Goal: Task Accomplishment & Management: Use online tool/utility

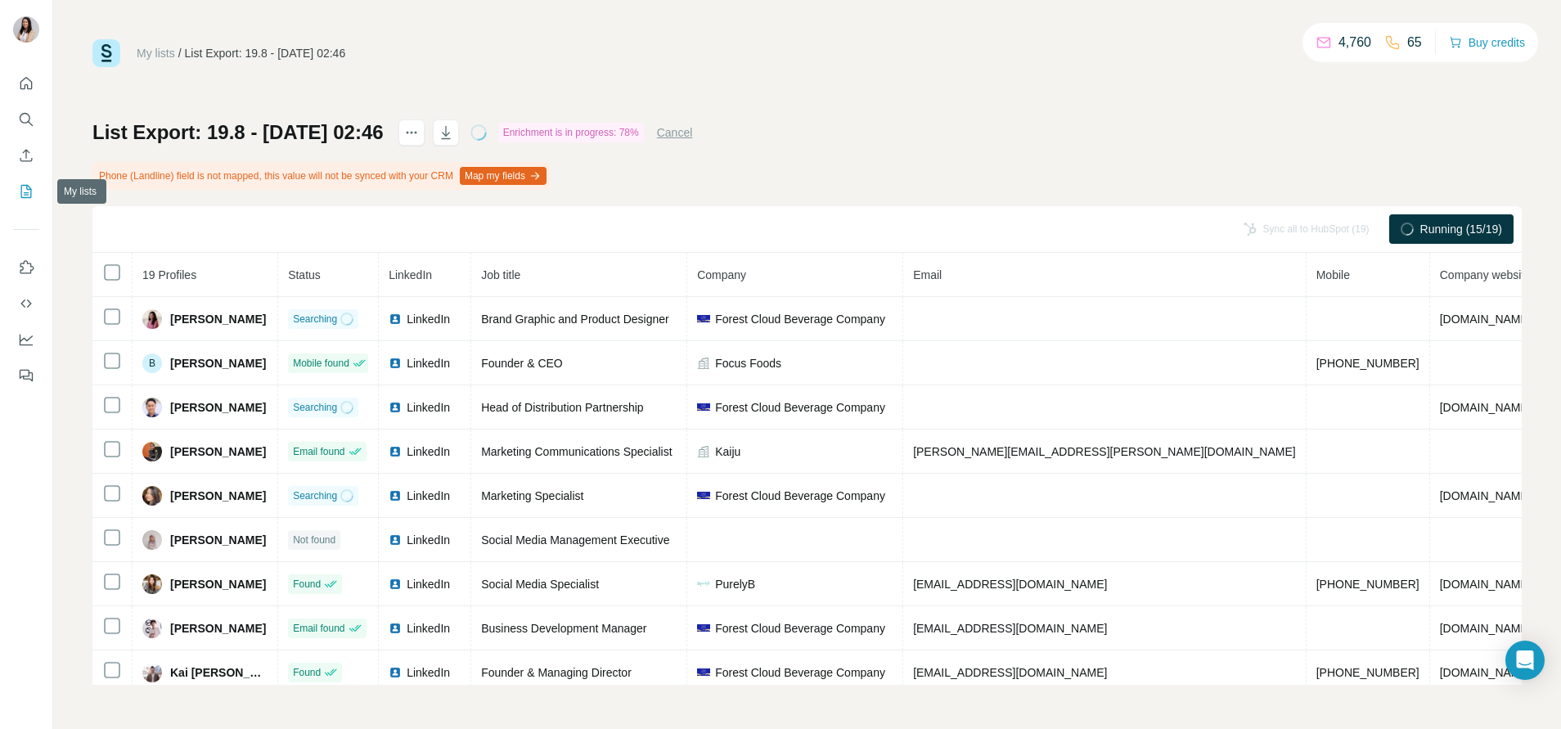
click at [23, 194] on icon "My lists" at bounding box center [26, 191] width 16 height 16
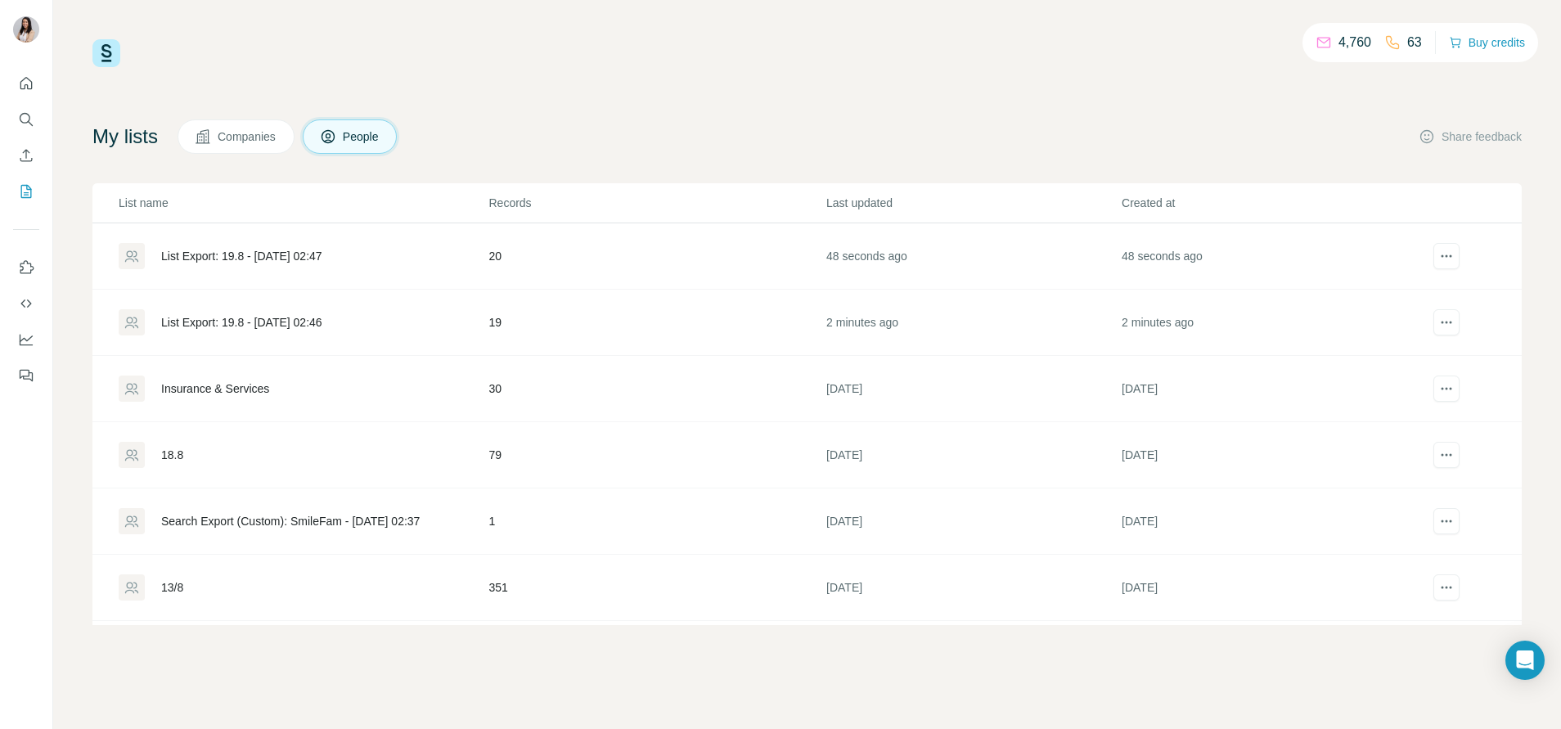
drag, startPoint x: 242, startPoint y: 321, endPoint x: 421, endPoint y: 178, distance: 229.3
click at [421, 178] on div "My lists Companies People Share feedback List name Records Last updated Created…" at bounding box center [806, 372] width 1429 height 506
click at [264, 321] on div "List Export: 19.8 - [DATE] 02:46" at bounding box center [241, 322] width 161 height 16
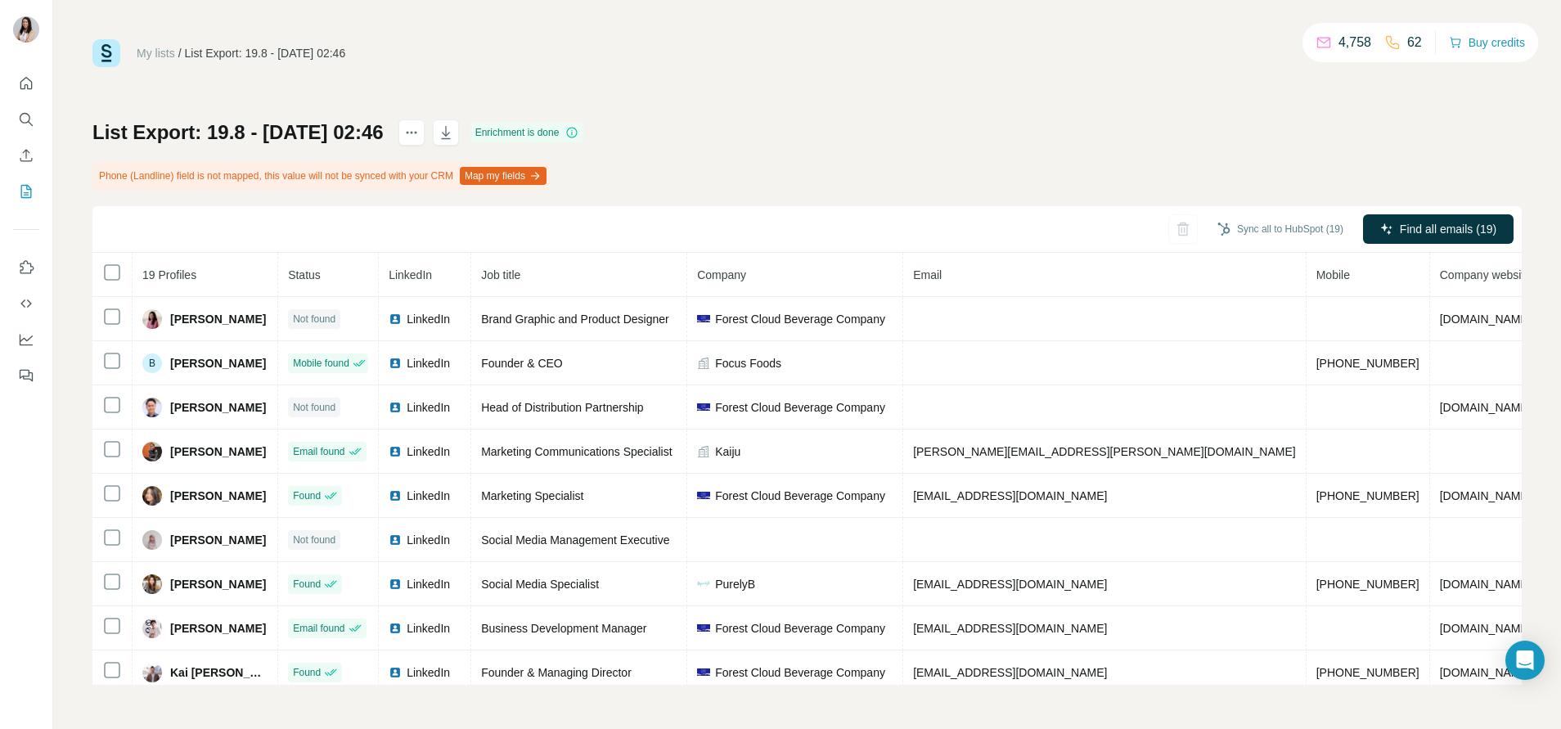
click at [115, 282] on th at bounding box center [112, 275] width 40 height 44
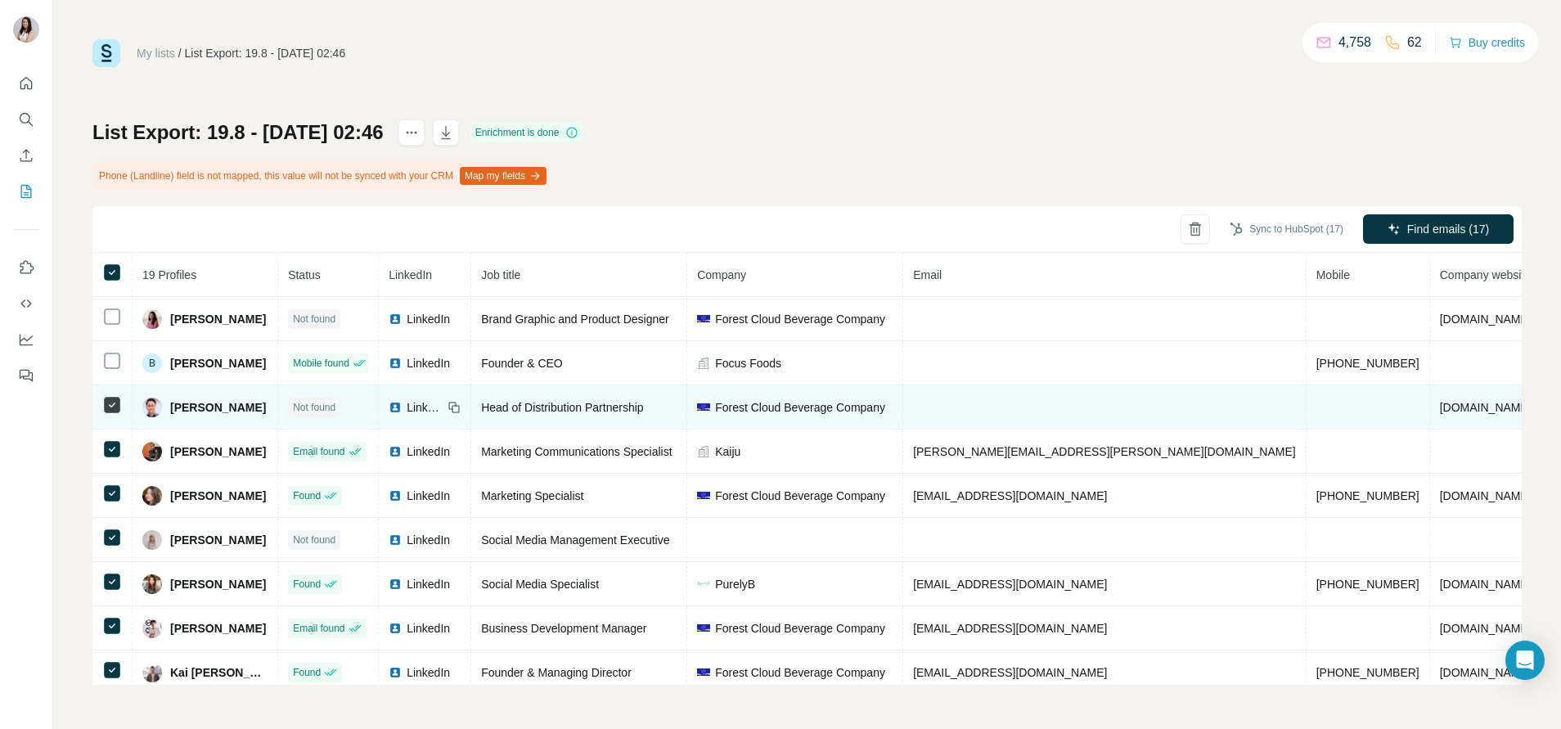
click at [119, 413] on icon at bounding box center [112, 405] width 20 height 20
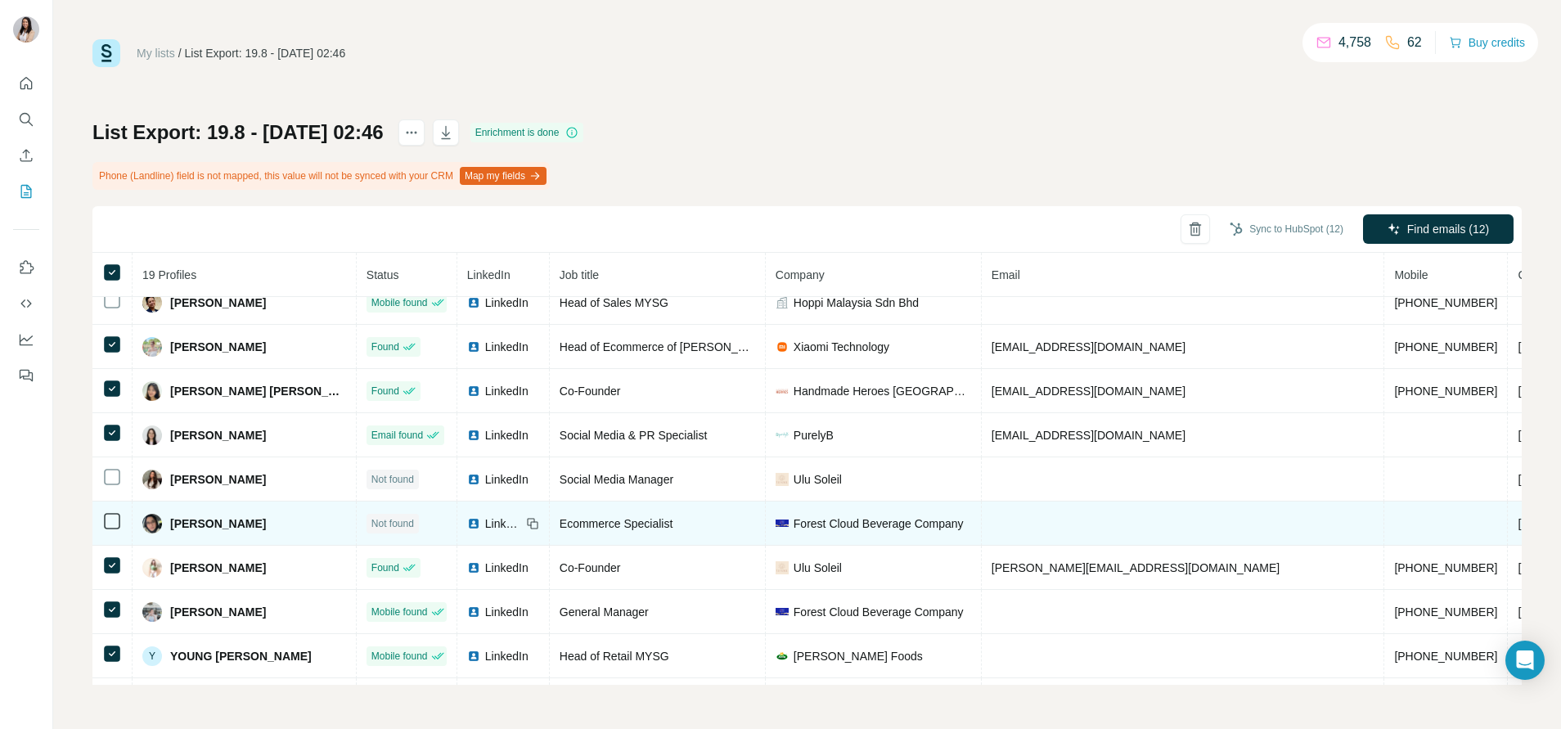
scroll to position [452, 0]
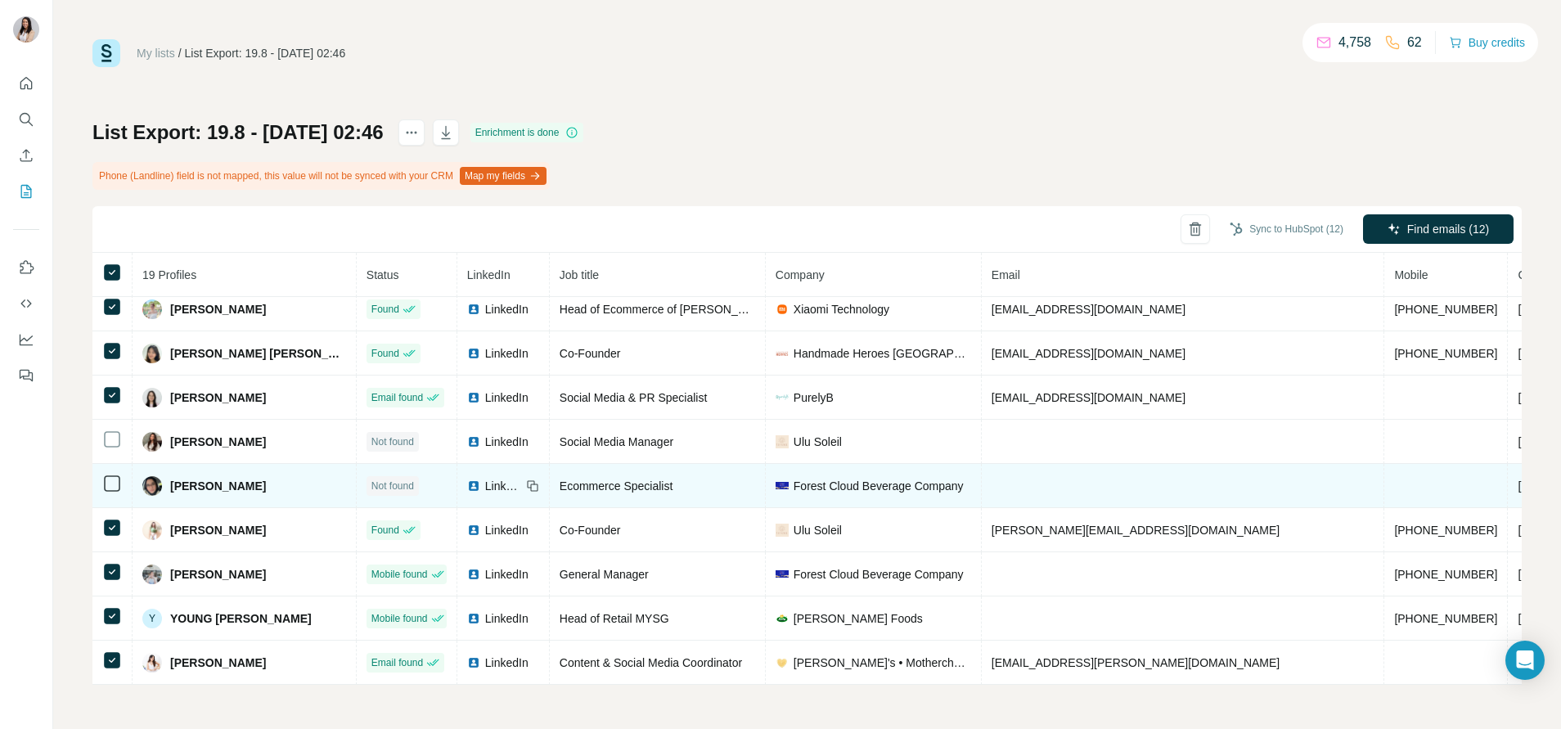
click at [109, 562] on icon at bounding box center [112, 572] width 20 height 20
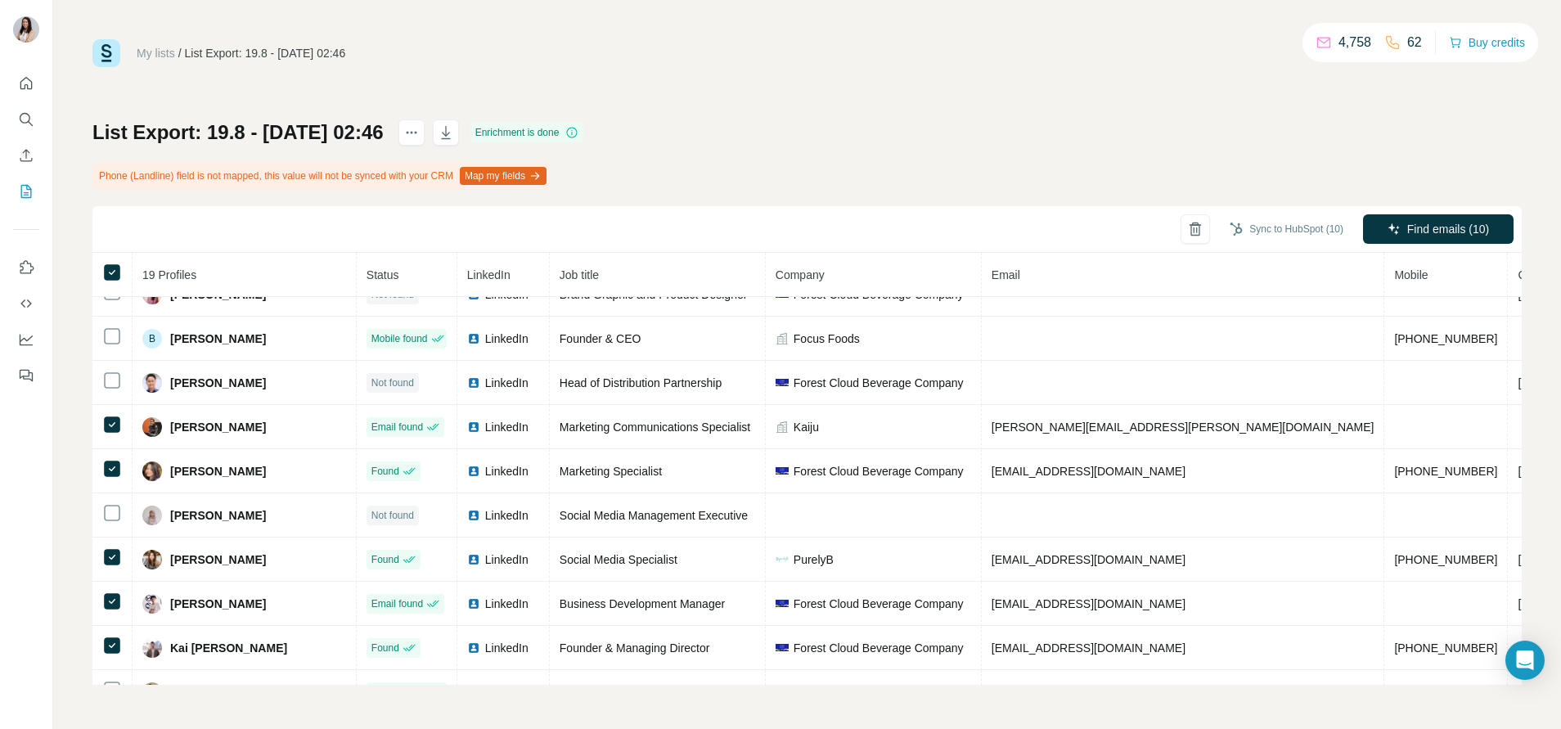
scroll to position [0, 0]
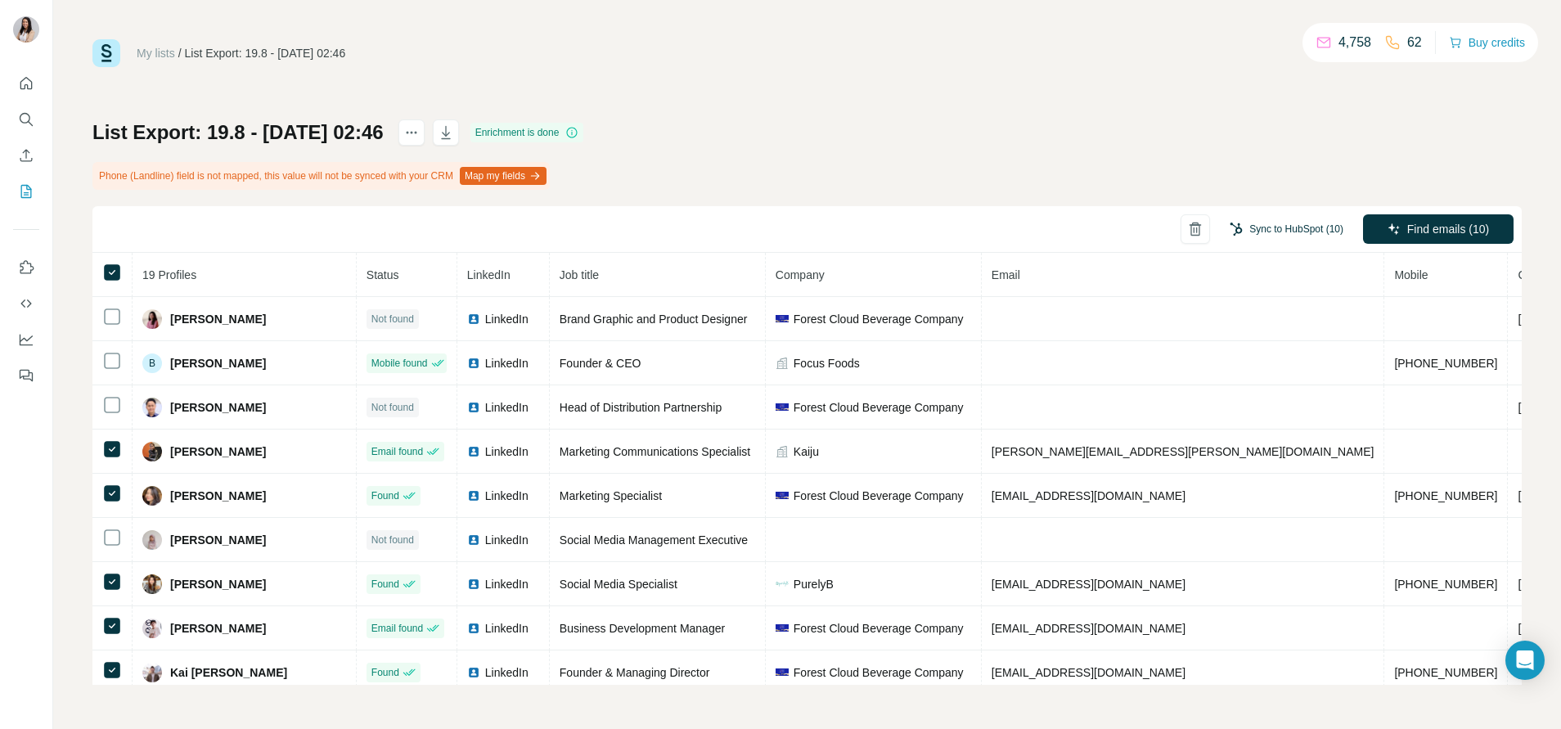
click at [1315, 232] on button "Sync to HubSpot (10)" at bounding box center [1286, 229] width 137 height 25
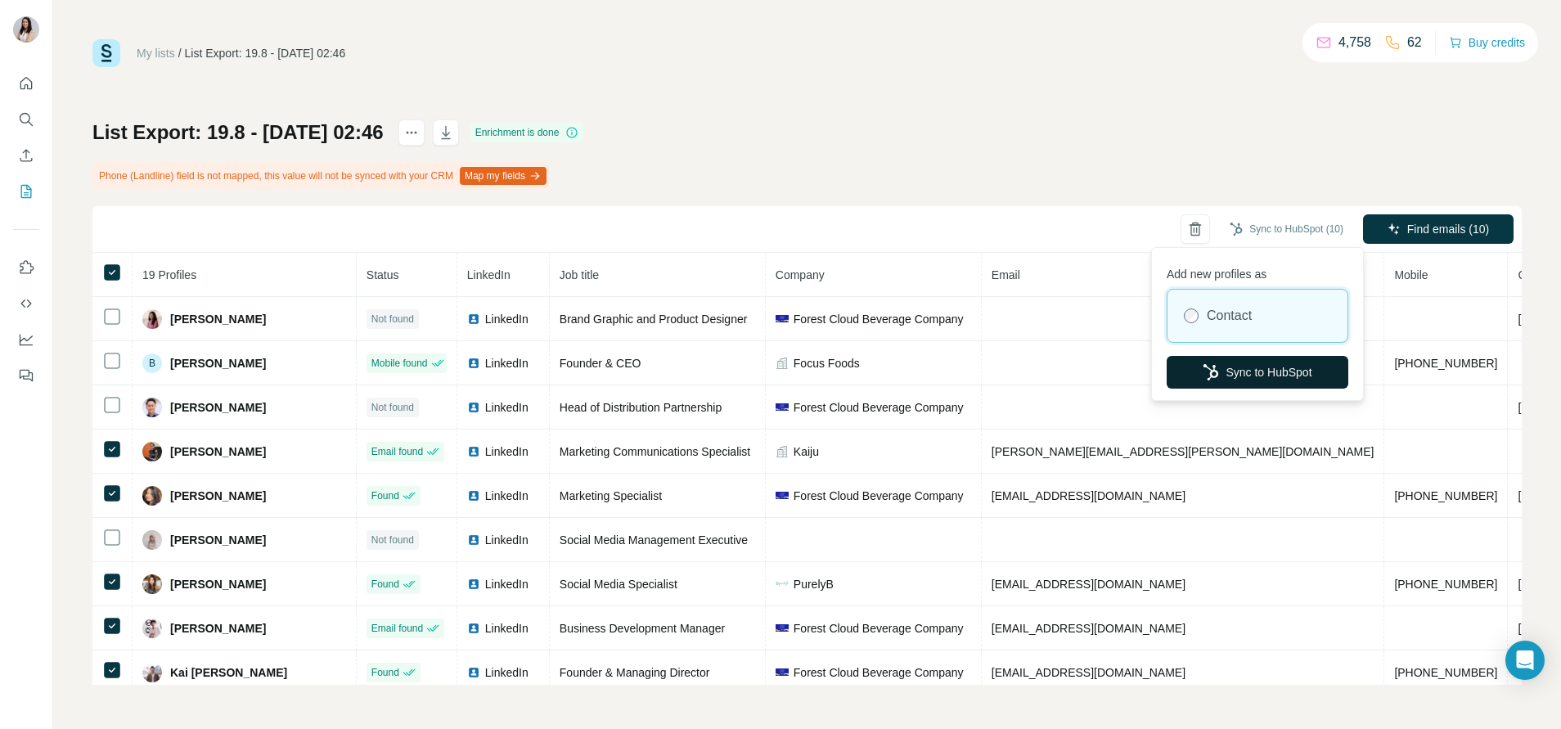
click at [1261, 370] on button "Sync to HubSpot" at bounding box center [1258, 372] width 182 height 33
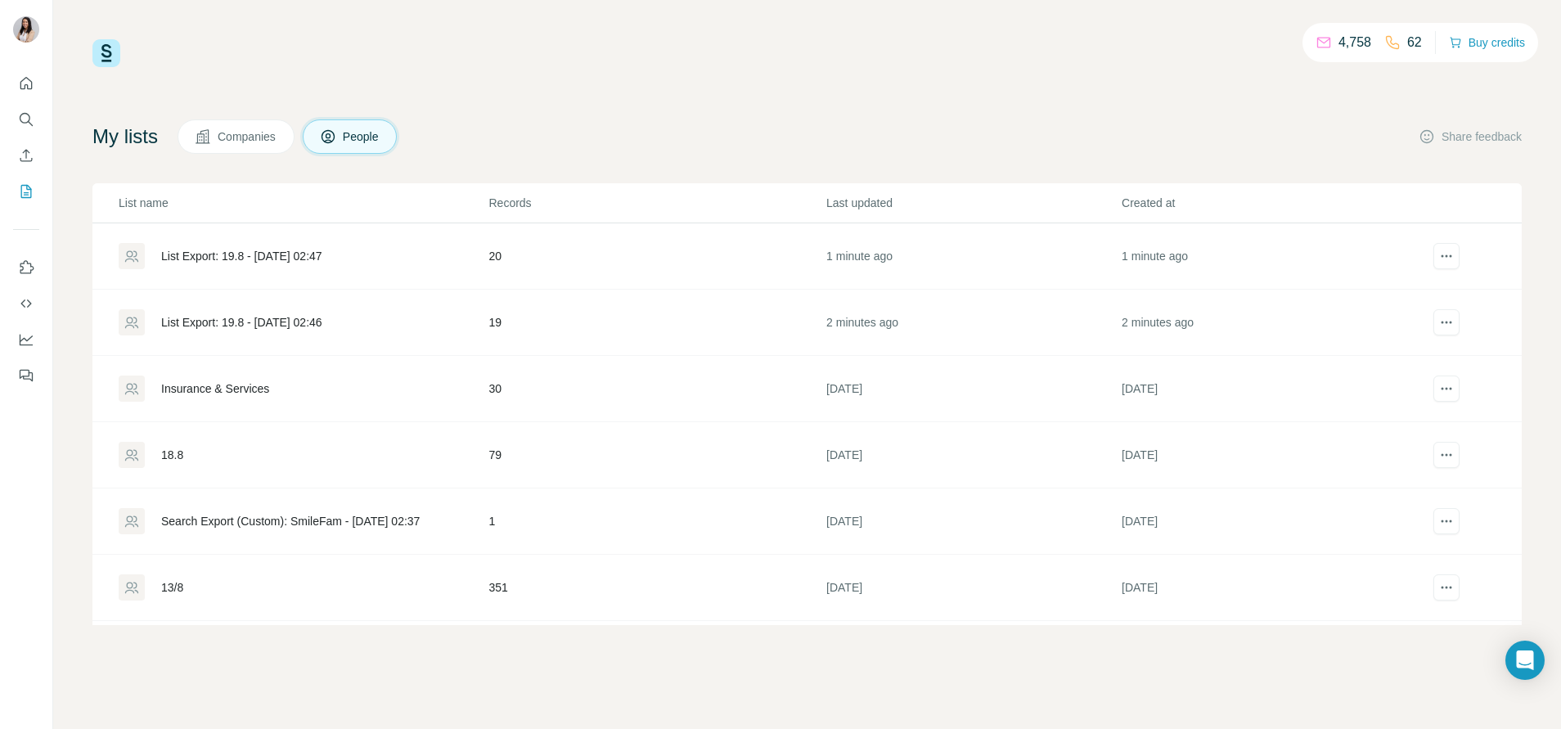
click at [303, 248] on div "List Export: 19.8 - [DATE] 02:47" at bounding box center [241, 256] width 161 height 16
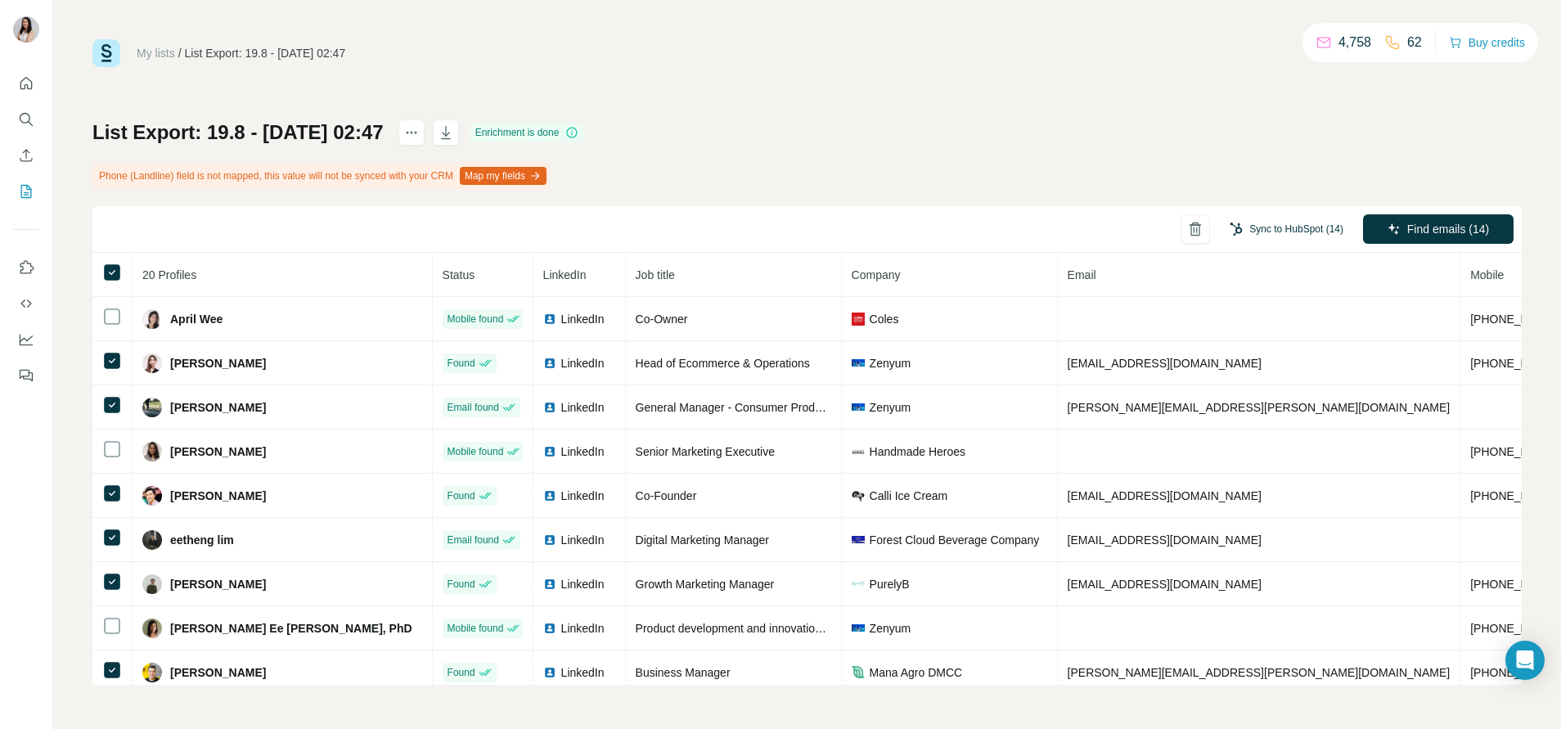
click at [1284, 223] on button "Sync to HubSpot (14)" at bounding box center [1286, 229] width 137 height 25
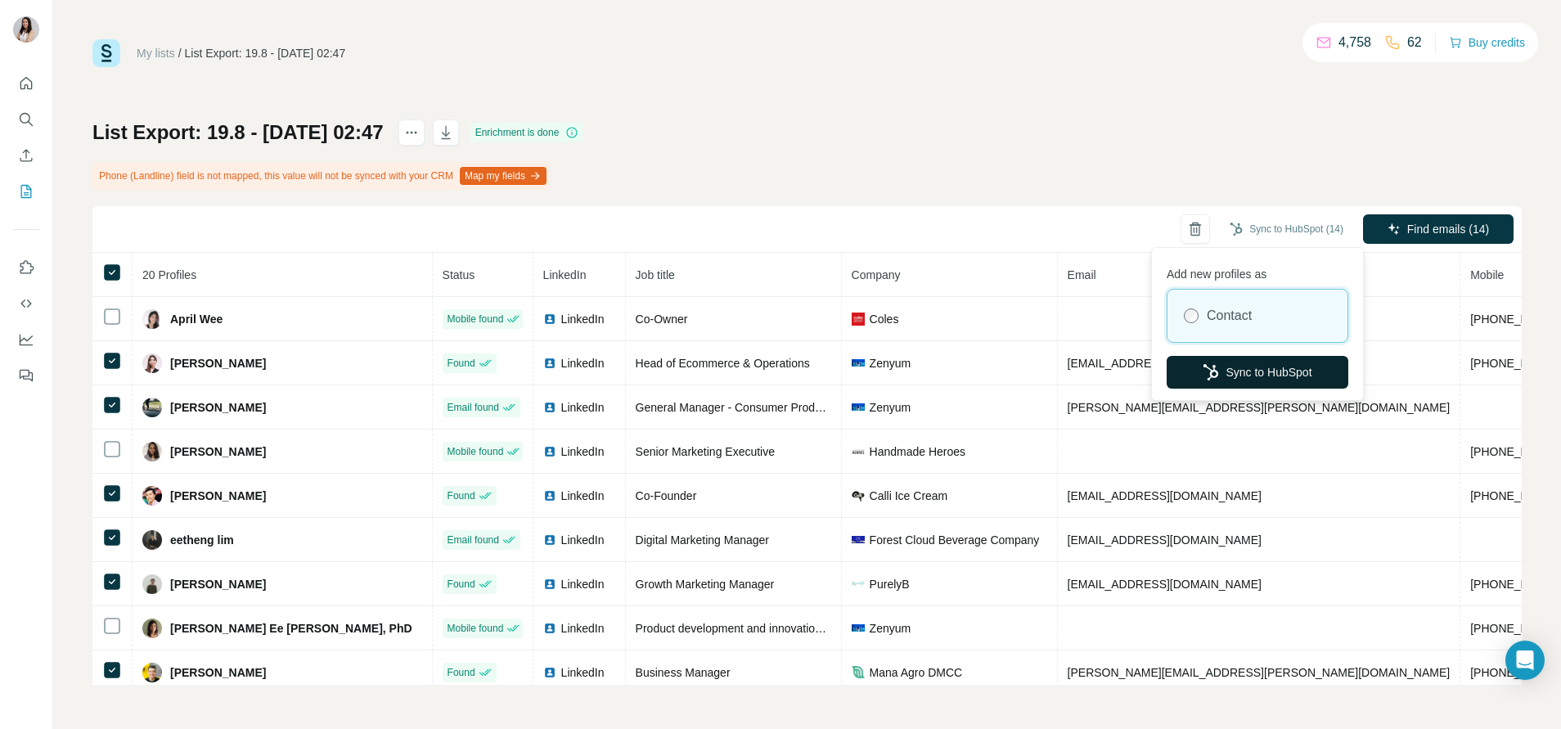
click at [1248, 371] on button "Sync to HubSpot" at bounding box center [1258, 372] width 182 height 33
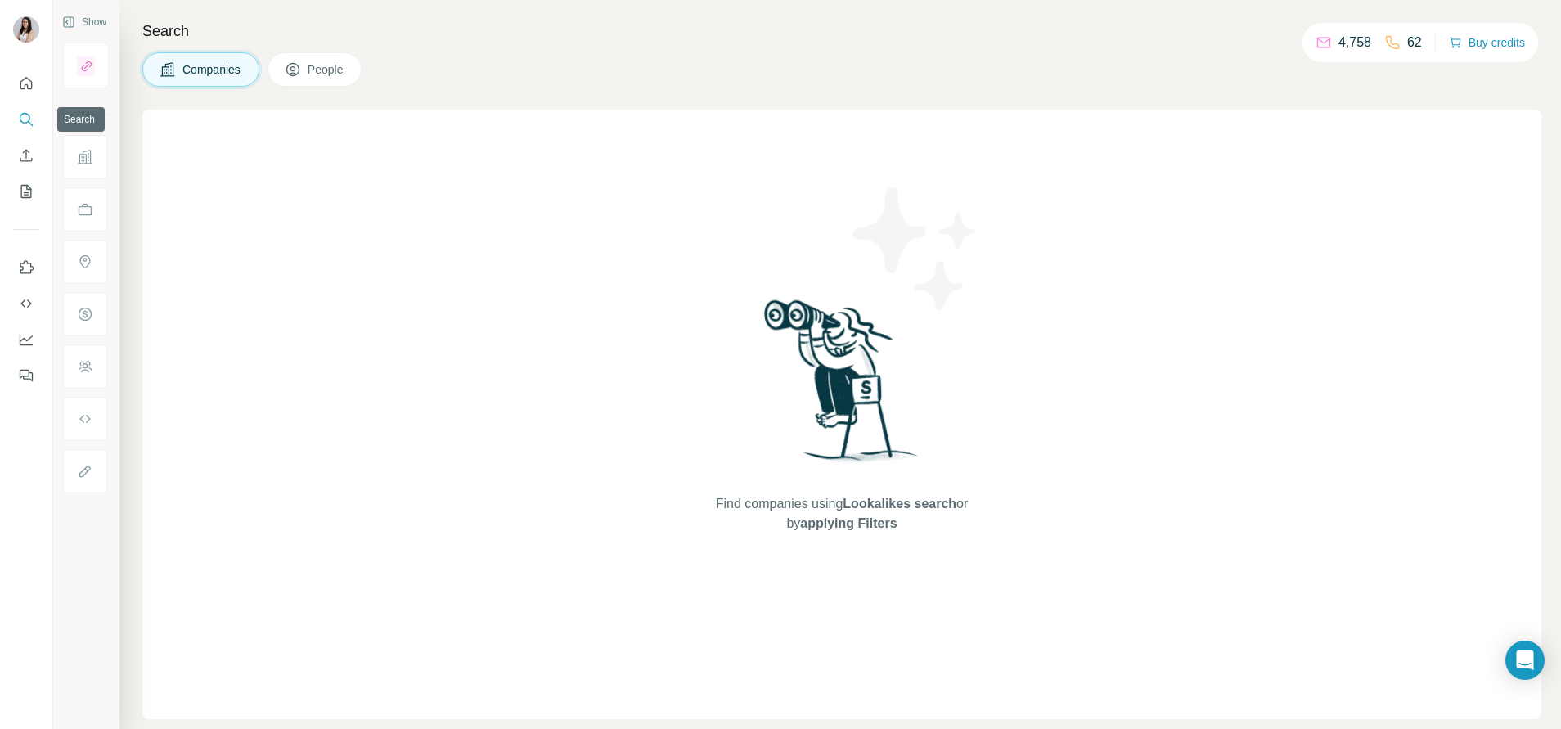
click at [21, 129] on button "Search" at bounding box center [26, 119] width 26 height 29
click at [273, 73] on button "People" at bounding box center [315, 69] width 95 height 34
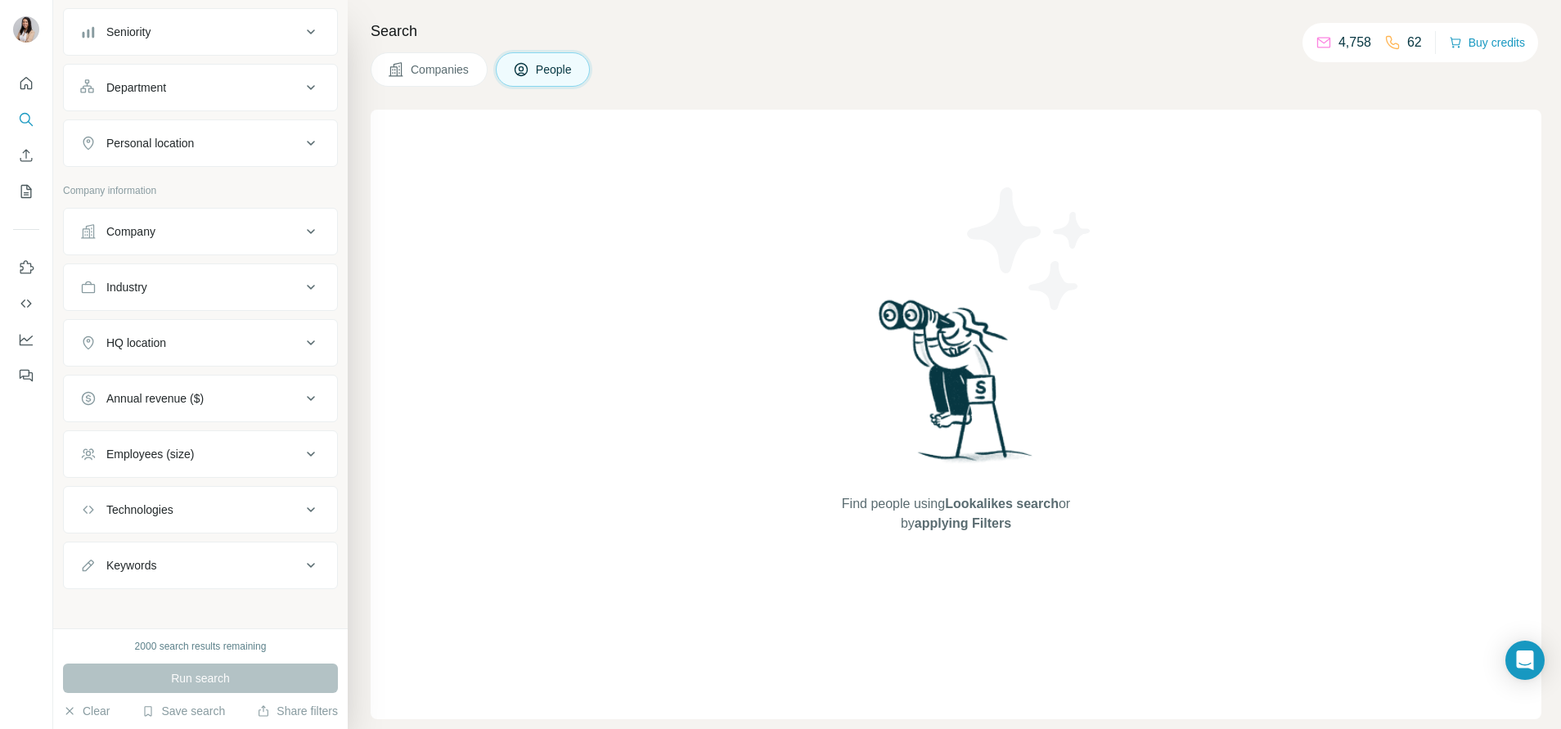
scroll to position [179, 0]
click at [171, 228] on div "Company" at bounding box center [190, 231] width 221 height 16
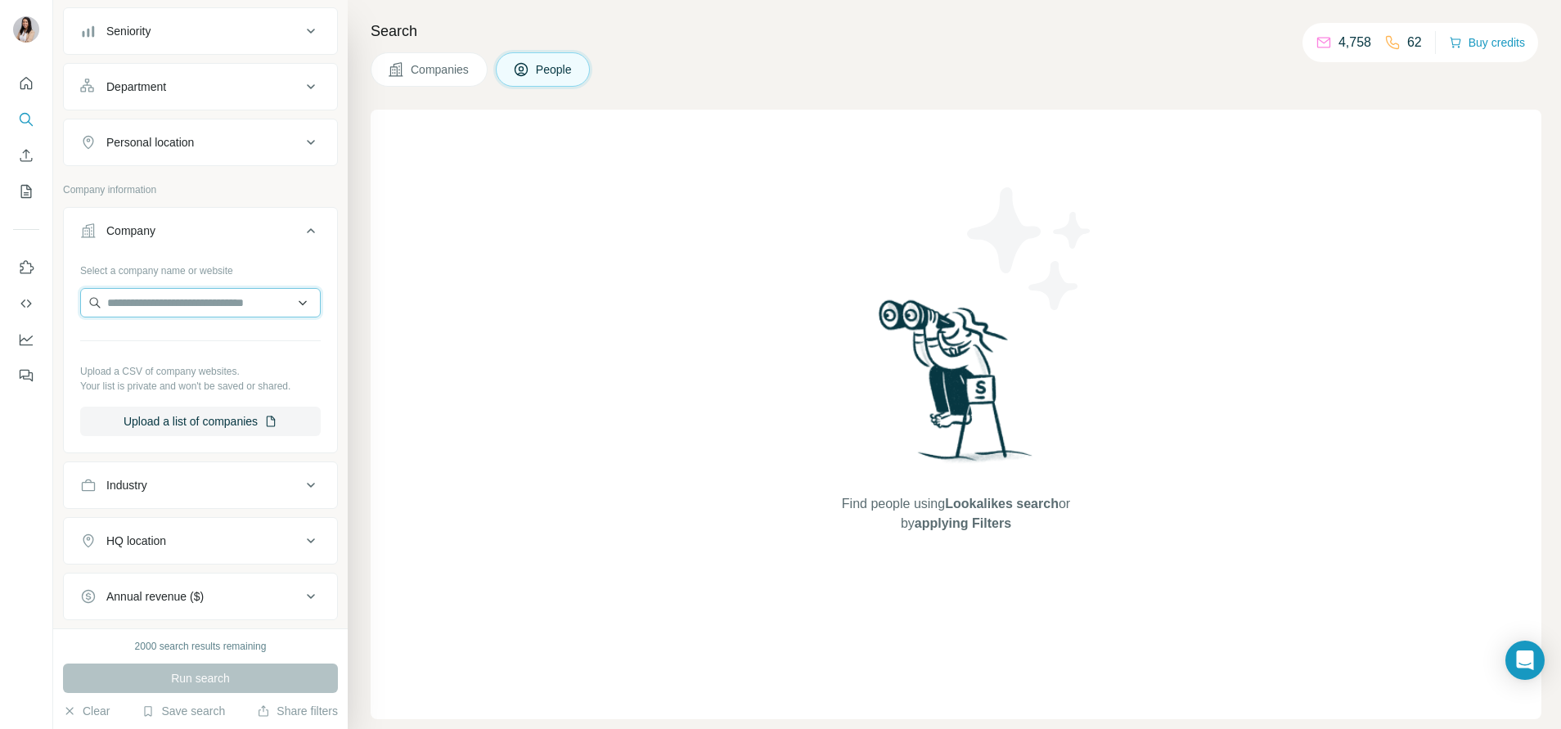
click at [177, 302] on input "text" at bounding box center [200, 302] width 241 height 29
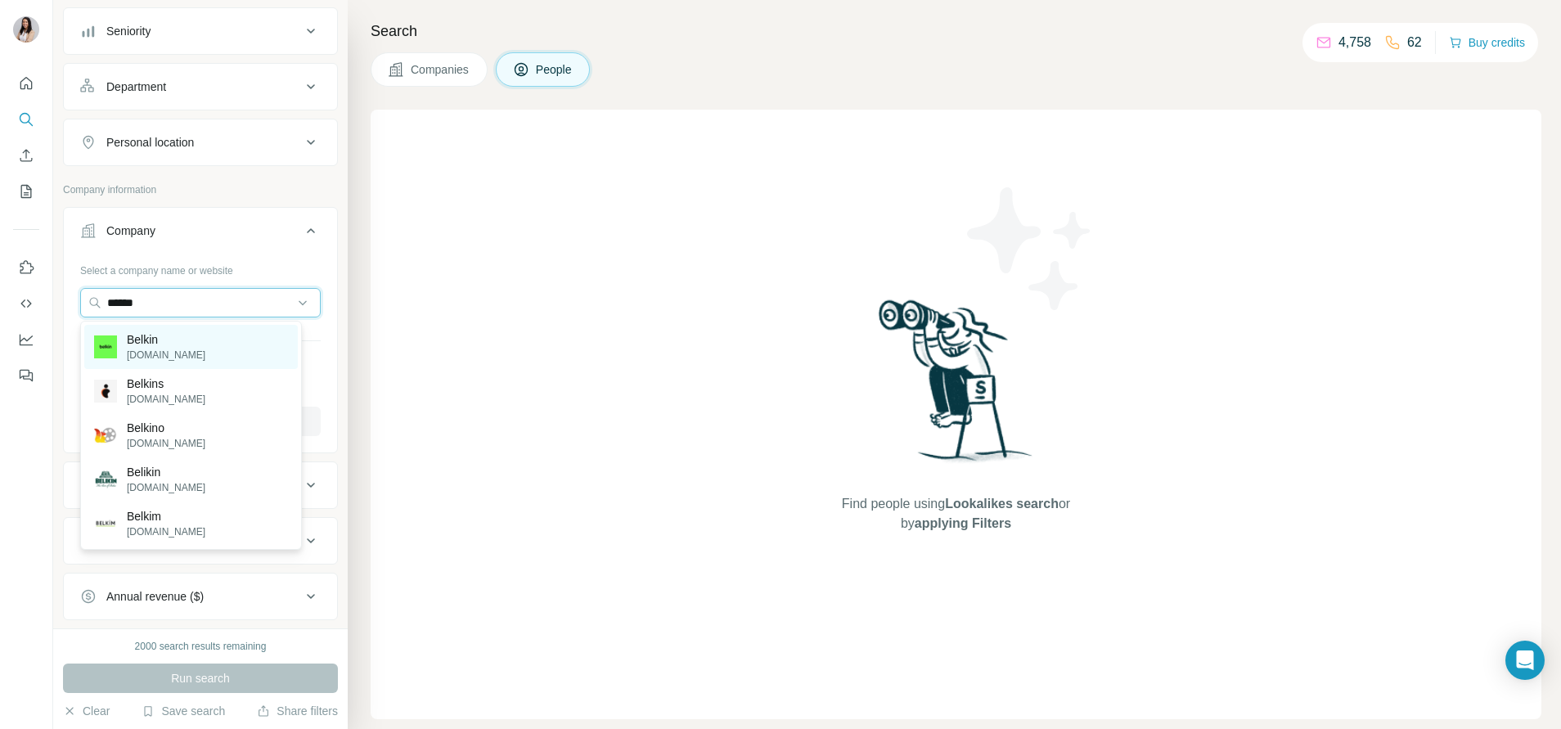
type input "******"
click at [164, 348] on p "belkin.com" at bounding box center [166, 355] width 79 height 15
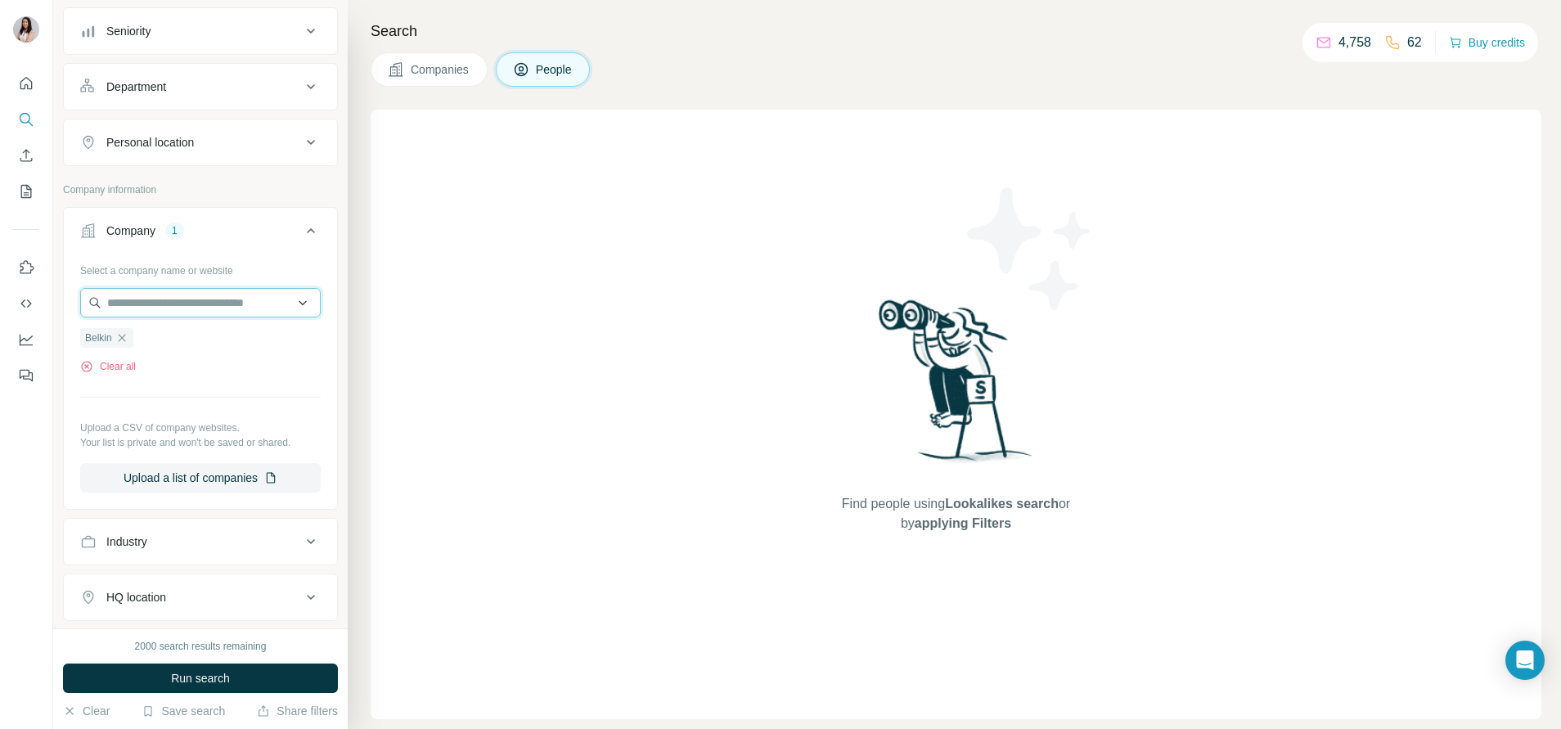
click at [167, 308] on input "text" at bounding box center [200, 302] width 241 height 29
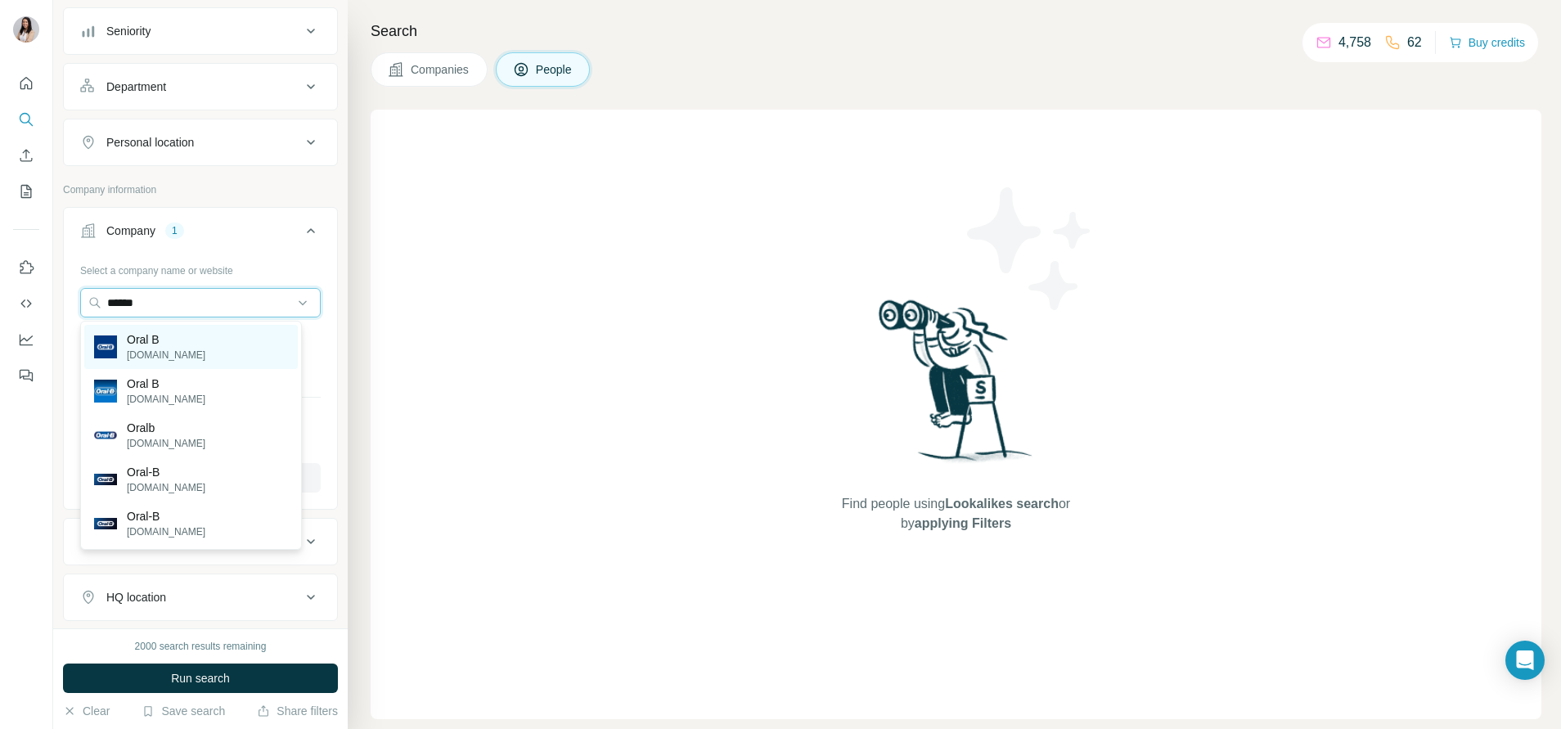
type input "******"
click at [170, 340] on p "Oral B" at bounding box center [166, 339] width 79 height 16
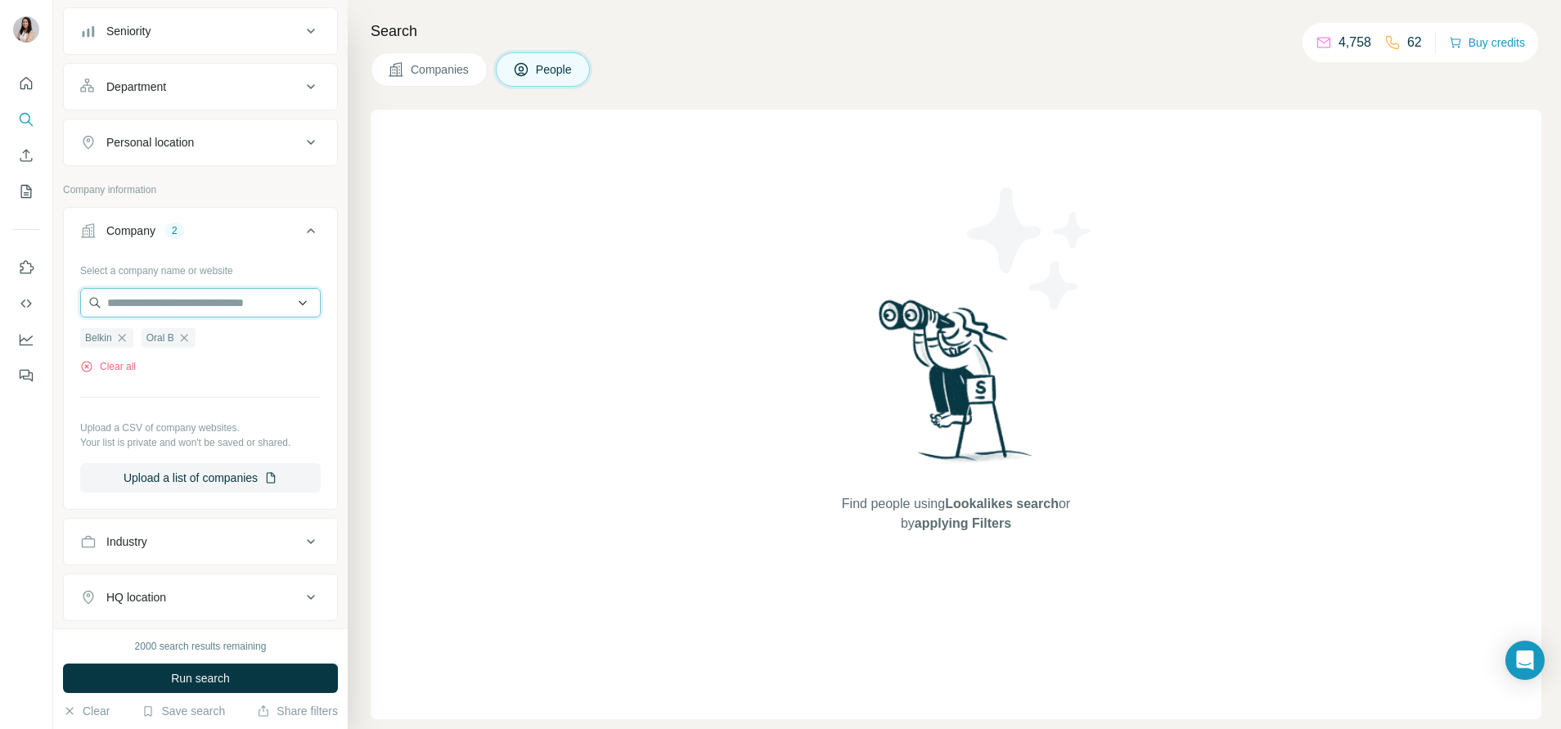
click at [162, 303] on input "text" at bounding box center [200, 302] width 241 height 29
paste input "******"
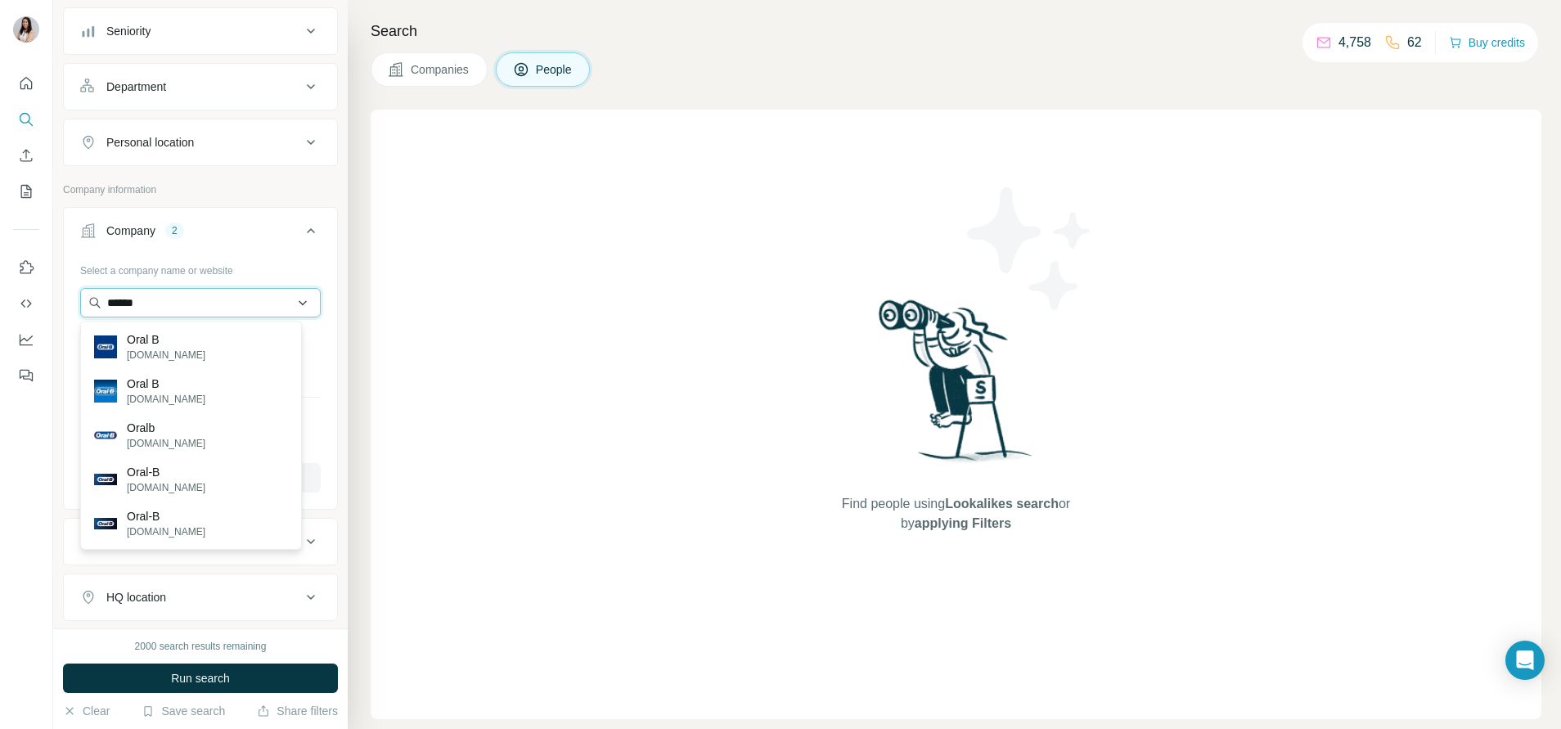
click at [191, 304] on input "******" at bounding box center [200, 302] width 241 height 29
paste input "**********"
type input "**********"
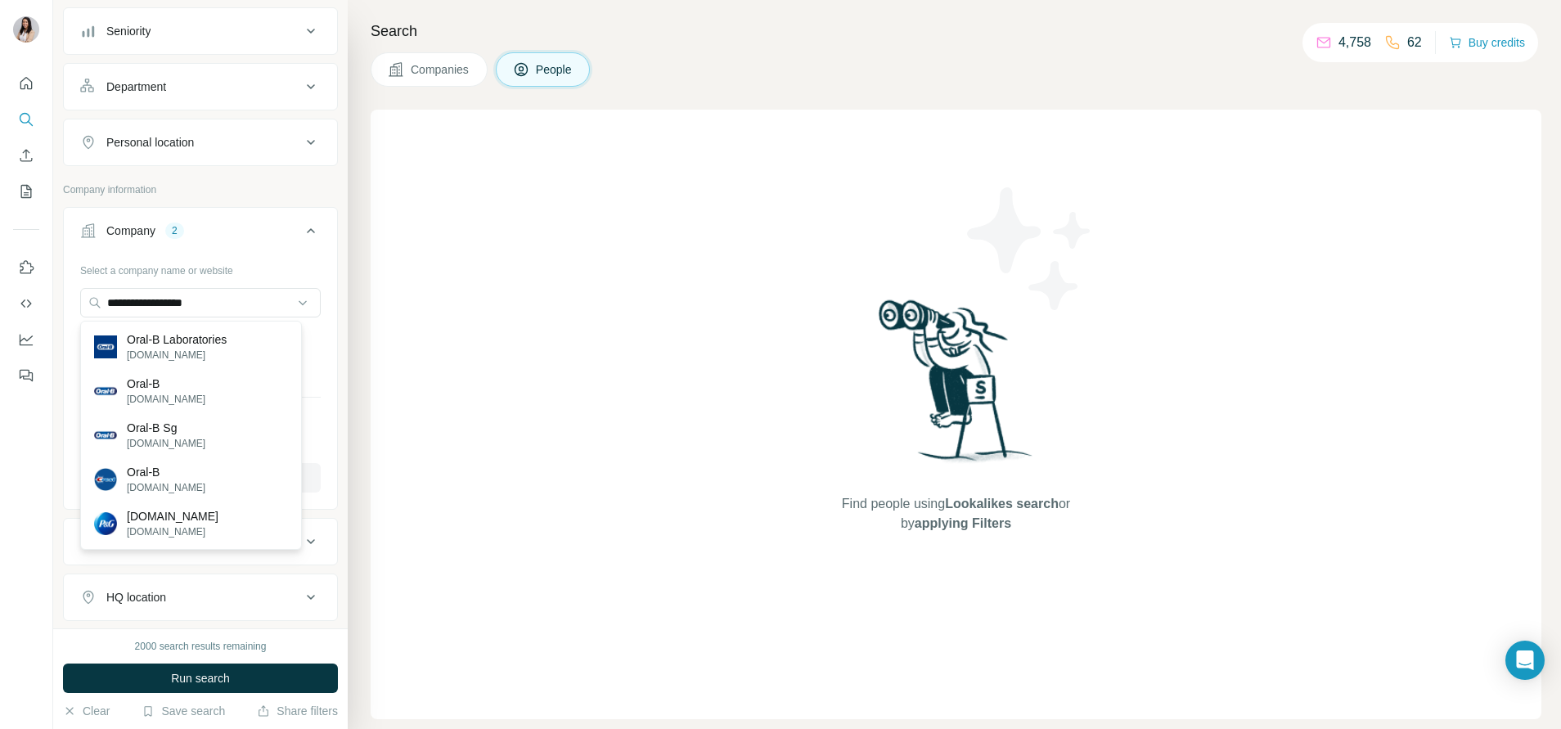
click at [213, 339] on p "Oral-B Laboratories" at bounding box center [177, 339] width 100 height 16
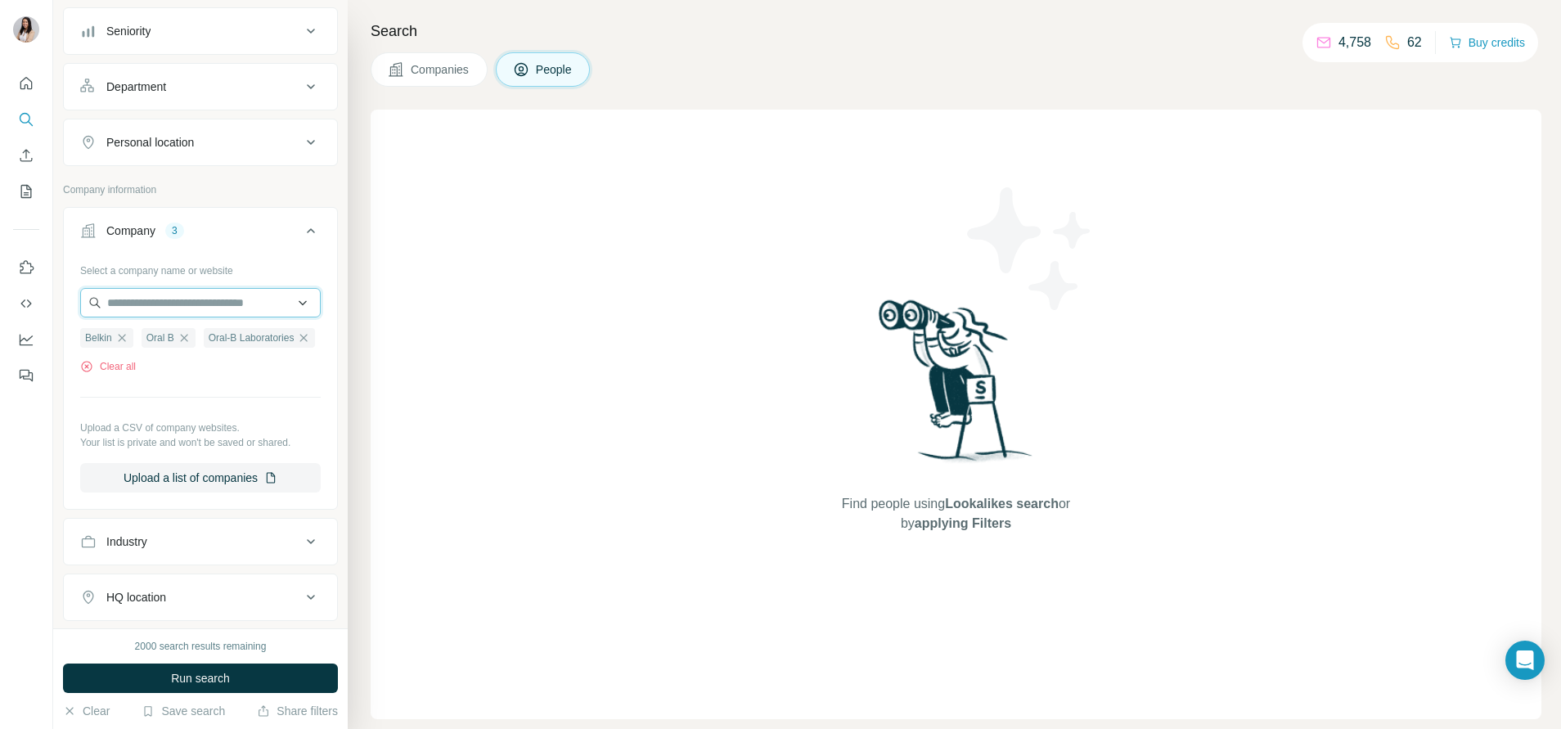
click at [210, 308] on input "text" at bounding box center [200, 302] width 241 height 29
paste input "**********"
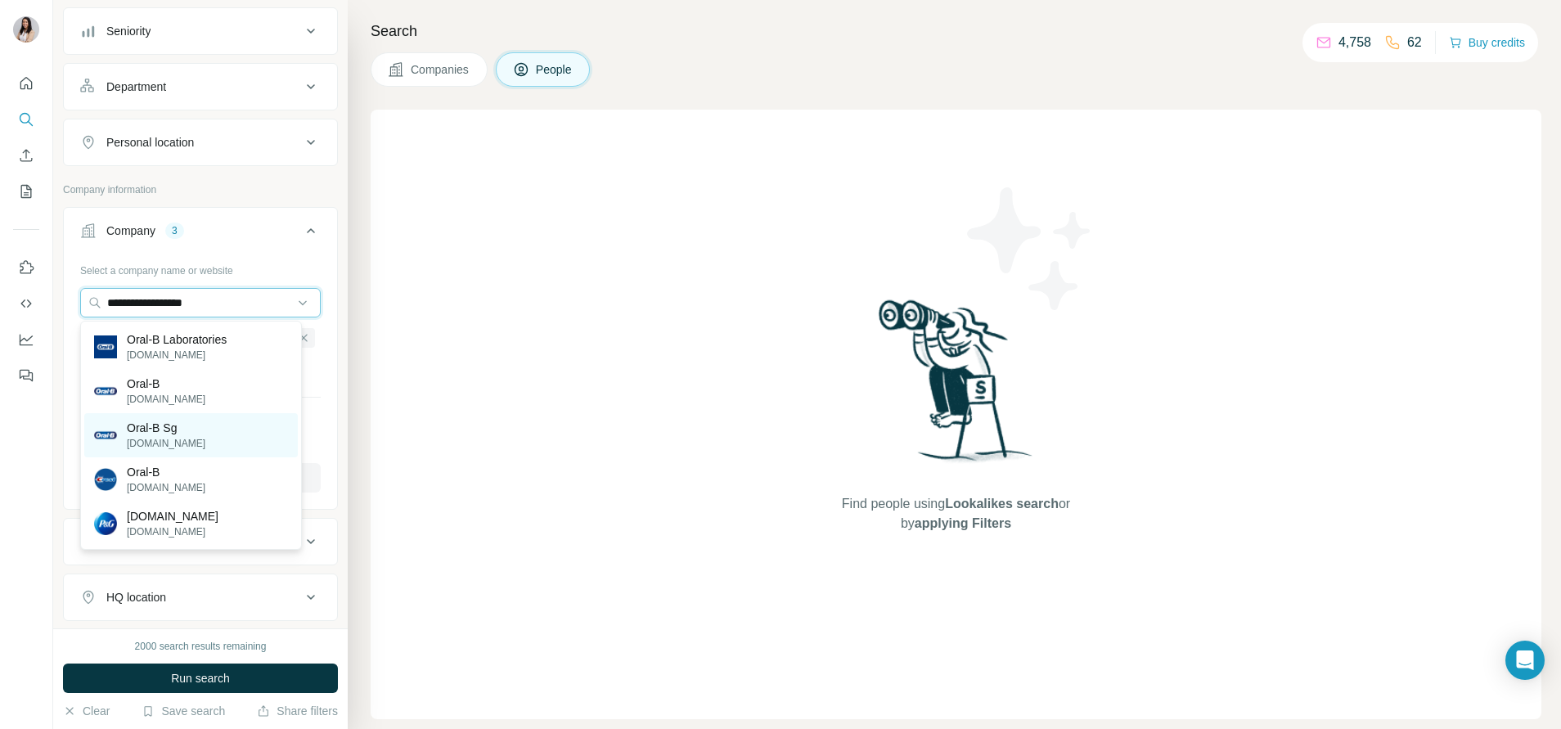
type input "**********"
click at [203, 435] on div "Oral-B Sg oralb.com.sg" at bounding box center [191, 435] width 214 height 44
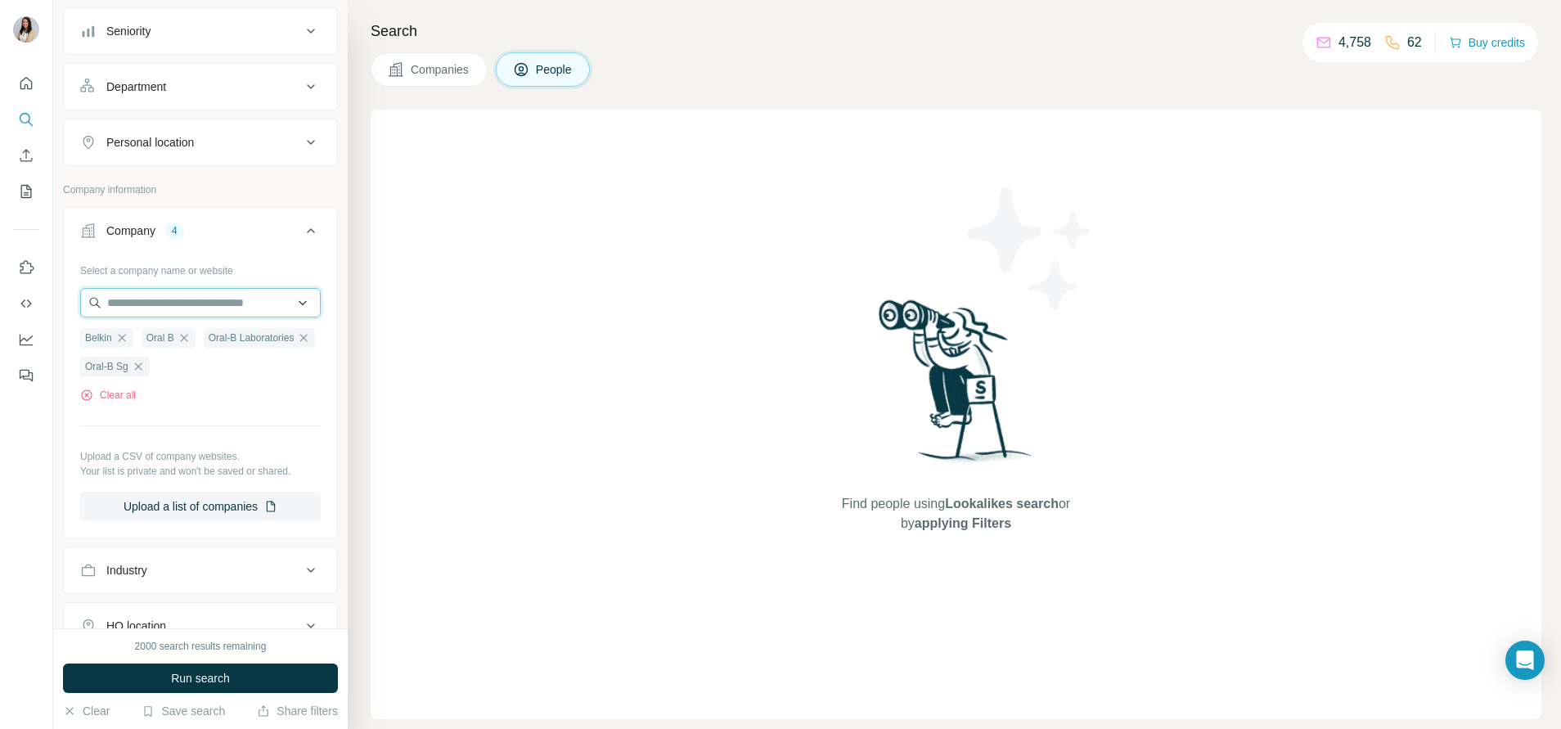
click at [182, 303] on input "text" at bounding box center [200, 302] width 241 height 29
click at [208, 294] on input "text" at bounding box center [200, 302] width 241 height 29
paste input "**********"
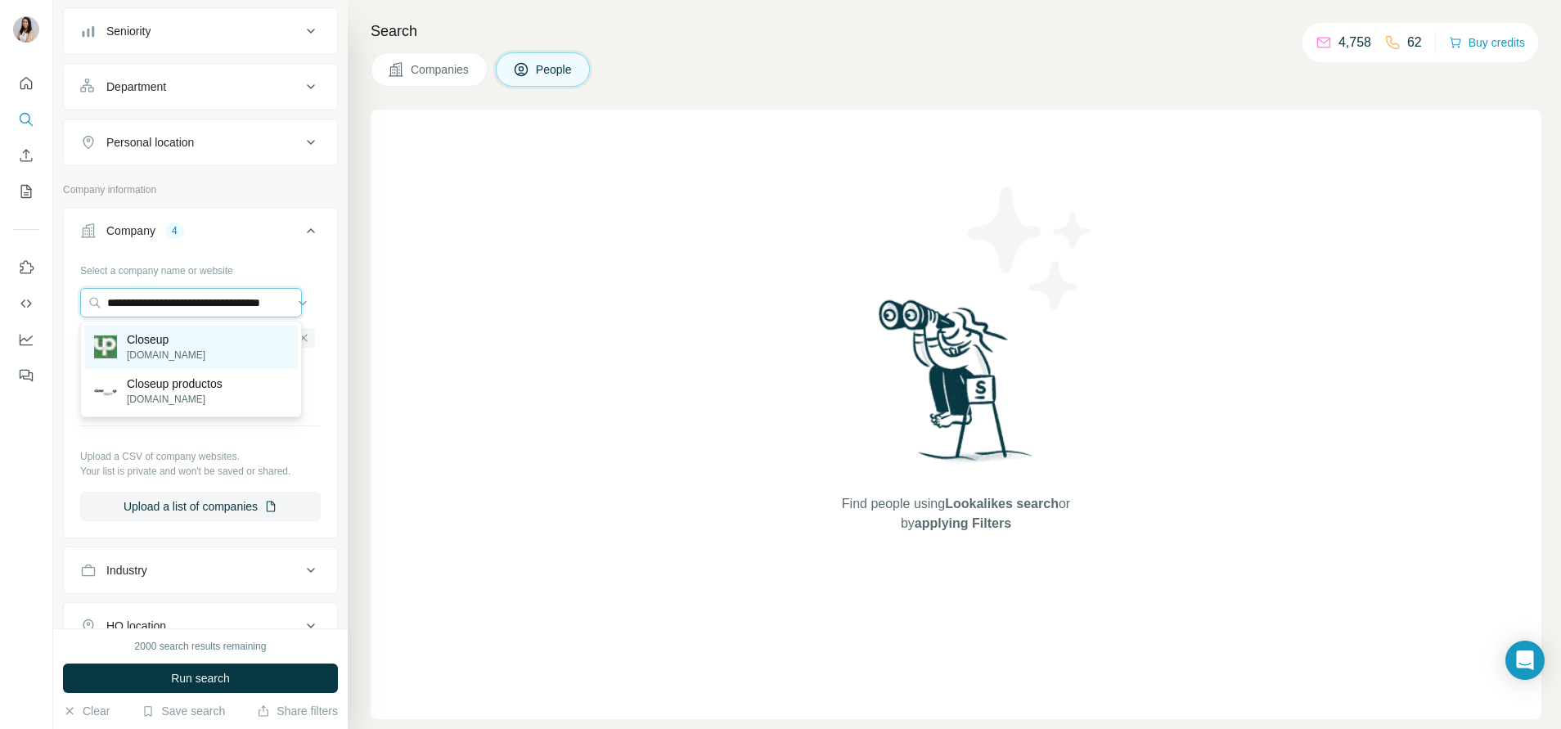
type input "**********"
click at [213, 347] on div "Closeup close-up.com" at bounding box center [191, 347] width 214 height 44
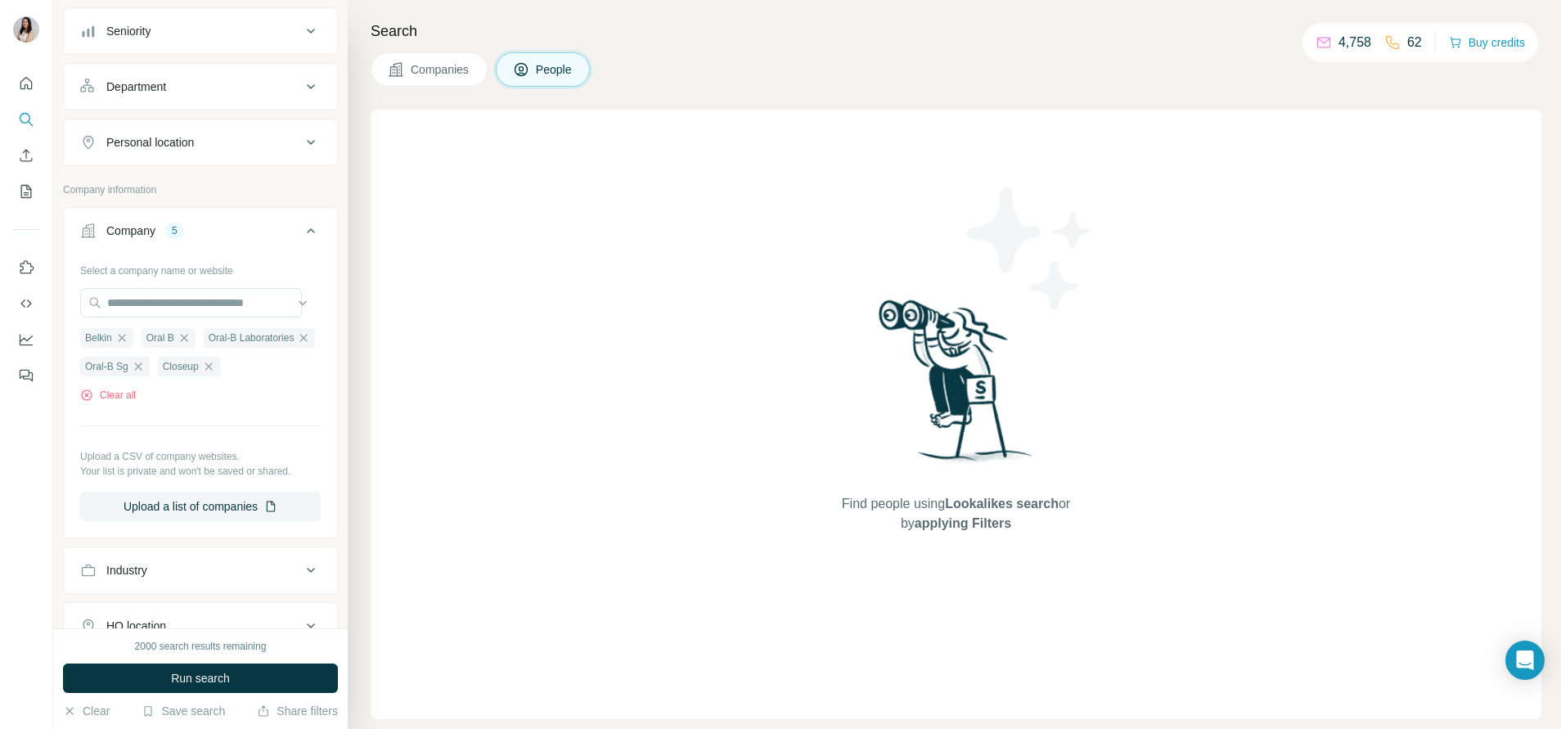
scroll to position [181, 0]
click at [227, 138] on div "Personal location" at bounding box center [190, 141] width 221 height 16
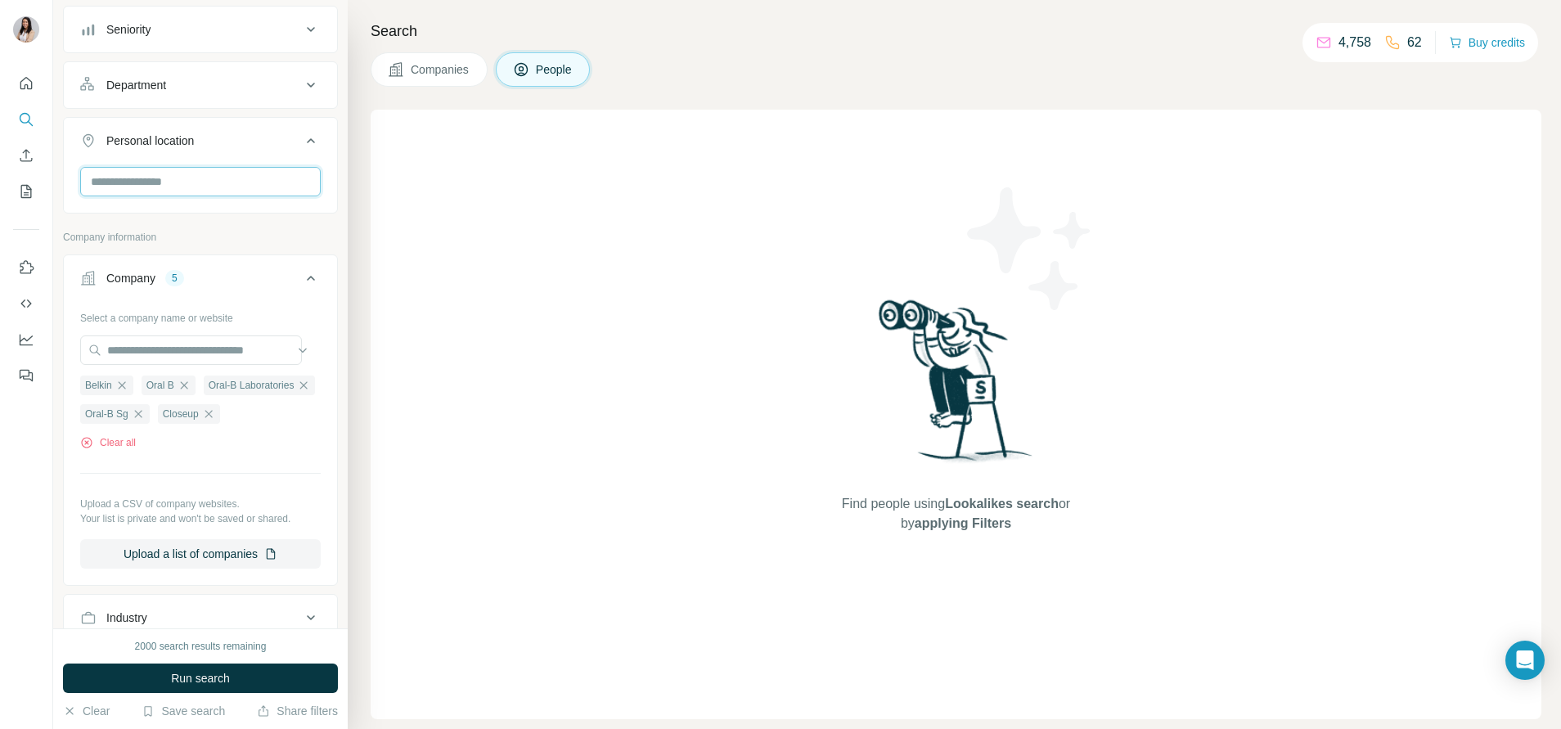
click at [197, 184] on input "text" at bounding box center [200, 181] width 241 height 29
click at [149, 218] on label "🇸🇬 Singapore" at bounding box center [162, 225] width 137 height 20
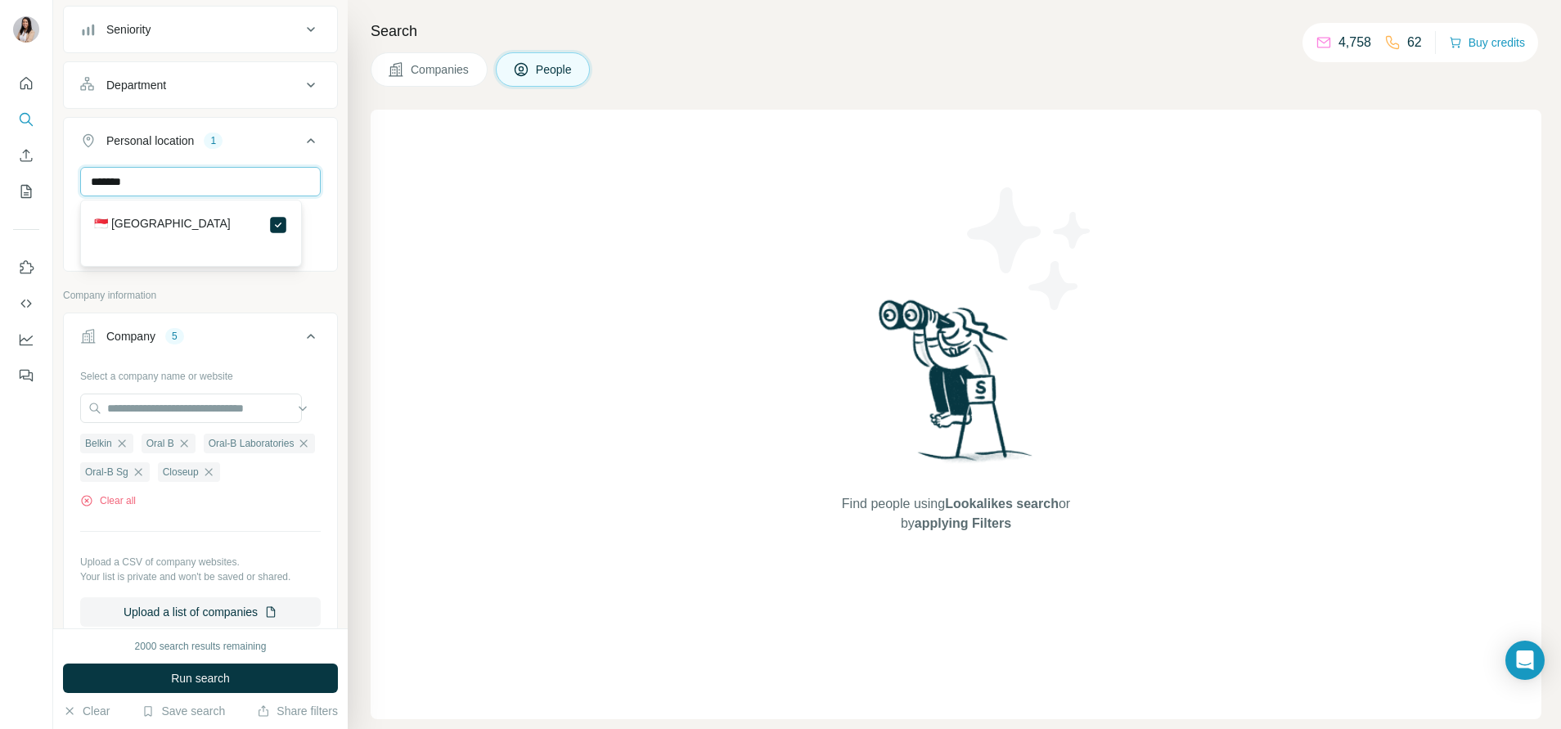
click at [146, 190] on input "*******" at bounding box center [200, 181] width 241 height 29
type input "********"
click at [130, 224] on label "🇲🇾 Malaysia" at bounding box center [162, 225] width 137 height 20
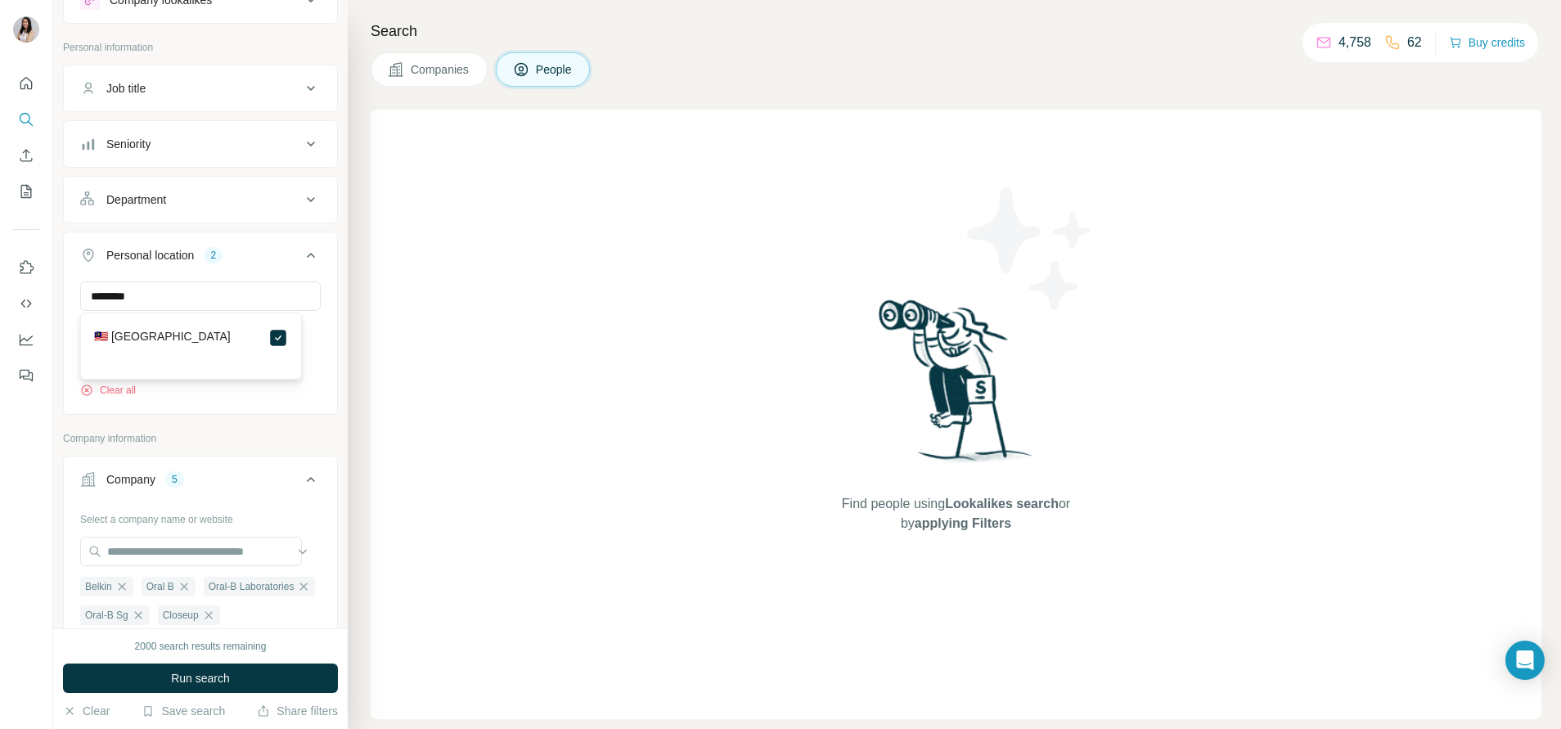
scroll to position [65, 0]
click at [166, 195] on div "Department" at bounding box center [136, 200] width 60 height 16
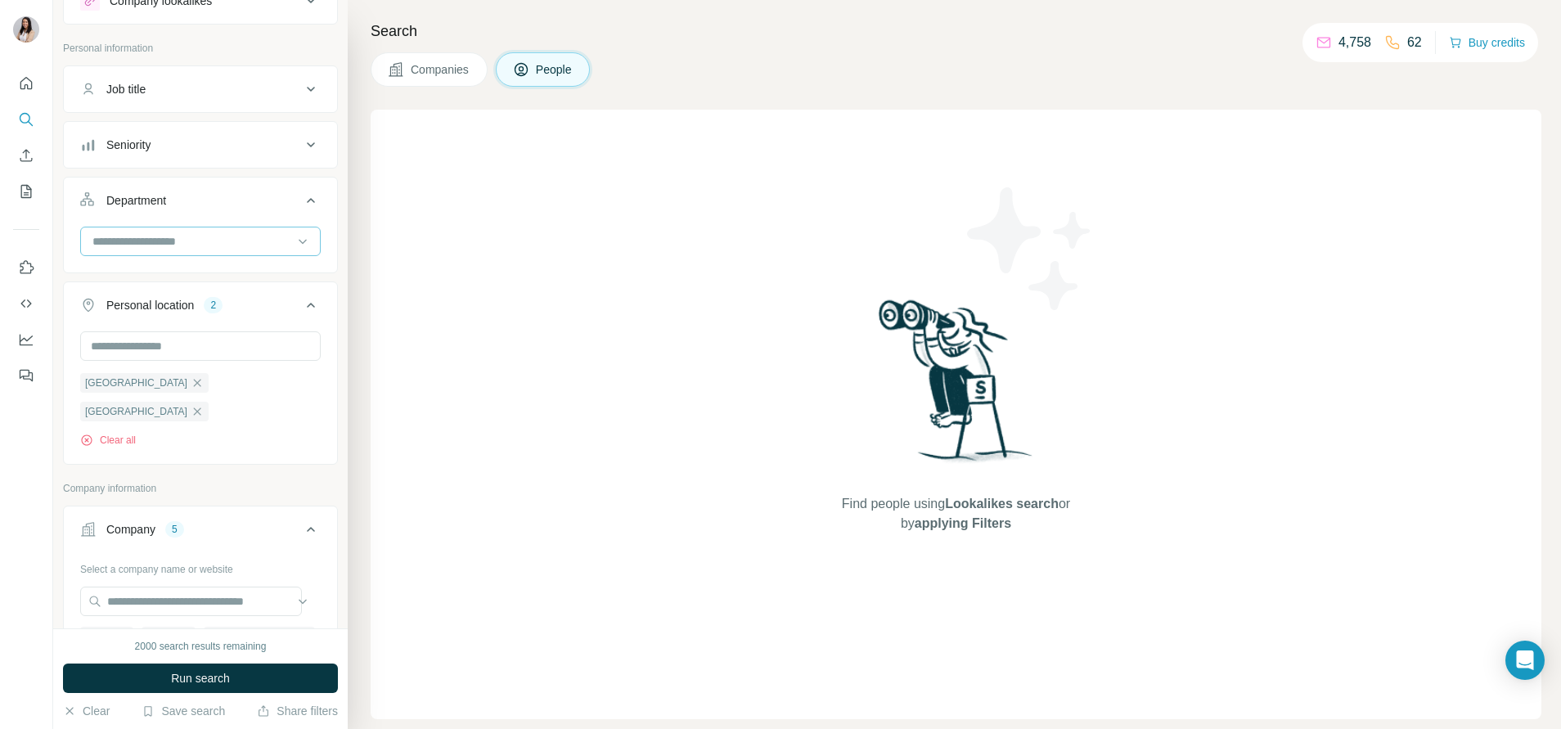
click at [150, 245] on input at bounding box center [192, 241] width 202 height 18
type input "****"
click at [152, 270] on p "Marketing and Advertising" at bounding box center [160, 278] width 132 height 16
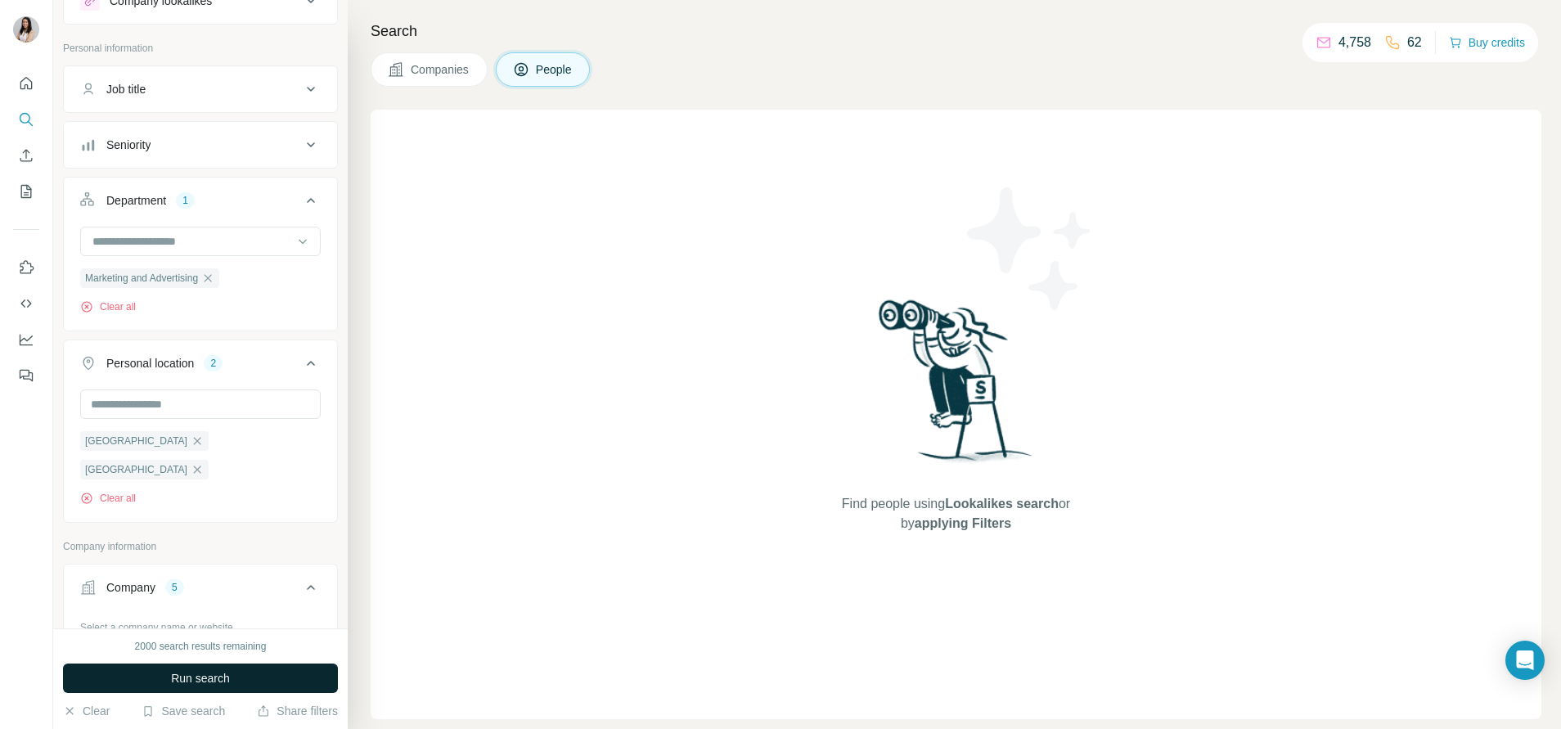
click at [212, 679] on span "Run search" at bounding box center [200, 678] width 59 height 16
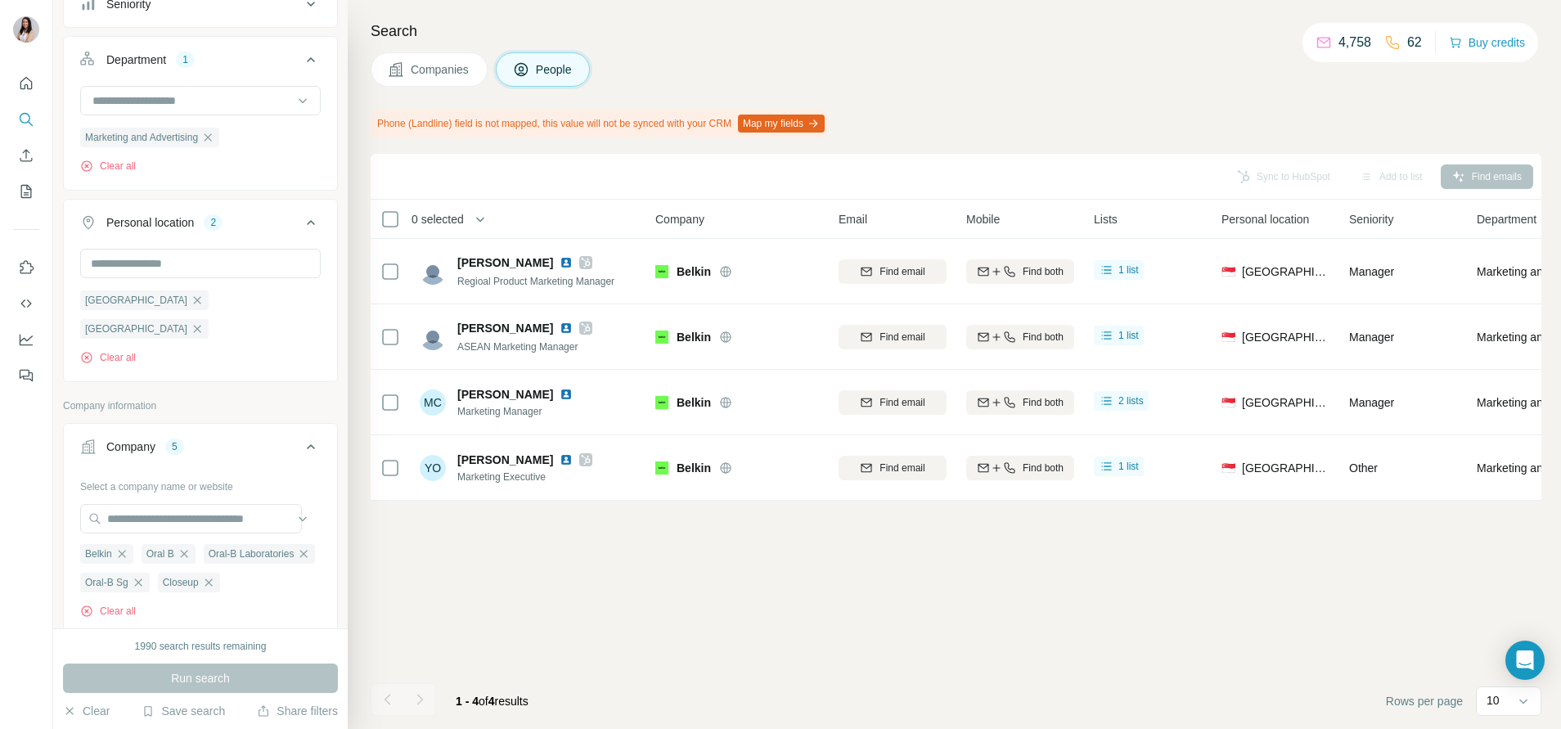
scroll to position [204, 0]
click at [214, 141] on icon "button" at bounding box center [207, 139] width 13 height 13
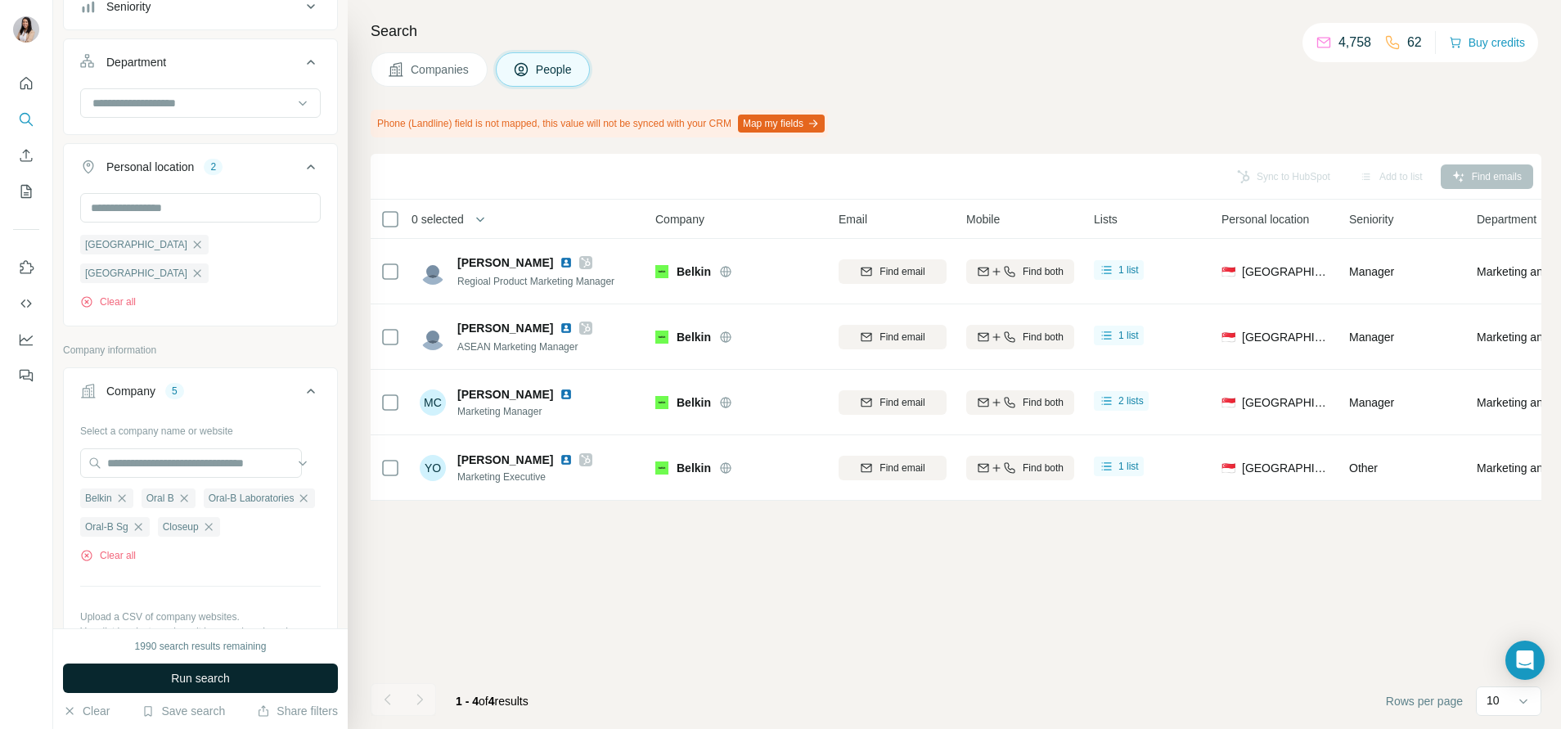
click at [187, 674] on span "Run search" at bounding box center [200, 678] width 59 height 16
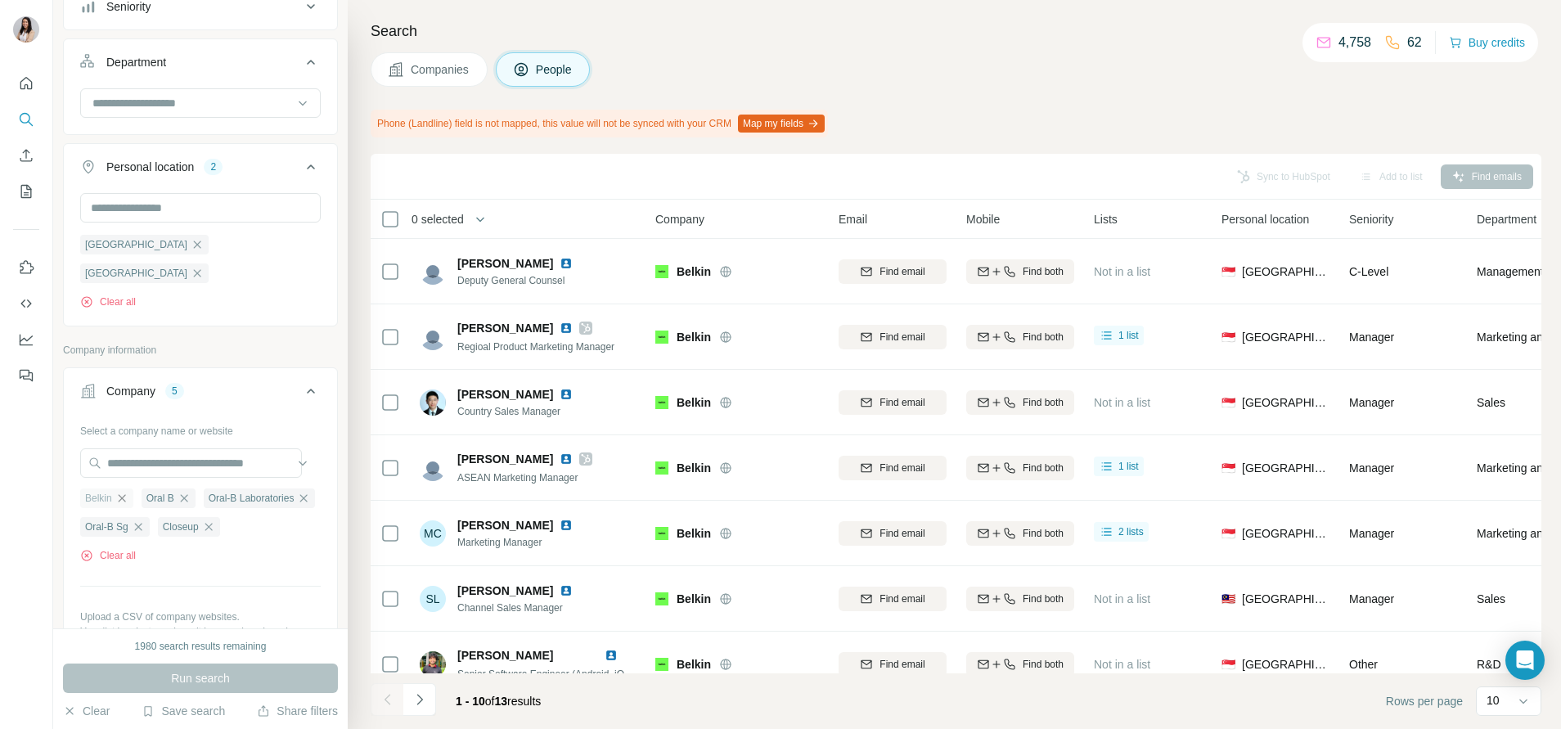
click at [123, 492] on icon "button" at bounding box center [121, 498] width 13 height 13
click at [180, 112] on div at bounding box center [192, 103] width 202 height 28
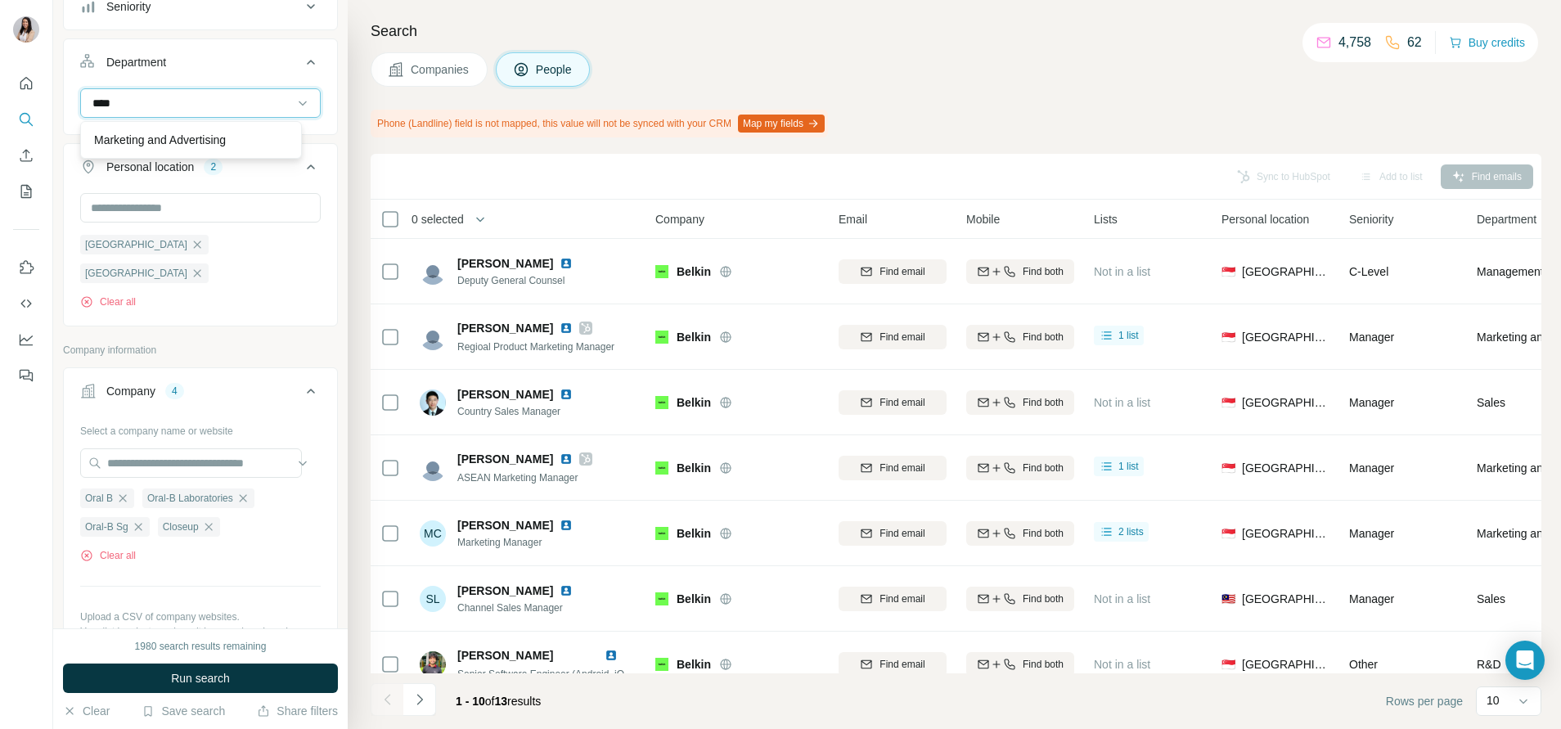
type input "****"
click at [175, 135] on p "Marketing and Advertising" at bounding box center [160, 140] width 132 height 16
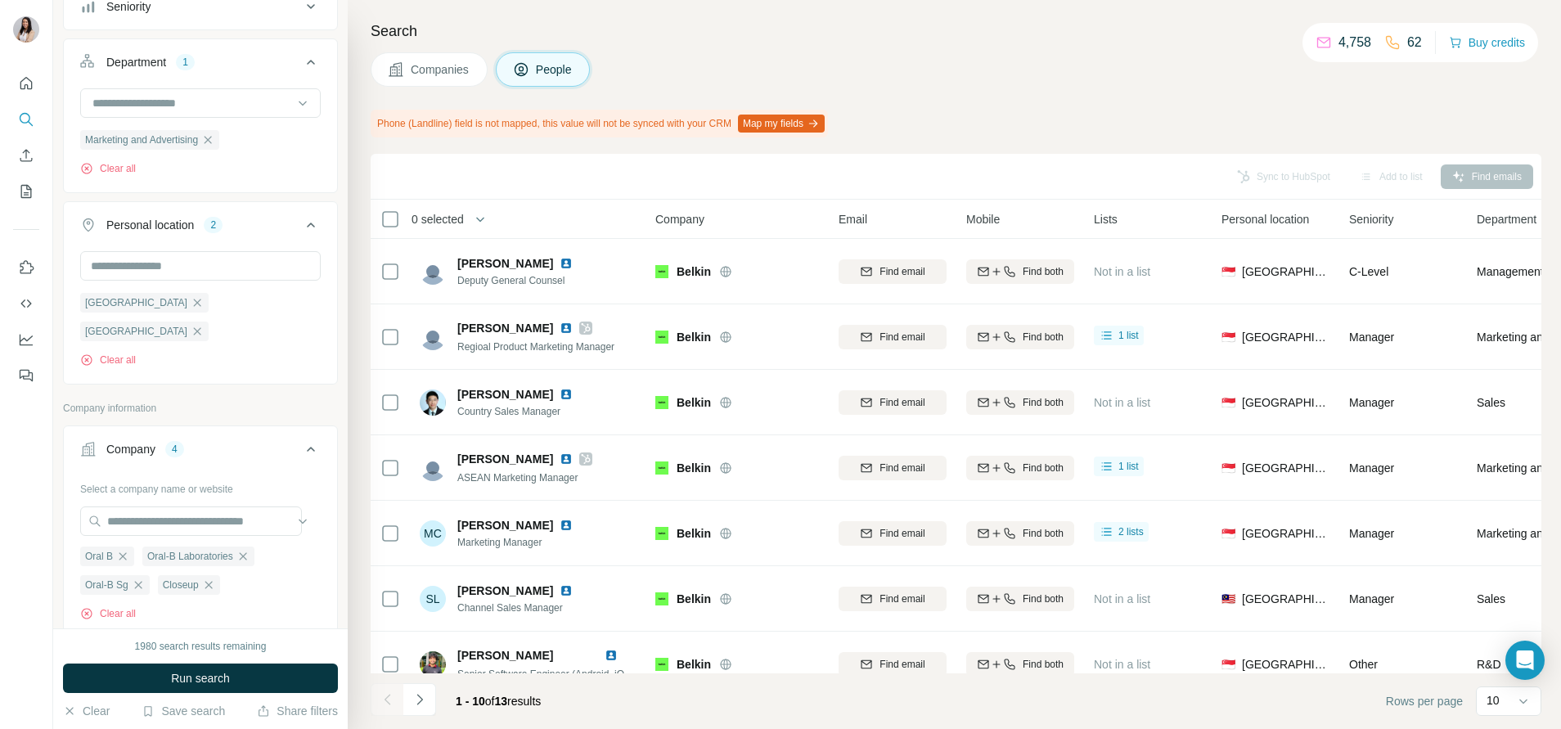
click at [25, 188] on icon "My lists" at bounding box center [26, 191] width 16 height 16
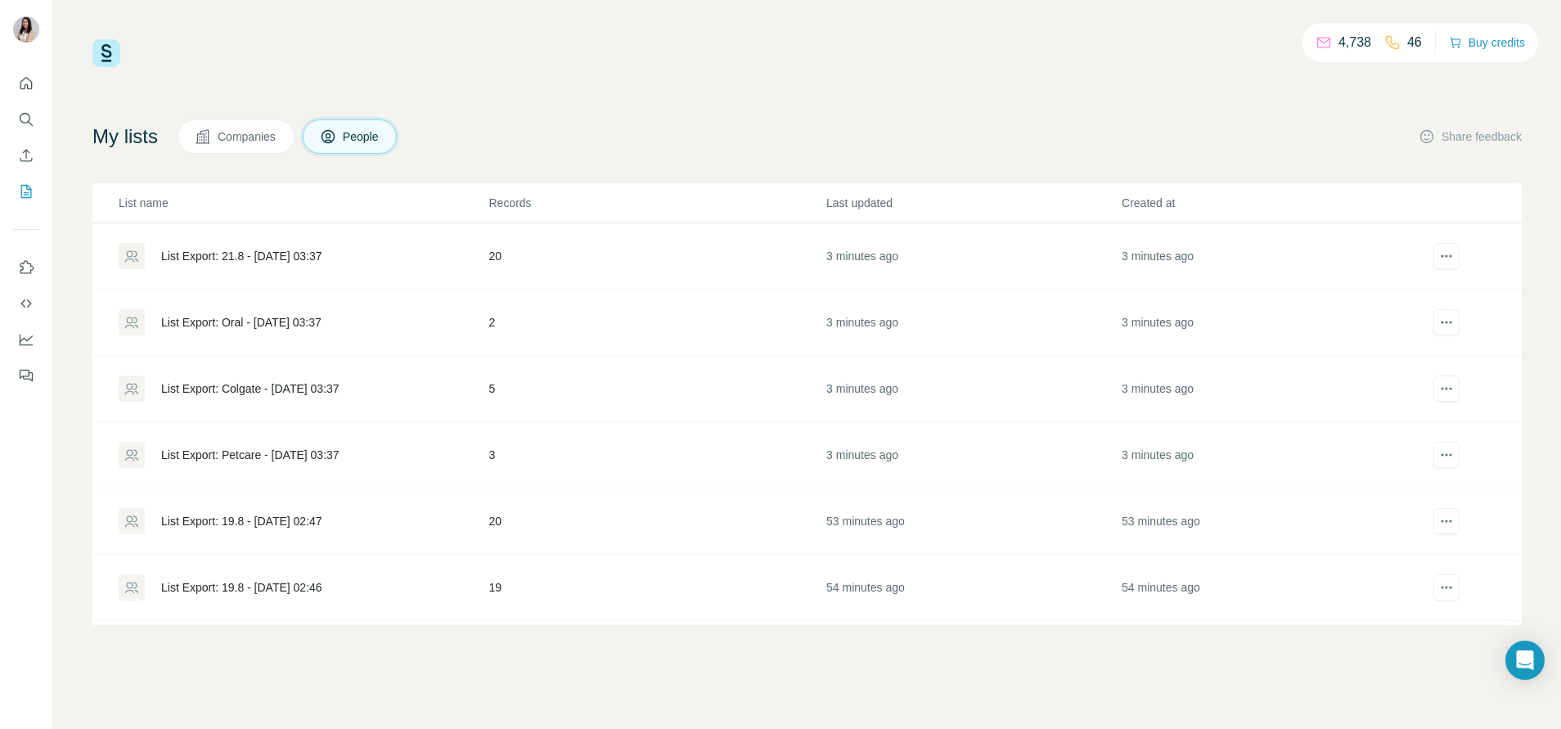
click at [260, 321] on div "List Export: Oral - [DATE] 03:37" at bounding box center [241, 322] width 160 height 16
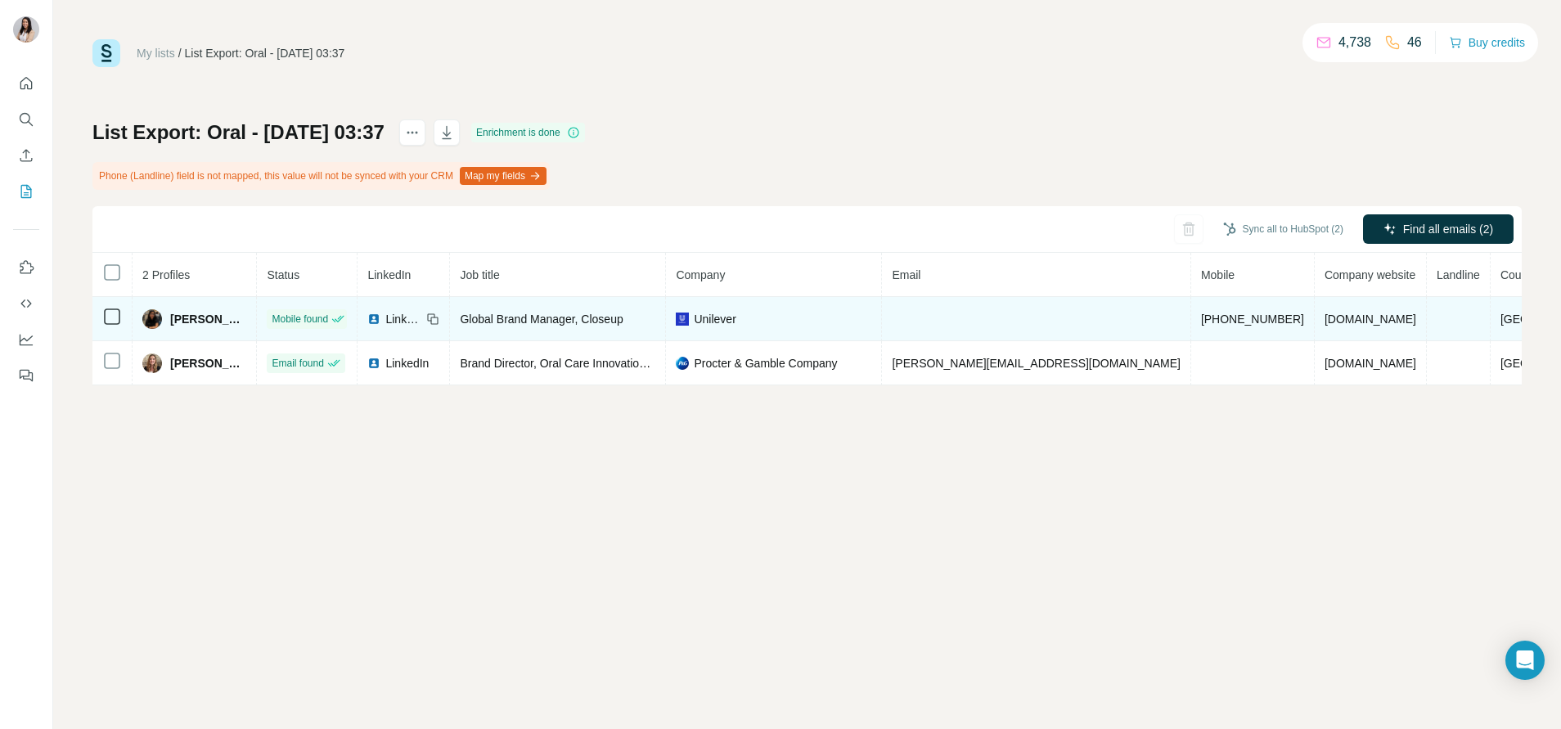
click at [380, 315] on img at bounding box center [373, 318] width 13 height 13
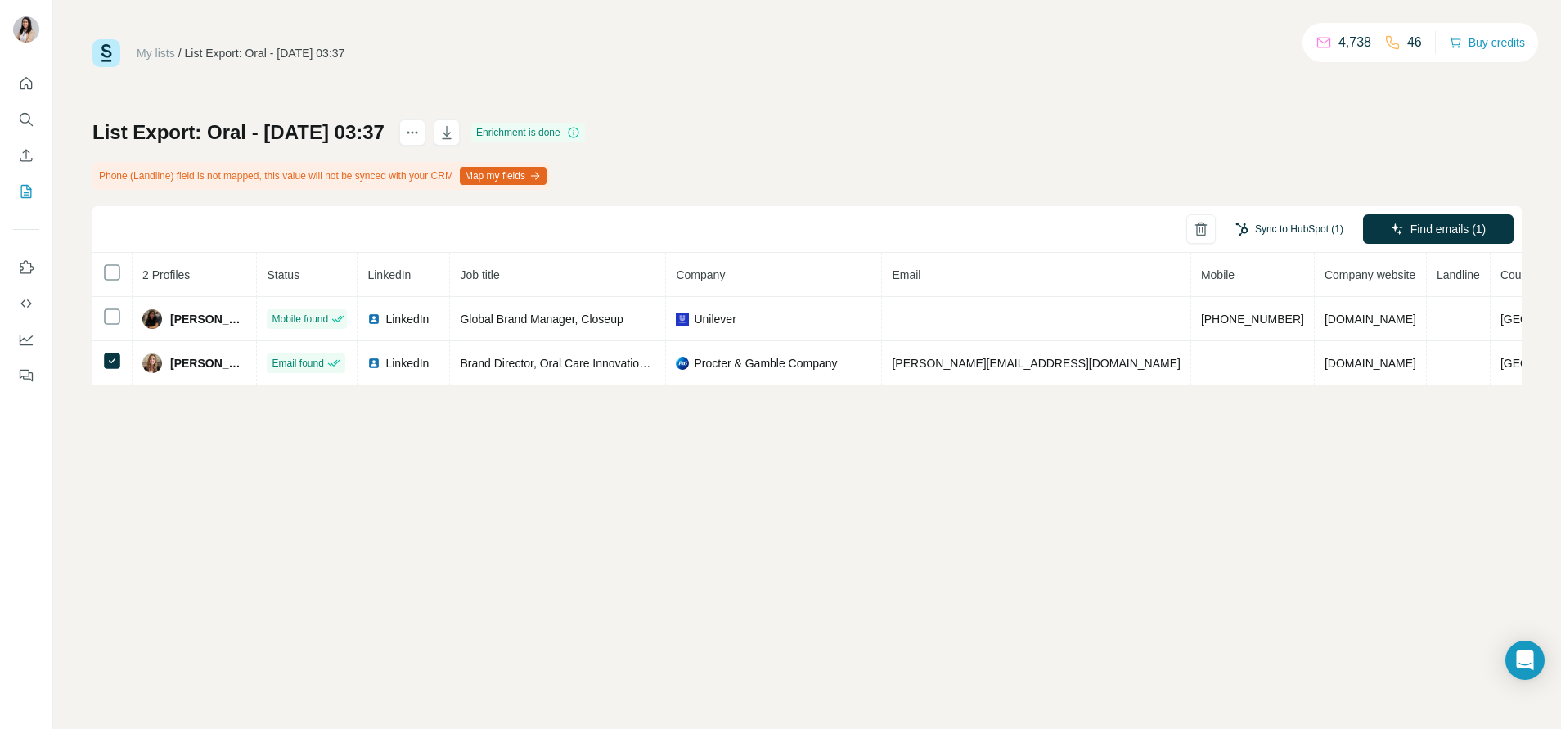
click at [1257, 223] on button "Sync to HubSpot (1)" at bounding box center [1289, 229] width 131 height 25
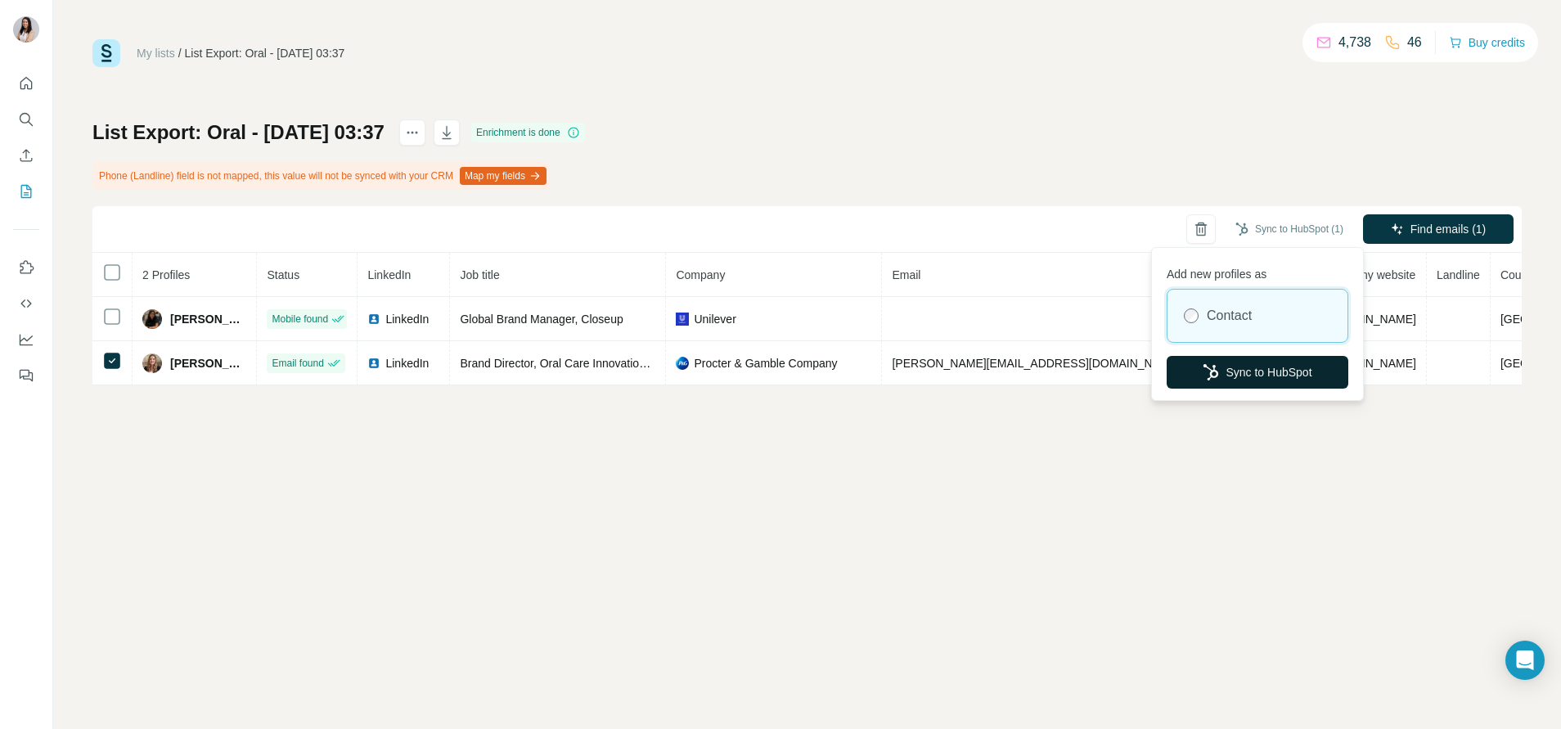
click at [1234, 367] on button "Sync to HubSpot" at bounding box center [1258, 372] width 182 height 33
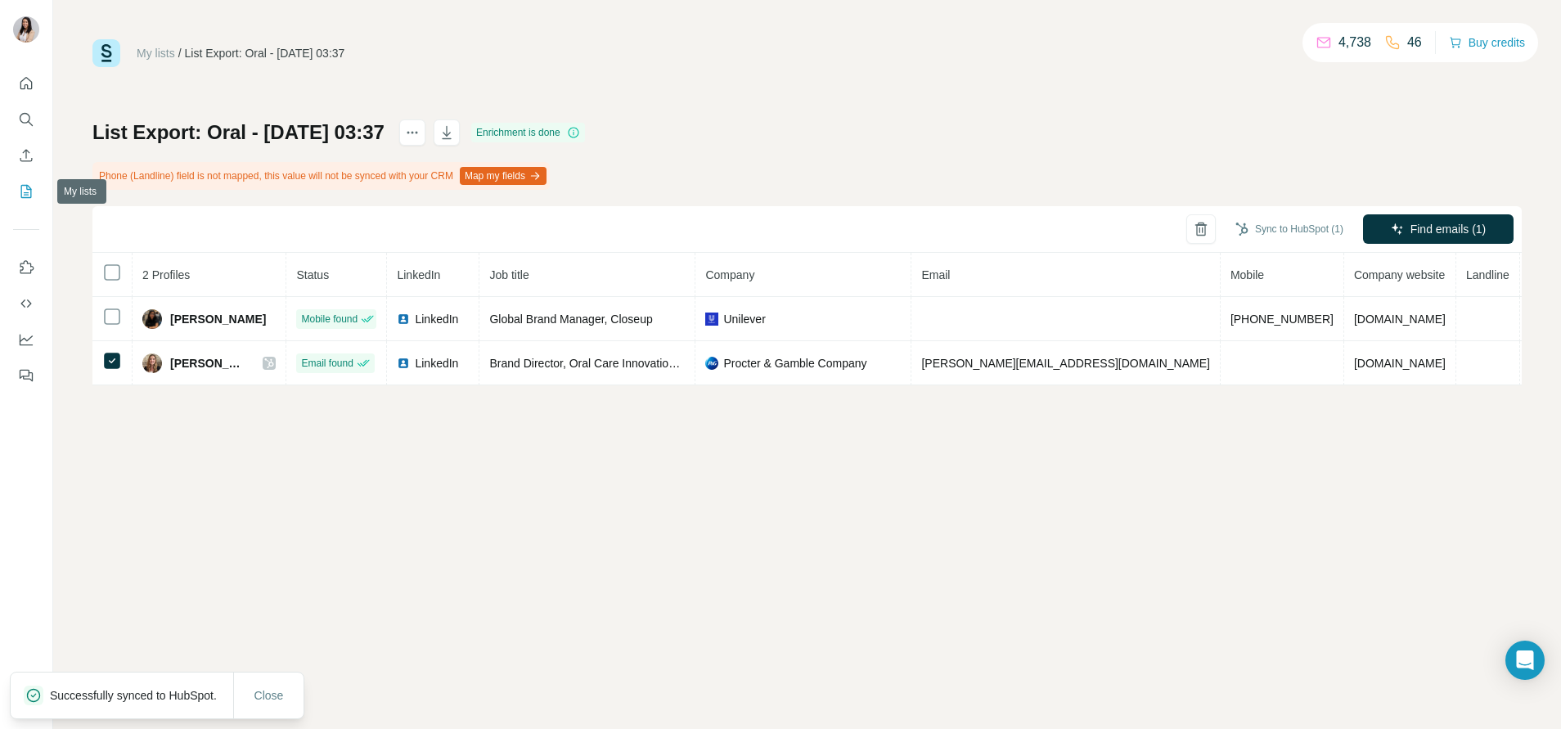
drag, startPoint x: 20, startPoint y: 196, endPoint x: 186, endPoint y: 125, distance: 179.9
click at [186, 125] on h1 "List Export: Oral - [DATE] 03:37" at bounding box center [238, 132] width 292 height 26
click at [23, 192] on icon "My lists" at bounding box center [26, 191] width 16 height 16
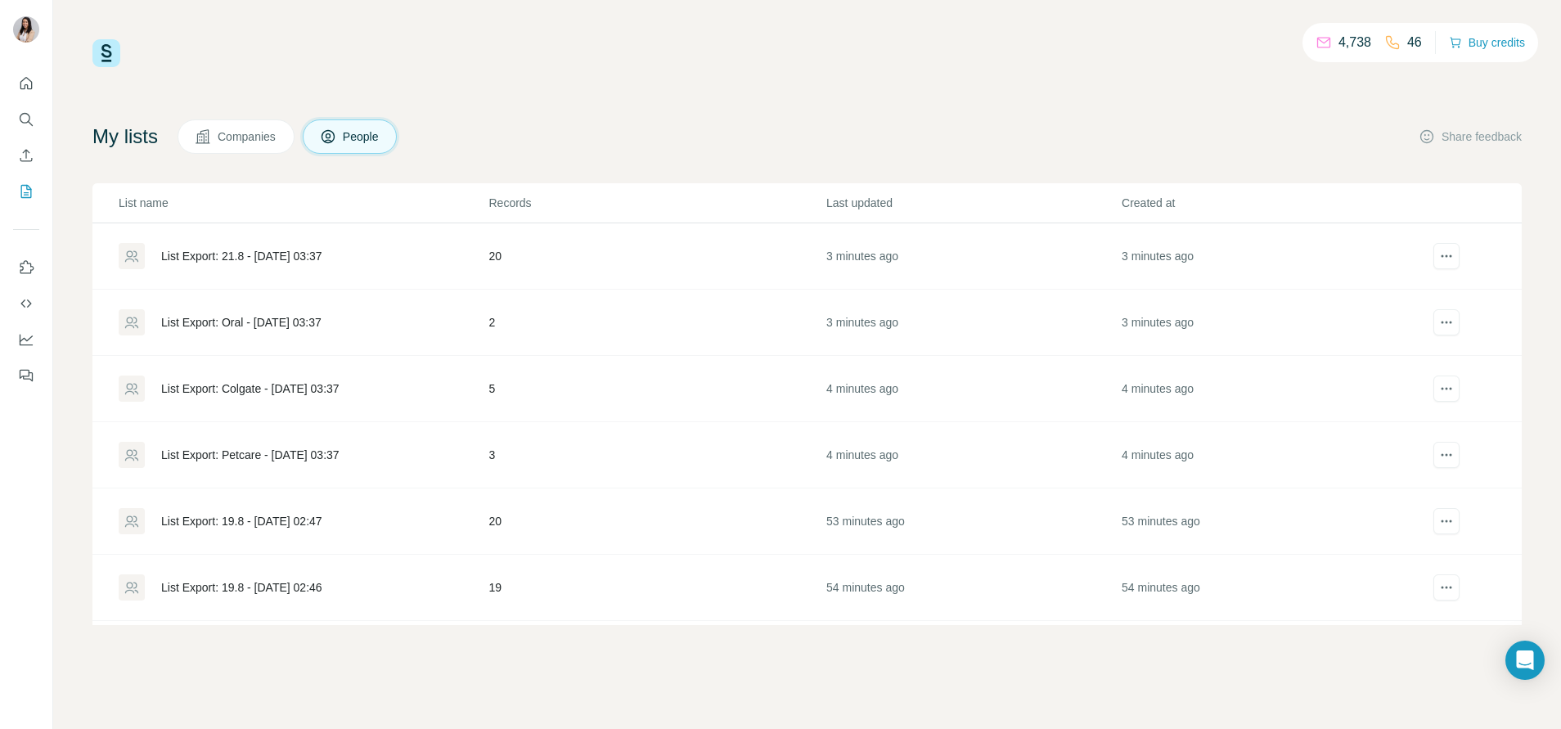
click at [256, 383] on div "List Export: Colgate - [DATE] 03:37" at bounding box center [250, 388] width 178 height 16
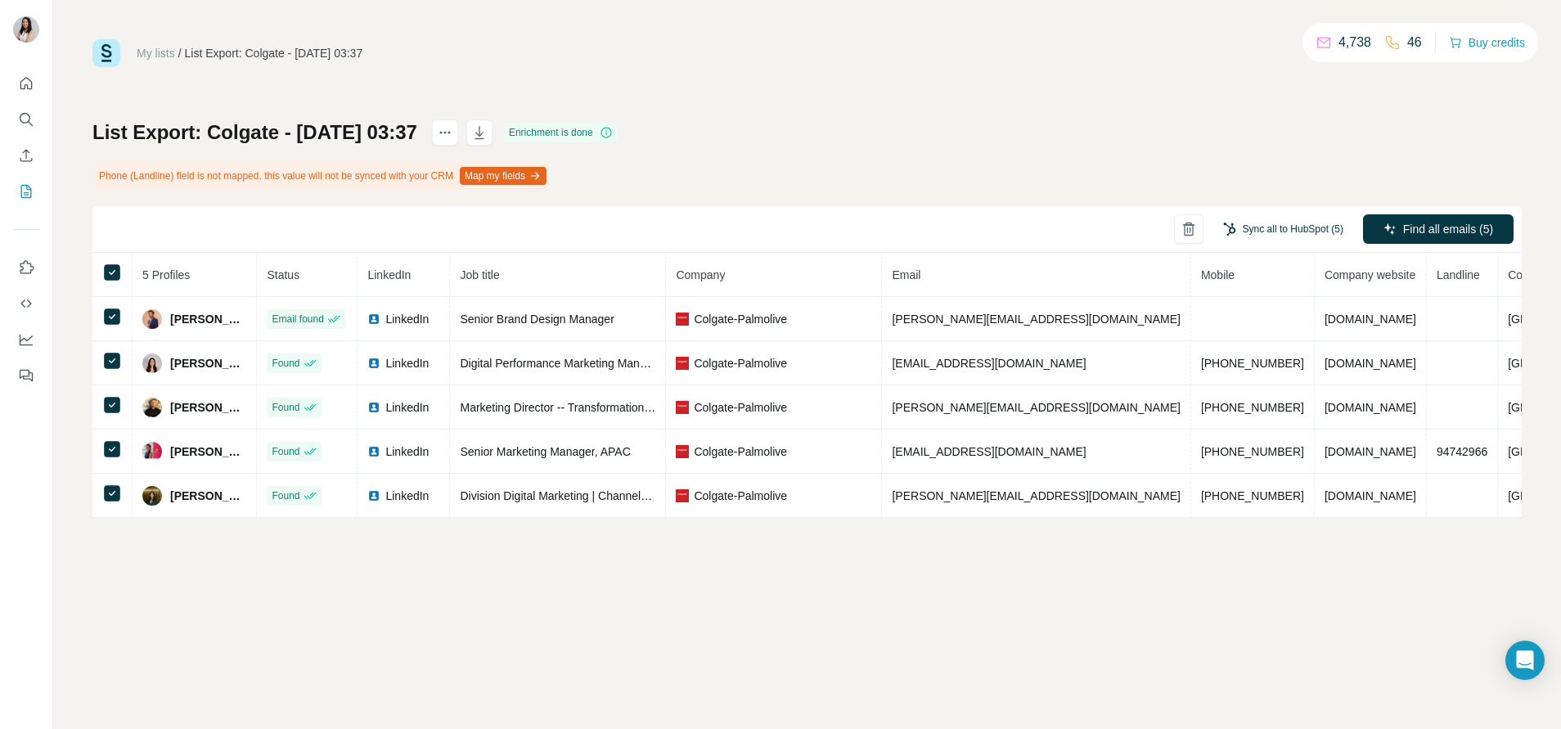
click at [1294, 222] on button "Sync all to HubSpot (5)" at bounding box center [1283, 229] width 143 height 25
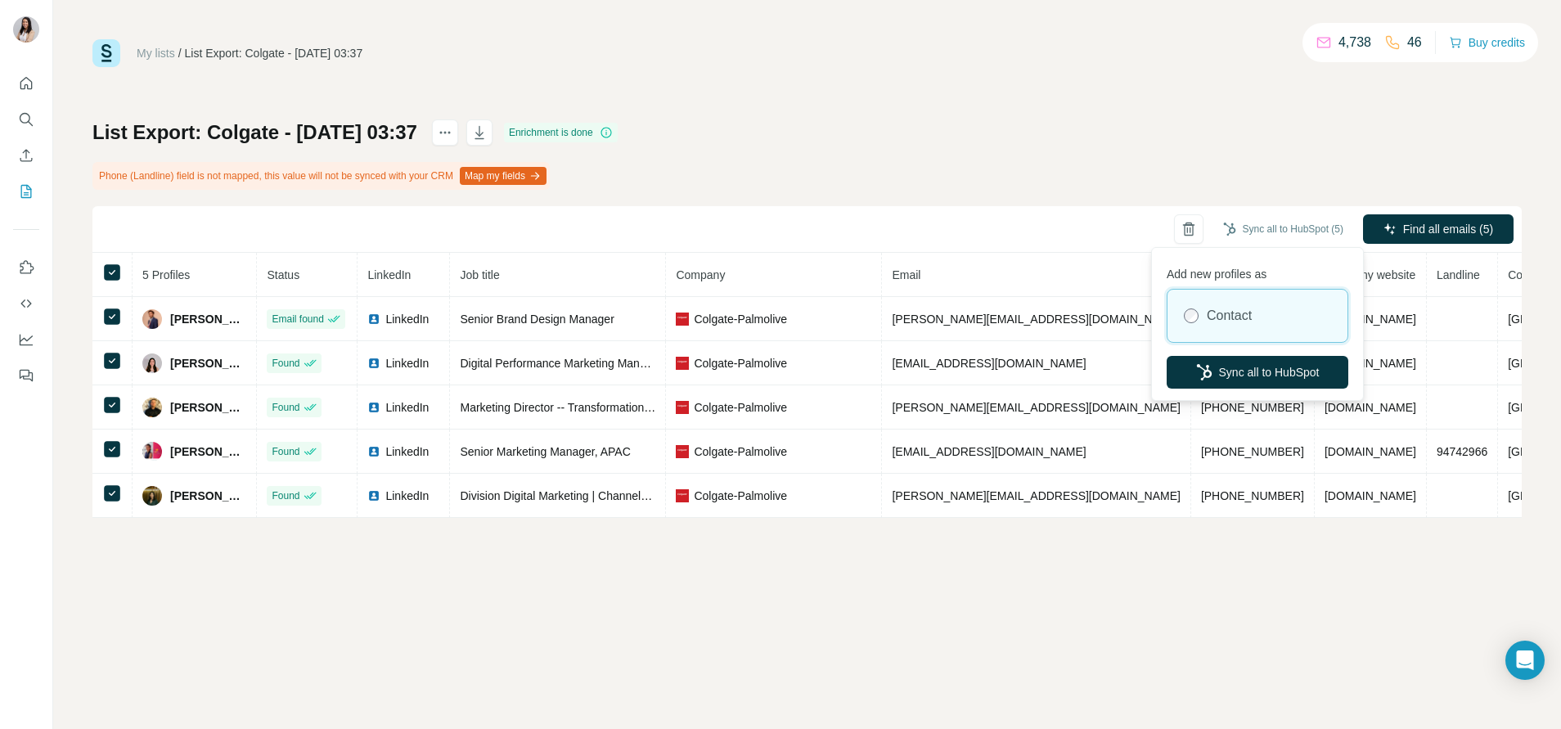
click at [1229, 354] on div "Add new profiles as Contact Sync all to HubSpot" at bounding box center [1257, 324] width 205 height 146
click at [1228, 369] on button "Sync all to HubSpot" at bounding box center [1258, 372] width 182 height 33
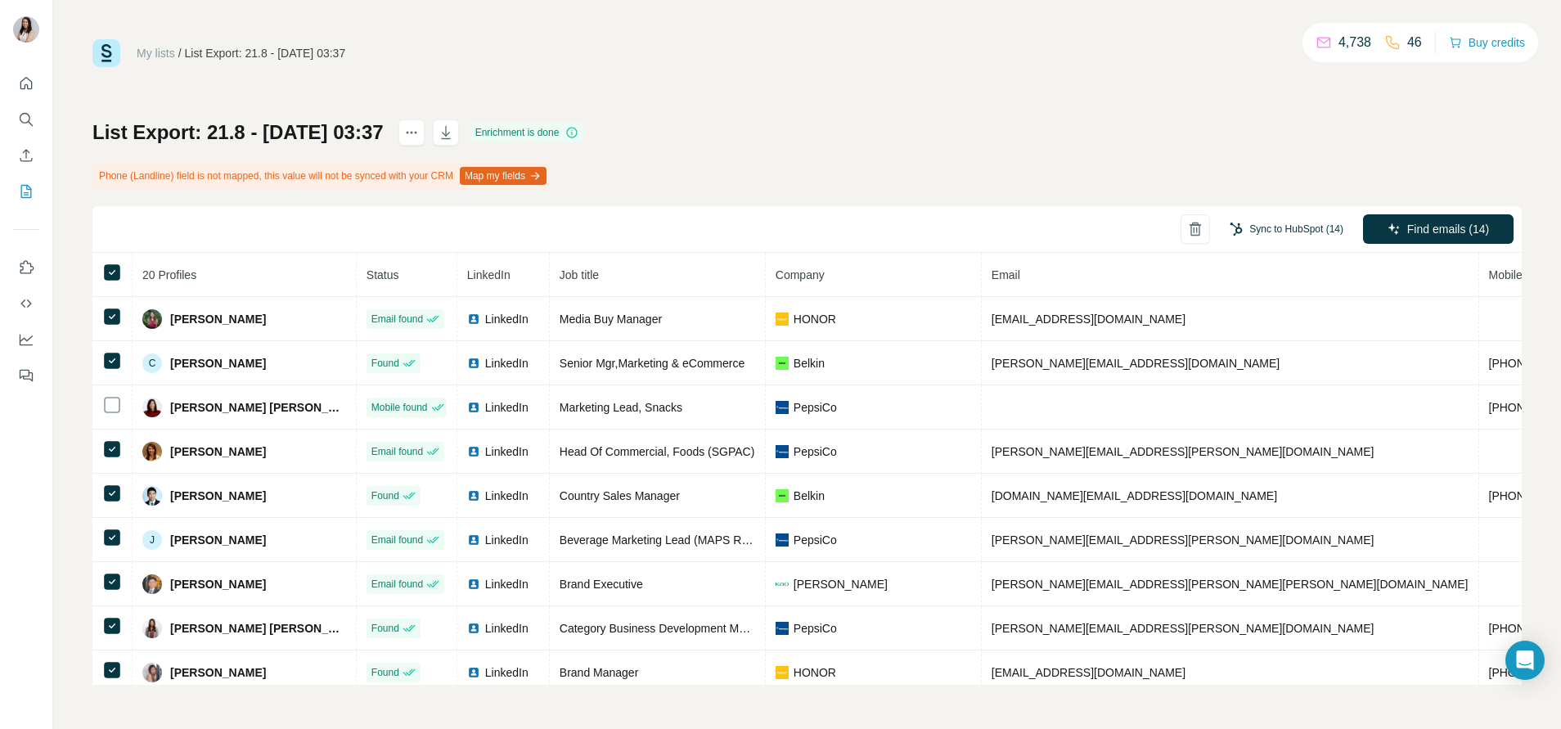
click at [1269, 236] on button "Sync to HubSpot (14)" at bounding box center [1286, 229] width 137 height 25
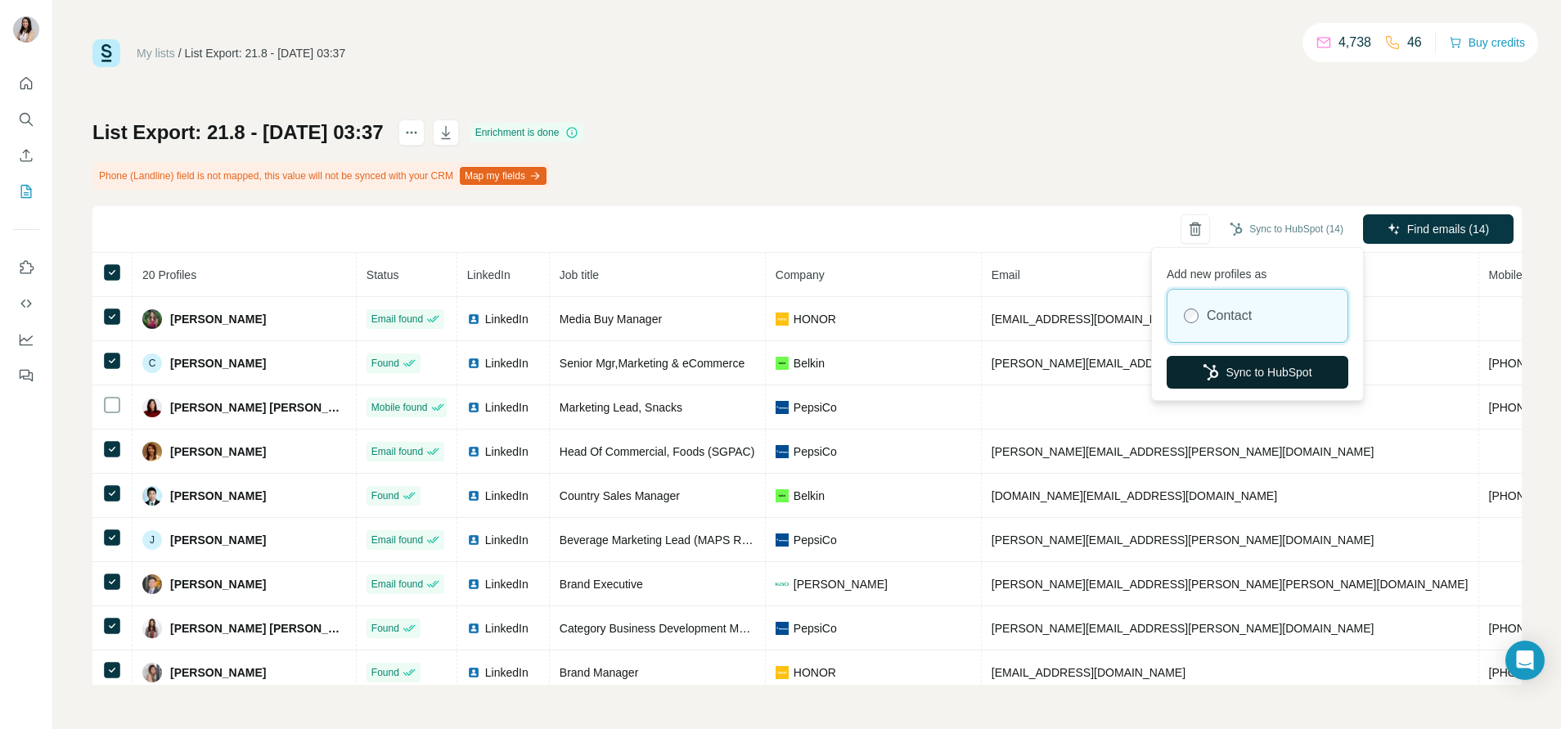
click at [1248, 366] on button "Sync to HubSpot" at bounding box center [1258, 372] width 182 height 33
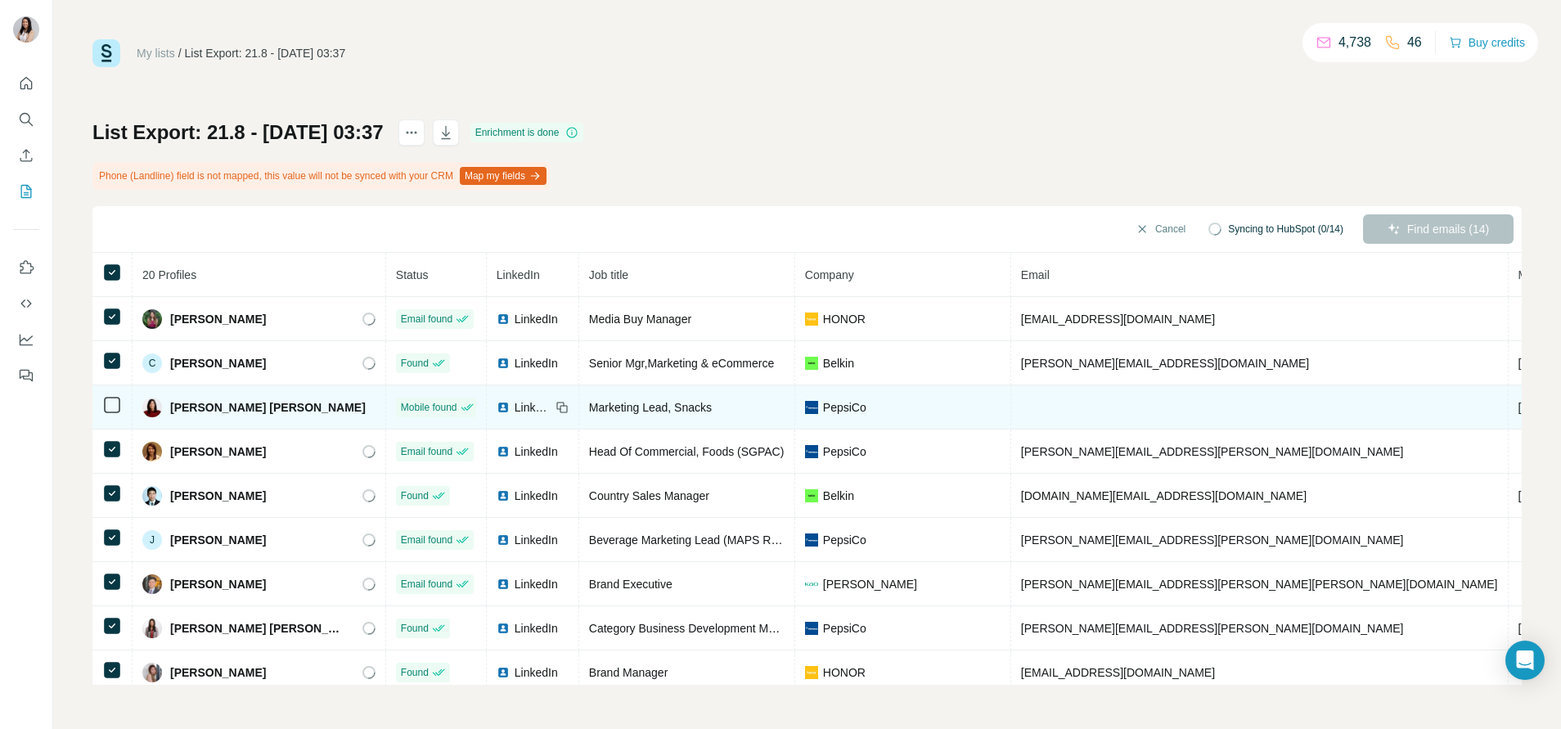
click at [497, 408] on img at bounding box center [503, 407] width 13 height 13
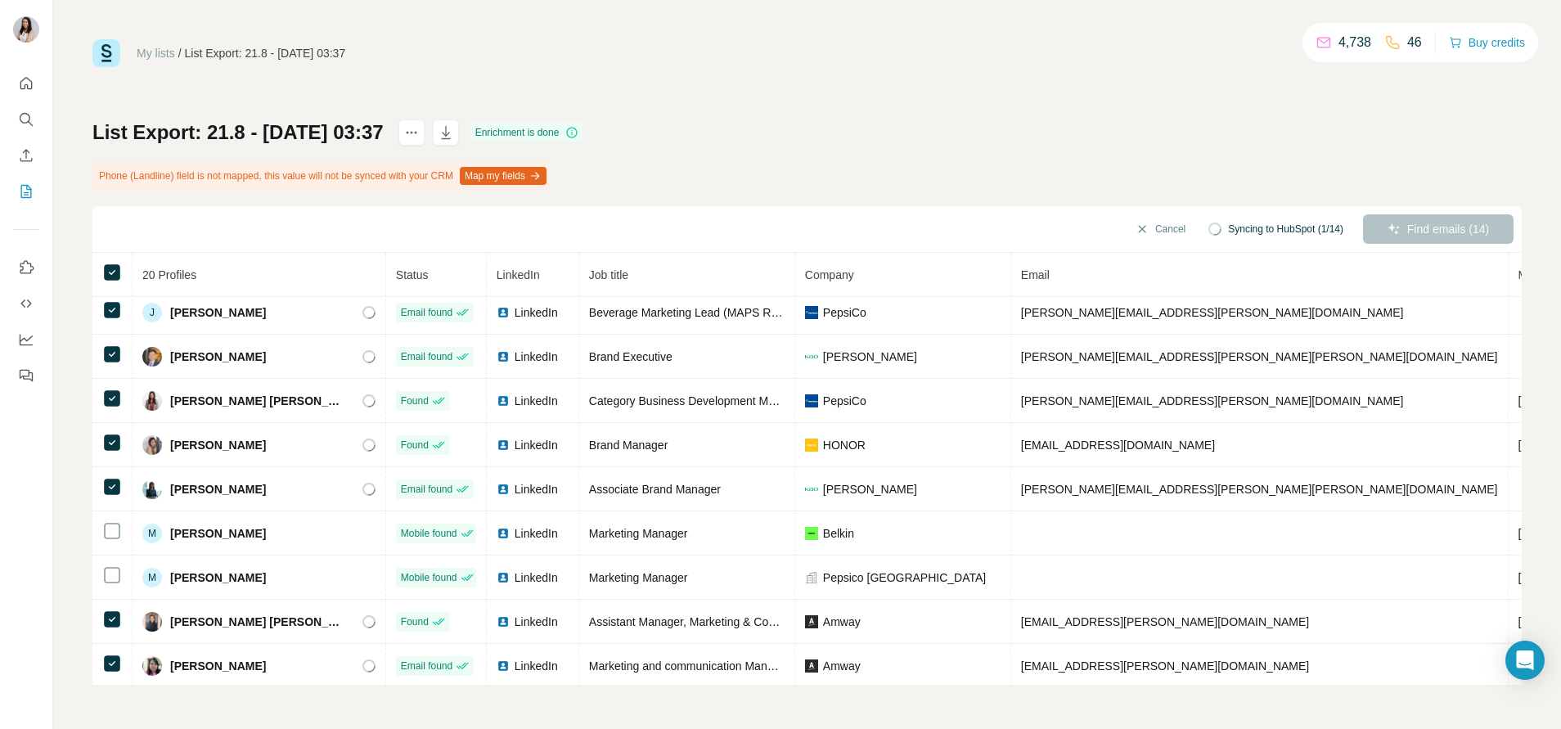
scroll to position [248, 0]
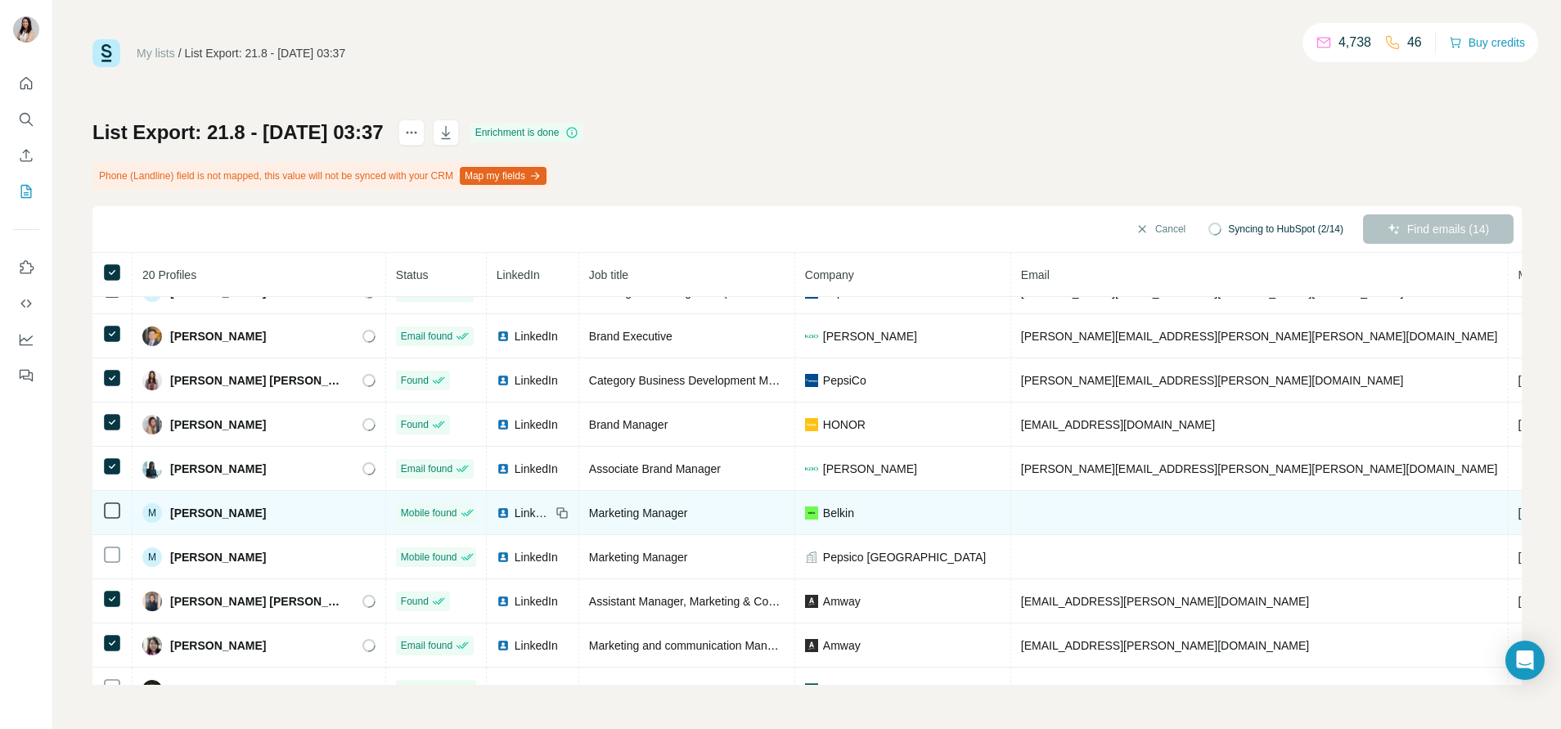
click at [497, 518] on img at bounding box center [503, 512] width 13 height 13
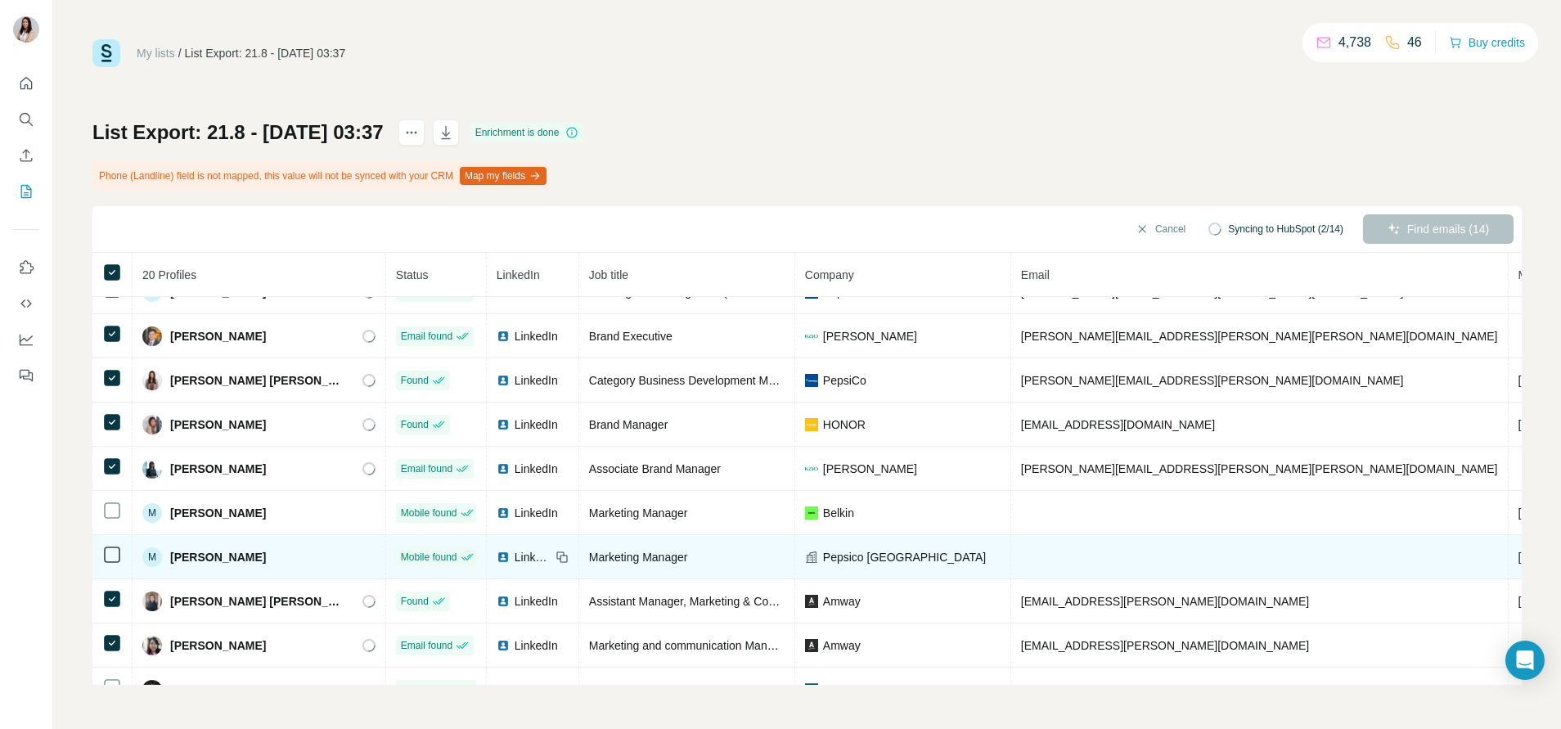
click at [497, 555] on img at bounding box center [503, 557] width 13 height 13
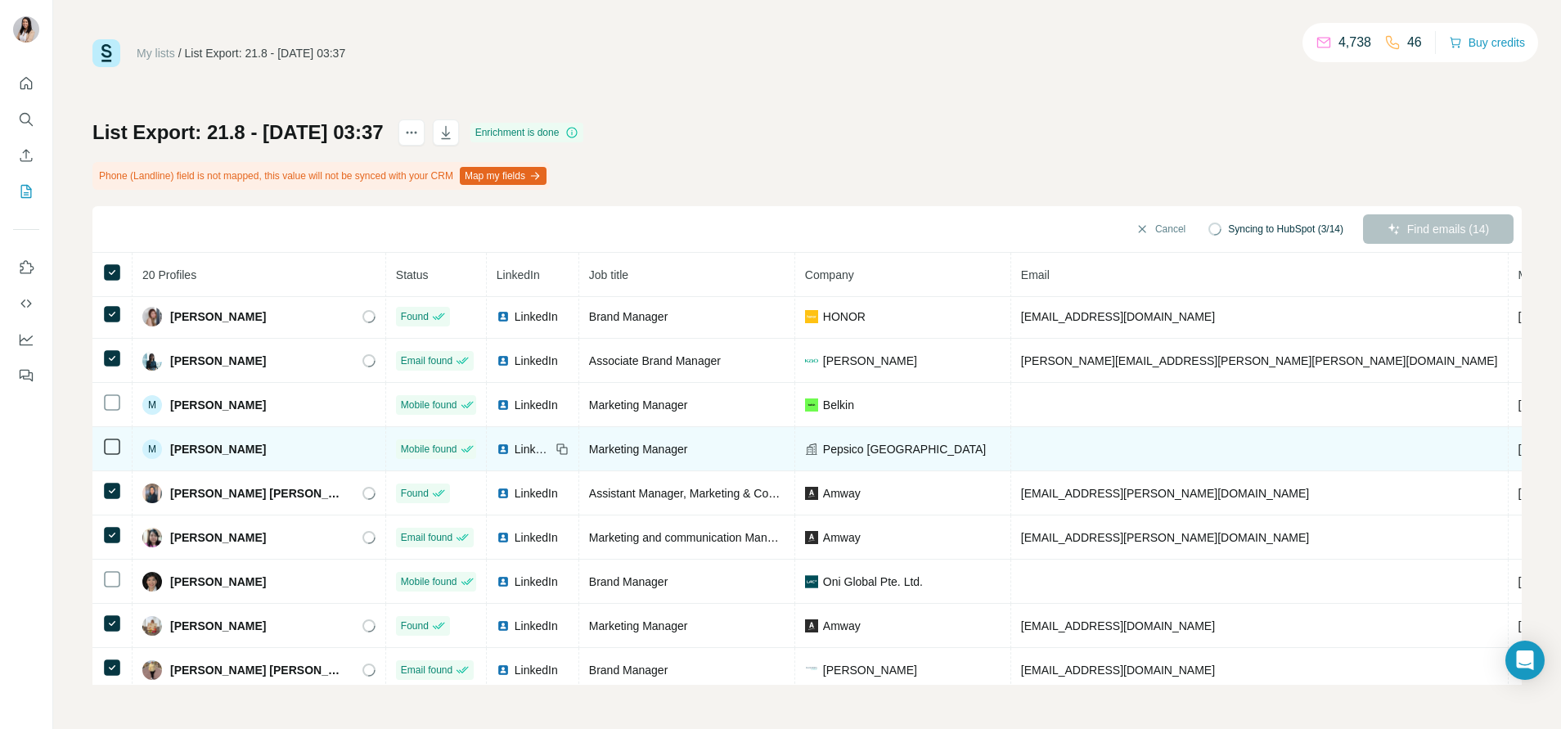
scroll to position [419, 0]
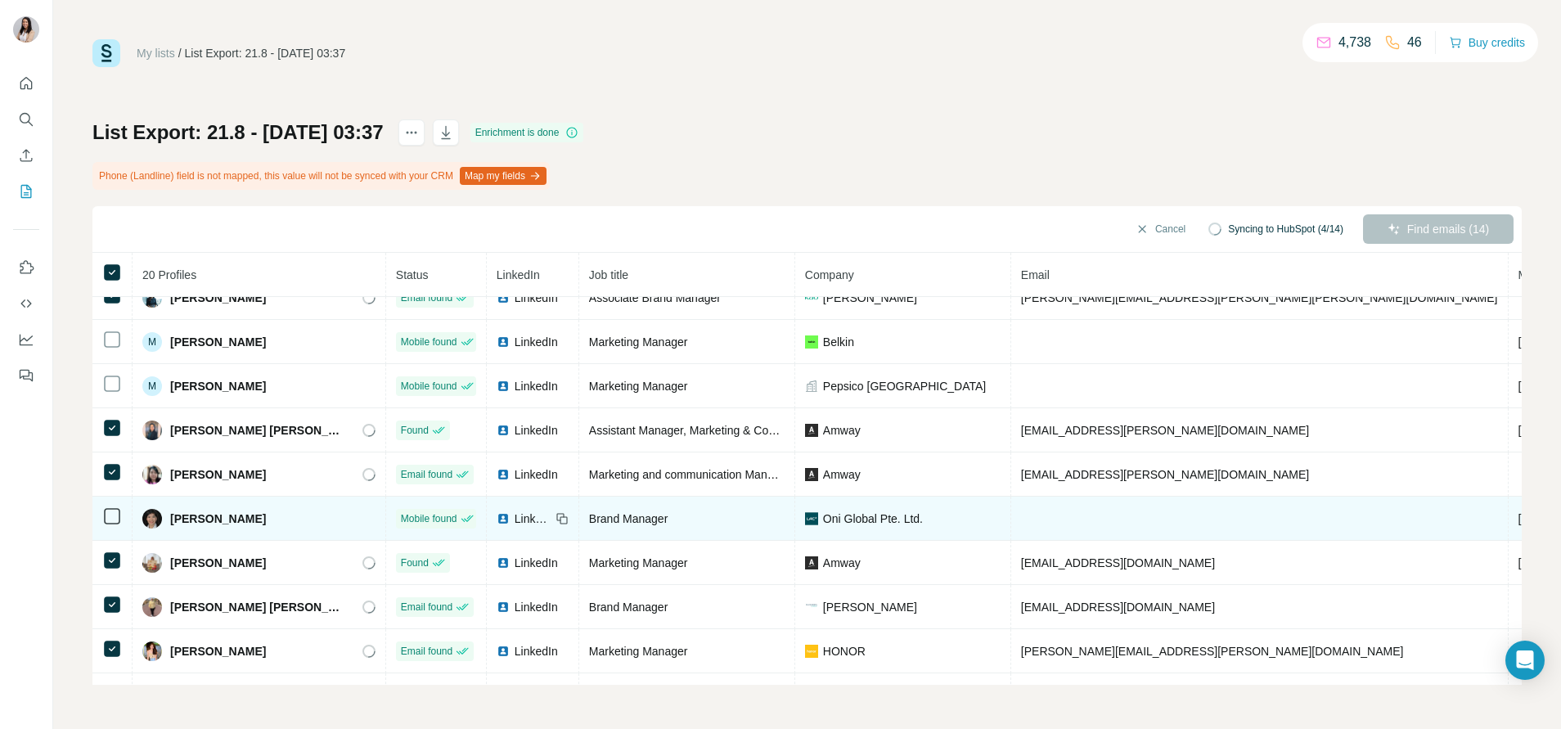
click at [497, 519] on img at bounding box center [503, 518] width 13 height 13
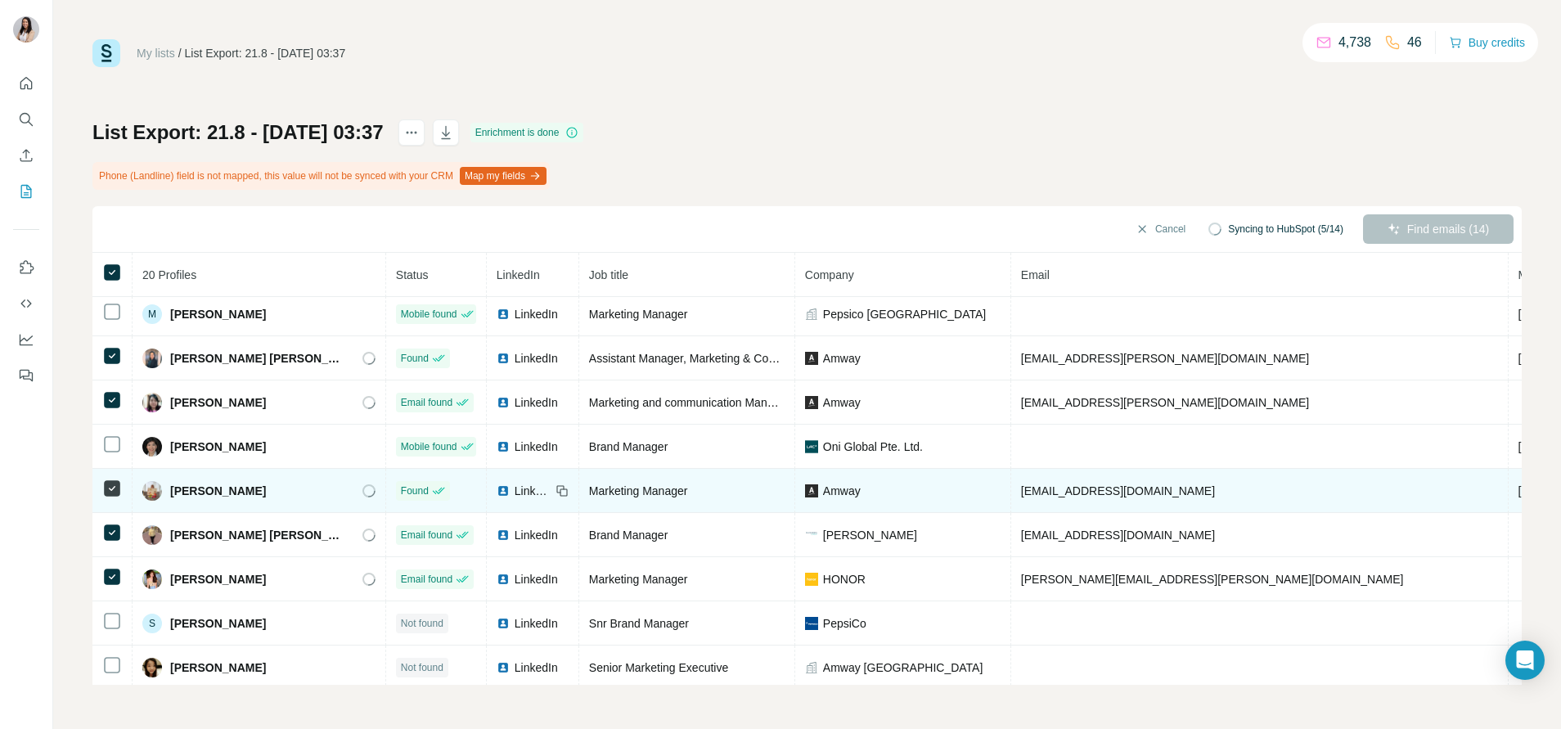
scroll to position [508, 0]
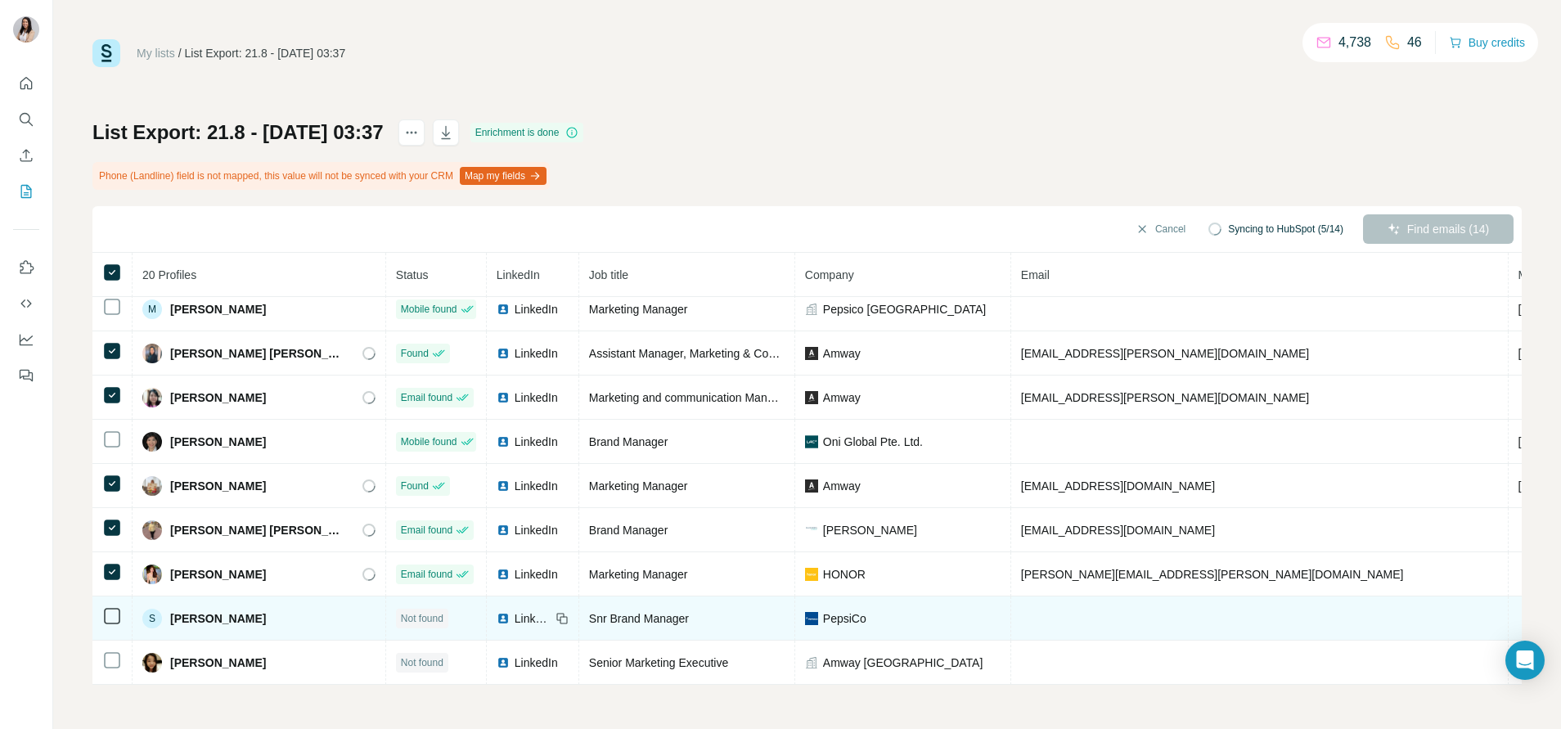
click at [497, 612] on img at bounding box center [503, 618] width 13 height 13
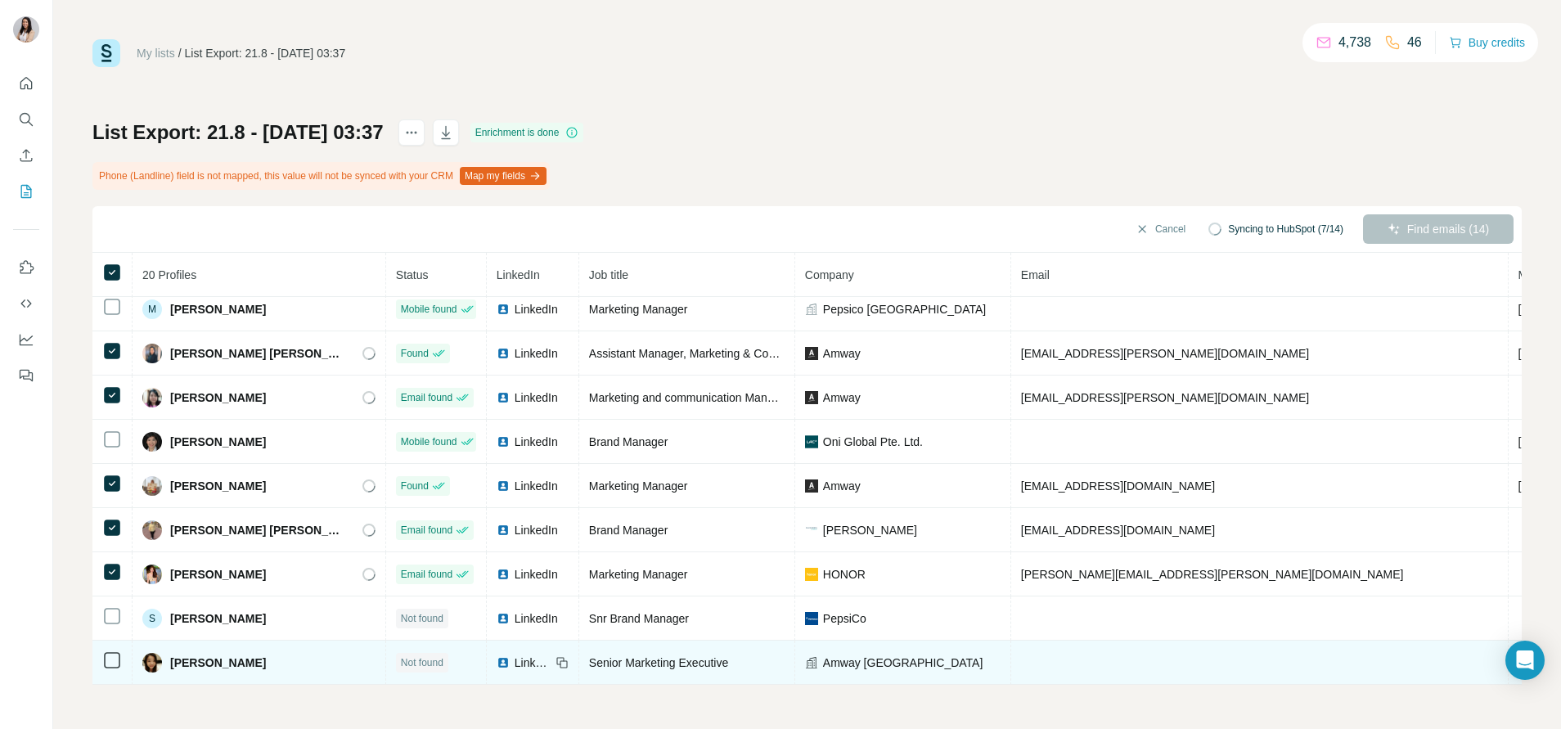
click at [497, 656] on img at bounding box center [503, 662] width 13 height 13
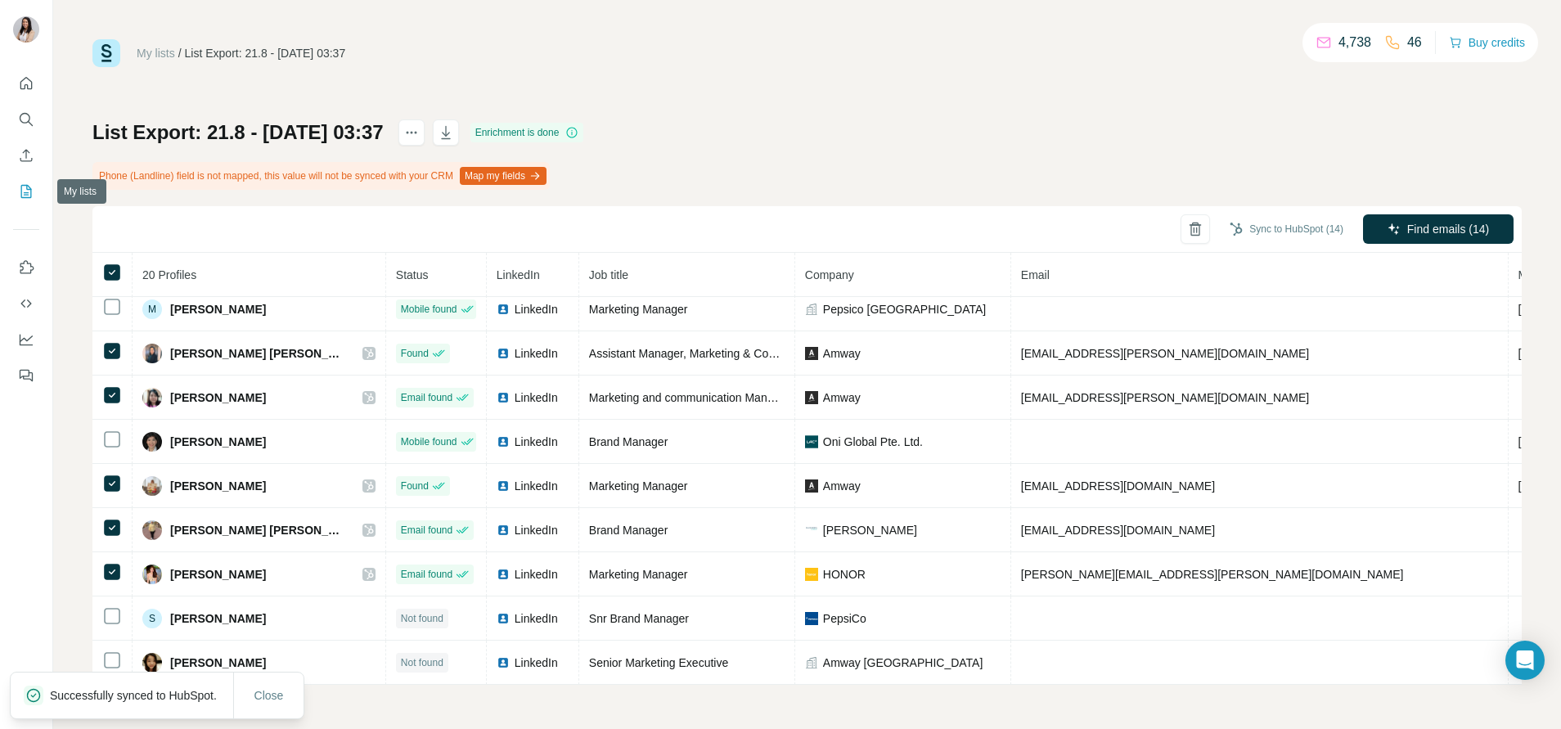
click at [25, 183] on icon "My lists" at bounding box center [26, 191] width 16 height 16
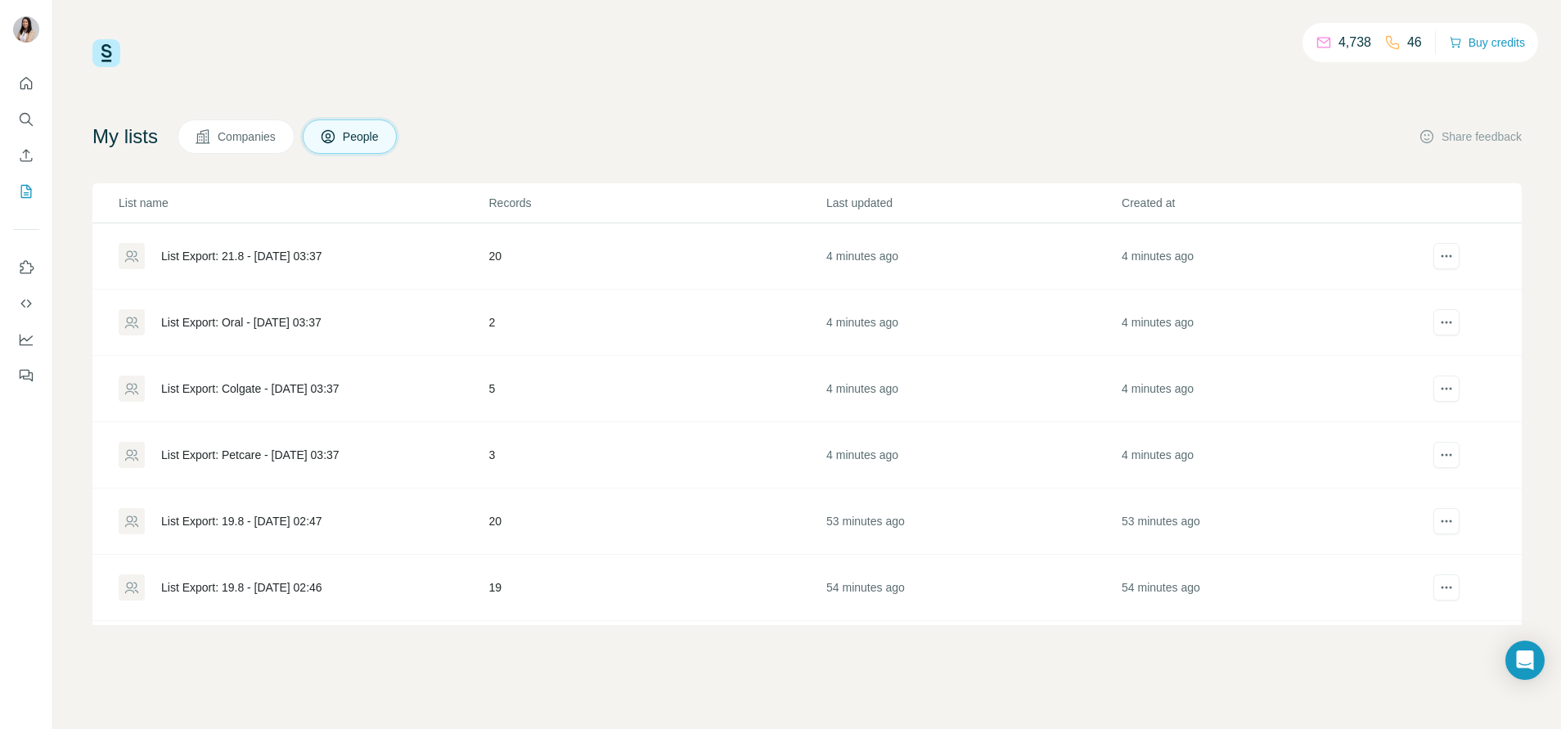
click at [266, 463] on div "List Export: Petcare - [DATE] 03:37" at bounding box center [303, 455] width 368 height 26
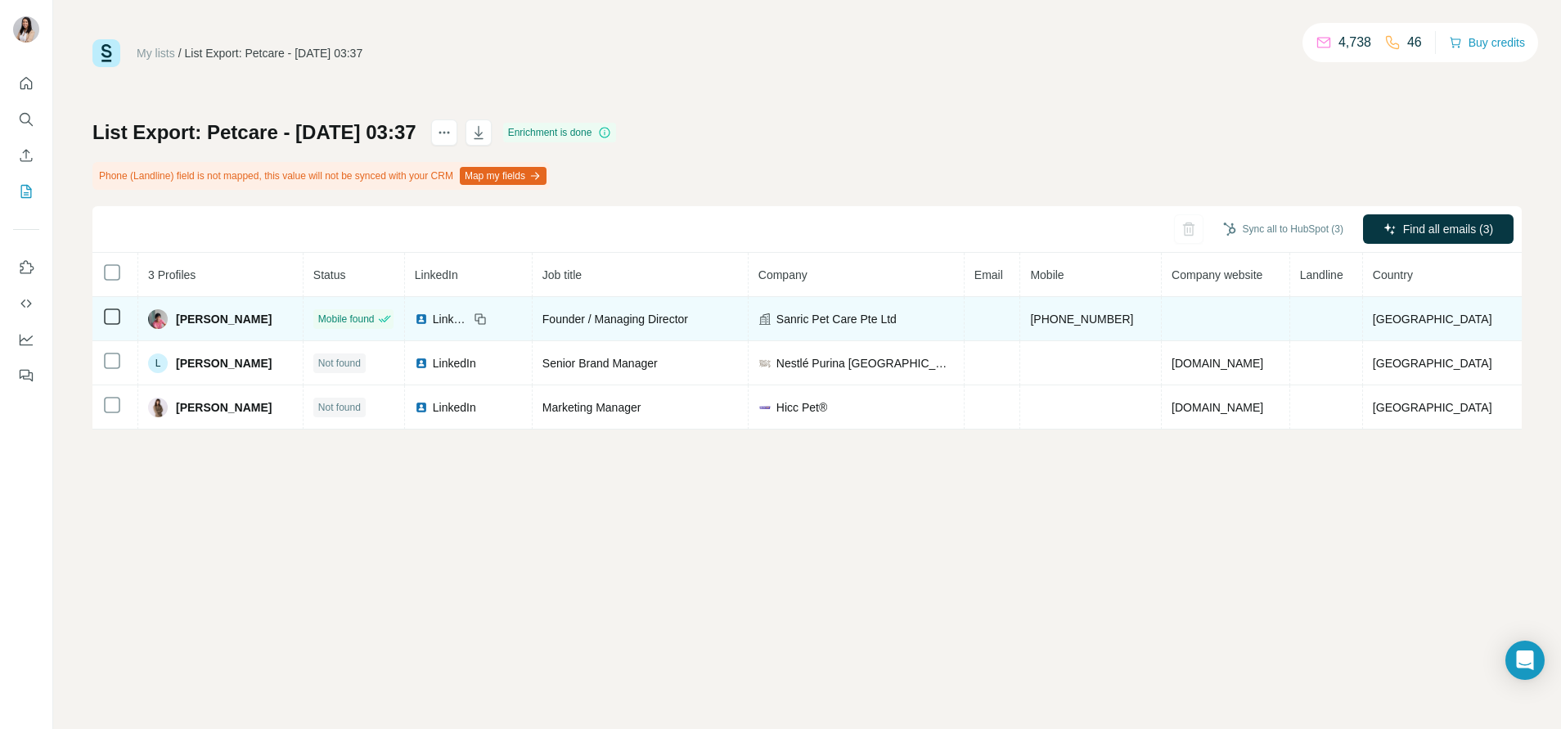
click at [428, 321] on img at bounding box center [421, 318] width 13 height 13
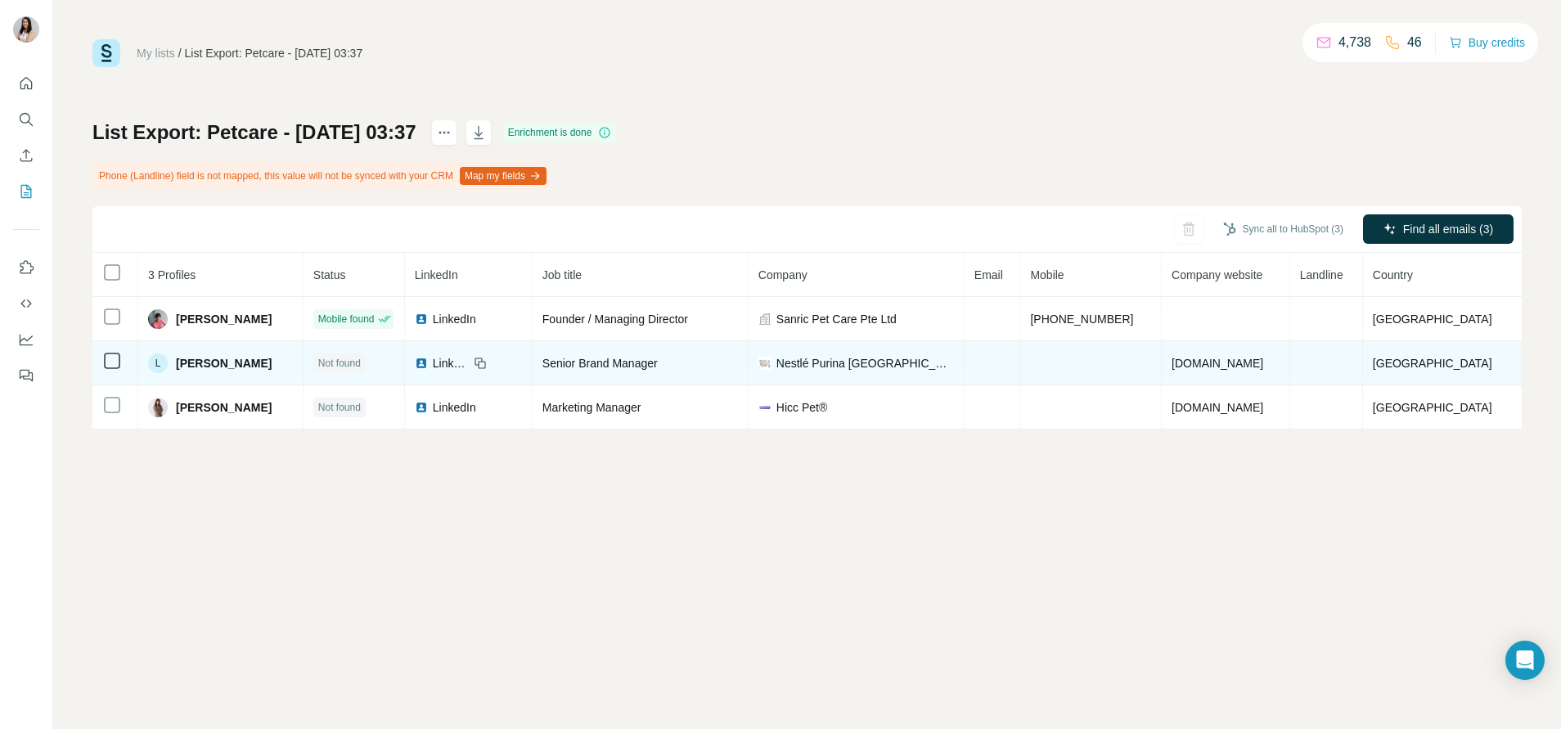
click at [428, 366] on img at bounding box center [421, 363] width 13 height 13
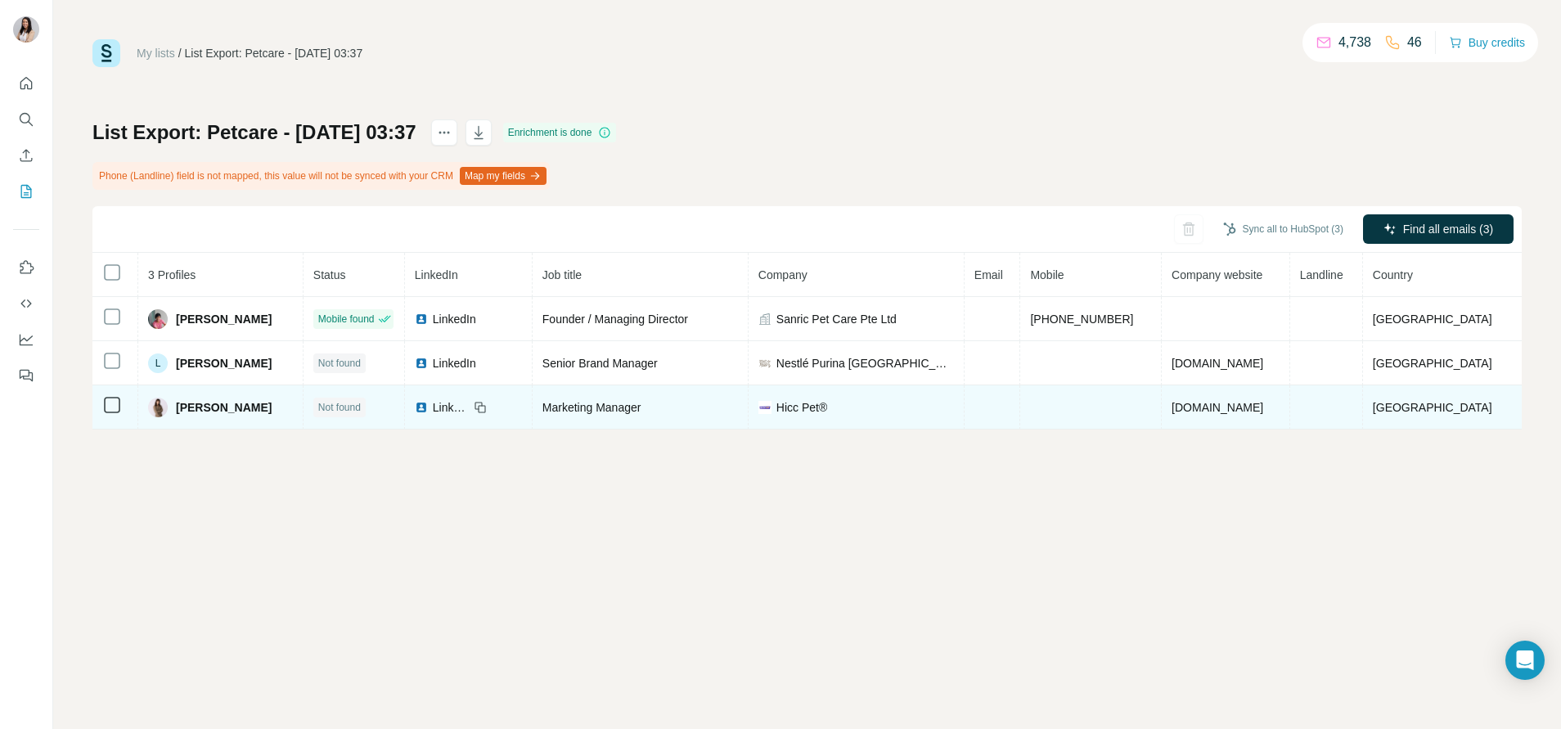
click at [428, 405] on img at bounding box center [421, 407] width 13 height 13
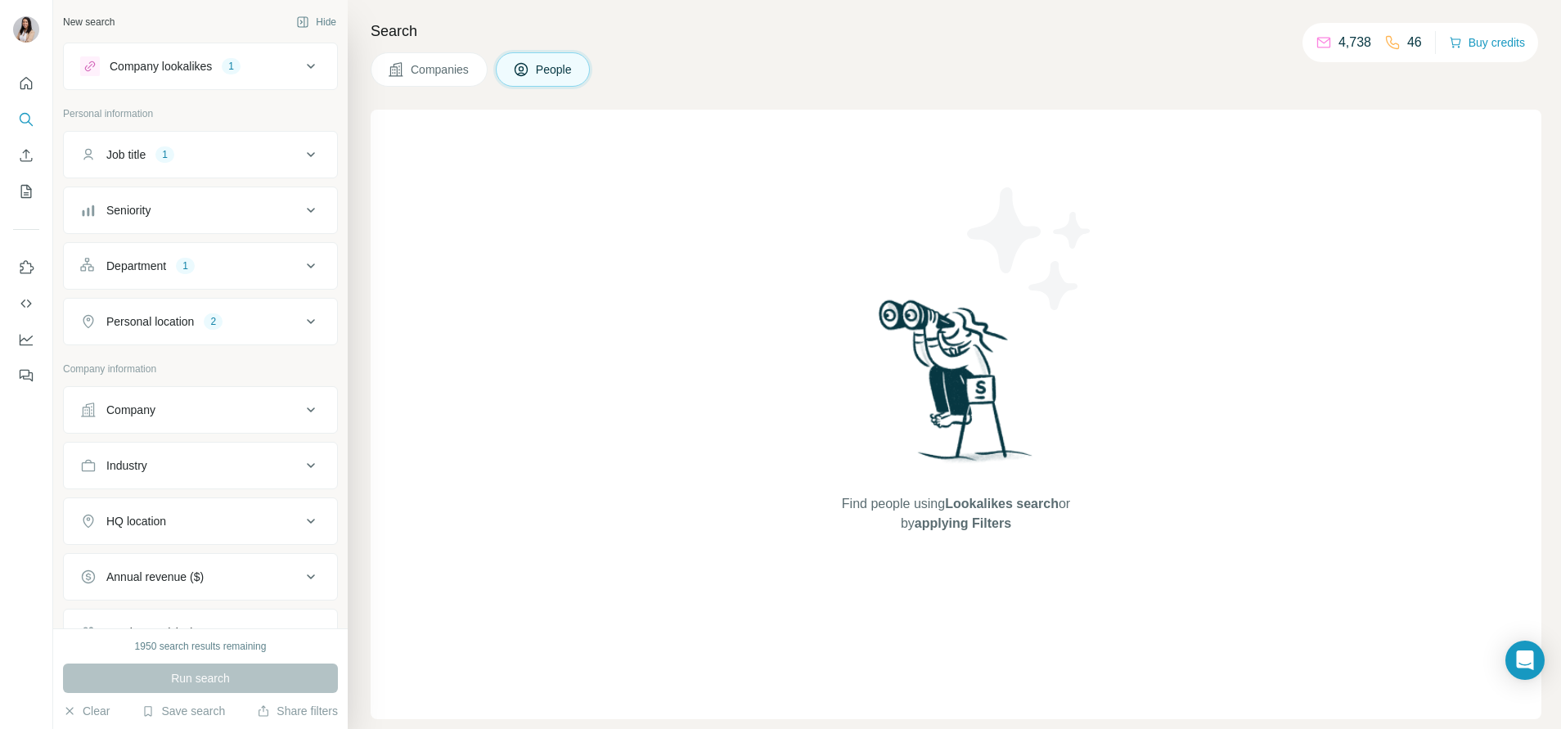
click at [176, 54] on button "Company lookalikes 1" at bounding box center [200, 66] width 273 height 39
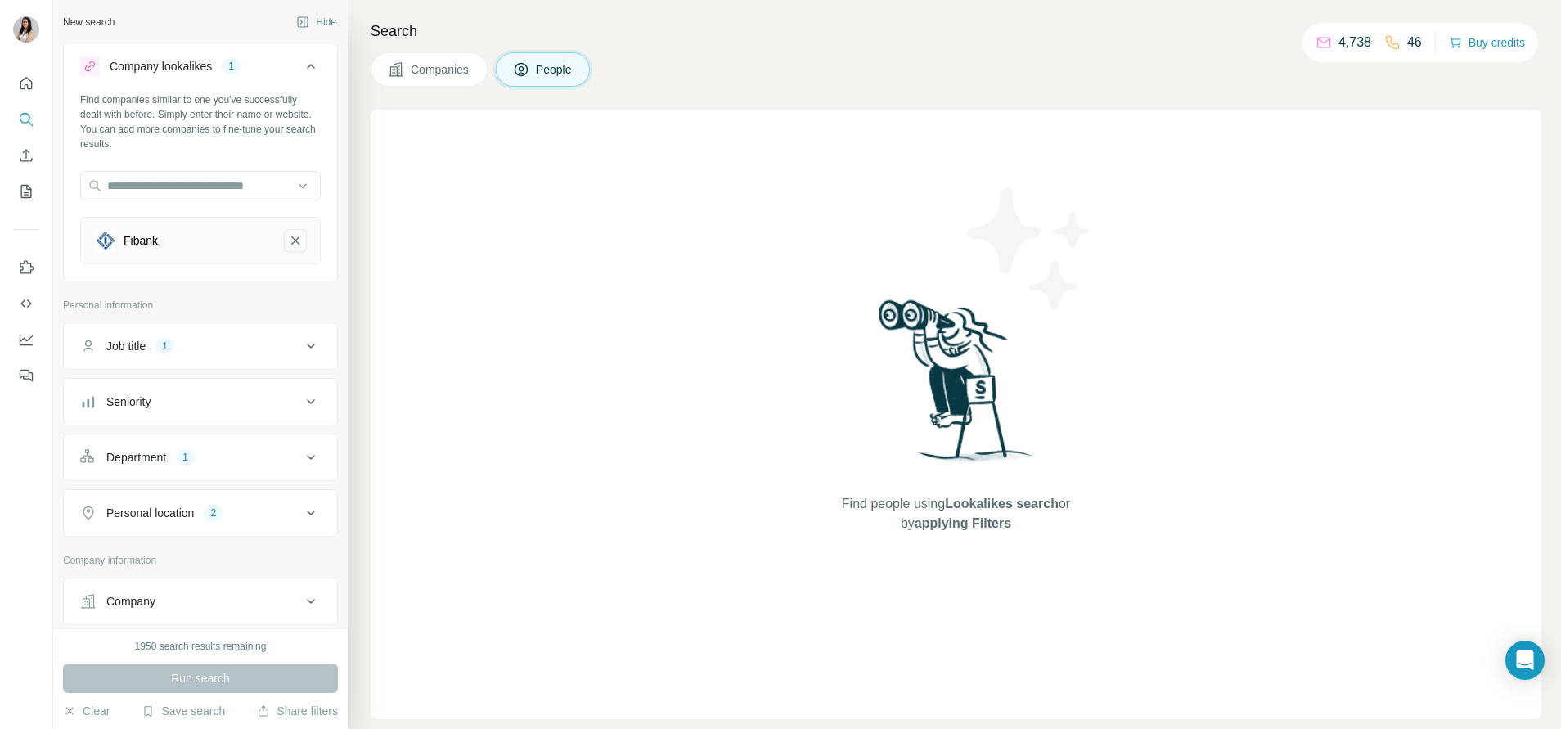
click at [288, 239] on icon "Fibank-remove-button" at bounding box center [295, 240] width 15 height 16
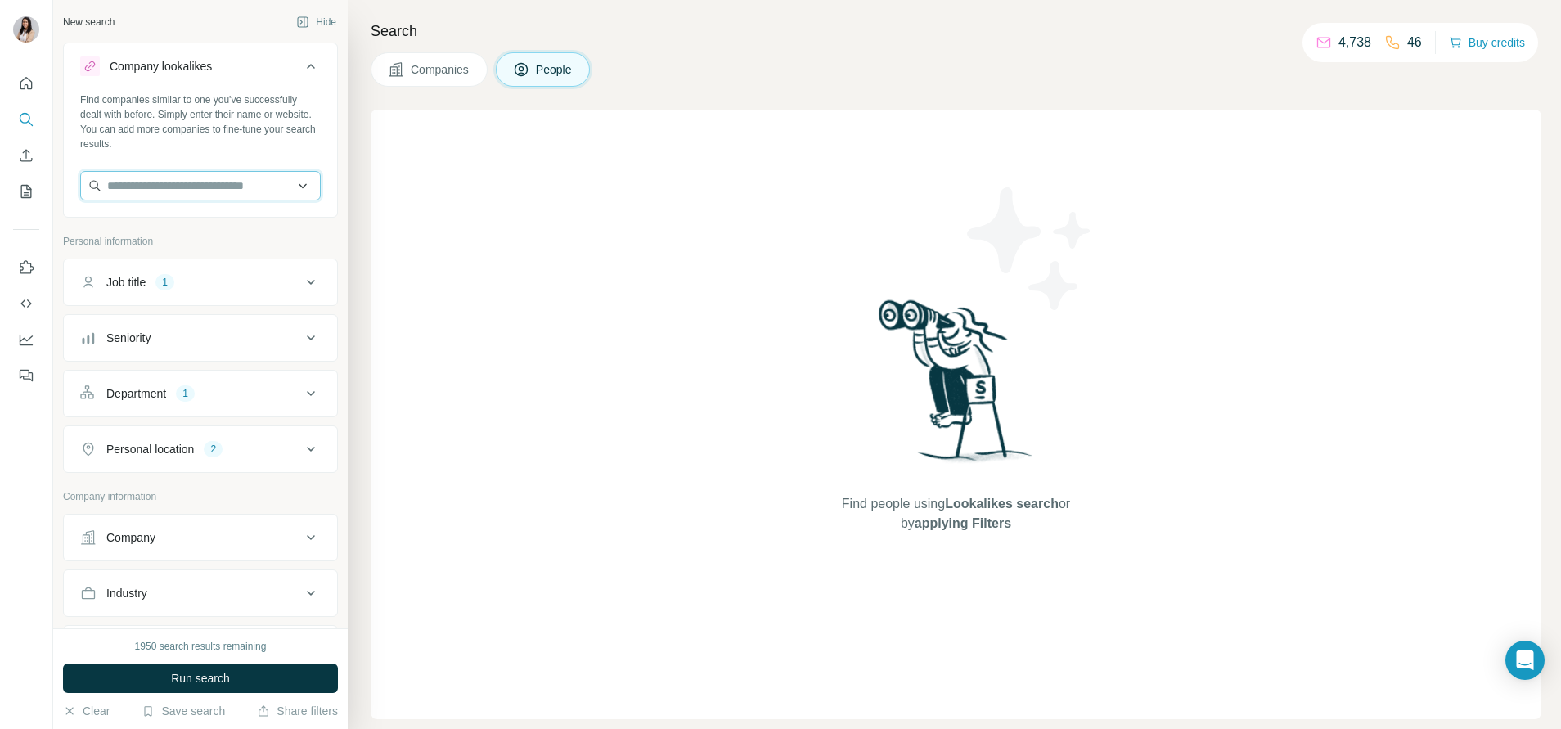
click at [211, 186] on input "text" at bounding box center [200, 185] width 241 height 29
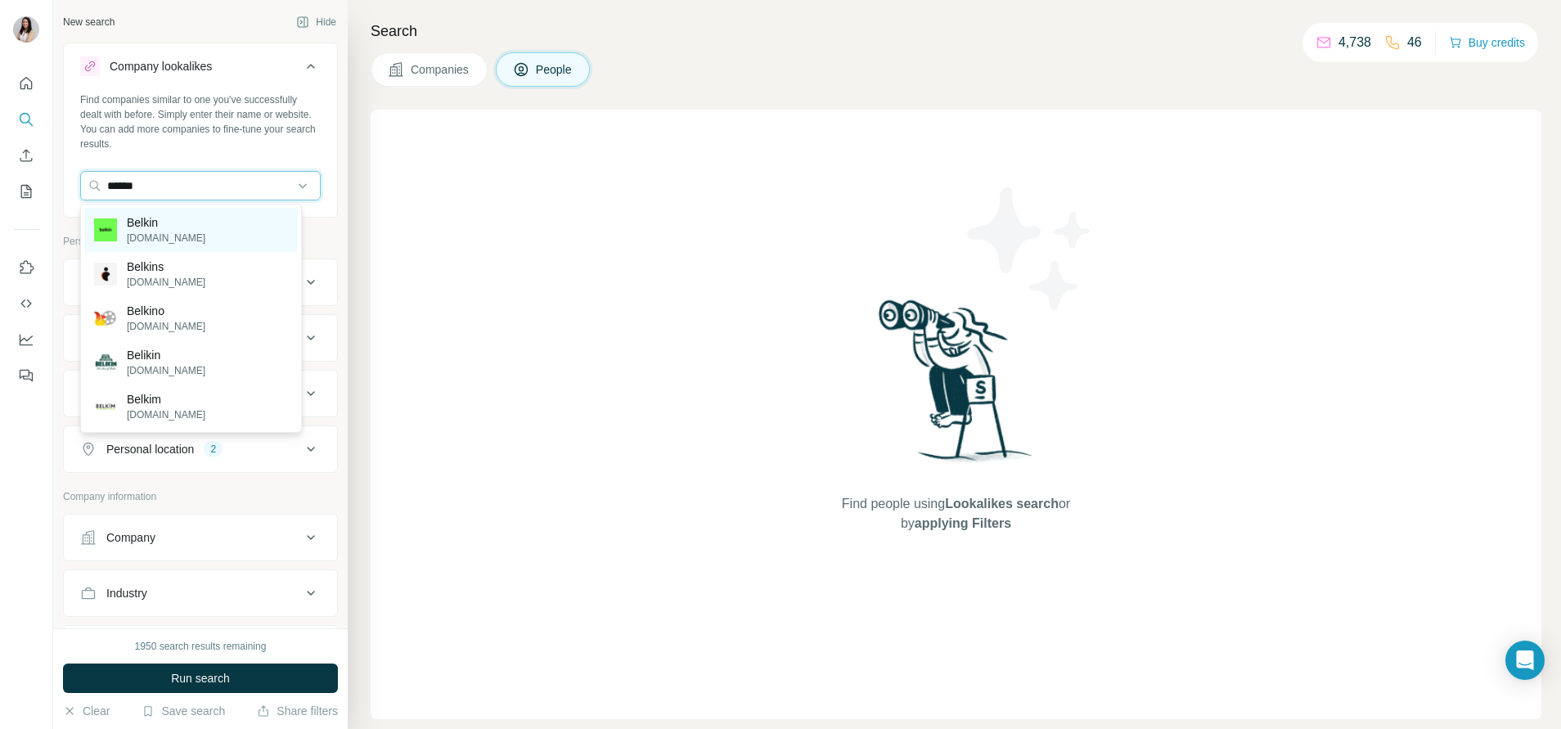
type input "******"
click at [214, 218] on div "Belkin [DOMAIN_NAME]" at bounding box center [191, 230] width 214 height 44
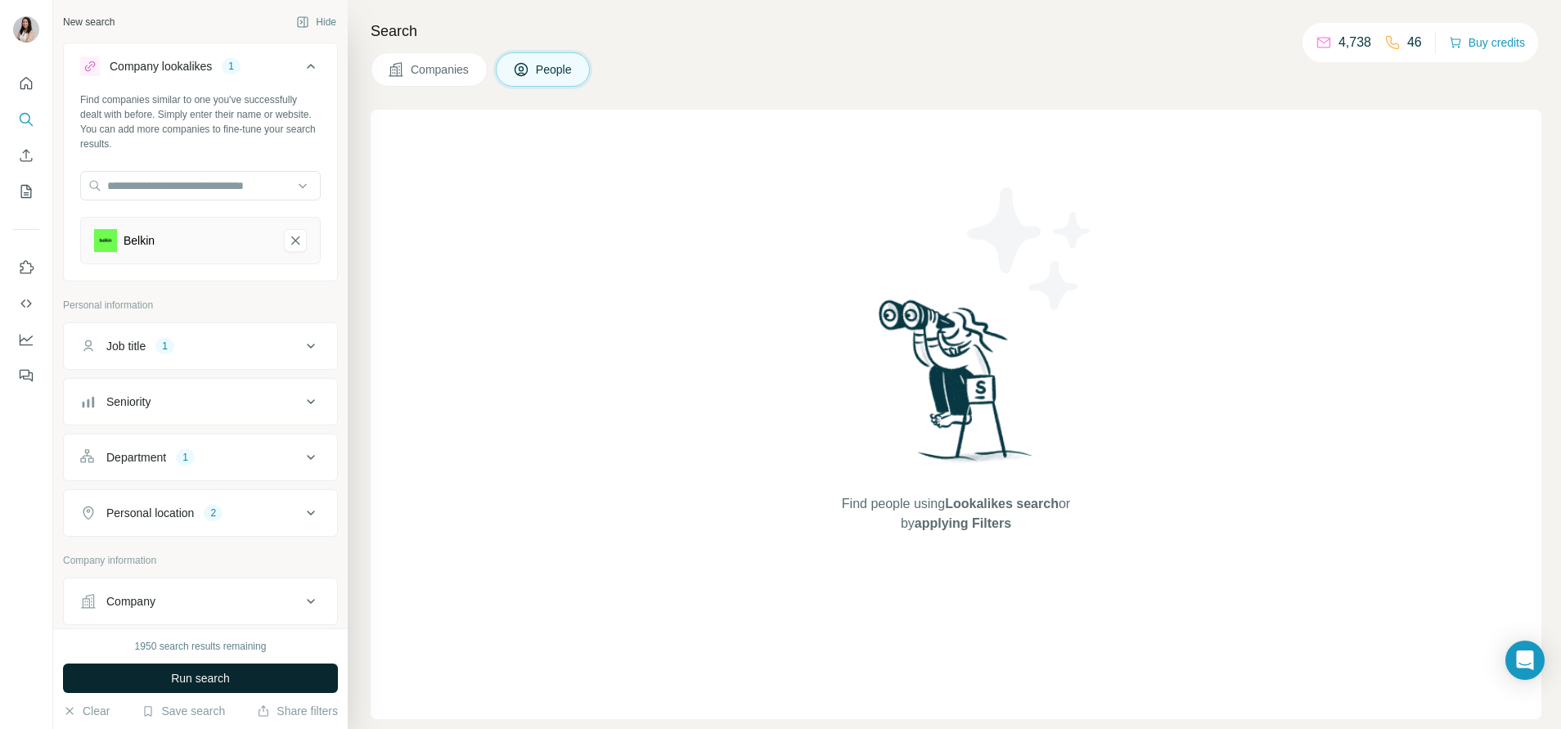
click at [214, 677] on span "Run search" at bounding box center [200, 678] width 59 height 16
click at [217, 339] on div "Job title 1" at bounding box center [190, 346] width 221 height 16
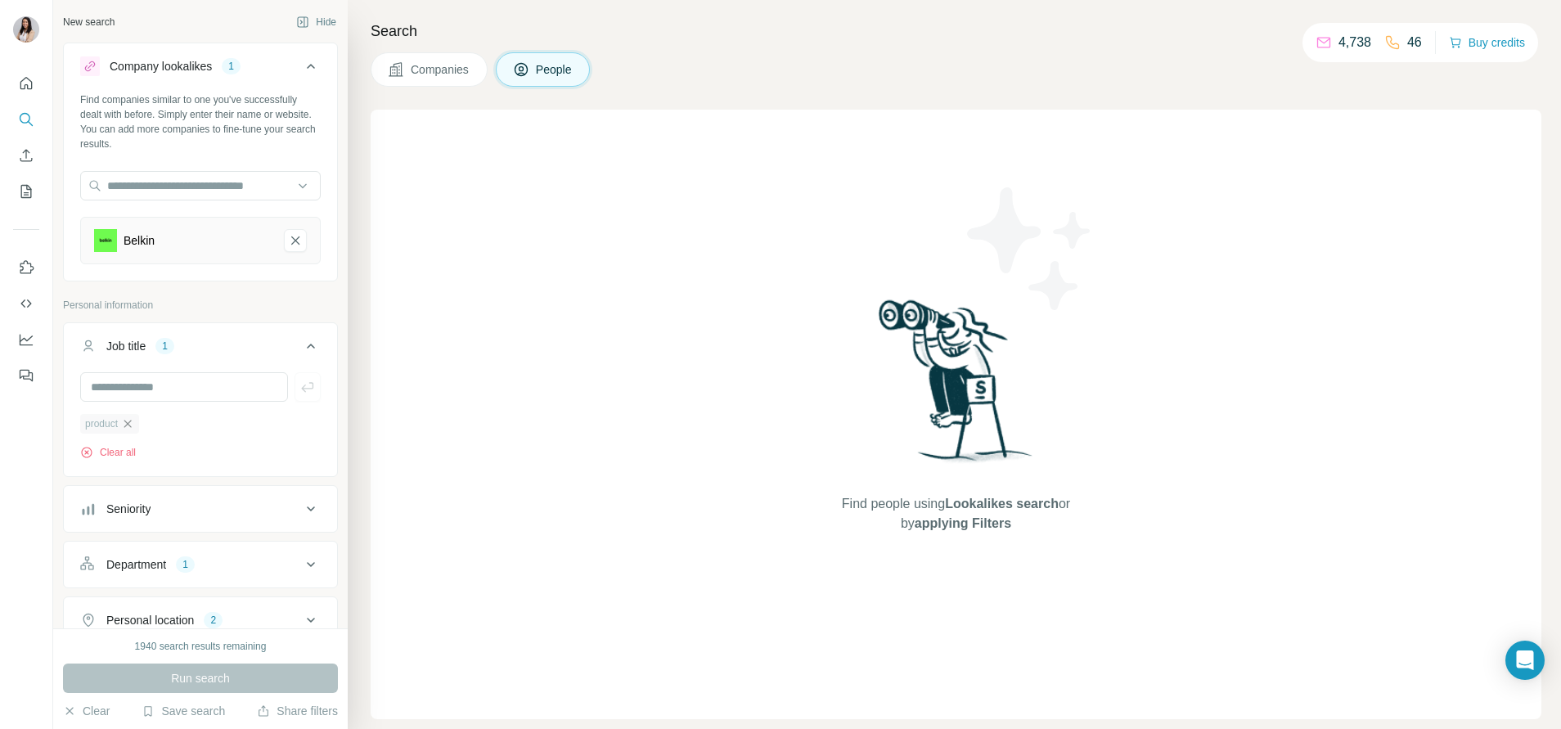
click at [131, 425] on icon "button" at bounding box center [127, 423] width 7 height 7
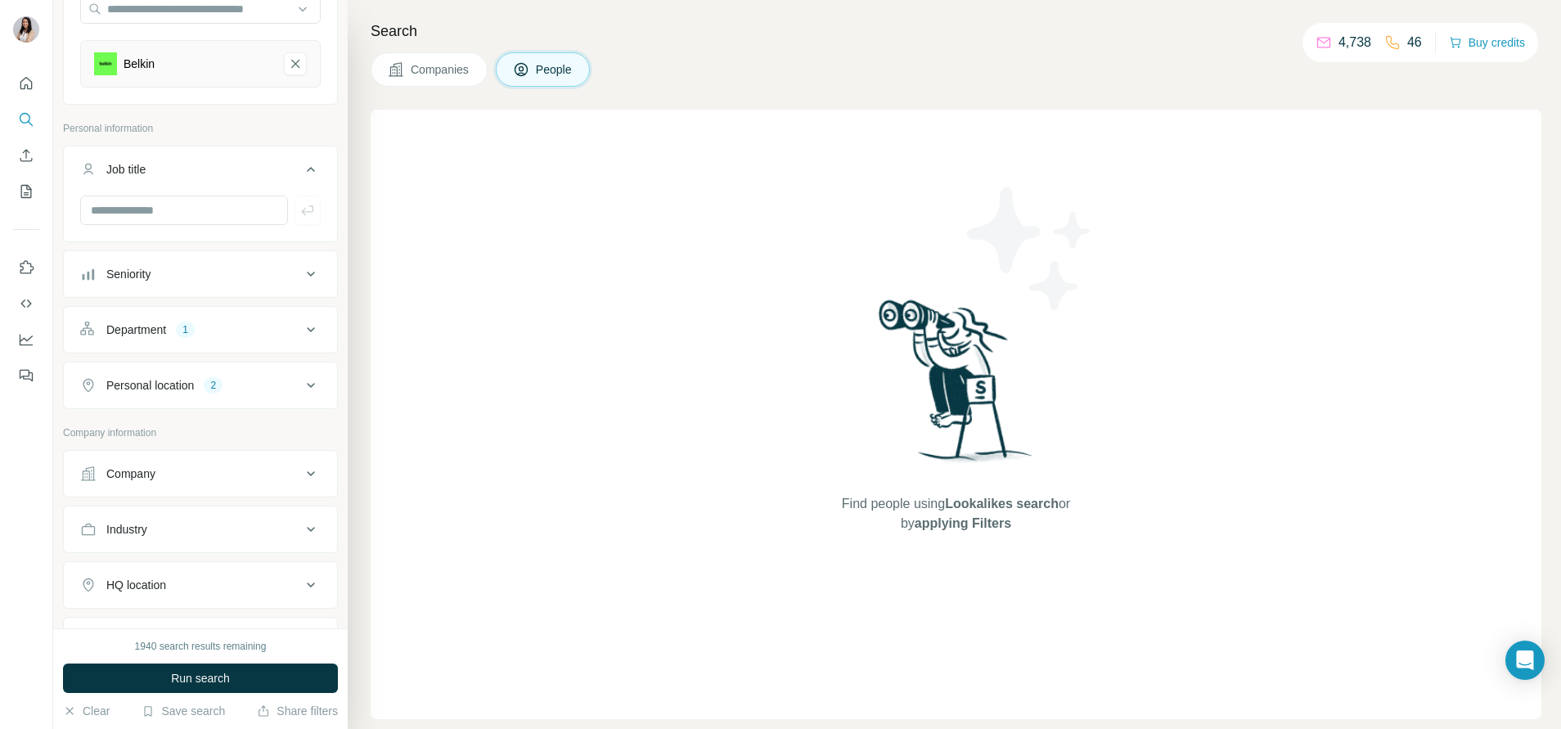
scroll to position [425, 0]
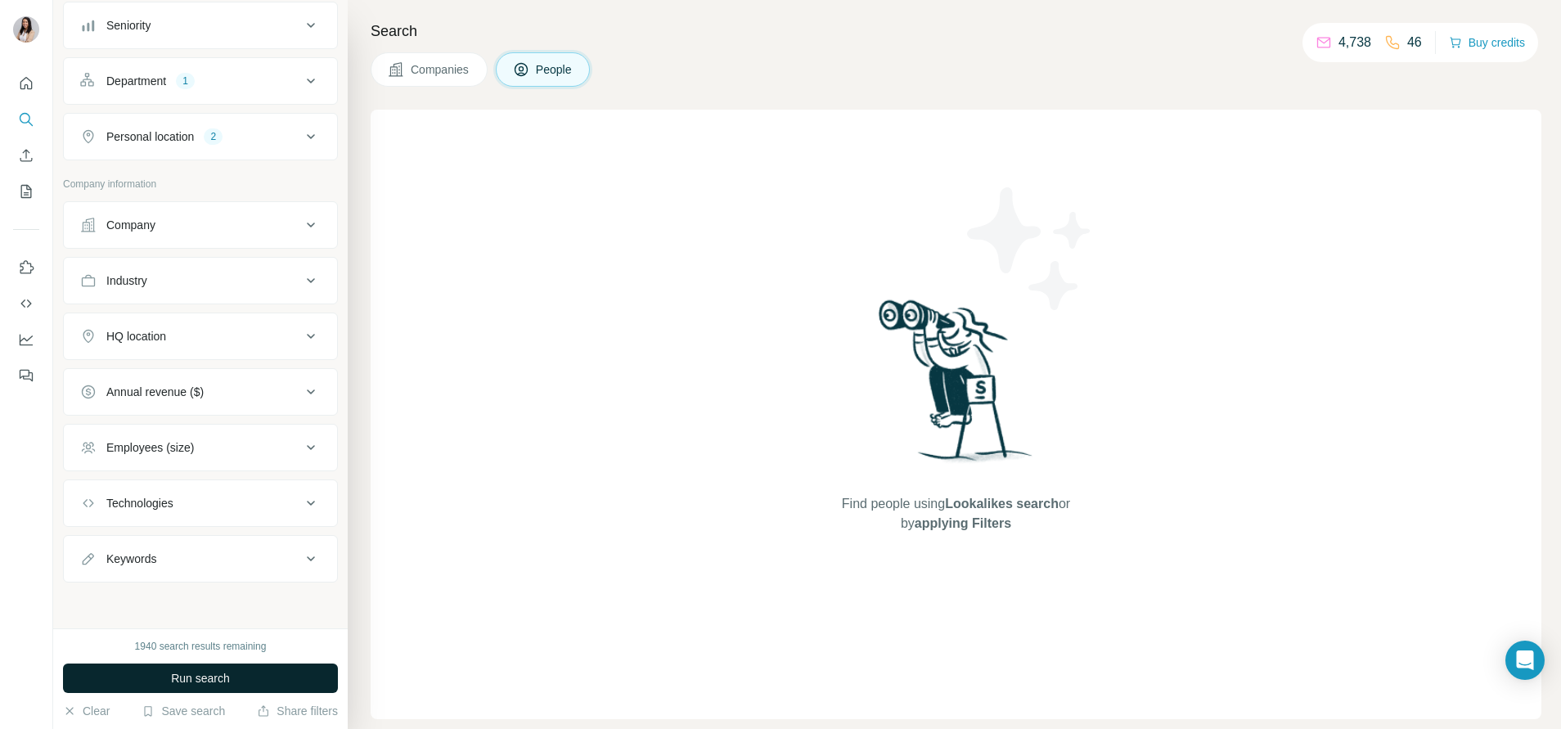
click at [290, 679] on button "Run search" at bounding box center [200, 677] width 275 height 29
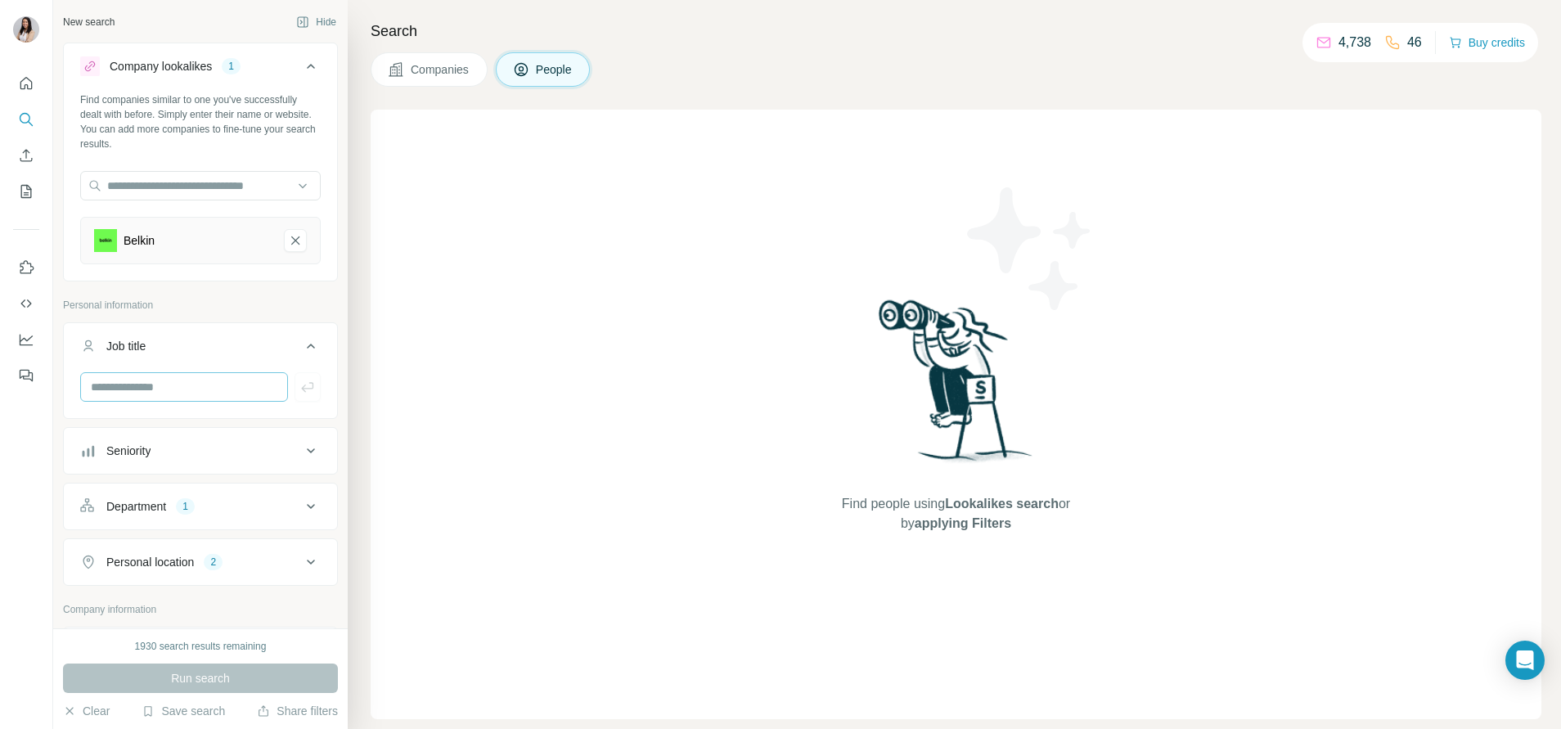
scroll to position [142, 0]
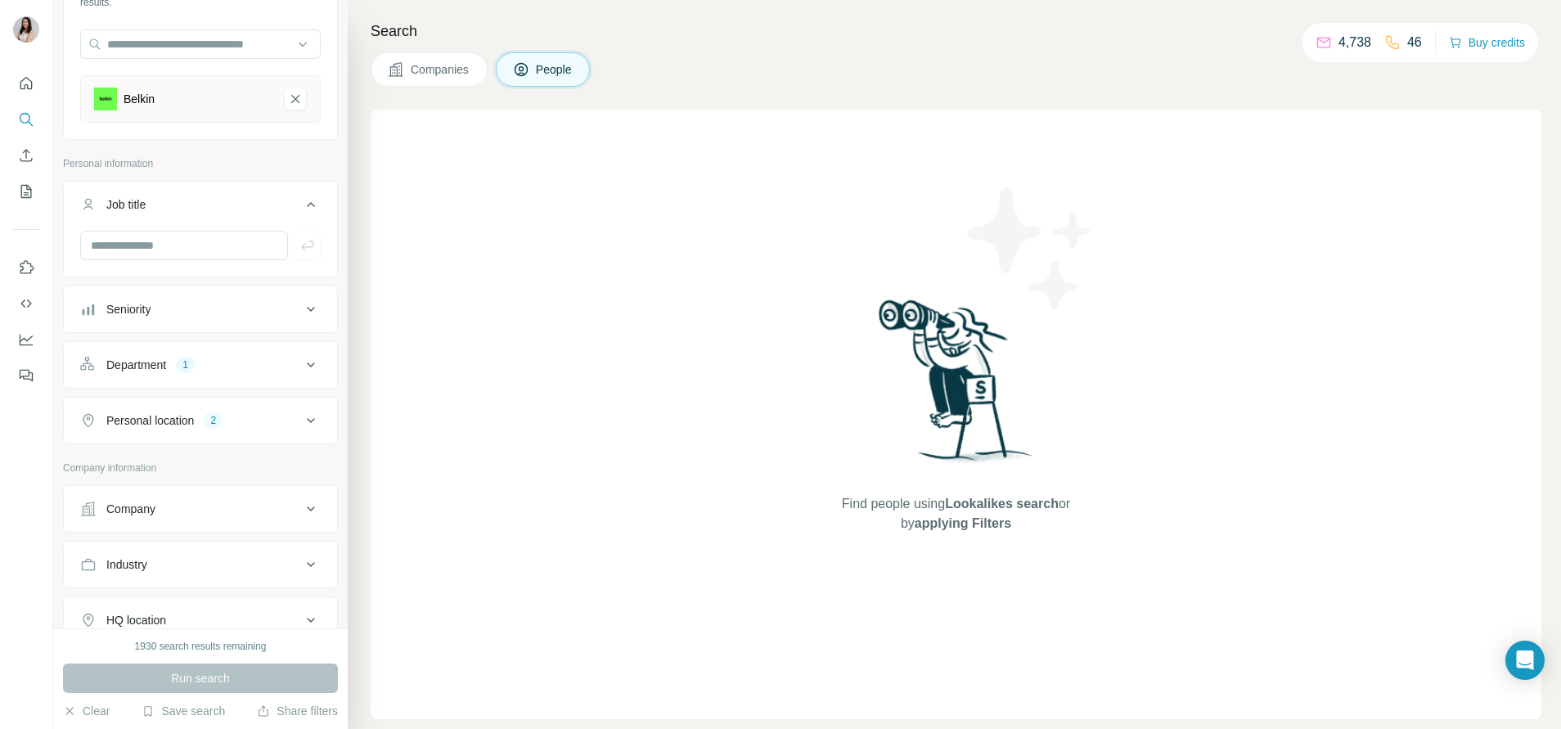
click at [151, 498] on button "Company" at bounding box center [200, 508] width 273 height 39
click at [168, 571] on input "text" at bounding box center [200, 580] width 241 height 29
paste input "**********"
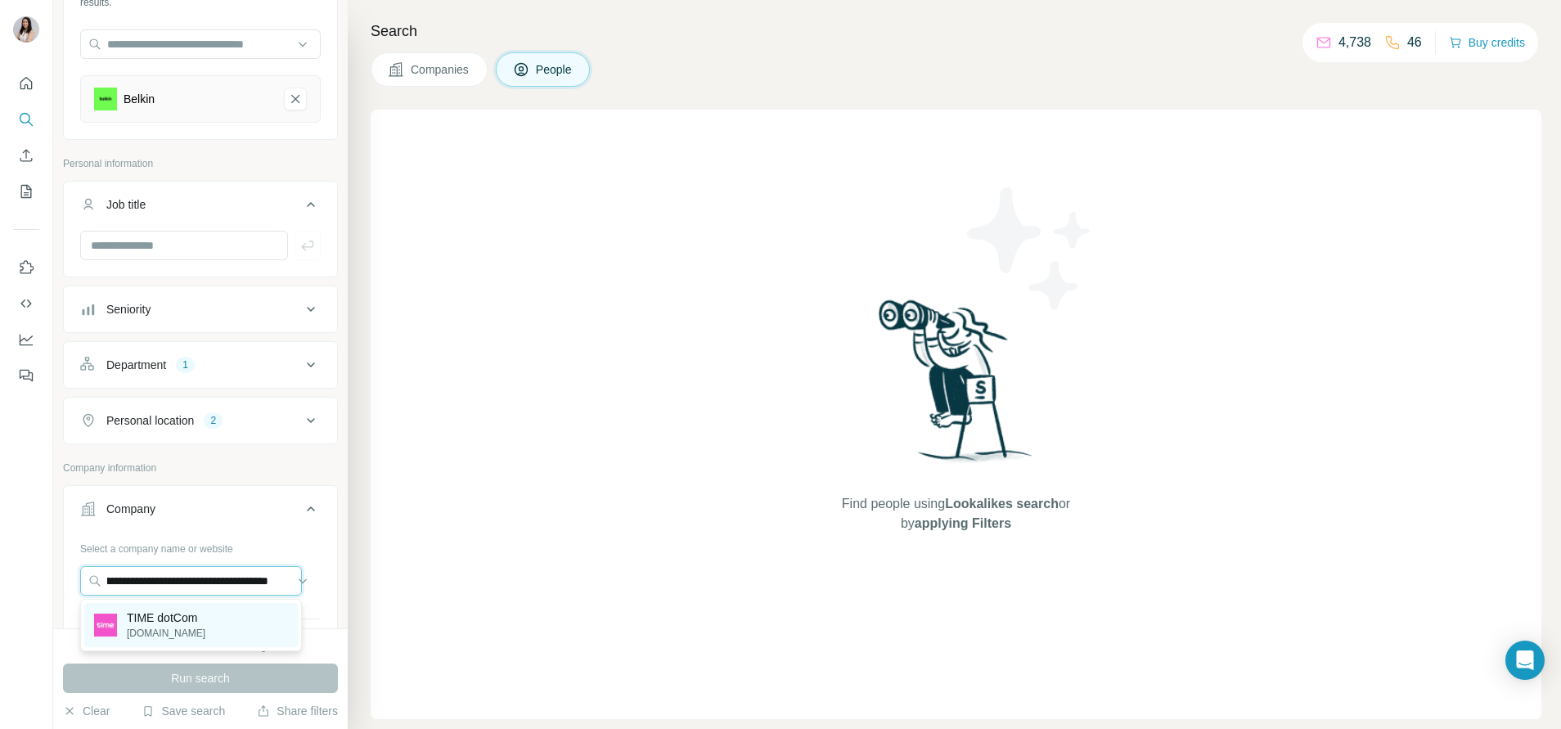
type input "**********"
click at [168, 614] on p "TIME dotCom" at bounding box center [166, 617] width 79 height 16
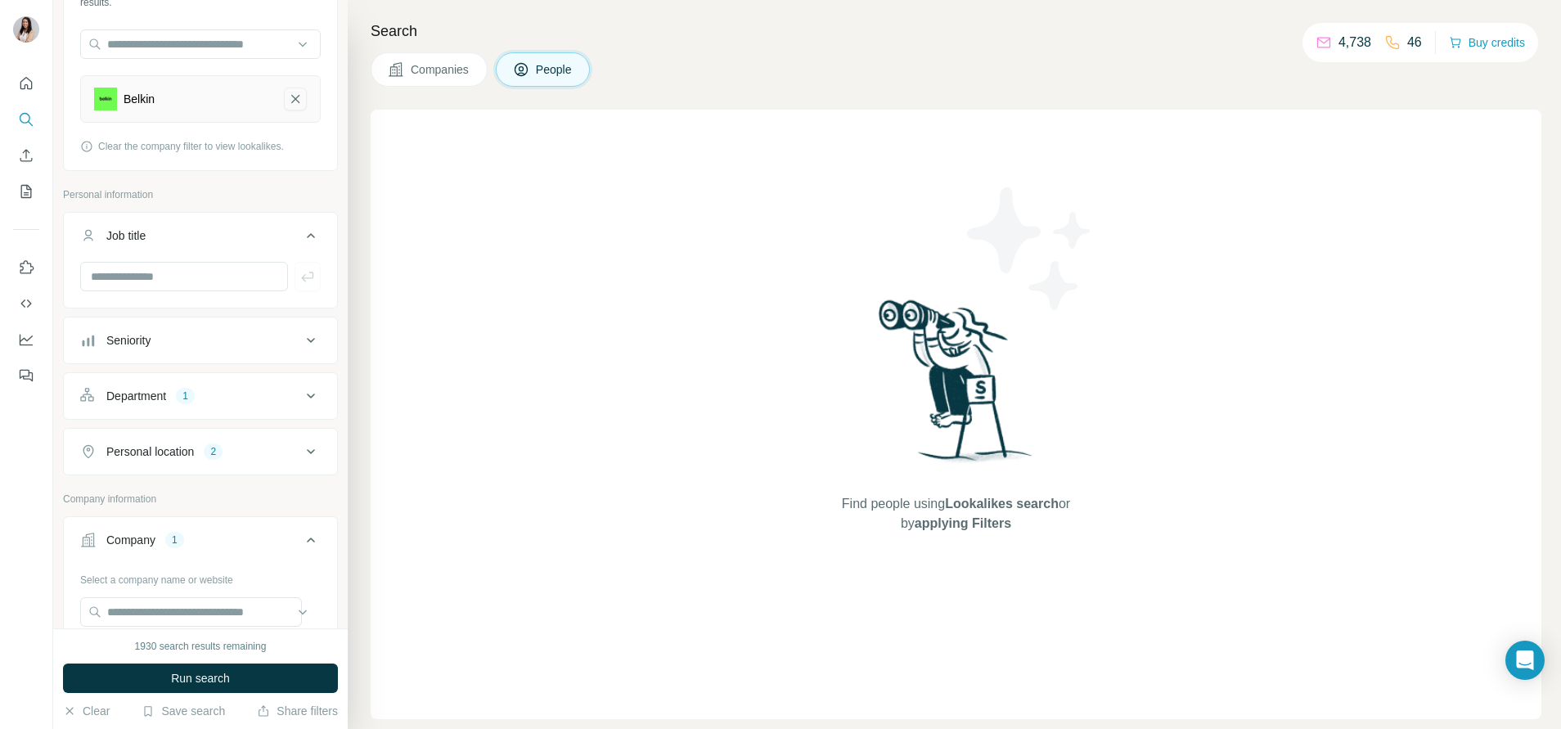
click at [288, 94] on icon "Belkin-remove-button" at bounding box center [295, 99] width 15 height 16
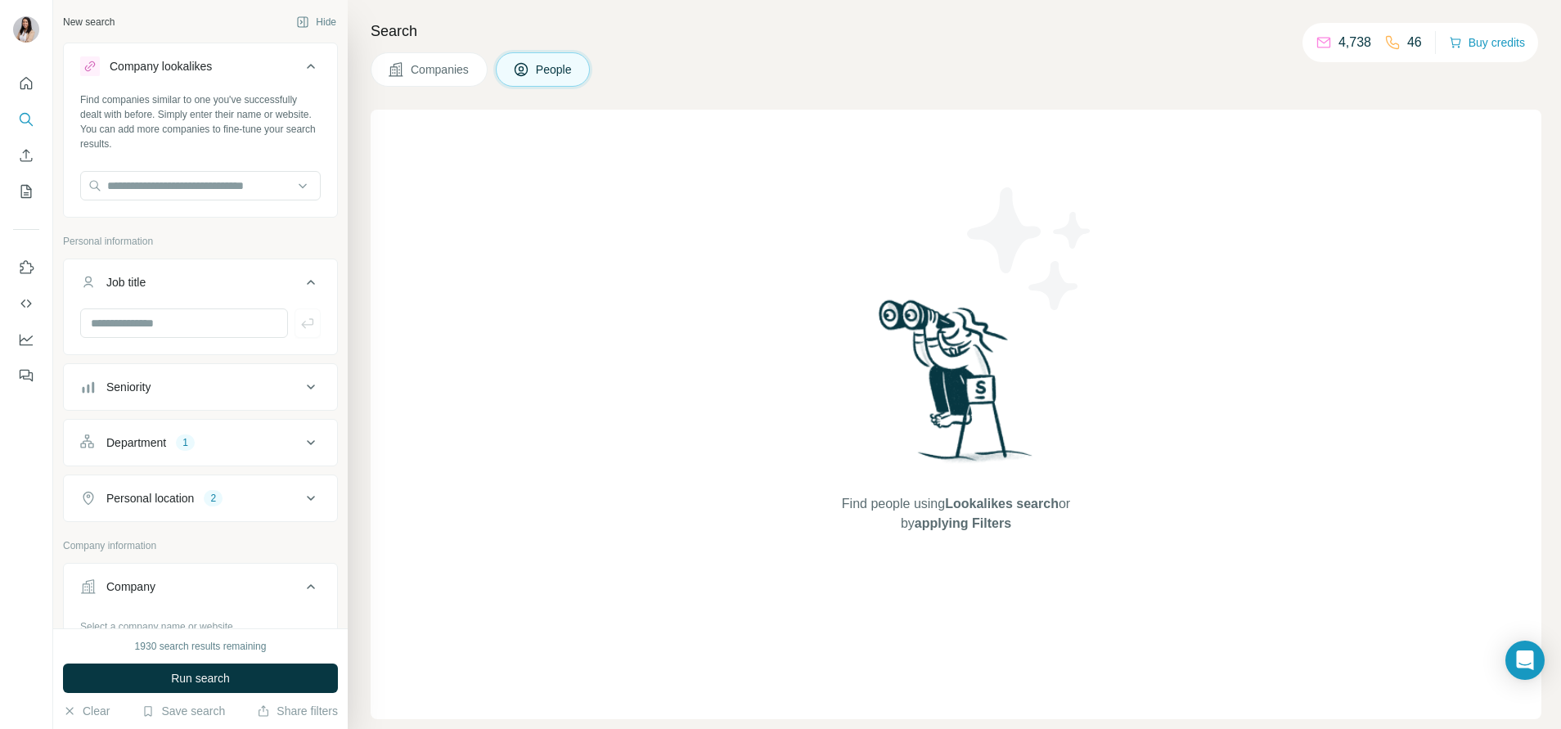
scroll to position [506, 0]
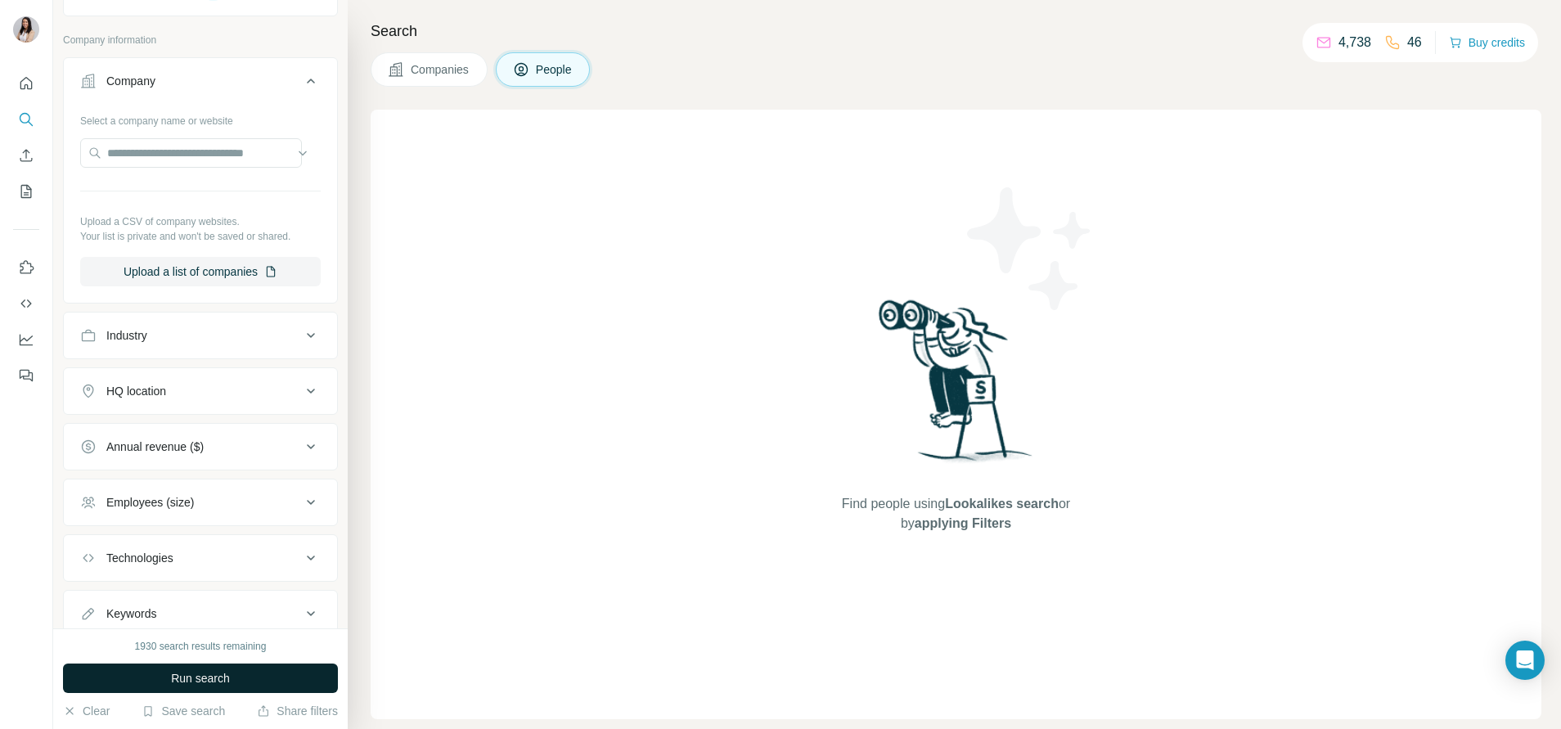
click at [221, 679] on span "Run search" at bounding box center [200, 678] width 59 height 16
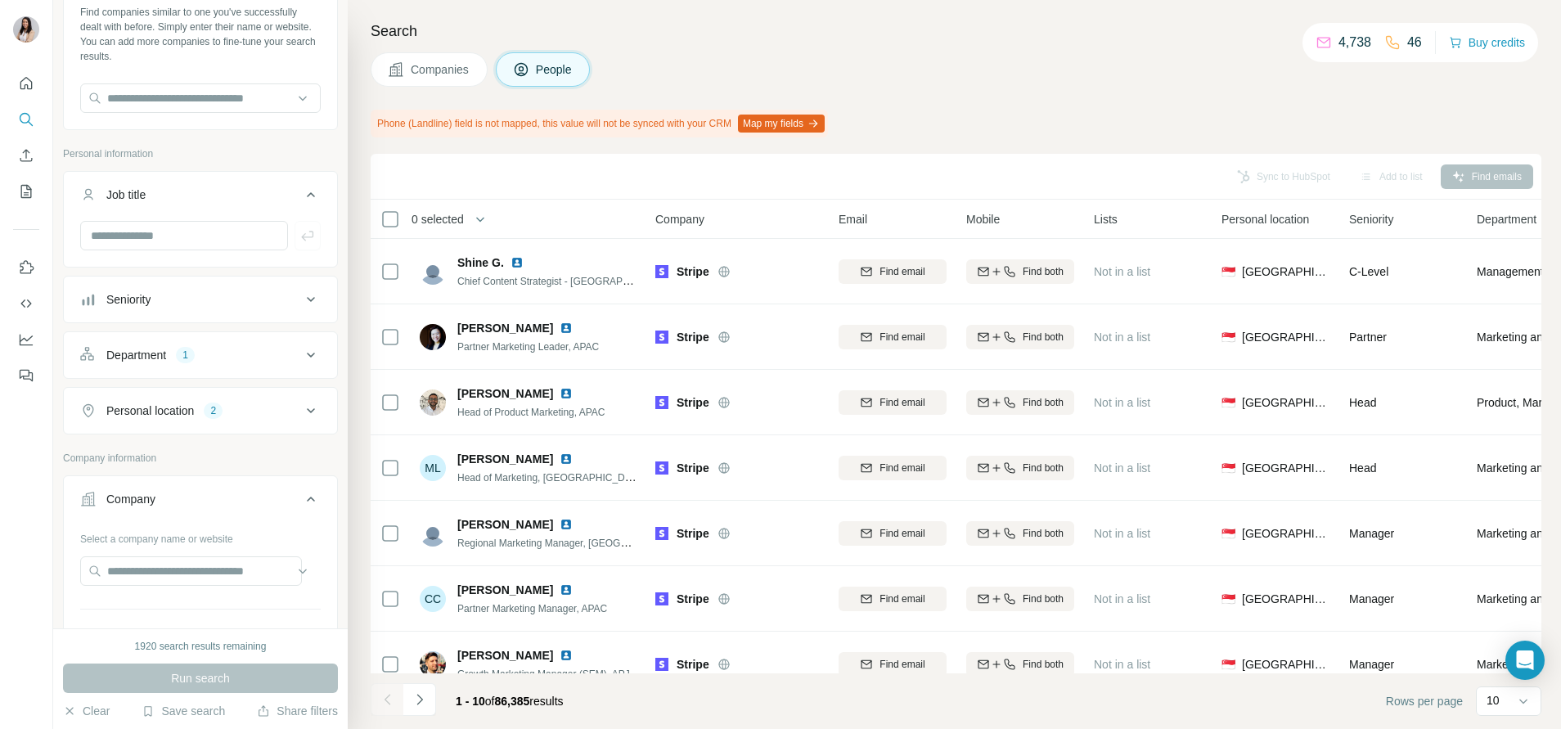
scroll to position [88, 0]
click at [227, 564] on input "text" at bounding box center [191, 569] width 222 height 29
paste input "**********"
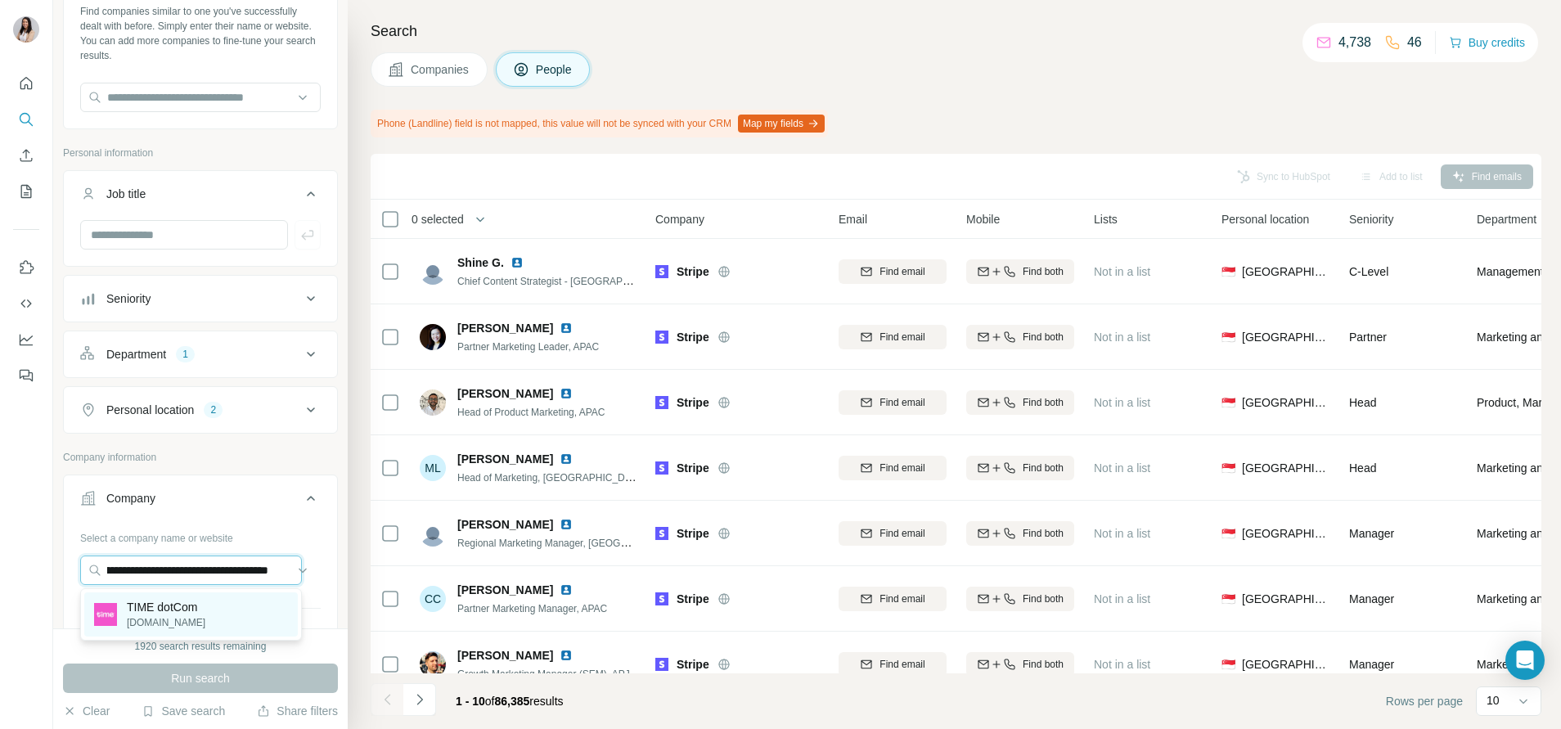
type input "**********"
click at [206, 623] on div "TIME dotCom time.com.my" at bounding box center [191, 614] width 214 height 44
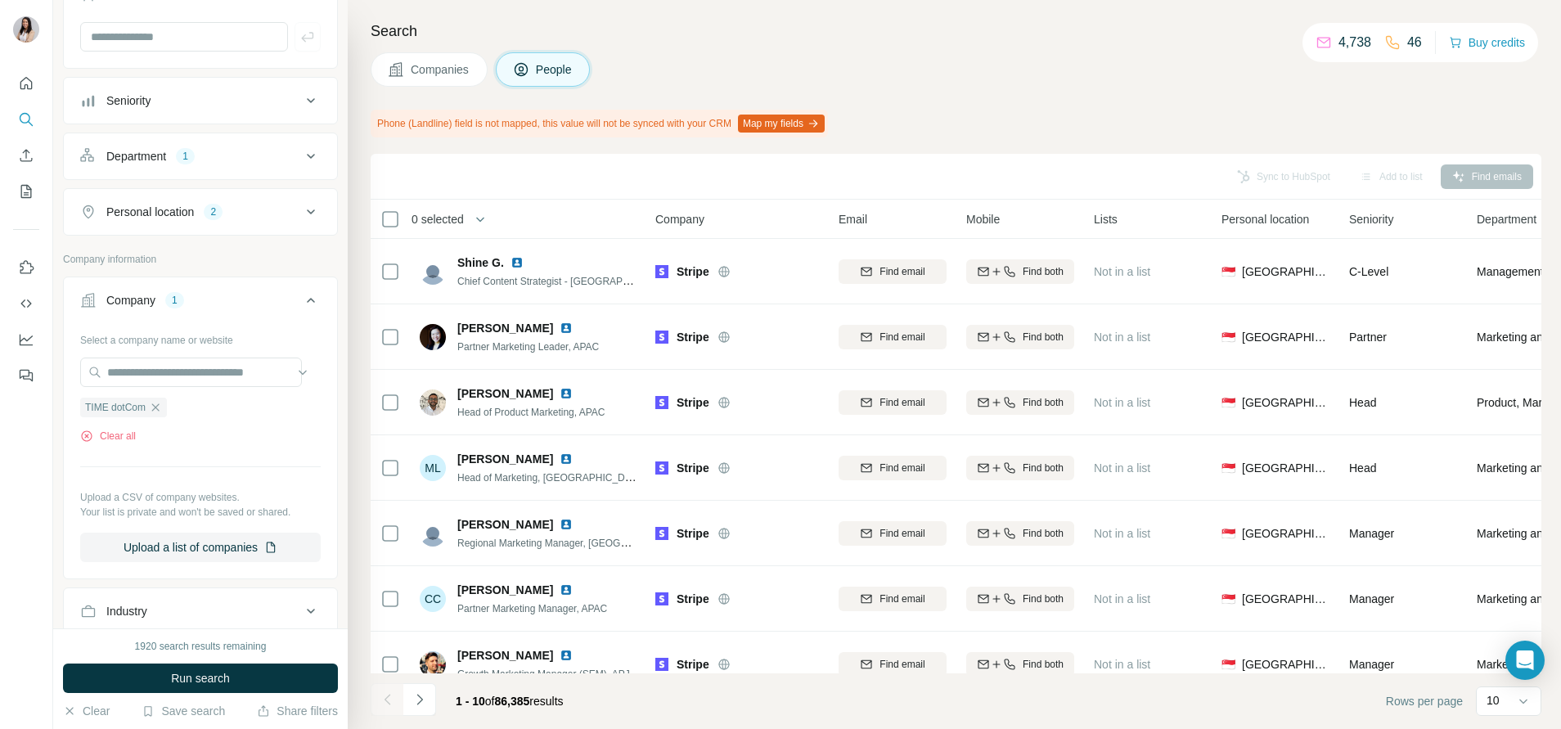
scroll to position [287, 0]
click at [218, 677] on span "Run search" at bounding box center [200, 678] width 59 height 16
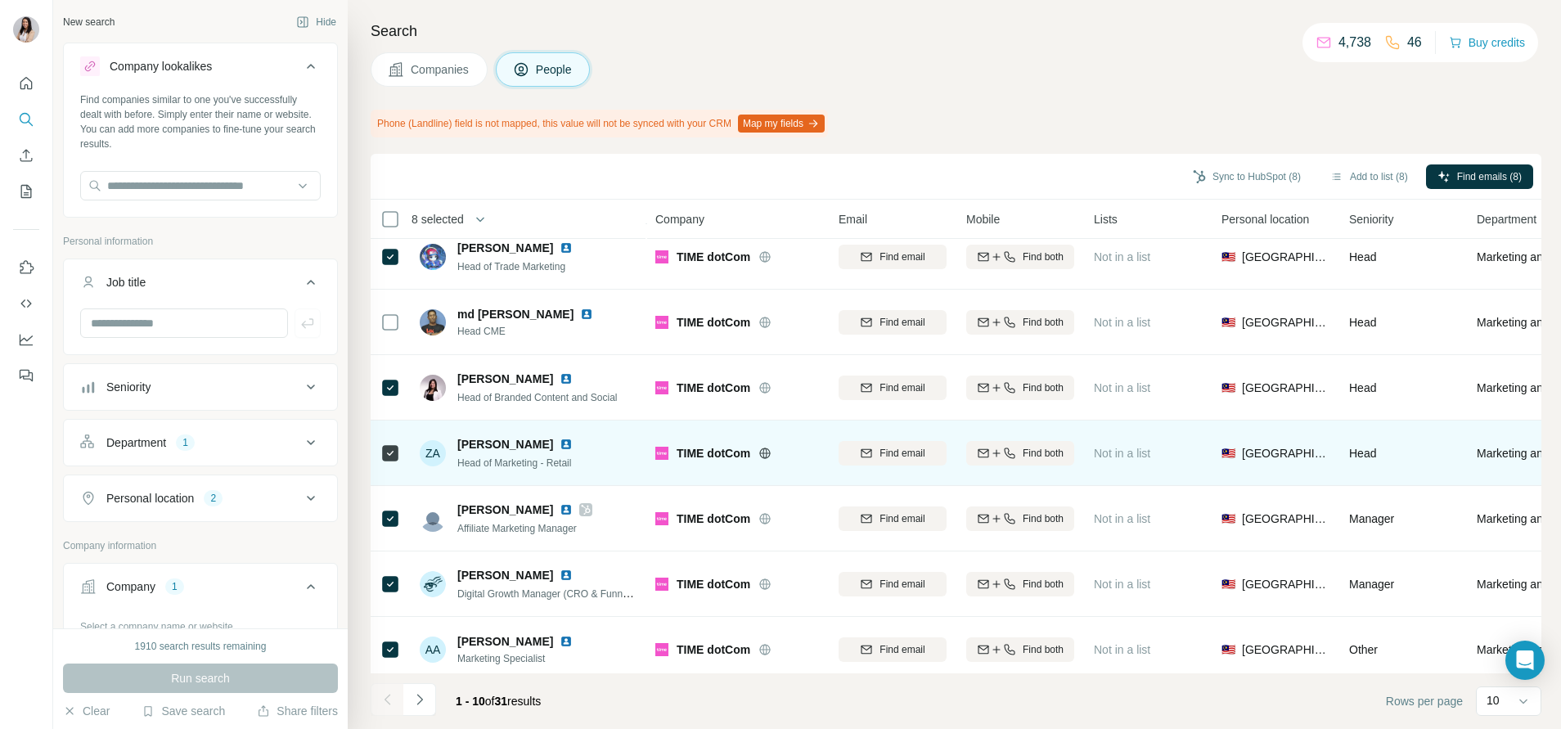
scroll to position [232, 0]
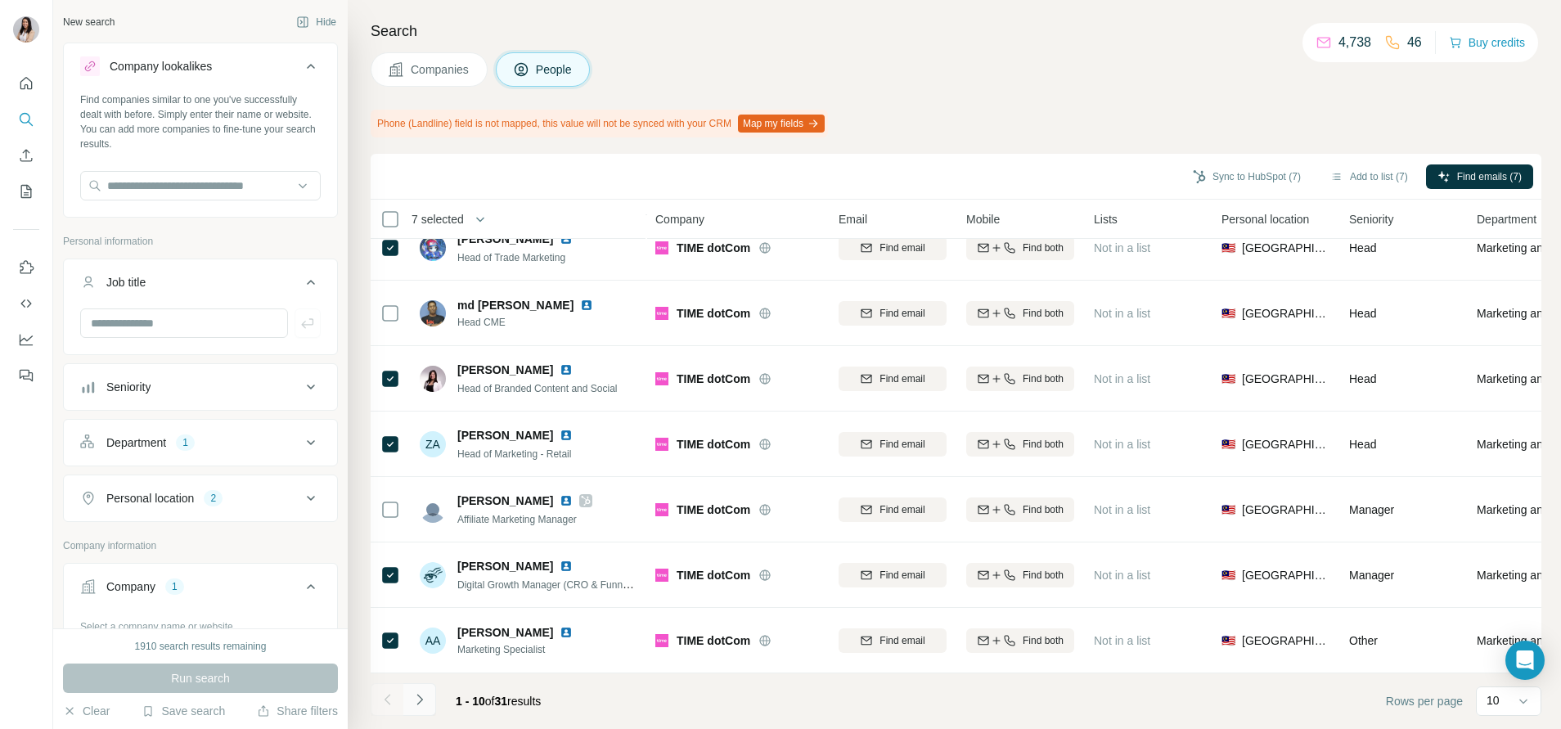
click at [434, 706] on button "Navigate to next page" at bounding box center [419, 699] width 33 height 33
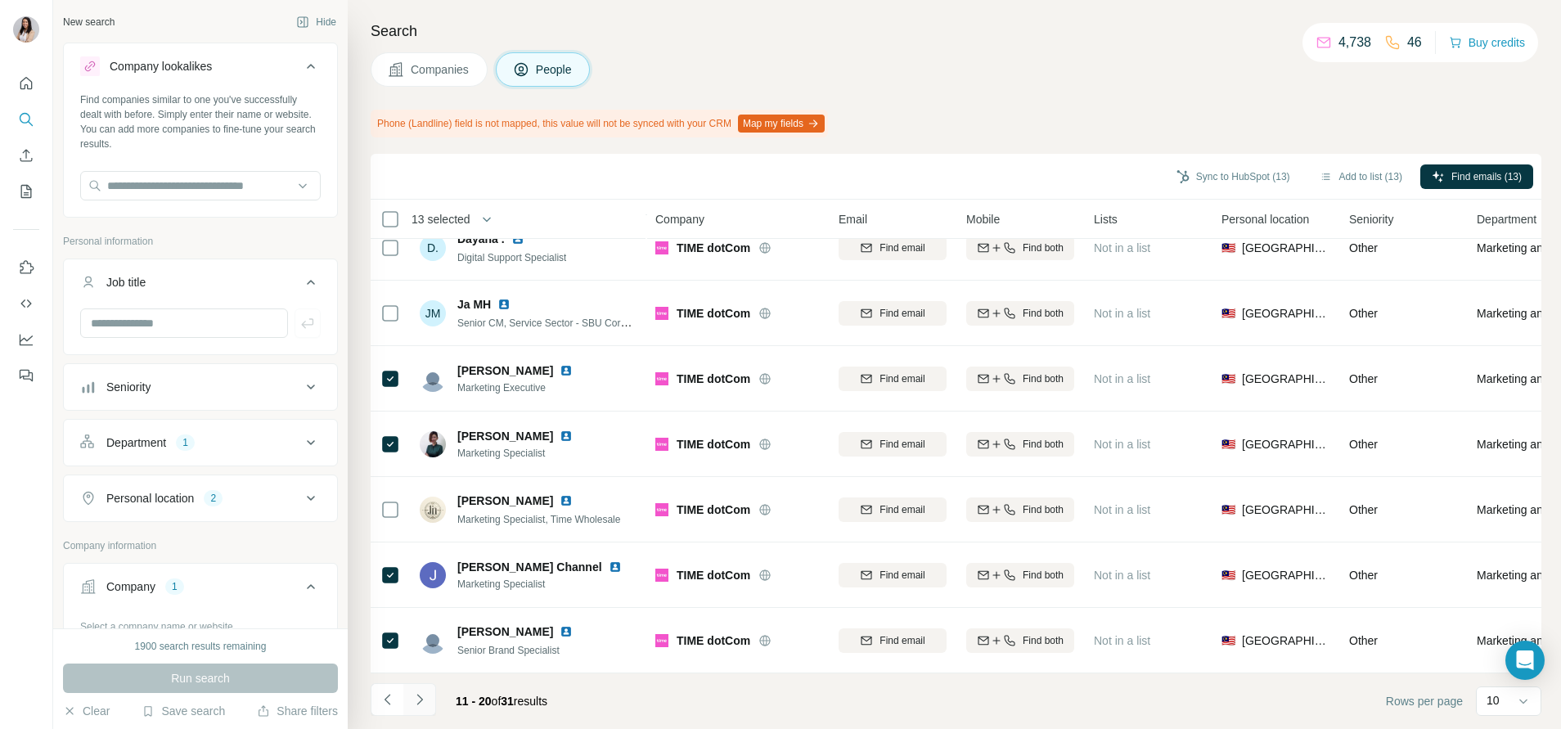
click at [417, 695] on icon "Navigate to next page" at bounding box center [419, 699] width 6 height 11
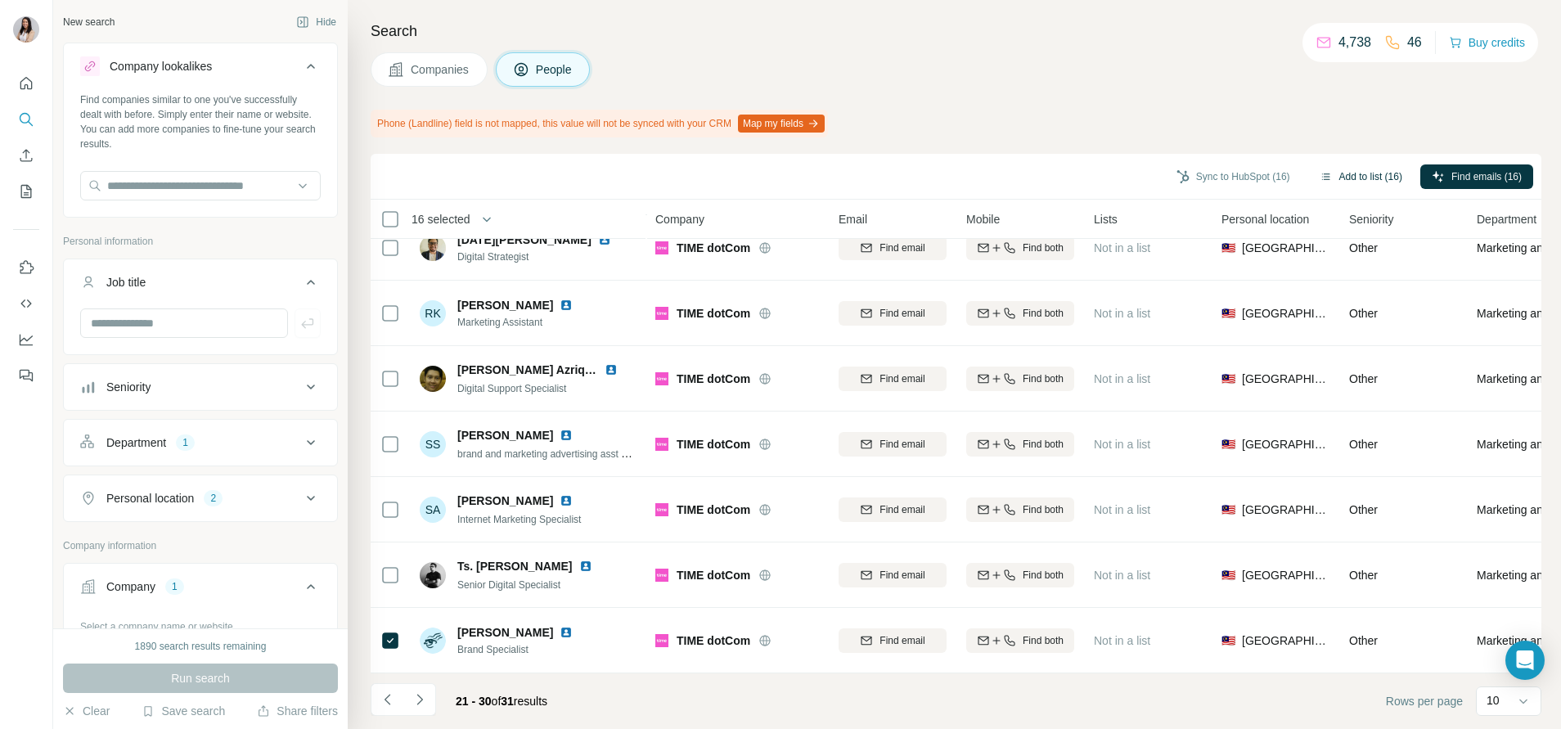
click at [1320, 176] on icon "button" at bounding box center [1326, 176] width 13 height 13
click at [1335, 169] on button "Add to list (16)" at bounding box center [1361, 176] width 106 height 25
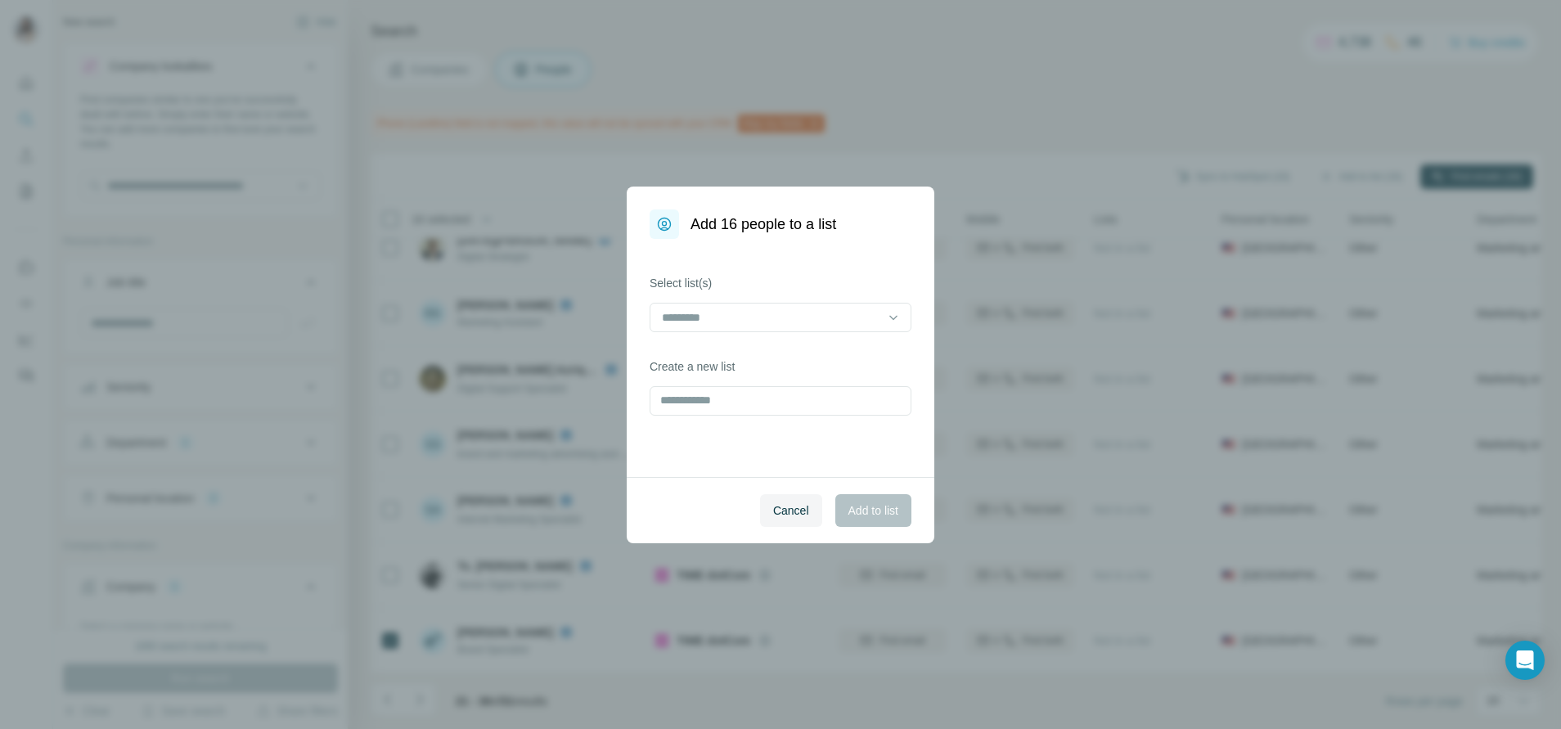
click at [1366, 177] on div "Add 16 people to a list Select list(s) Create a new list Cancel Add to list" at bounding box center [780, 364] width 1561 height 729
click at [750, 402] on input "text" at bounding box center [781, 400] width 262 height 29
click at [750, 402] on input "****" at bounding box center [781, 400] width 262 height 29
type input "****"
click at [864, 515] on span "Add to list" at bounding box center [873, 510] width 50 height 16
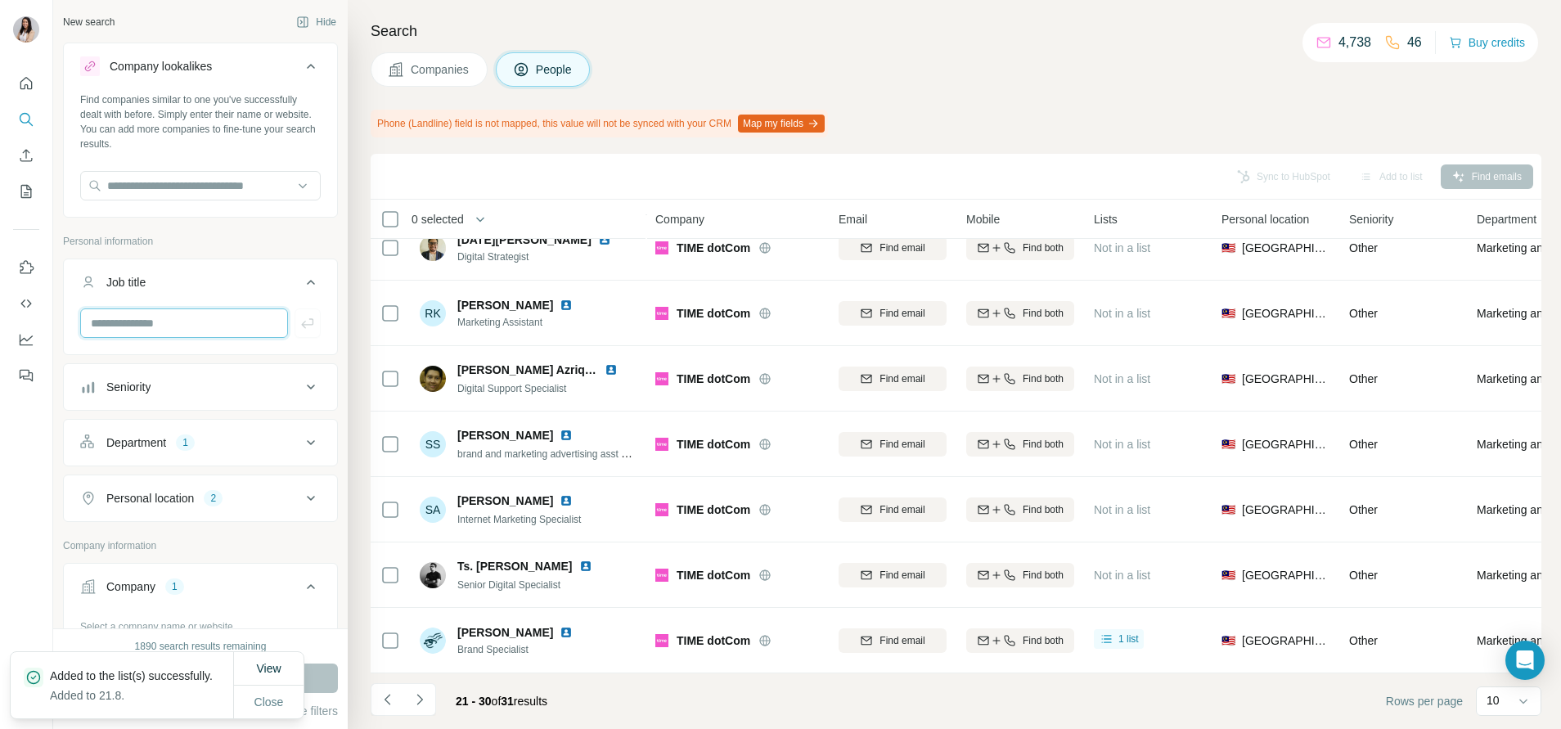
click at [167, 330] on input "text" at bounding box center [184, 322] width 208 height 29
type input "*******"
click at [274, 699] on span "Close" at bounding box center [268, 702] width 29 height 16
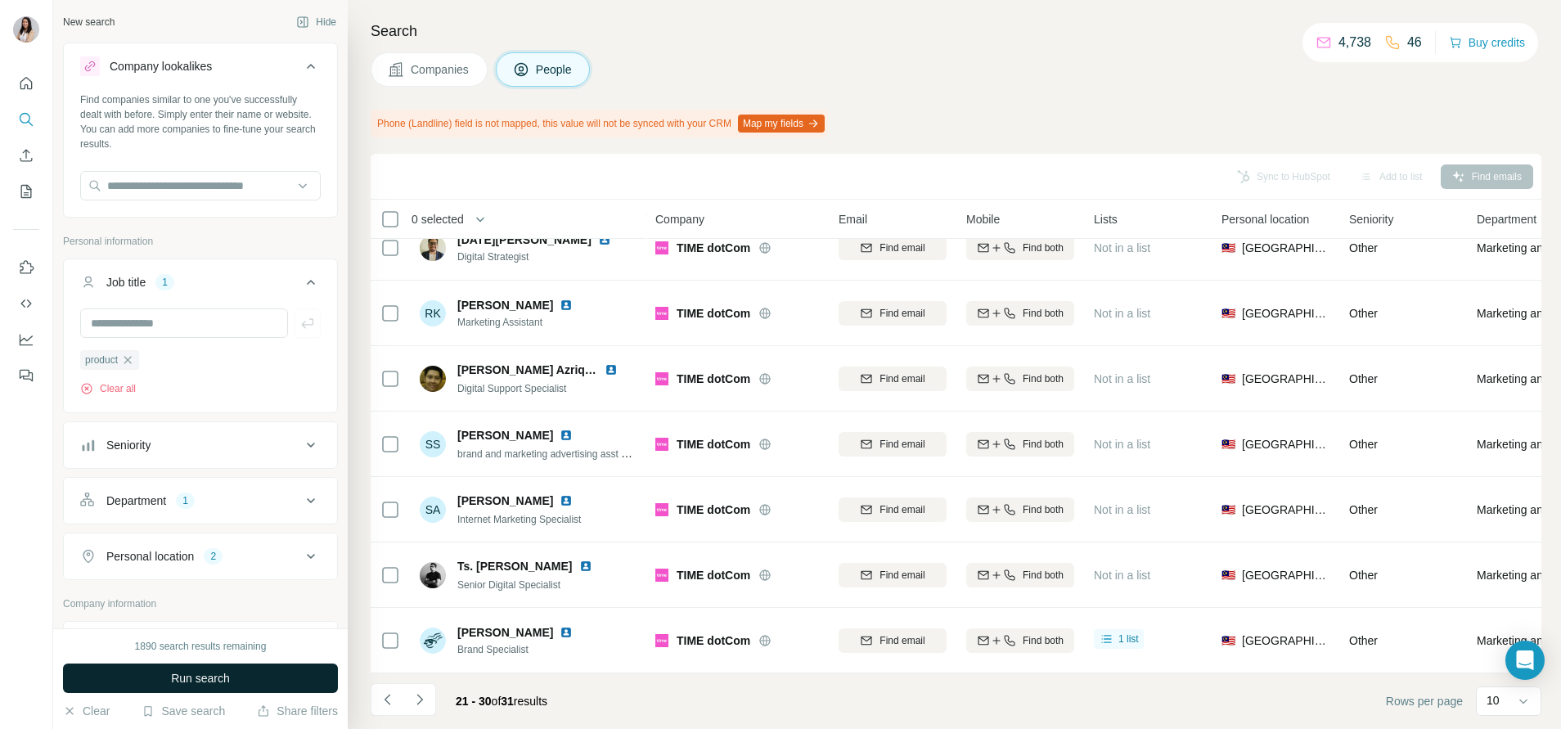
click at [277, 671] on button "Run search" at bounding box center [200, 677] width 275 height 29
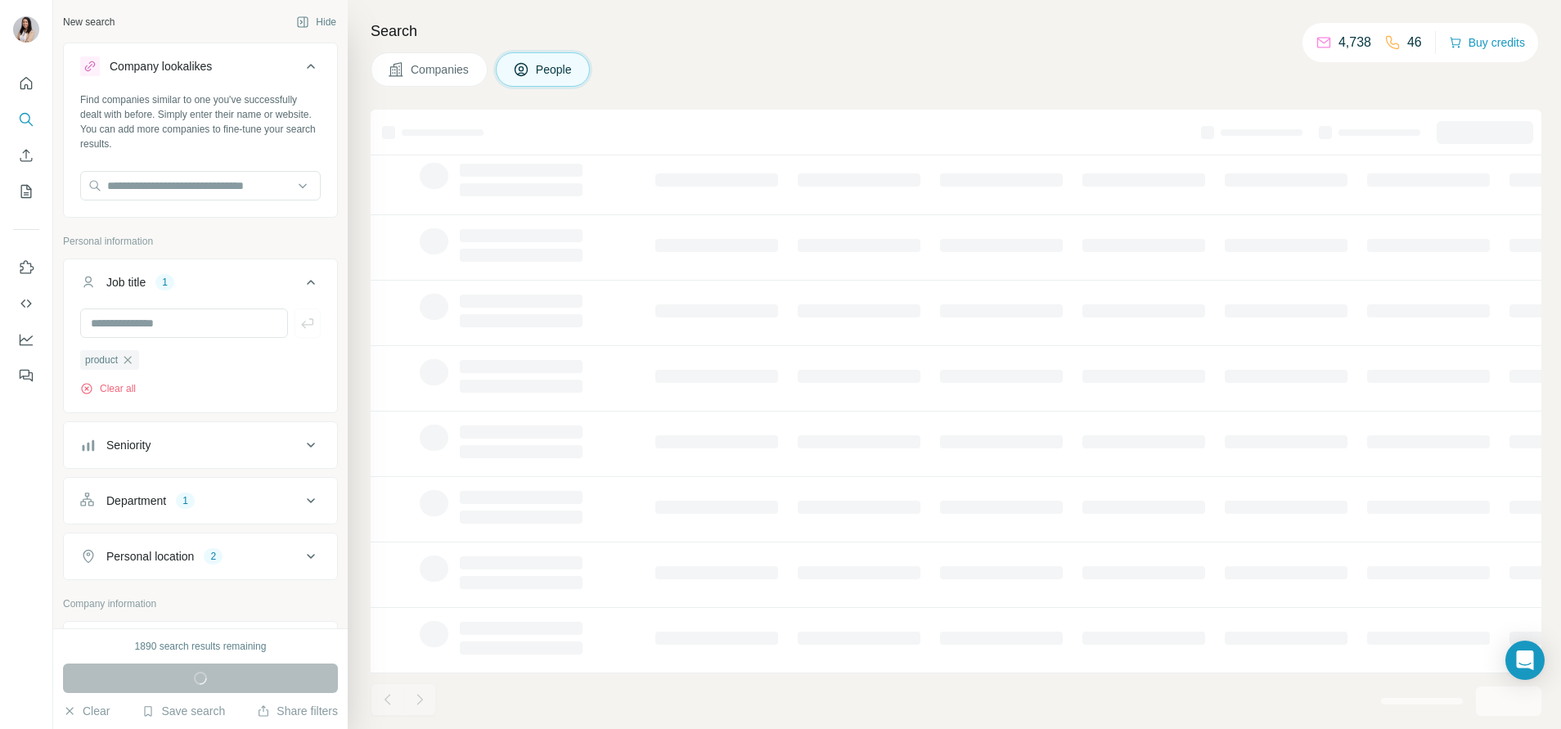
scroll to position [188, 0]
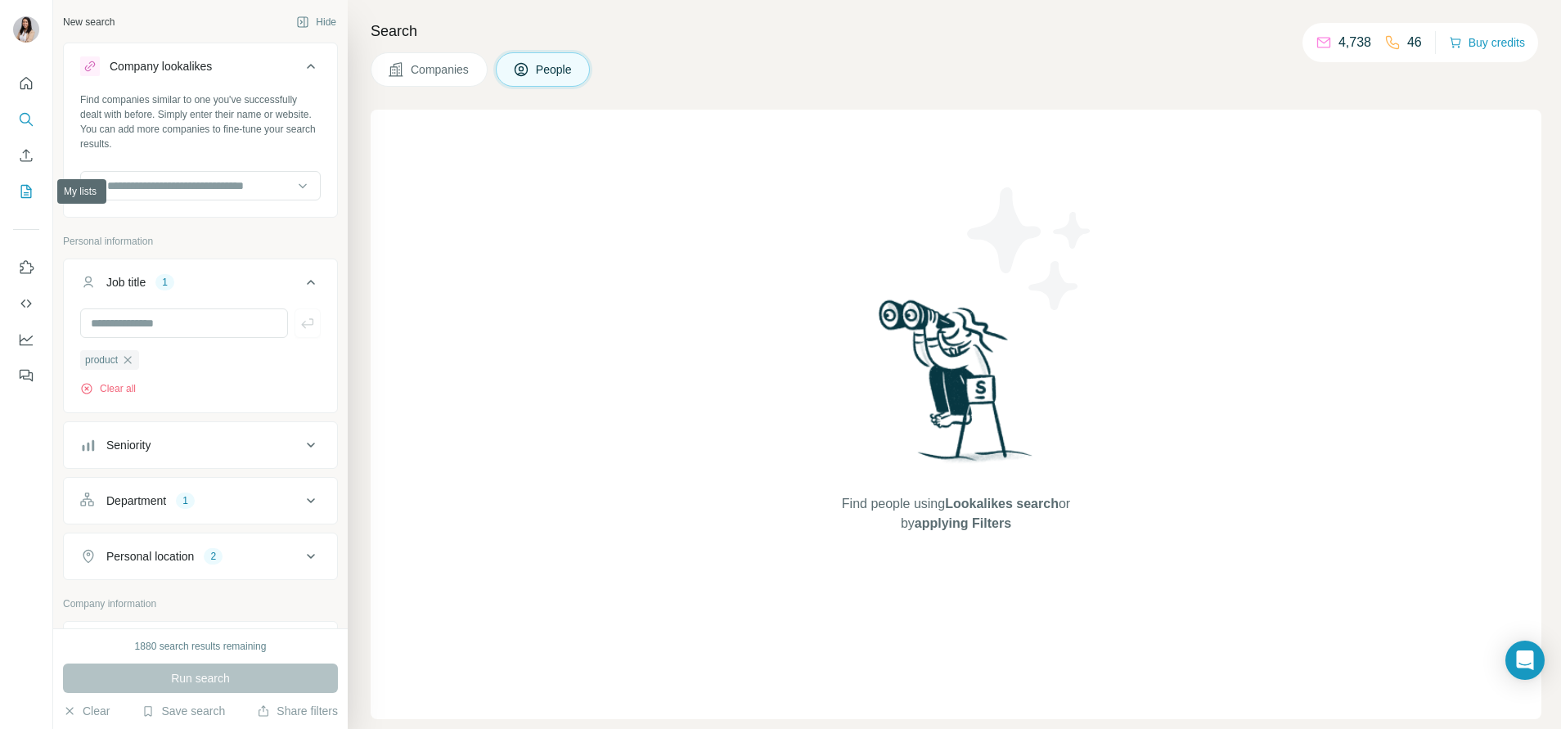
click at [23, 193] on icon "My lists" at bounding box center [26, 191] width 16 height 16
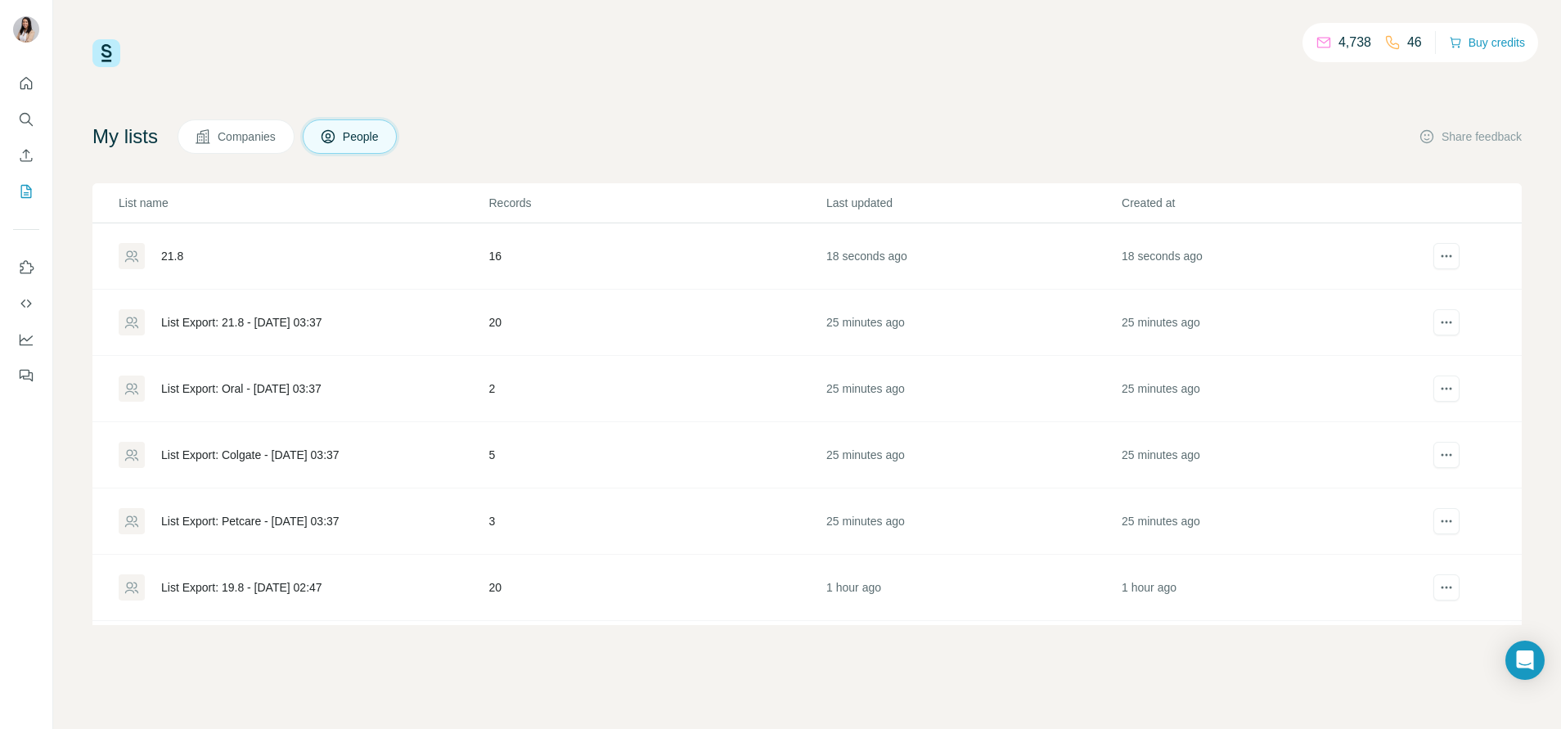
click at [173, 259] on div "21.8" at bounding box center [172, 256] width 22 height 16
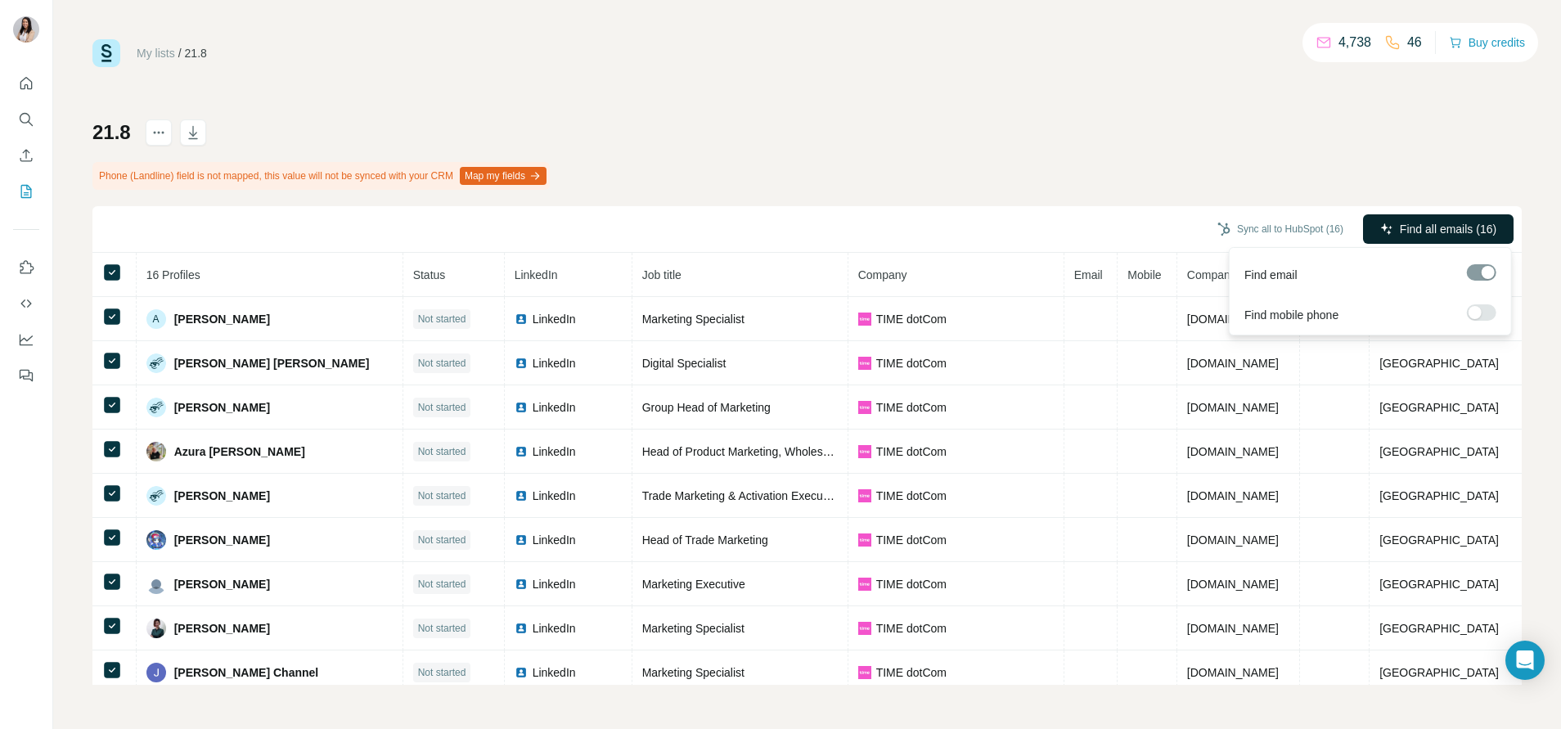
click at [1400, 225] on span "Find all emails (16)" at bounding box center [1448, 229] width 97 height 16
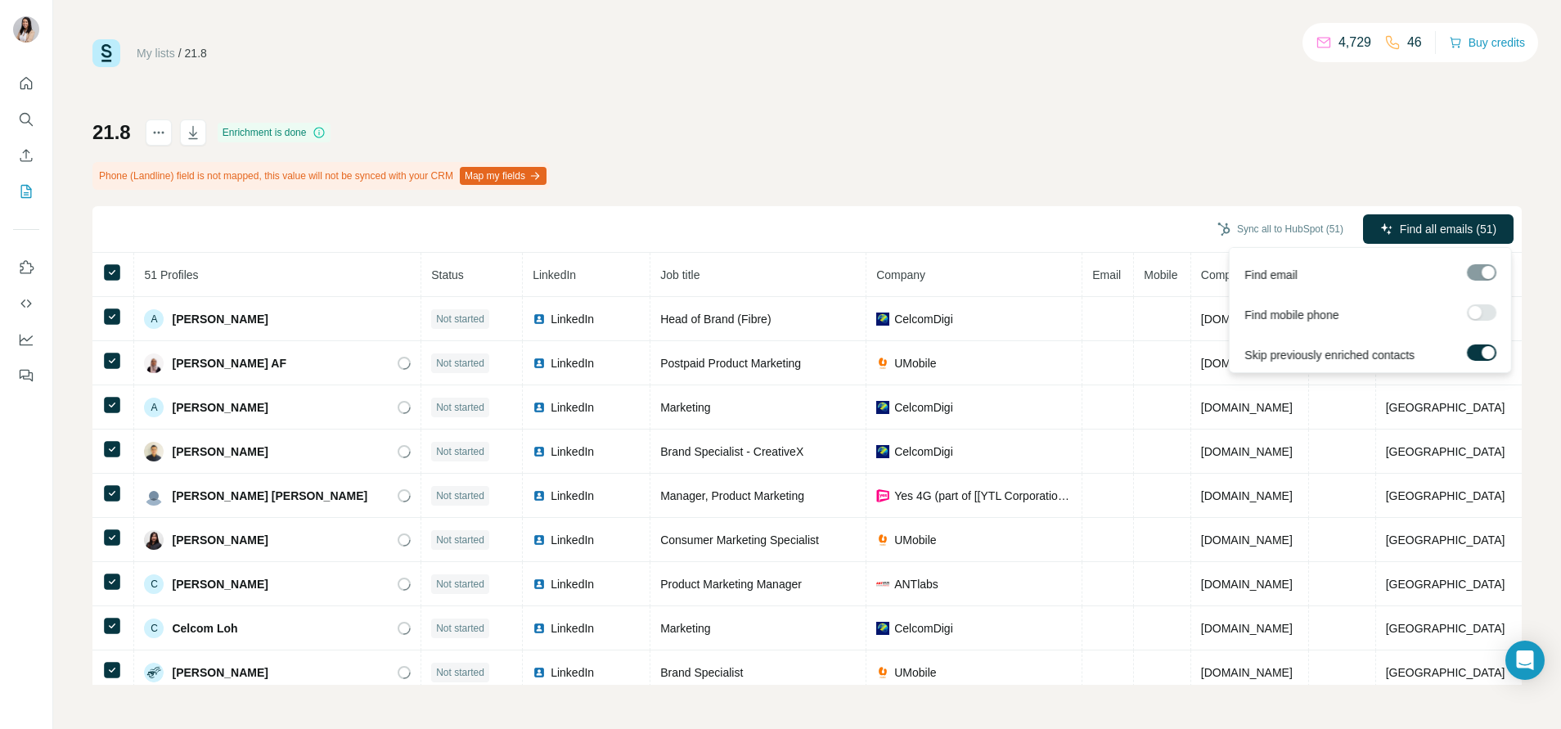
click at [1459, 224] on span "Find all emails (51)" at bounding box center [1448, 229] width 97 height 16
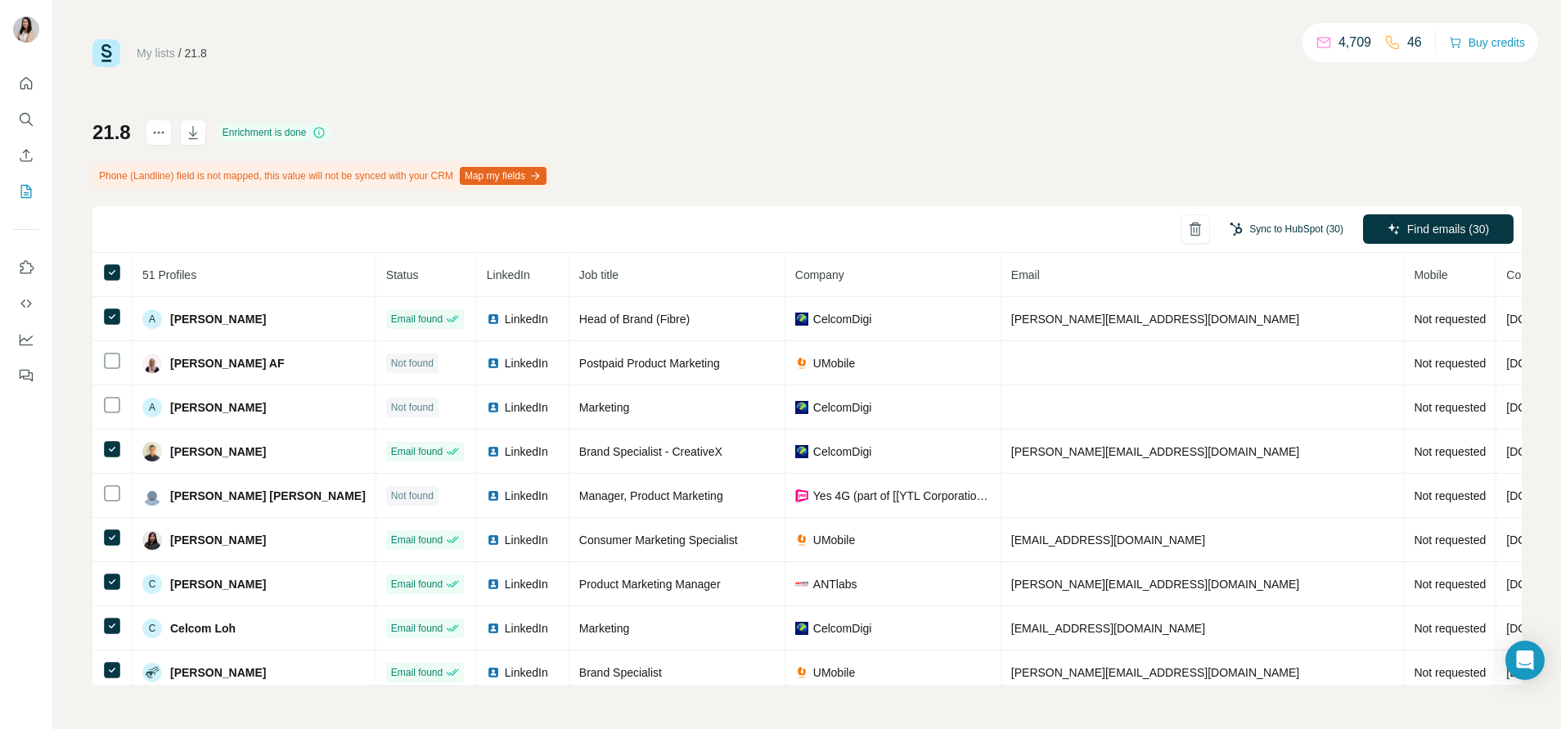
click at [1281, 228] on button "Sync to HubSpot (30)" at bounding box center [1286, 229] width 137 height 25
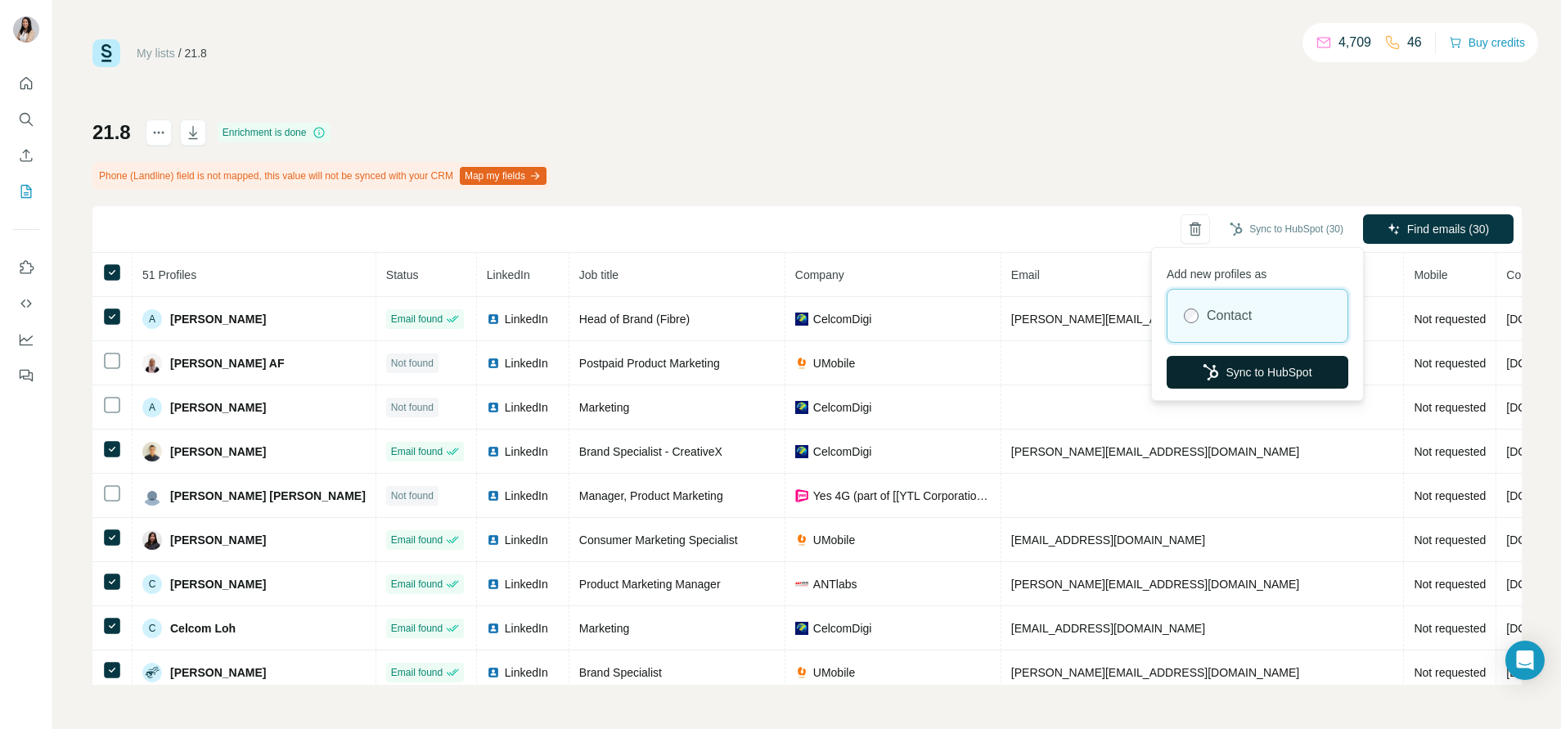
click at [1249, 370] on button "Sync to HubSpot" at bounding box center [1258, 372] width 182 height 33
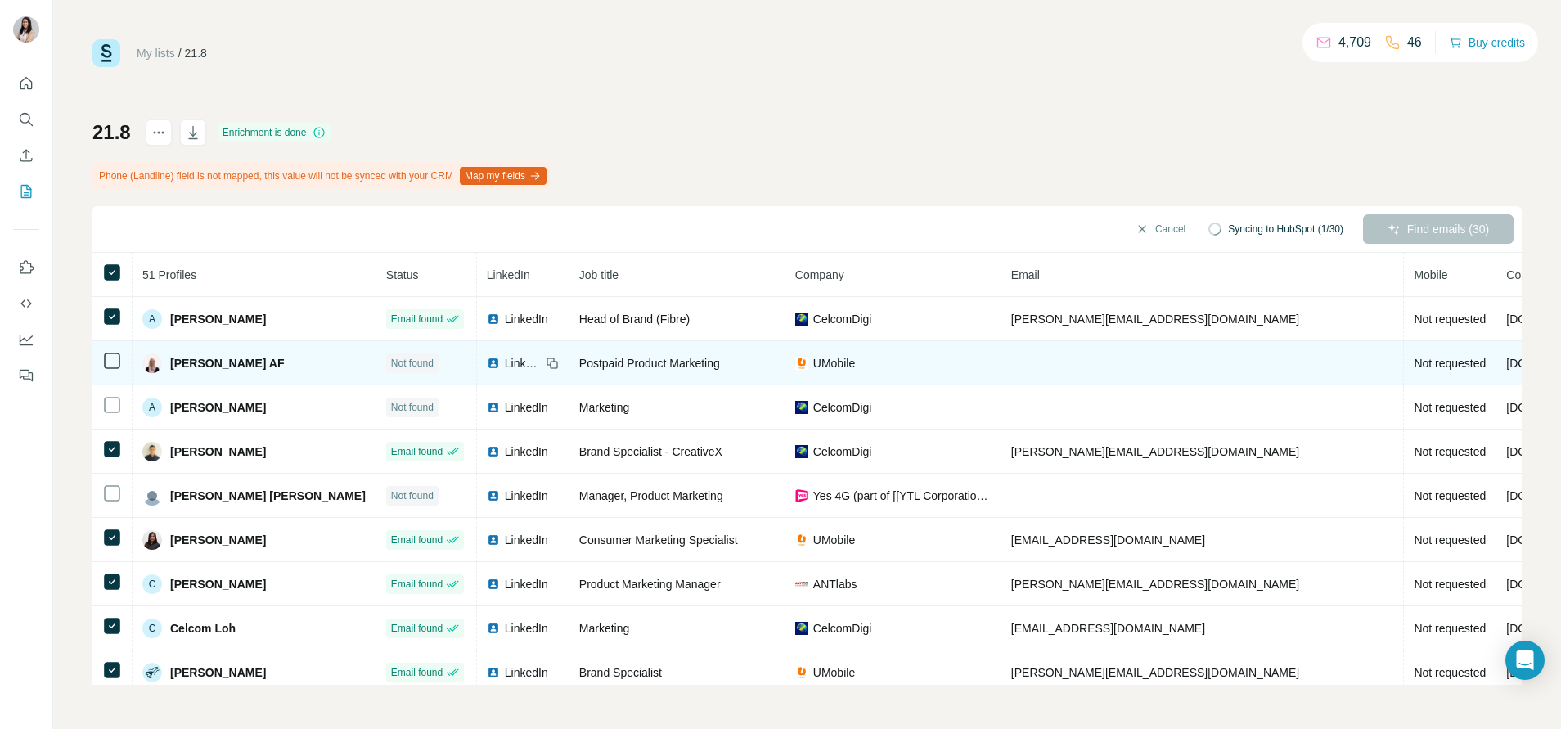
click at [487, 366] on img at bounding box center [493, 363] width 13 height 13
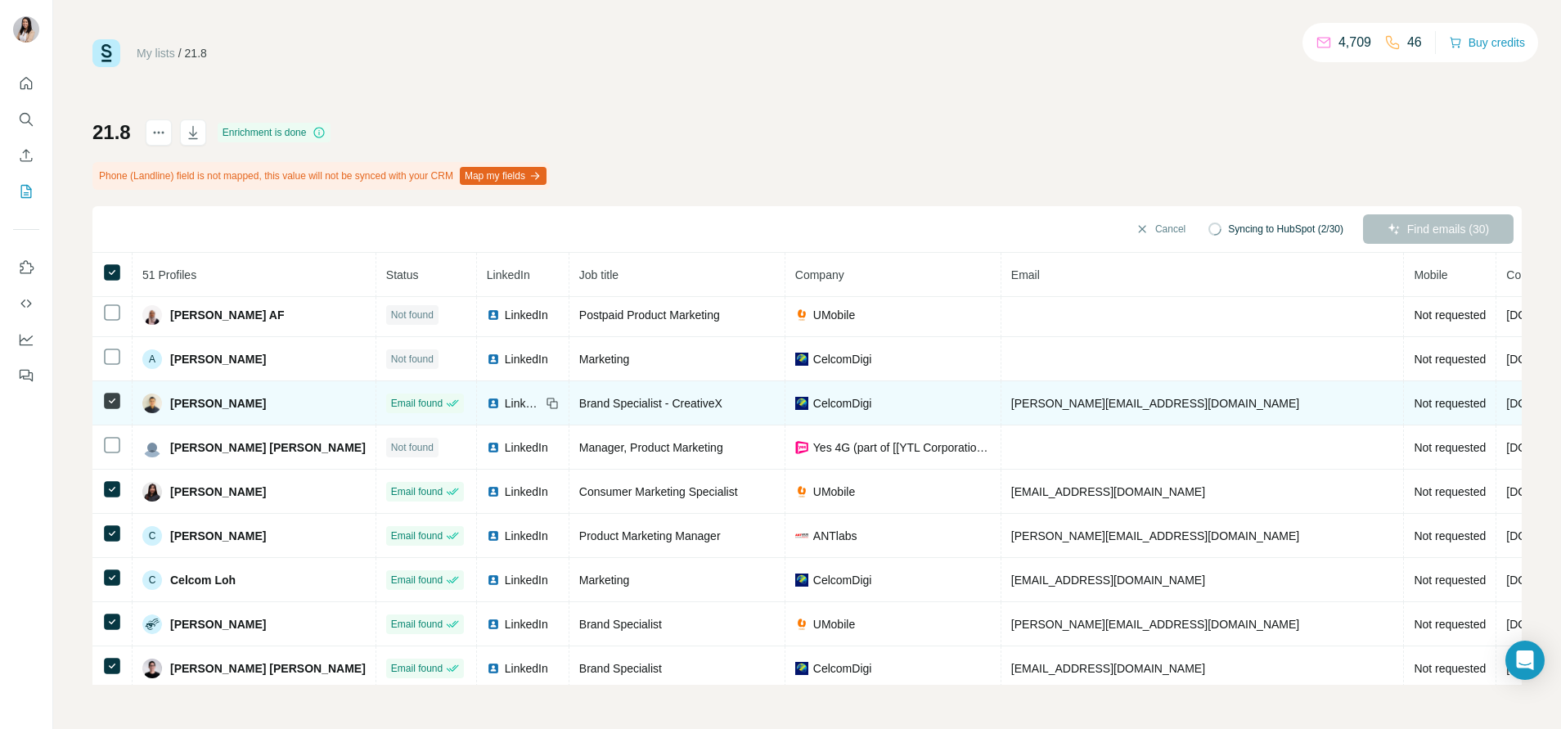
scroll to position [49, 0]
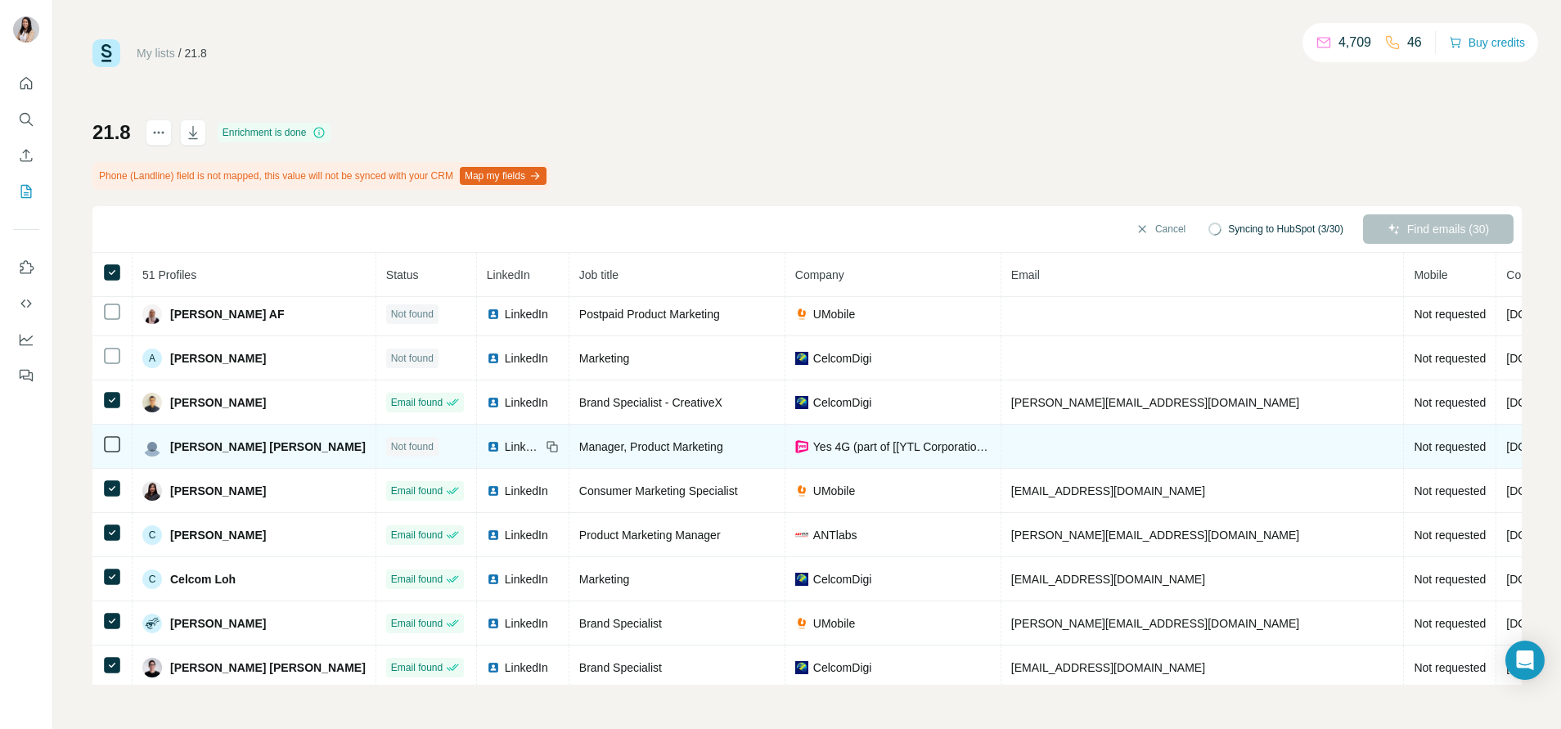
click at [487, 447] on img at bounding box center [493, 446] width 13 height 13
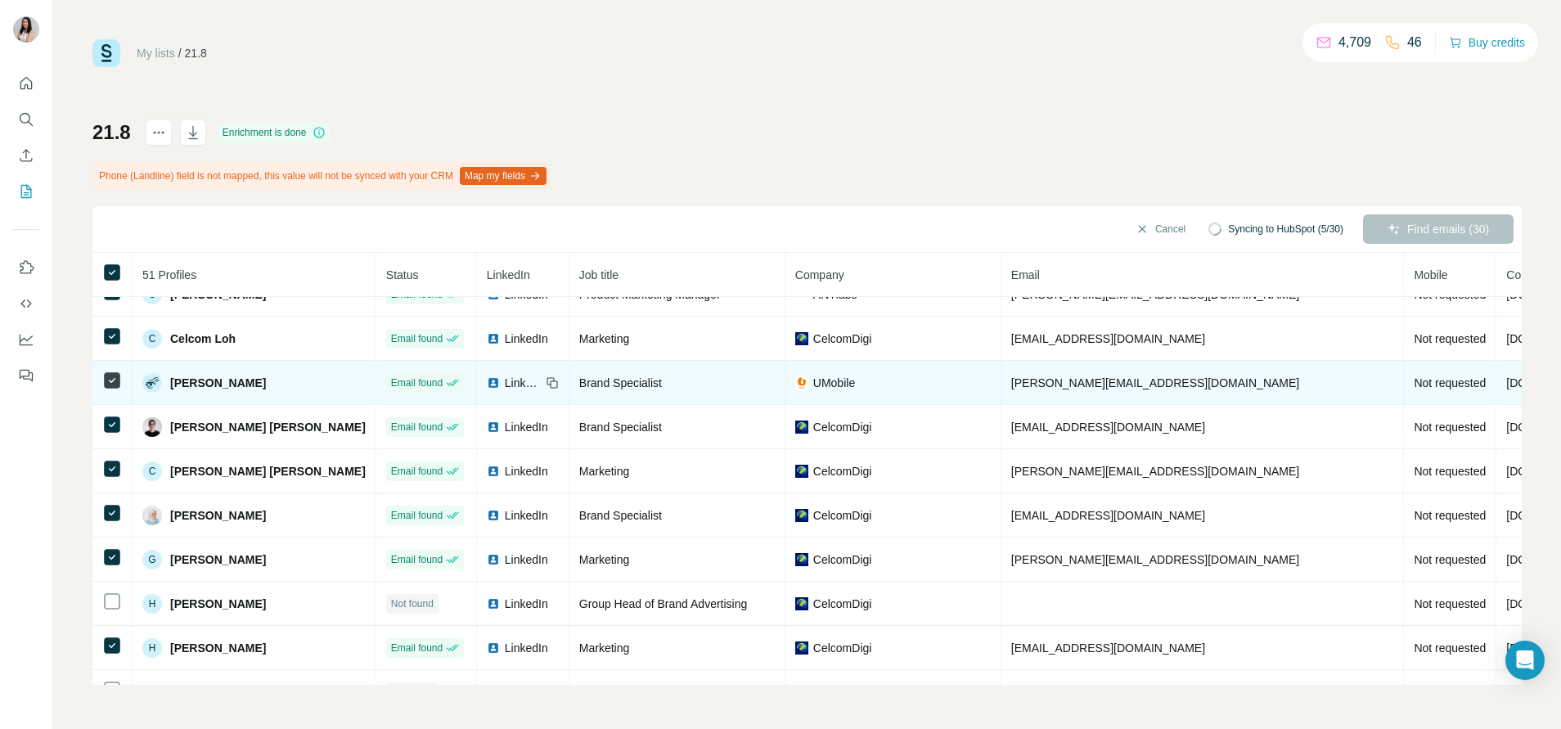
scroll to position [506, 0]
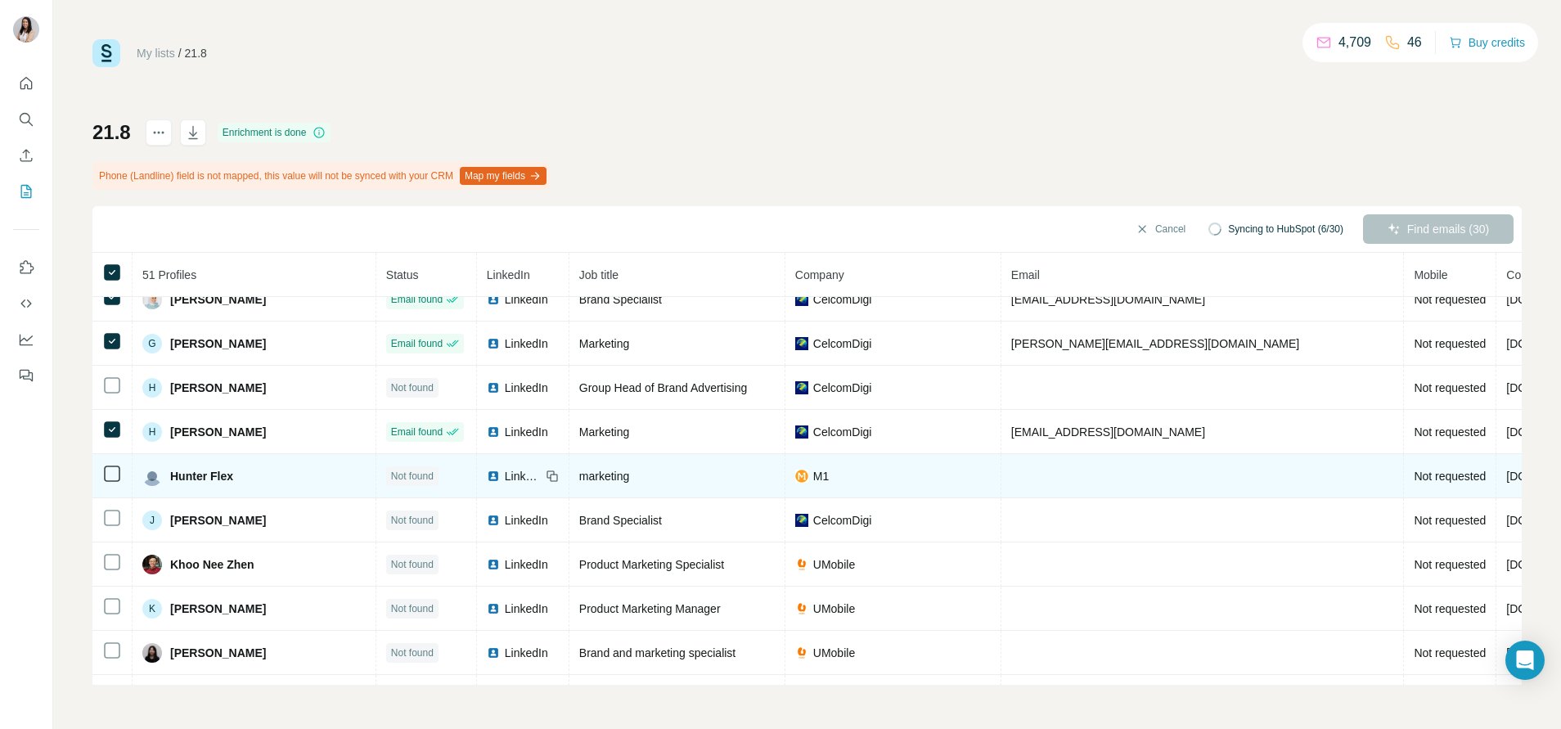
click at [487, 474] on img at bounding box center [493, 476] width 13 height 13
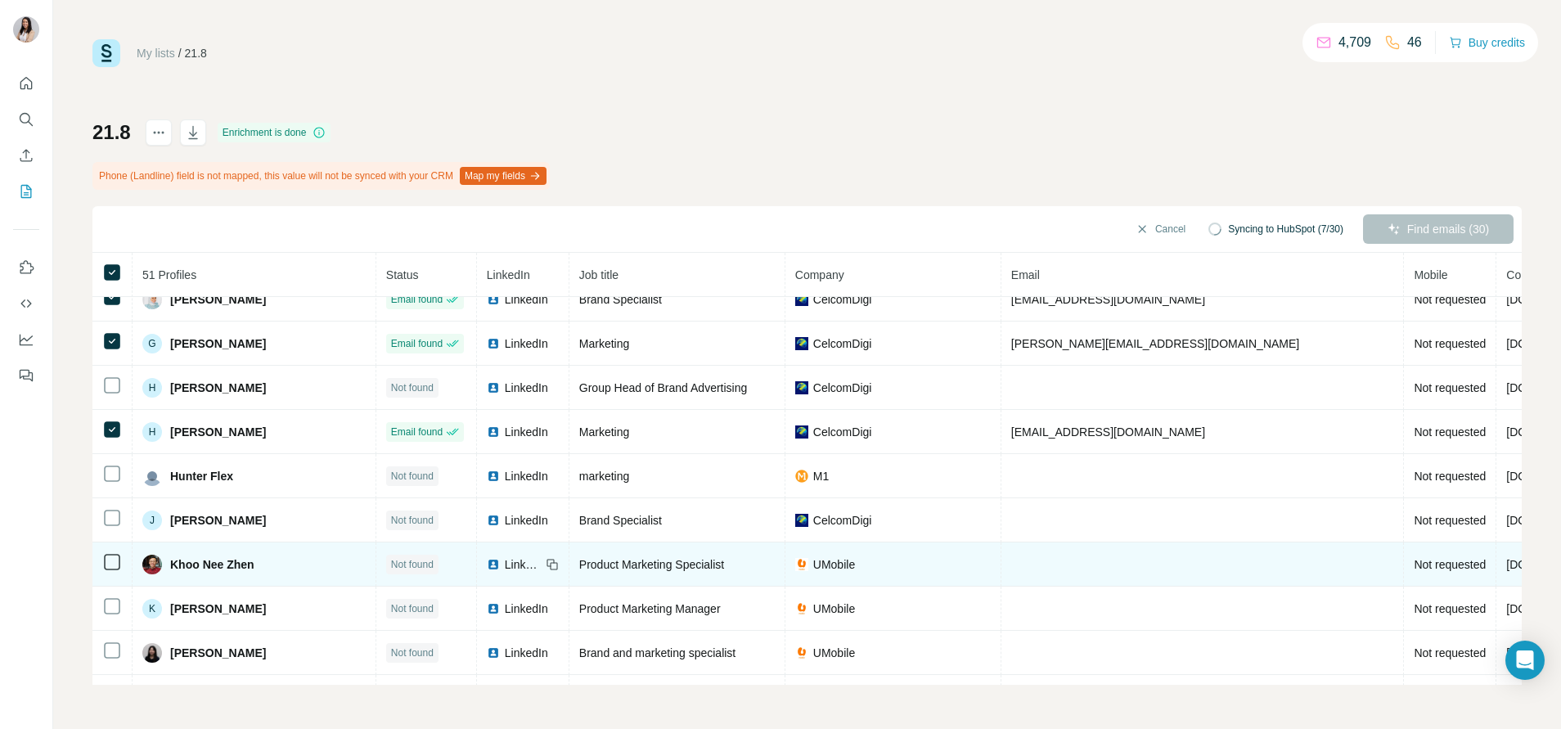
click at [487, 564] on img at bounding box center [493, 564] width 13 height 13
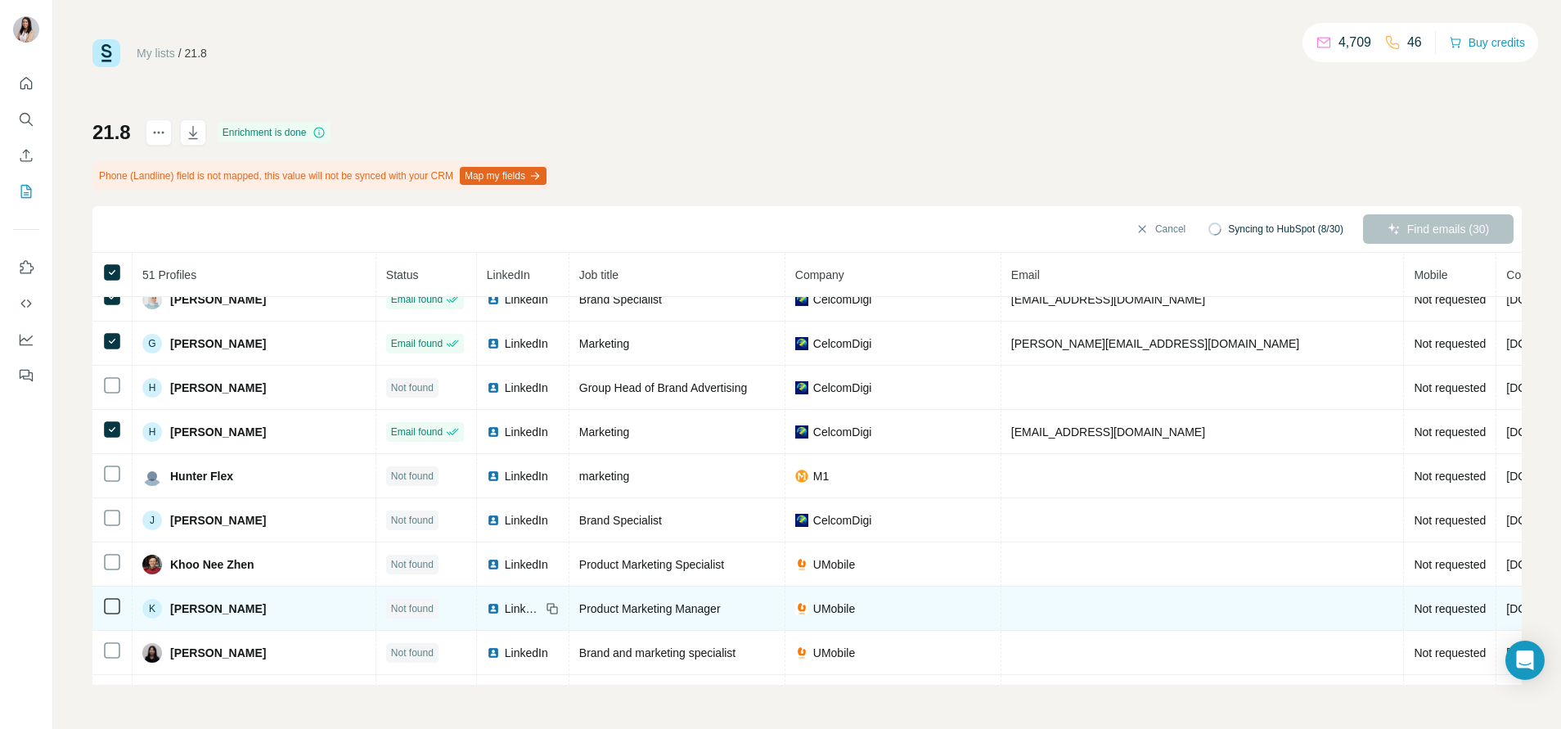
click at [487, 608] on img at bounding box center [493, 608] width 13 height 13
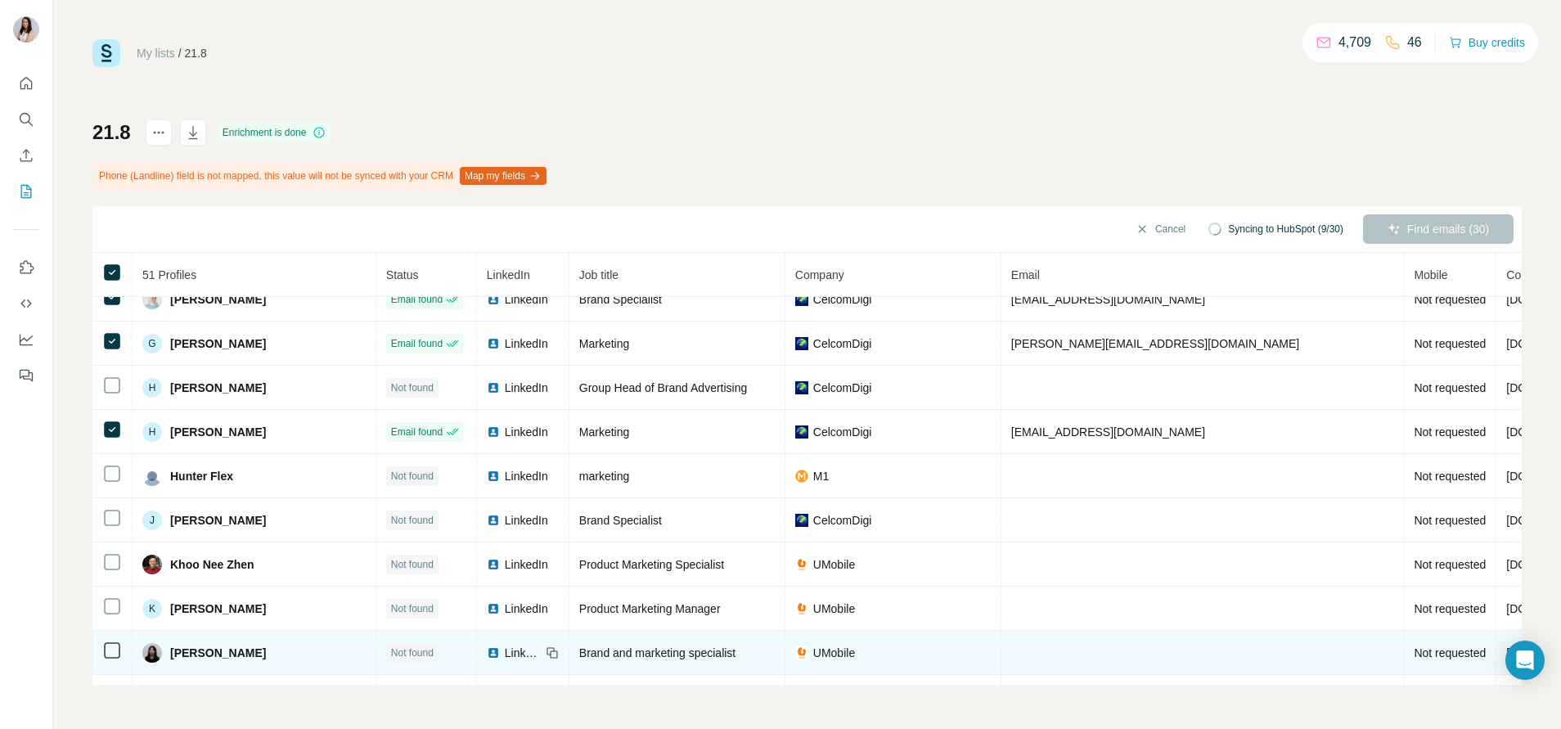
click at [487, 650] on img at bounding box center [493, 652] width 13 height 13
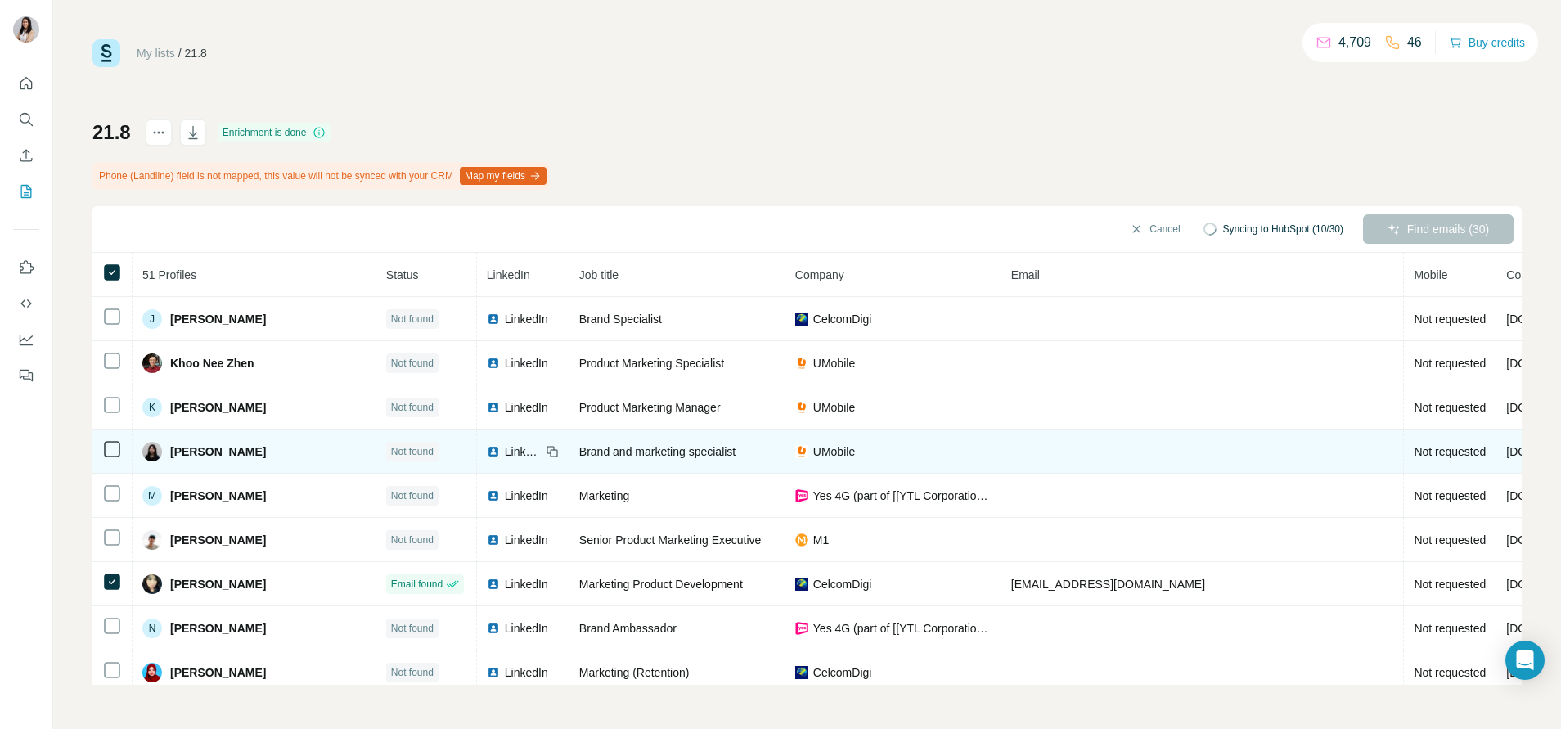
scroll to position [712, 0]
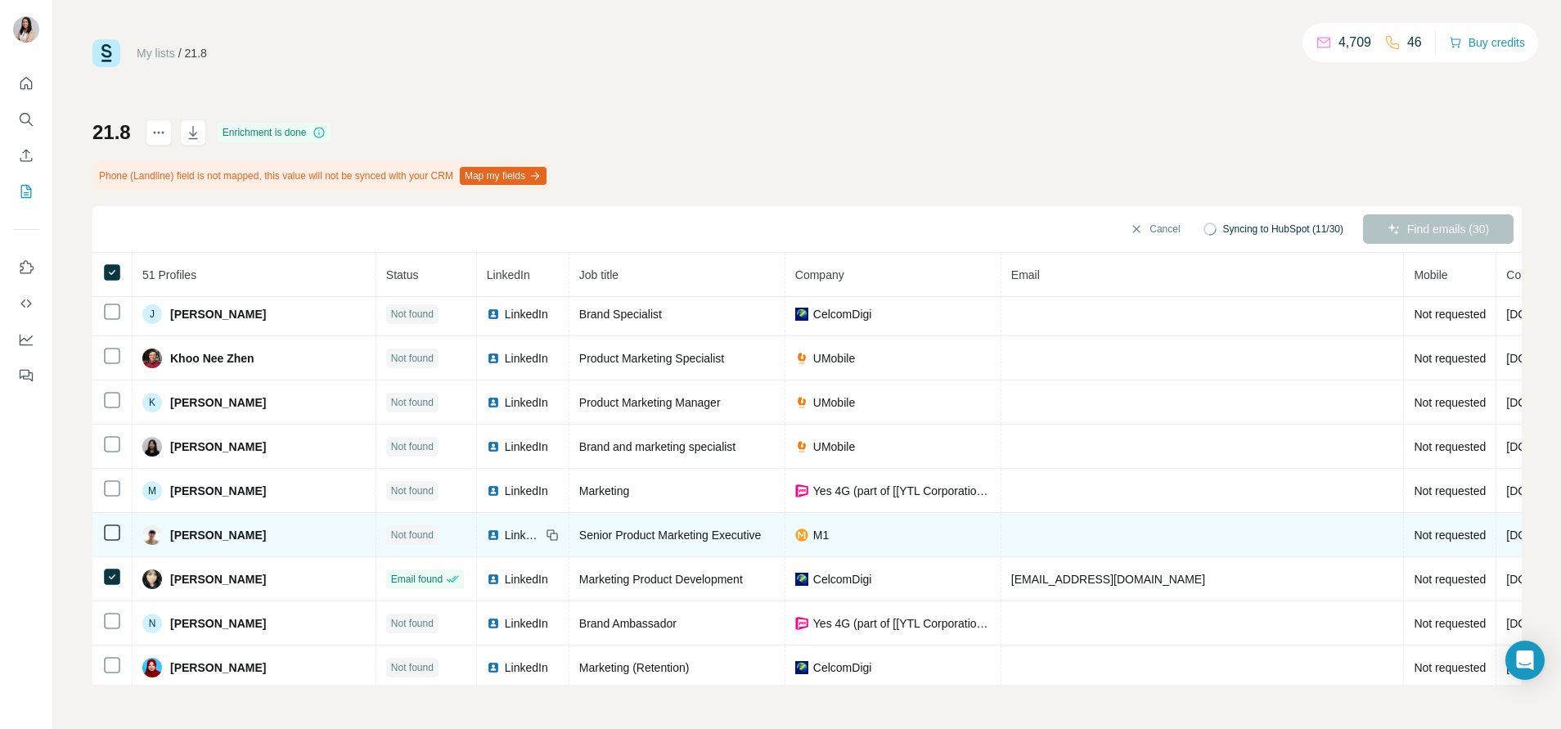
click at [487, 533] on img at bounding box center [493, 534] width 13 height 13
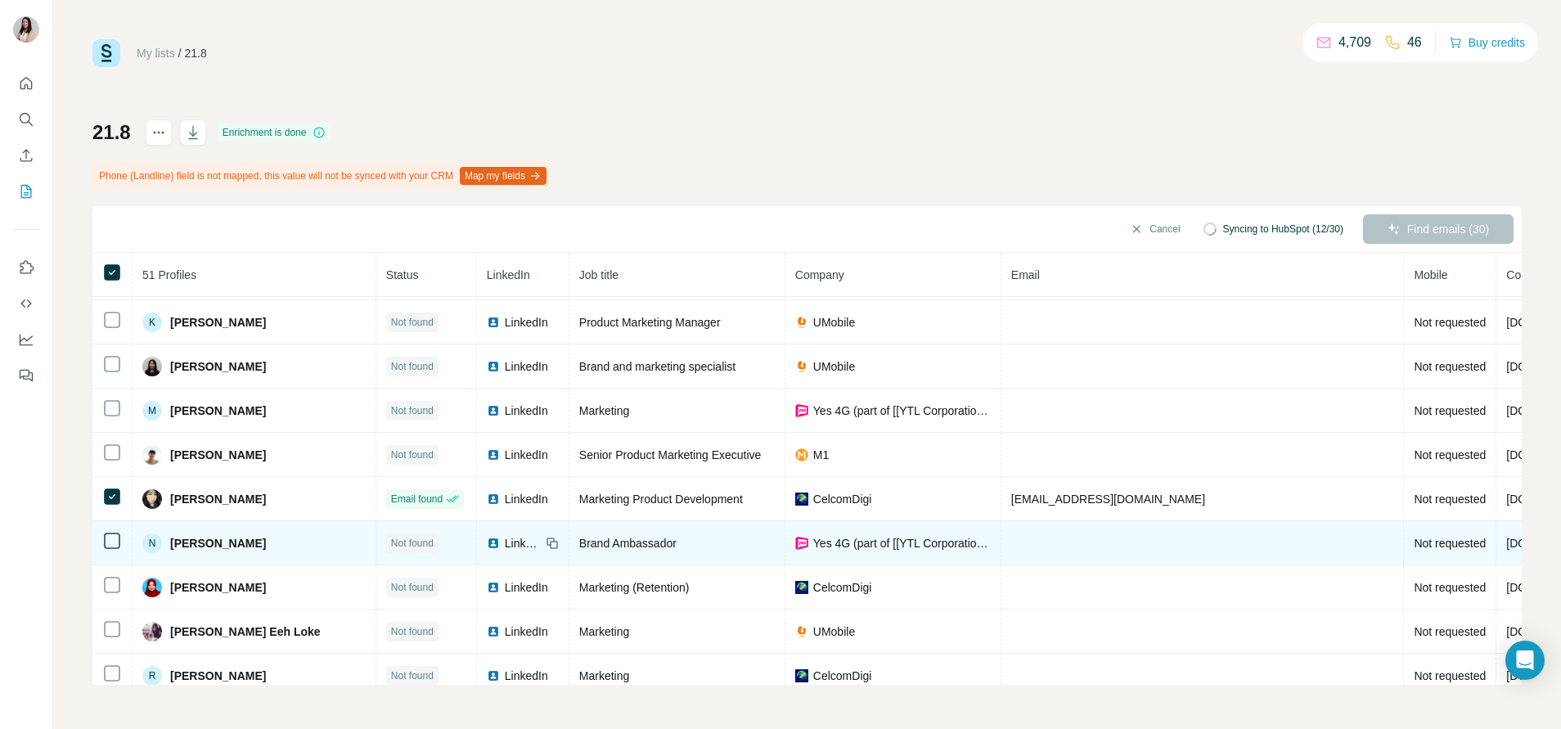
scroll to position [829, 0]
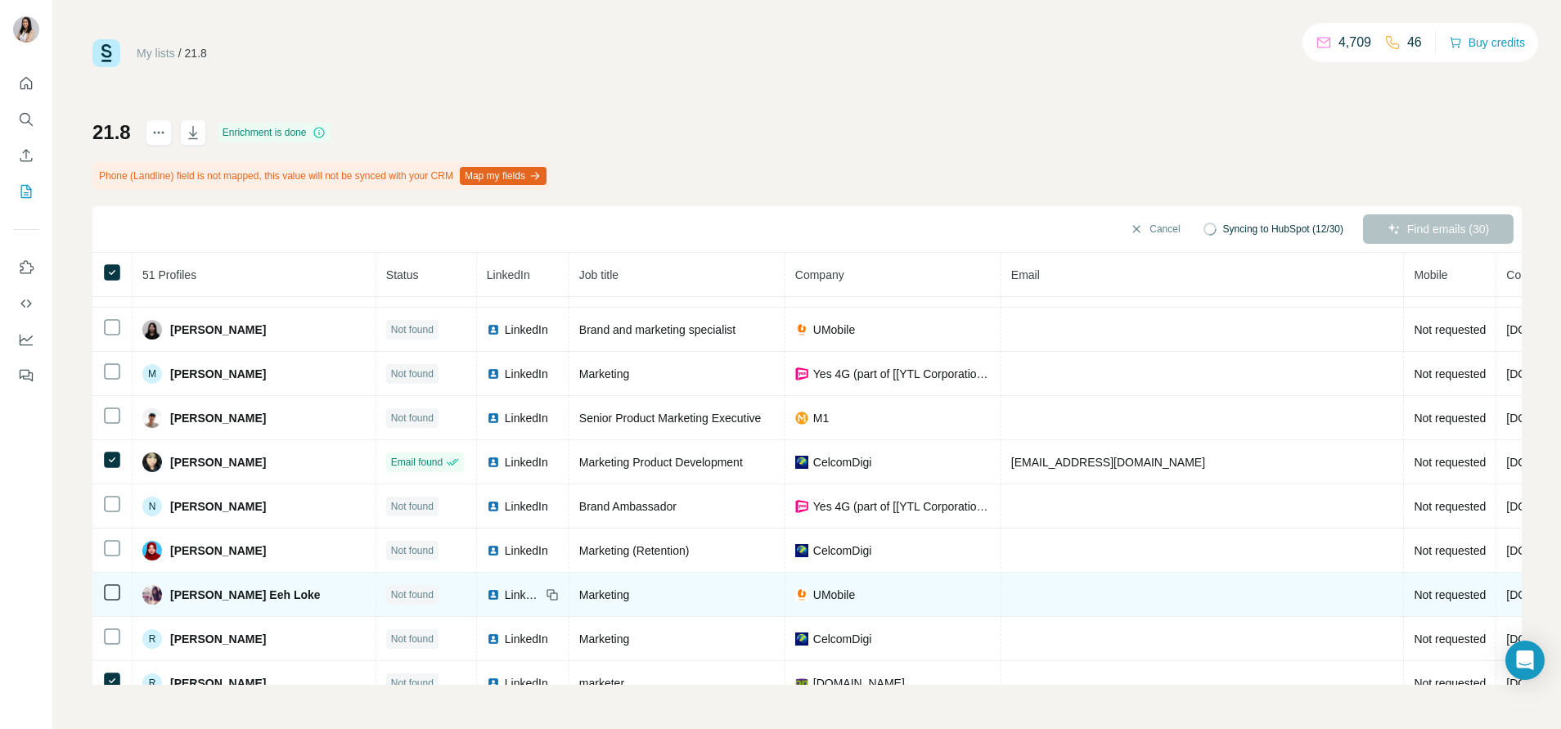
click at [487, 589] on img at bounding box center [493, 594] width 13 height 13
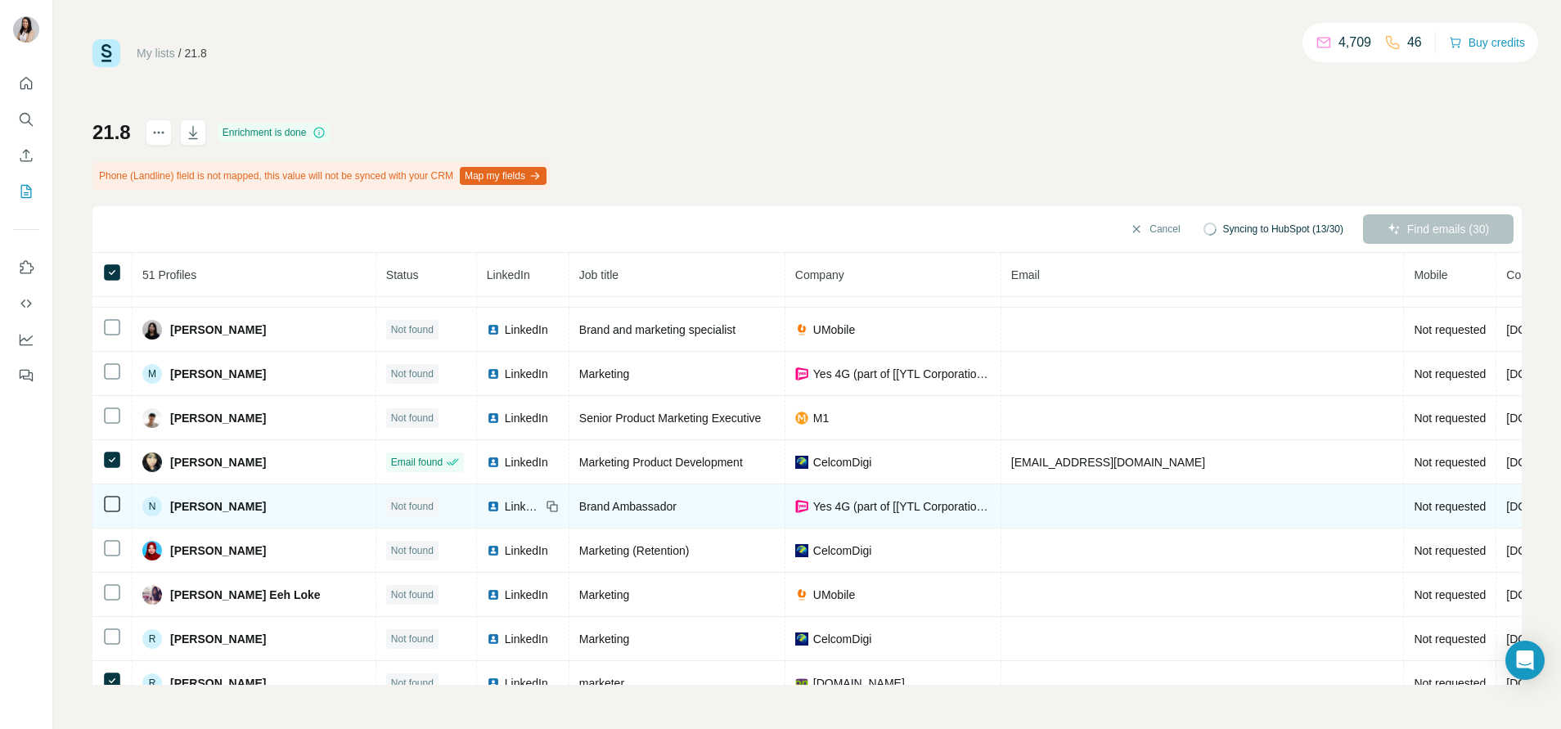
click at [487, 506] on img at bounding box center [493, 506] width 13 height 13
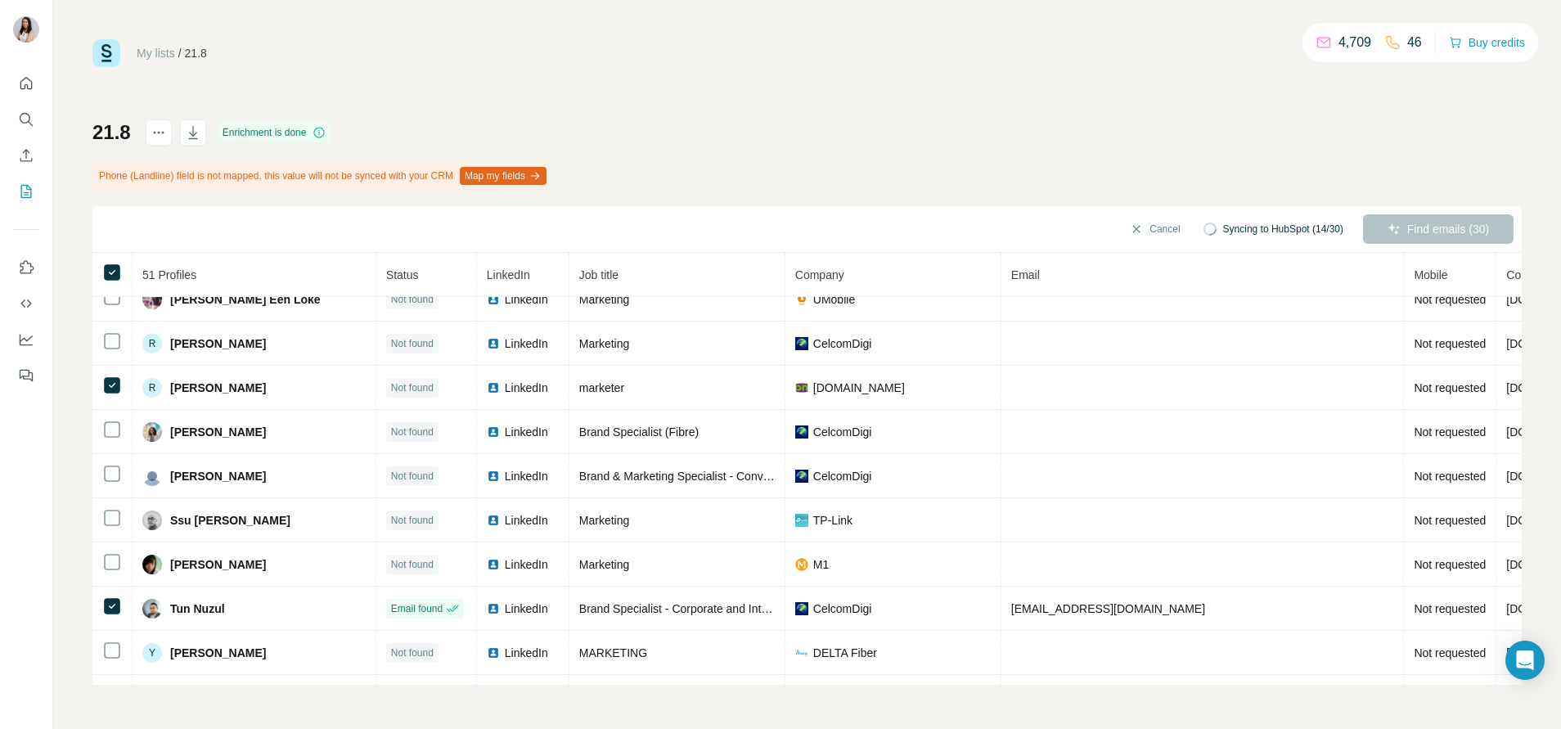
scroll to position [1126, 0]
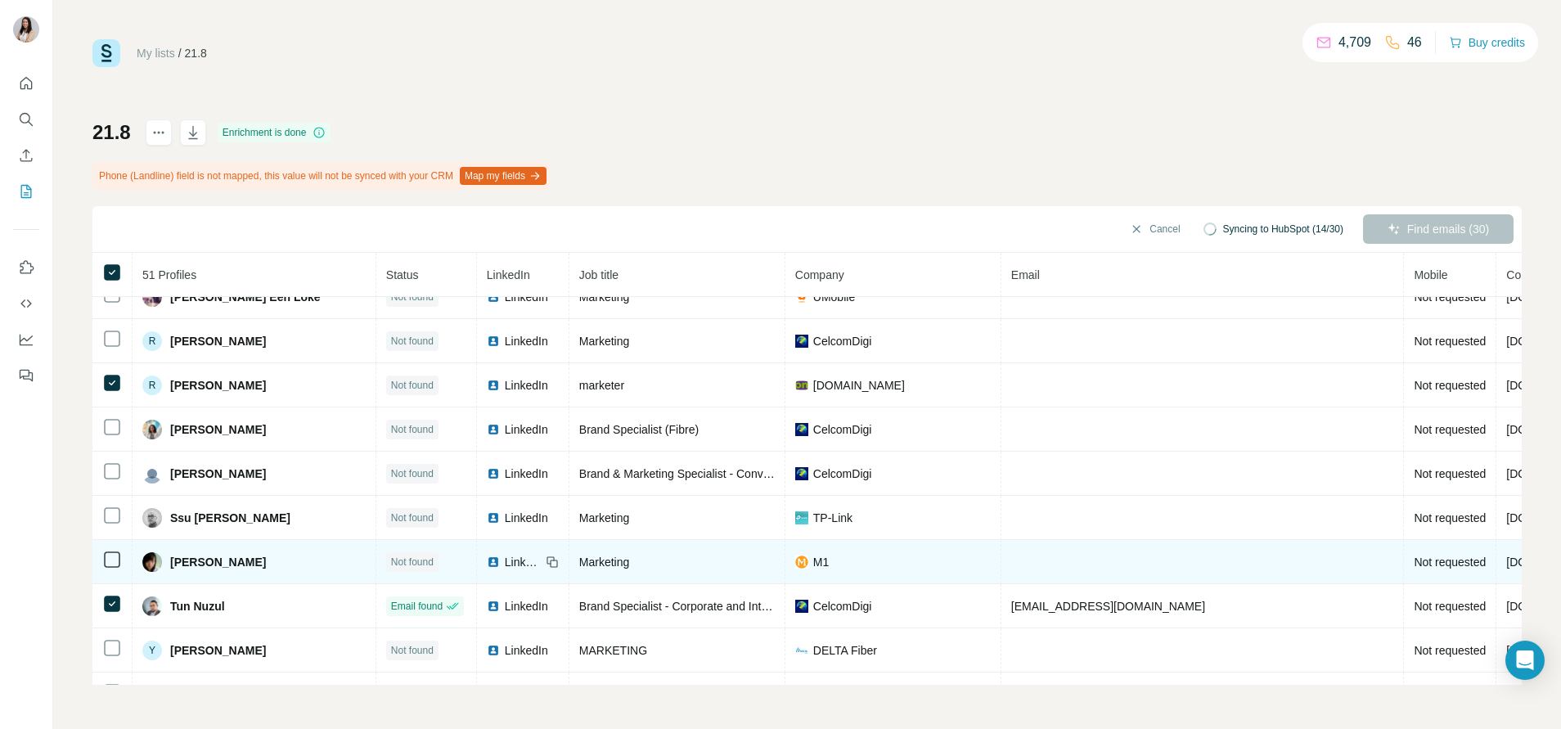
click at [487, 560] on img at bounding box center [493, 561] width 13 height 13
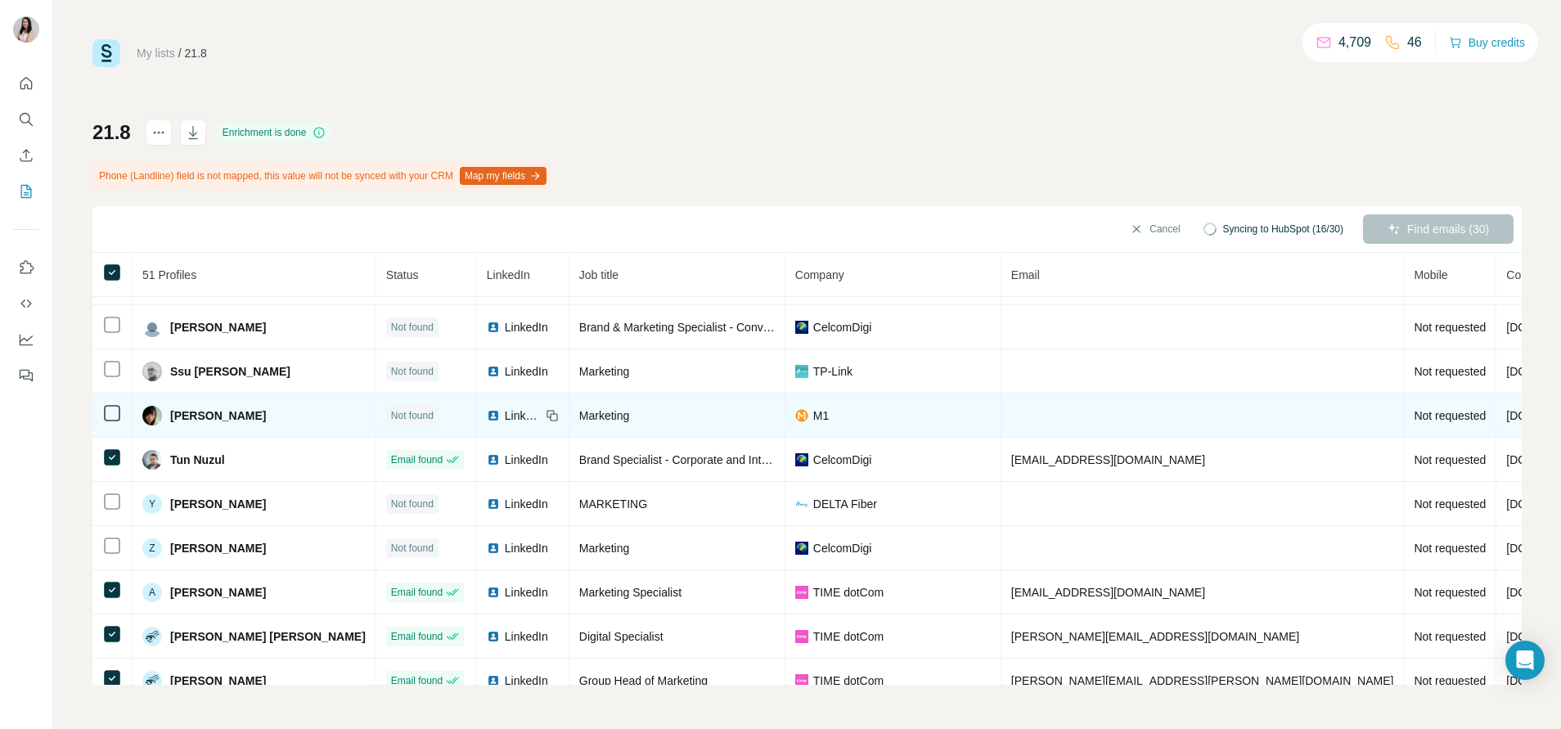
scroll to position [1320, 0]
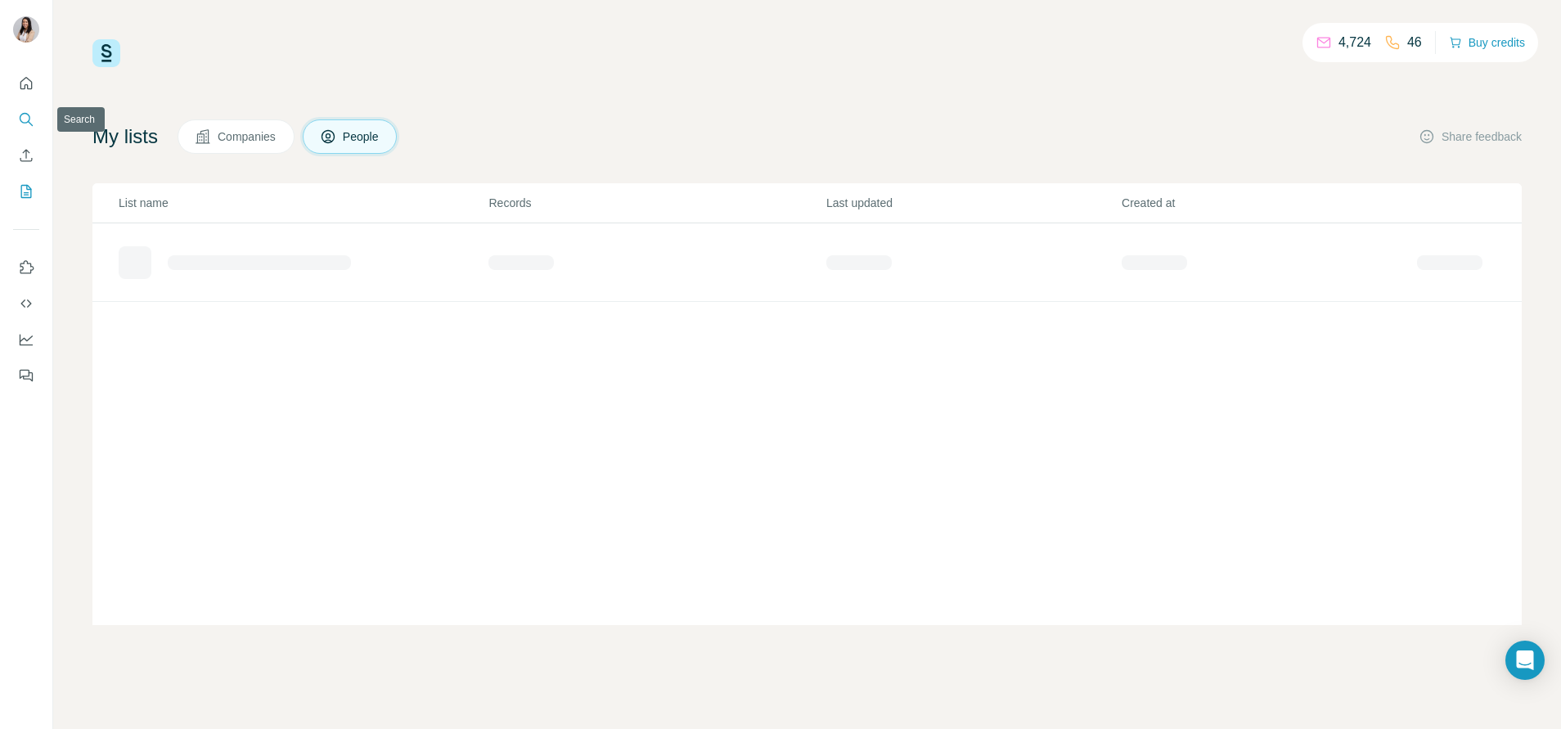
click at [25, 122] on icon "Search" at bounding box center [26, 119] width 16 height 16
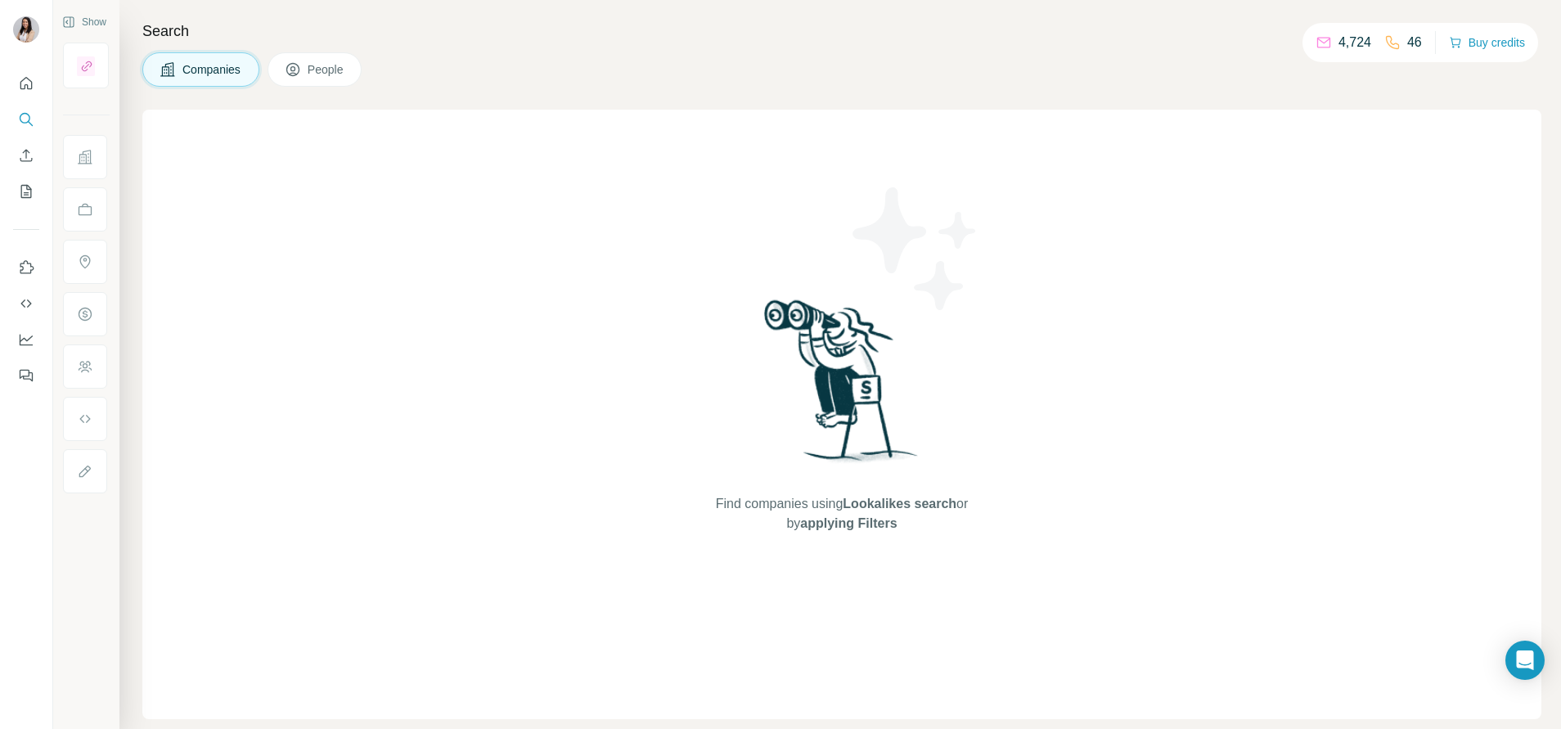
click at [352, 76] on button "People" at bounding box center [315, 69] width 95 height 34
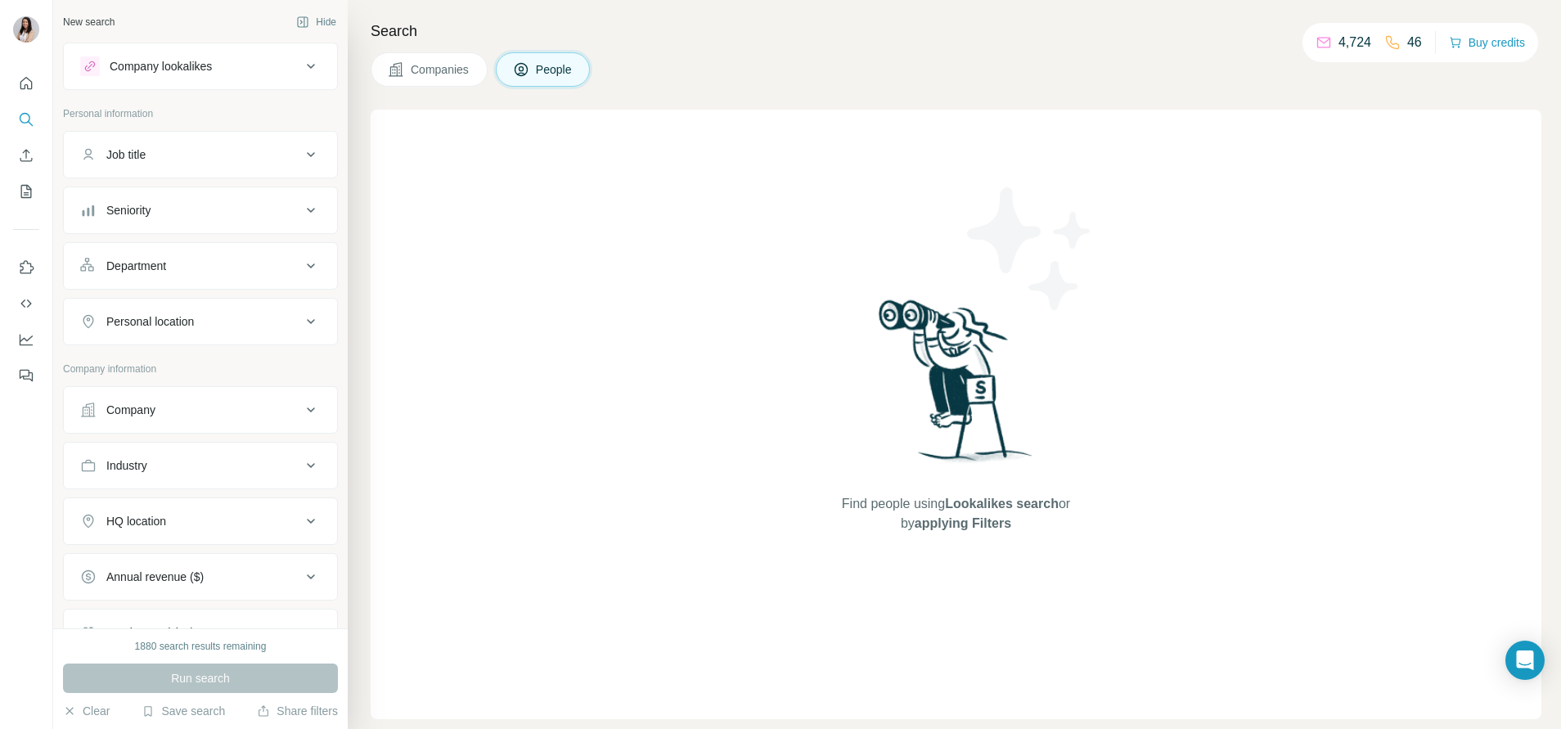
click at [187, 159] on div "Job title" at bounding box center [190, 154] width 221 height 16
click at [212, 61] on div "Company lookalikes" at bounding box center [161, 66] width 102 height 16
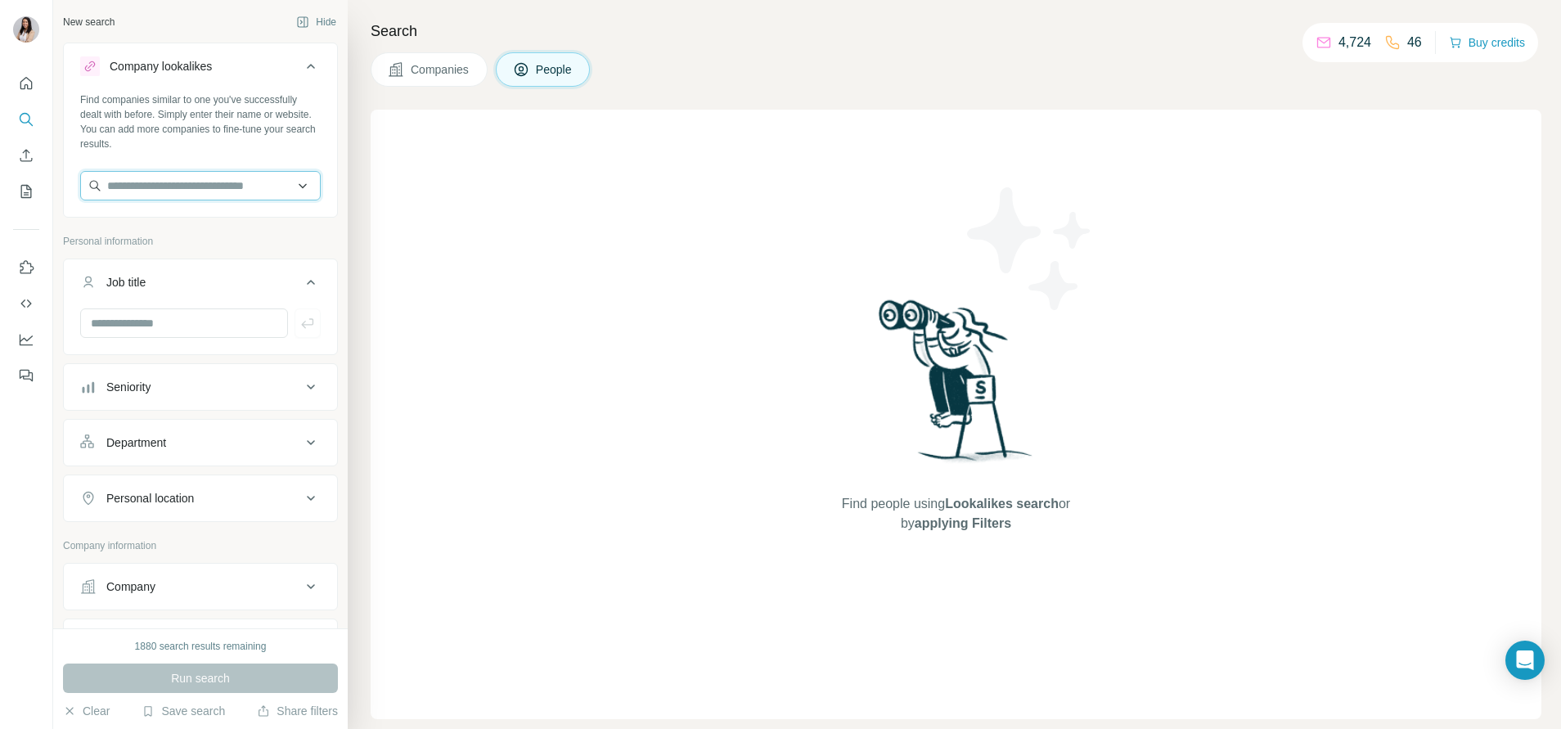
click at [197, 187] on input "text" at bounding box center [200, 185] width 241 height 29
paste input "**********"
type input "**********"
click at [205, 229] on div "TIME dotCom [DOMAIN_NAME]" at bounding box center [191, 230] width 214 height 44
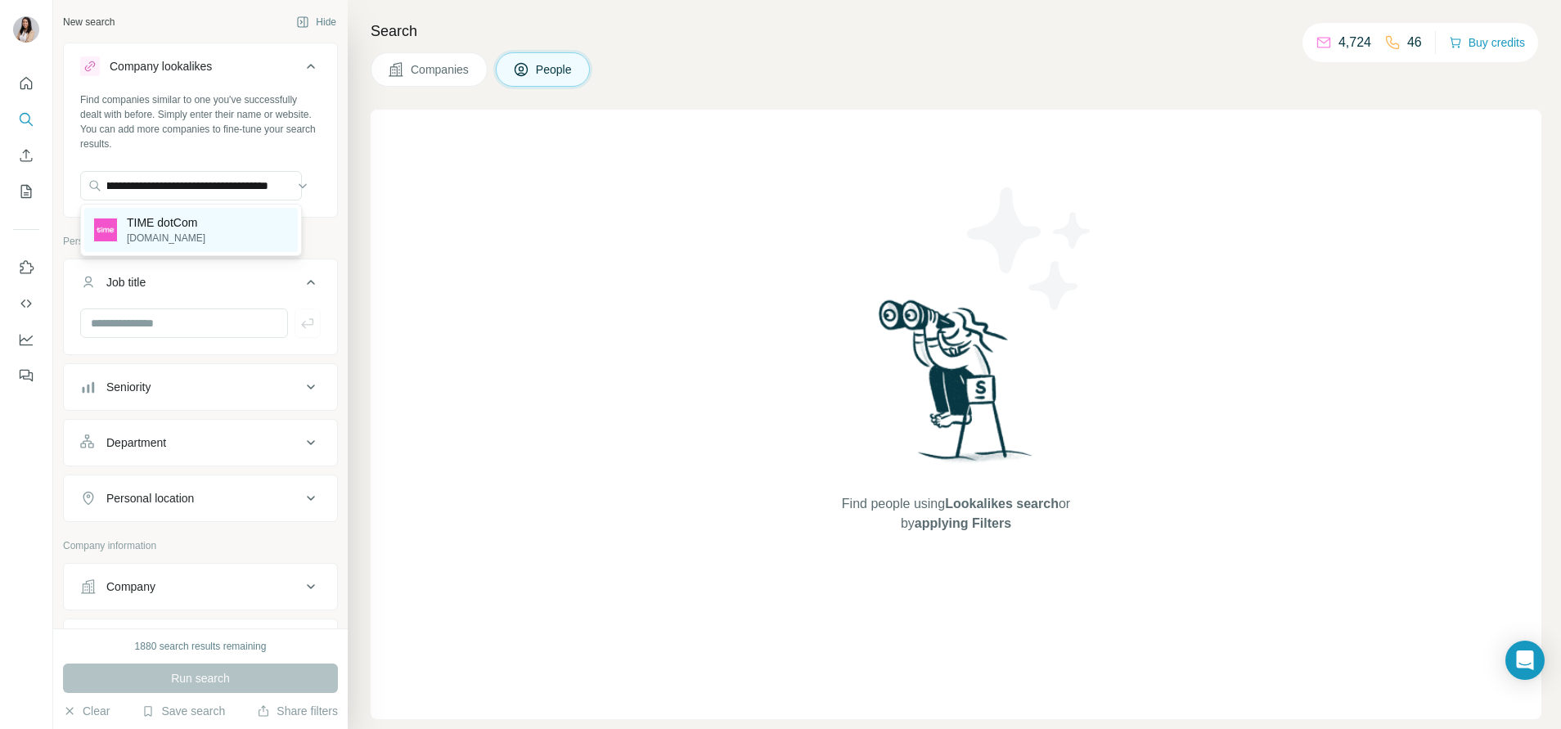
scroll to position [0, 0]
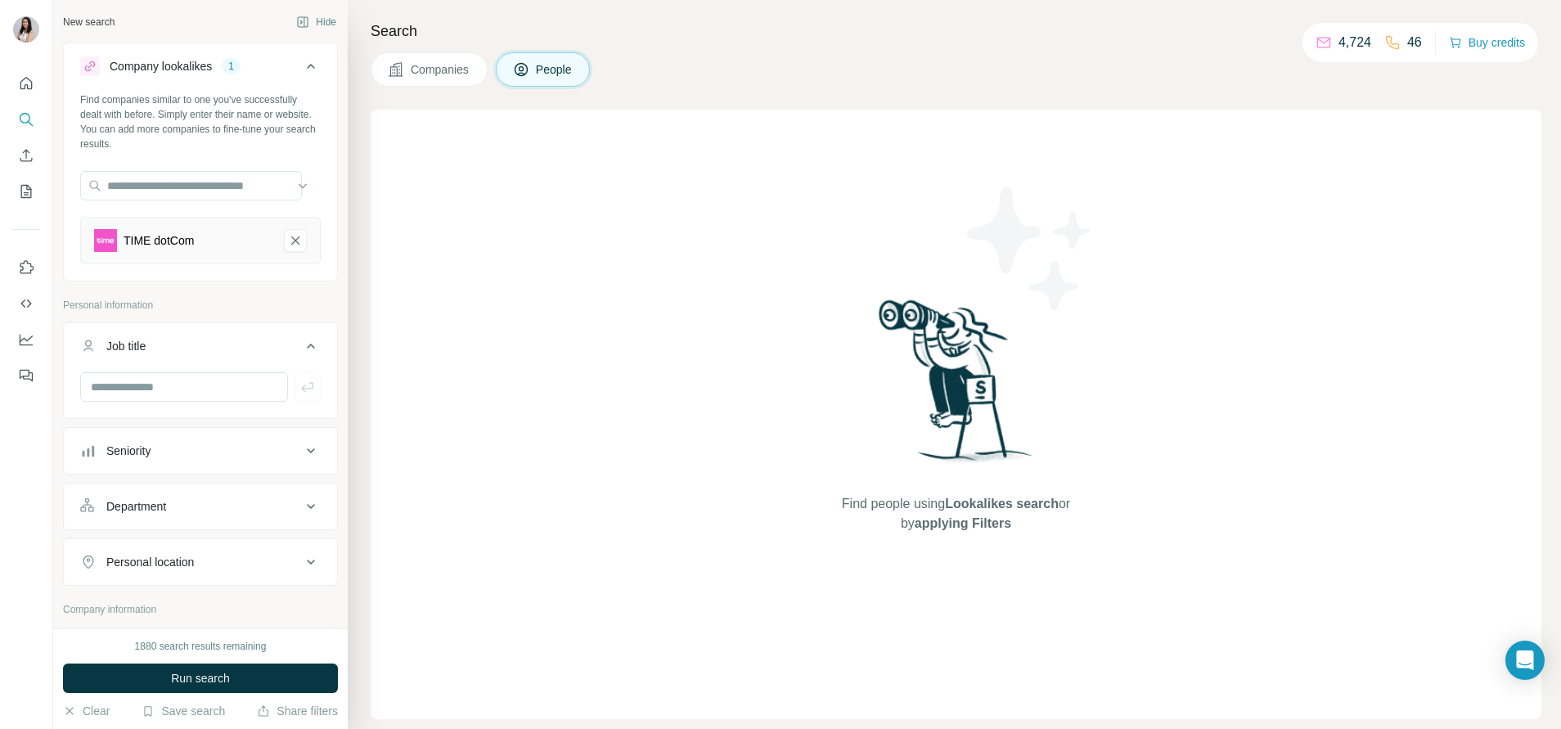
scroll to position [25, 0]
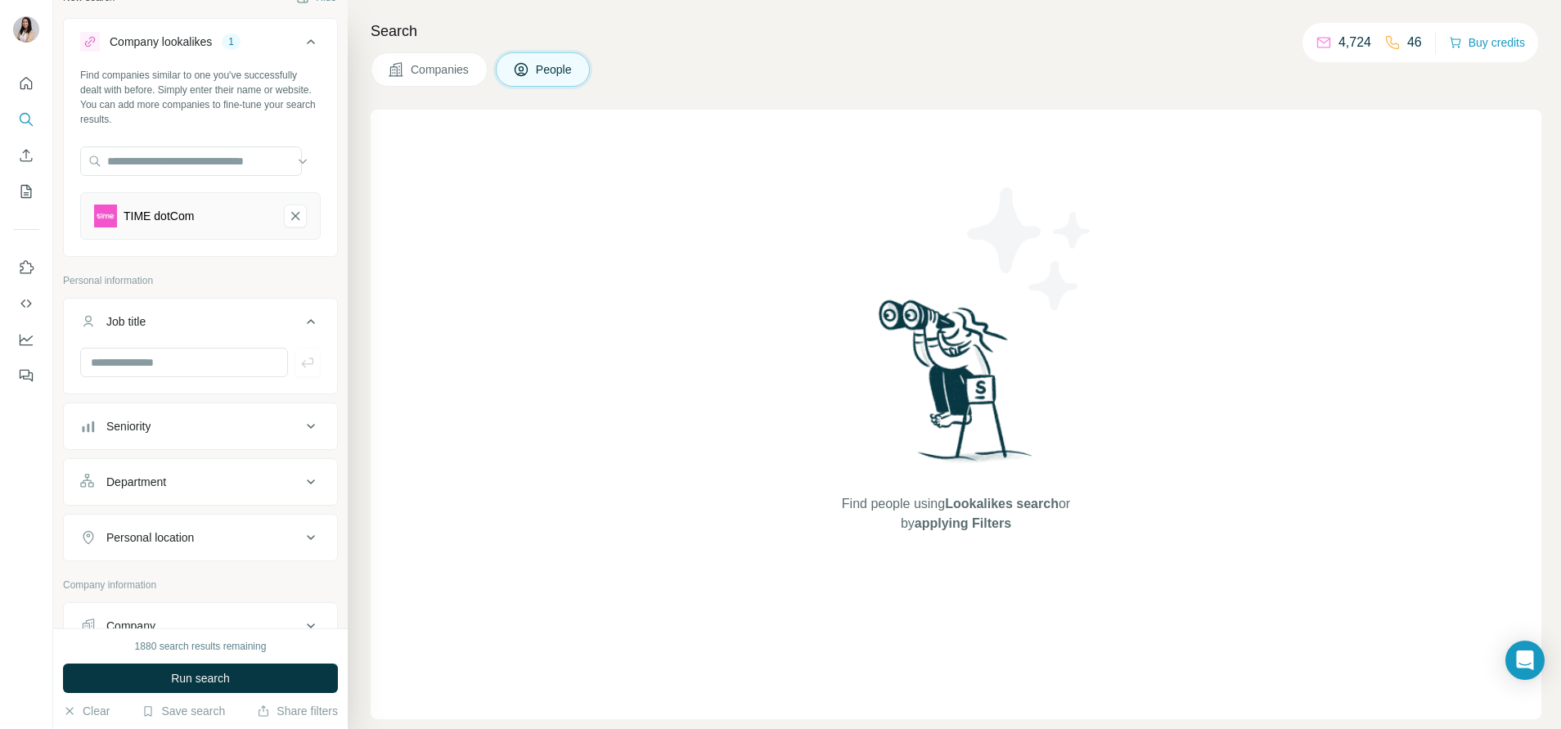
click at [162, 483] on div "Department" at bounding box center [136, 482] width 60 height 16
click at [179, 521] on input at bounding box center [192, 523] width 202 height 18
type input "****"
click at [178, 554] on p "Marketing and Advertising" at bounding box center [160, 559] width 132 height 16
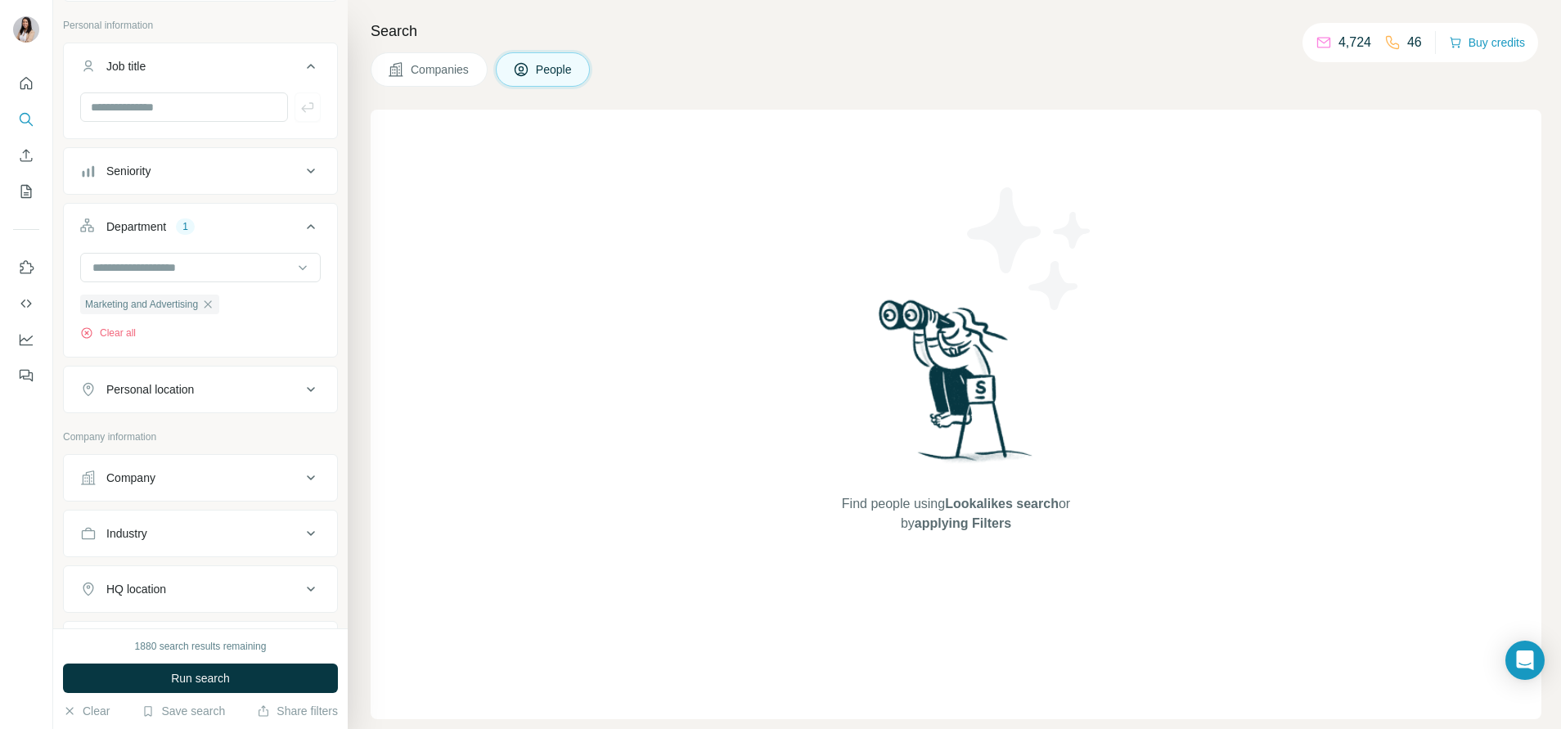
click at [207, 400] on button "Personal location" at bounding box center [200, 389] width 273 height 39
click at [191, 429] on input "text" at bounding box center [200, 430] width 241 height 29
click at [167, 482] on div "🇸🇬 [GEOGRAPHIC_DATA]" at bounding box center [191, 475] width 194 height 20
click at [144, 477] on label "🇸🇬 [GEOGRAPHIC_DATA]" at bounding box center [162, 475] width 137 height 20
click at [150, 433] on input "*********" at bounding box center [200, 430] width 241 height 29
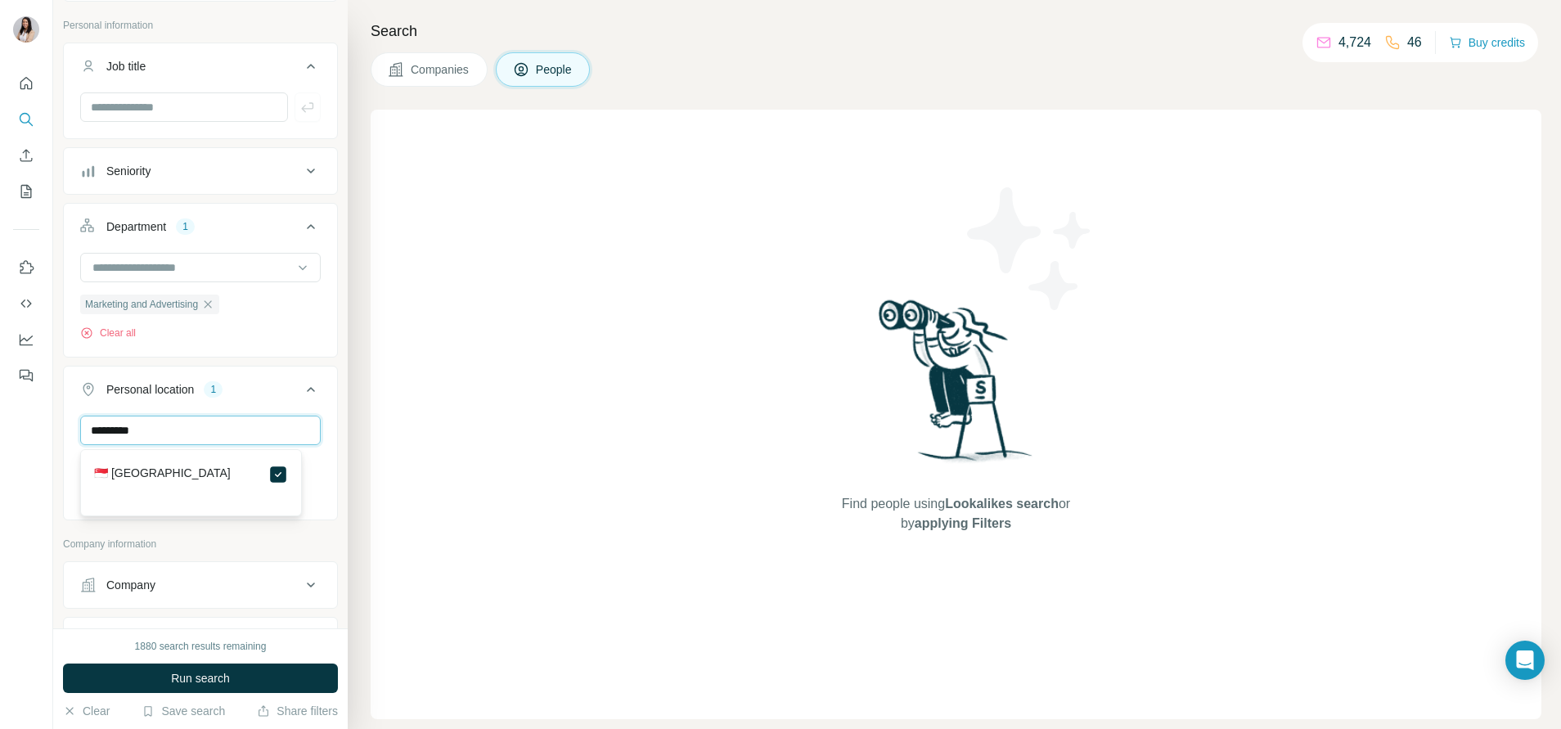
click at [150, 433] on input "*********" at bounding box center [200, 430] width 241 height 29
type input "******"
click at [141, 474] on label "🇲🇾 [GEOGRAPHIC_DATA]" at bounding box center [162, 475] width 137 height 20
click at [281, 533] on div "Company lookalikes 1 Find companies similar to one you've successfully dealt wi…" at bounding box center [200, 367] width 275 height 1208
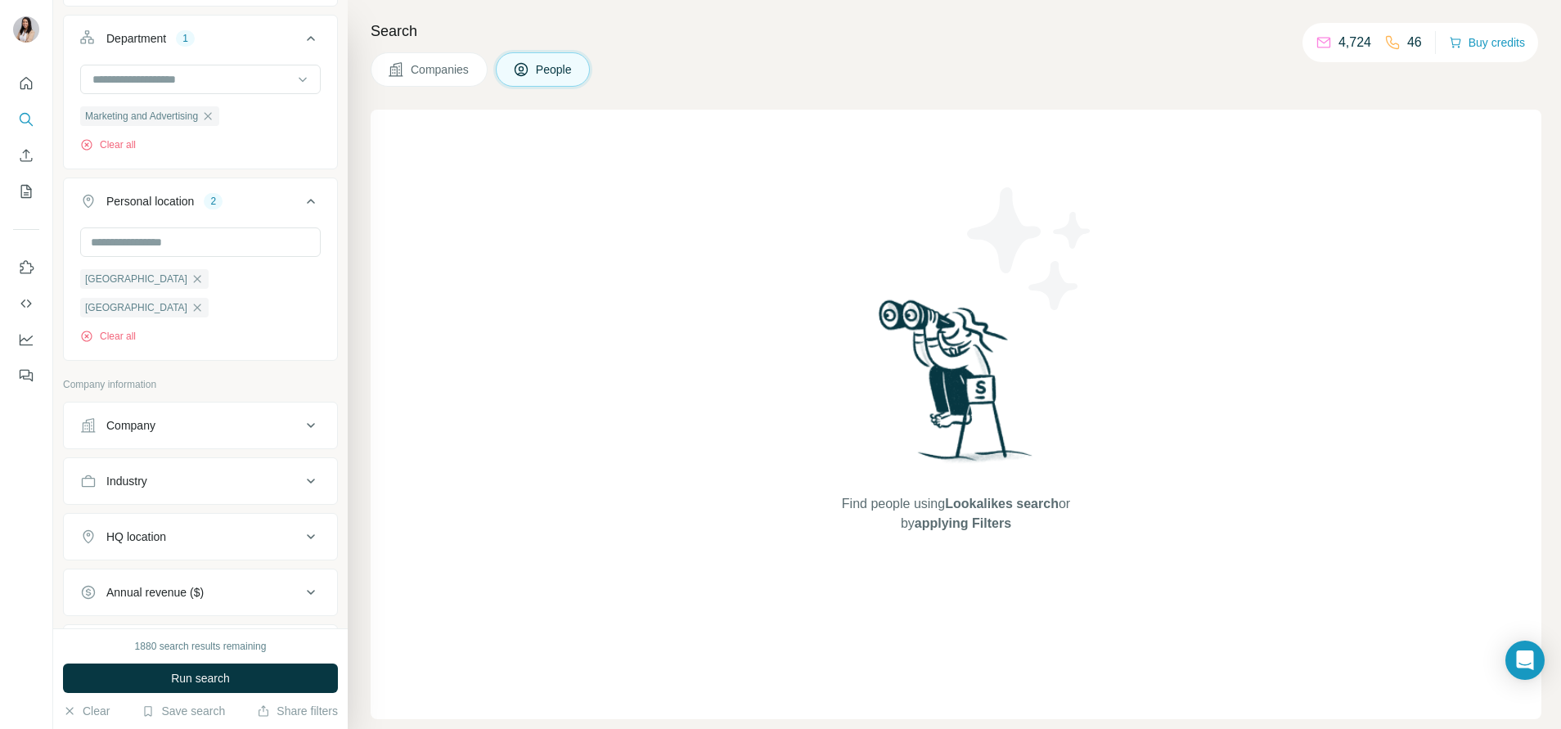
scroll to position [481, 0]
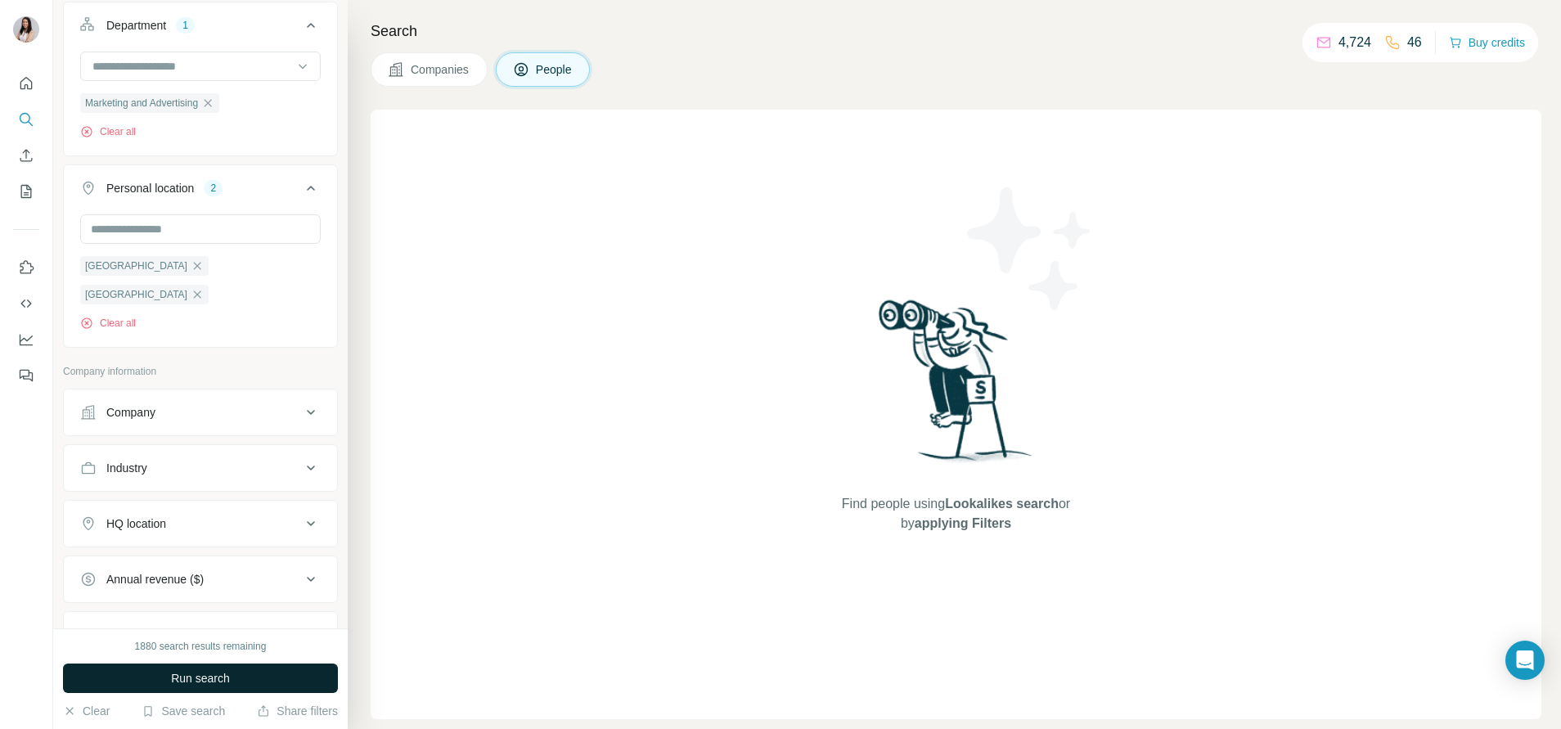
click at [267, 664] on button "Run search" at bounding box center [200, 677] width 275 height 29
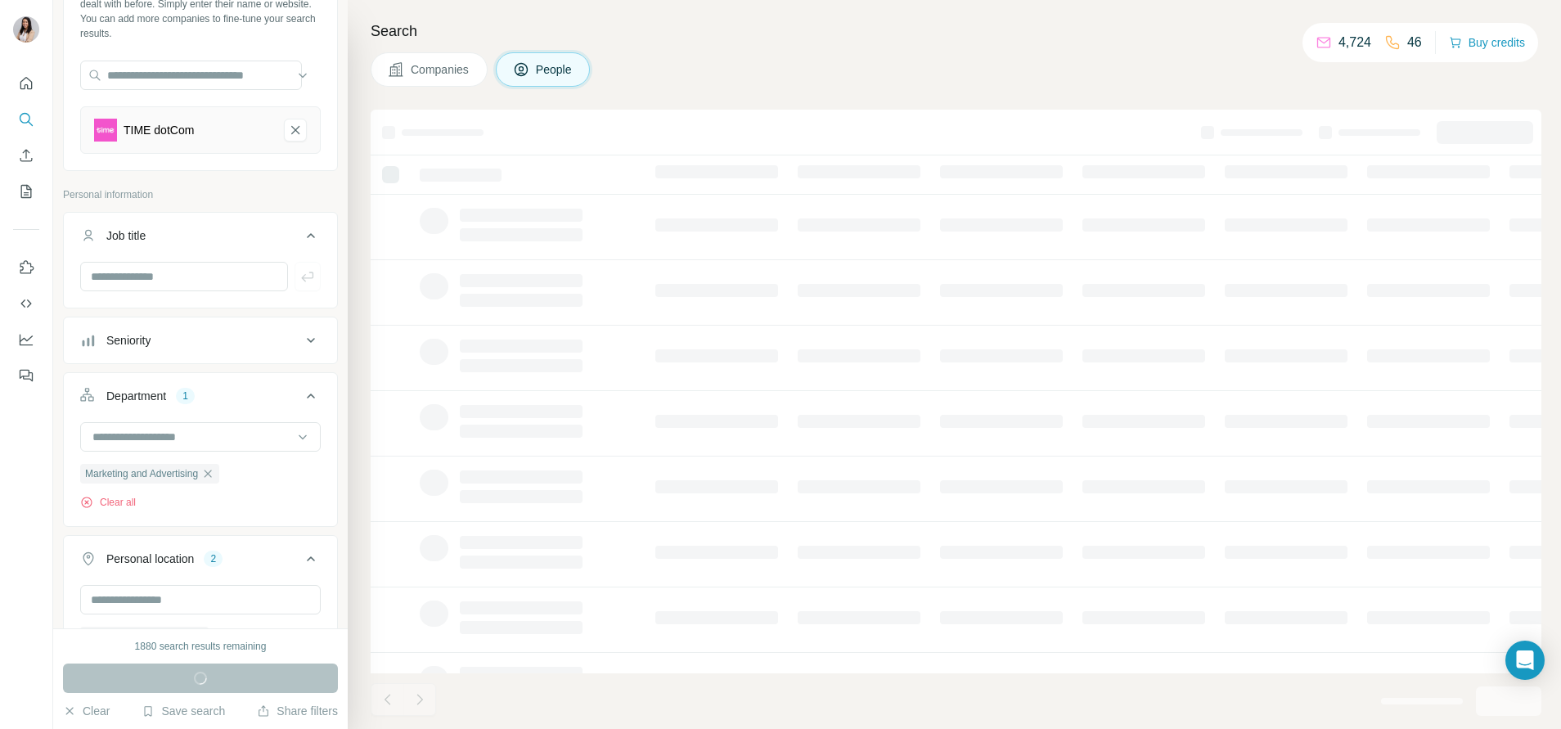
scroll to position [110, 0]
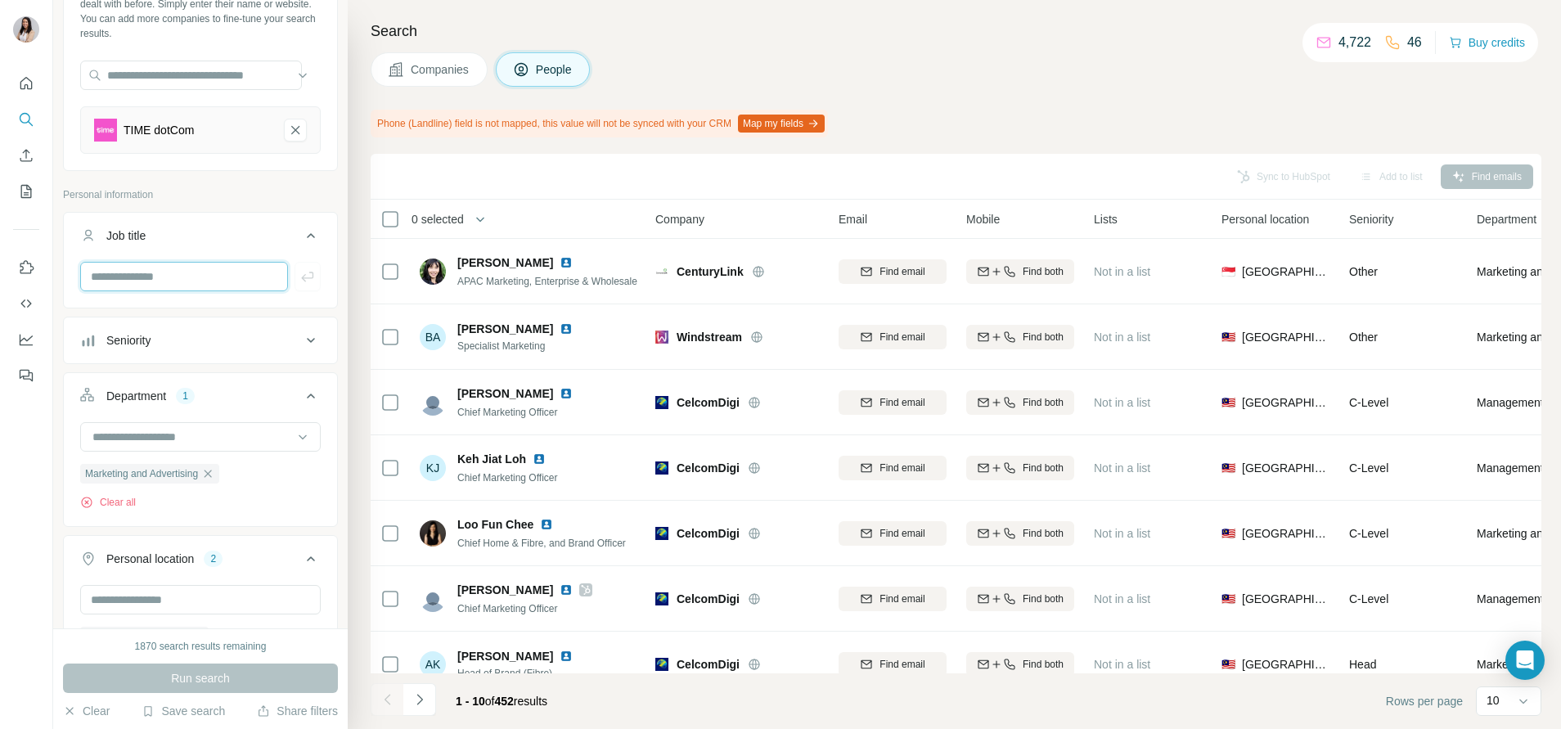
click at [250, 272] on input "text" at bounding box center [184, 276] width 208 height 29
type input "*****"
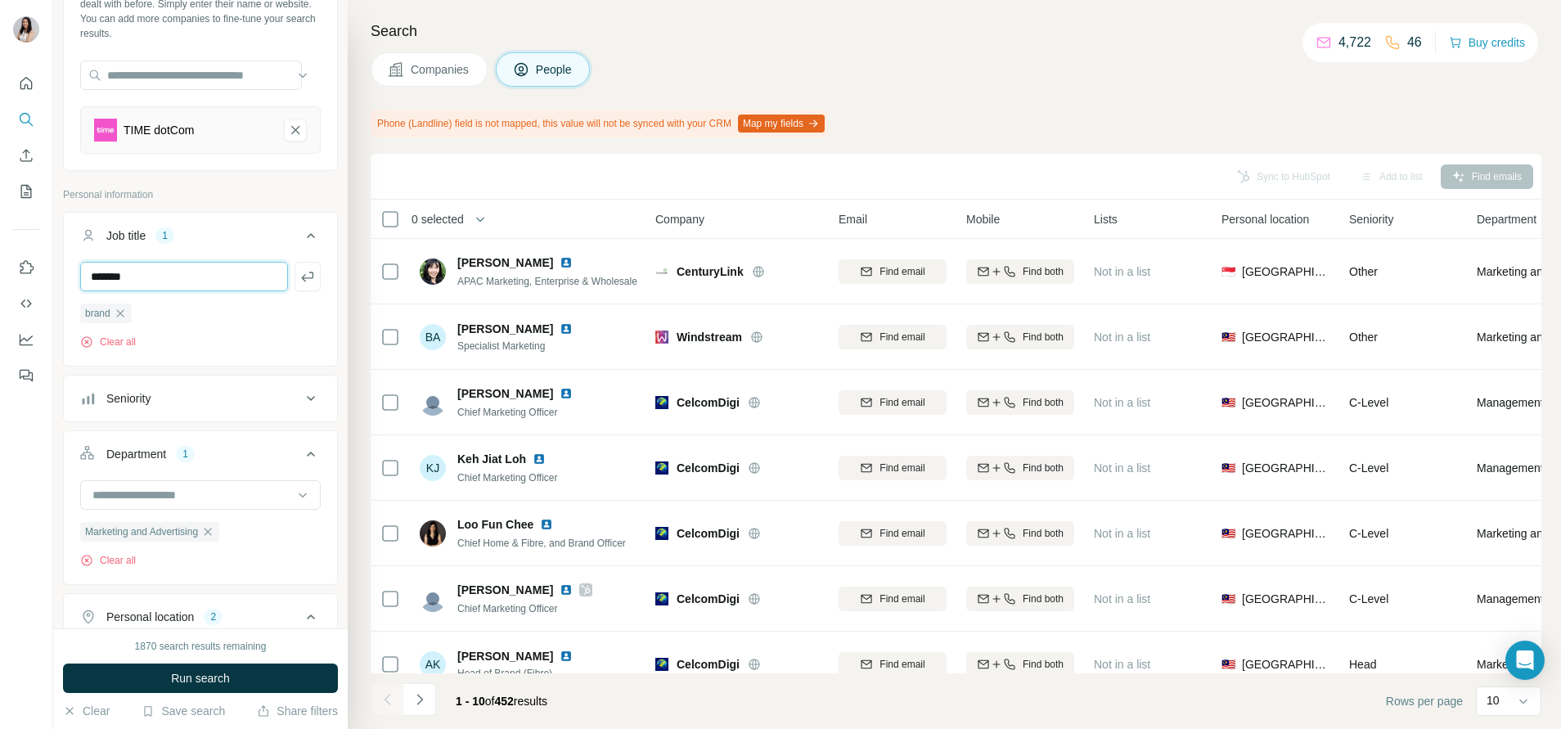
type input "*******"
click at [214, 683] on span "Run search" at bounding box center [200, 678] width 59 height 16
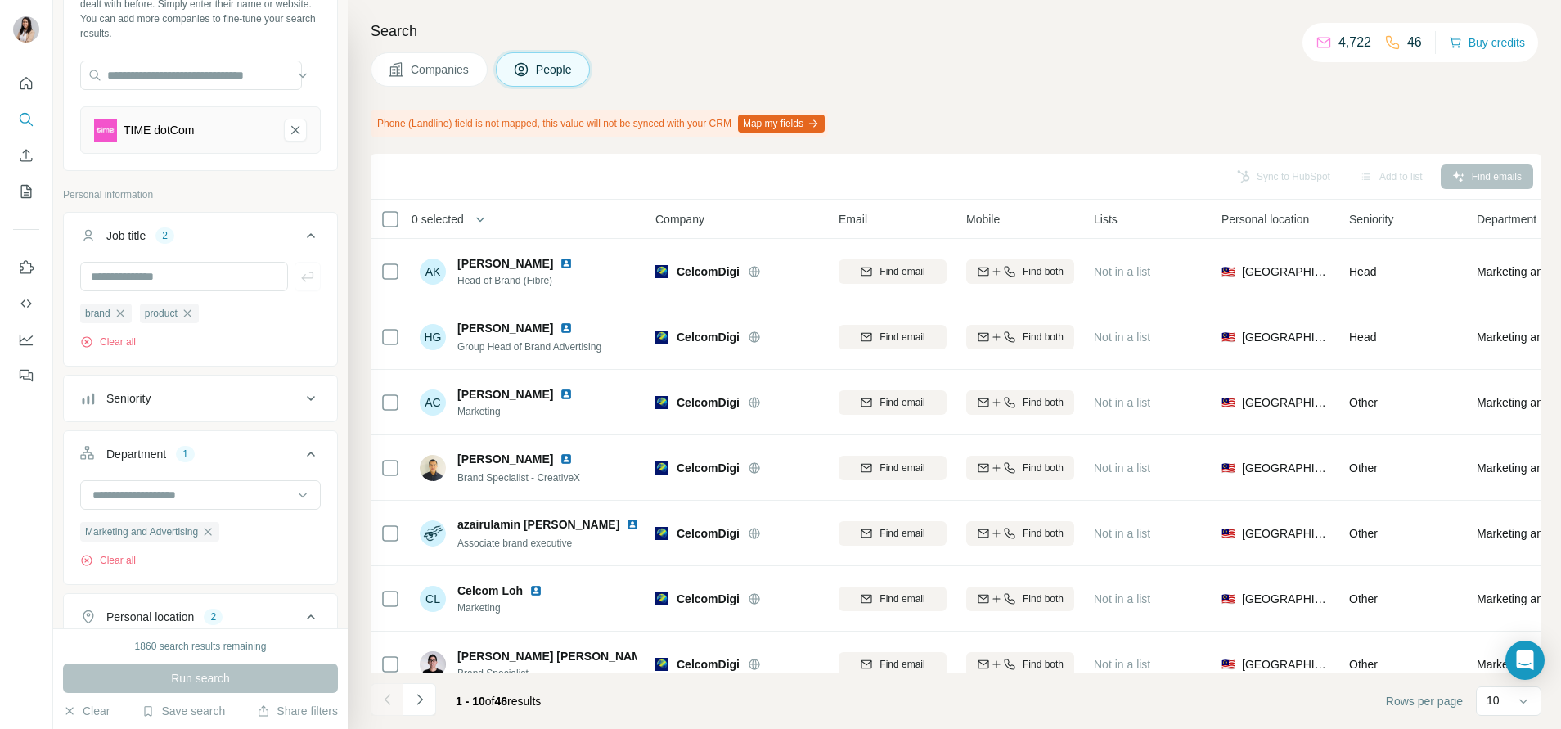
click at [387, 228] on th "0 selected" at bounding box center [502, 219] width 262 height 39
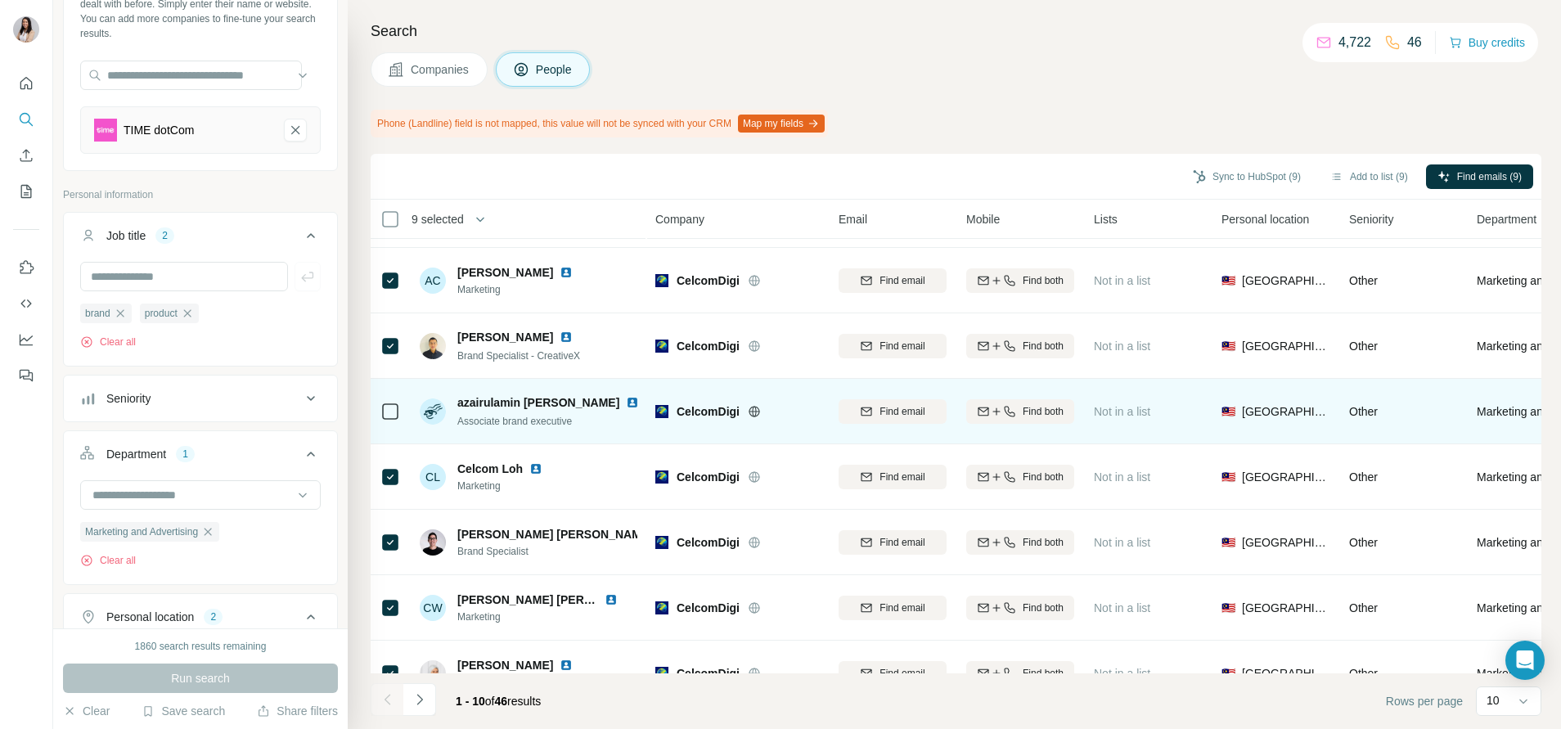
scroll to position [232, 0]
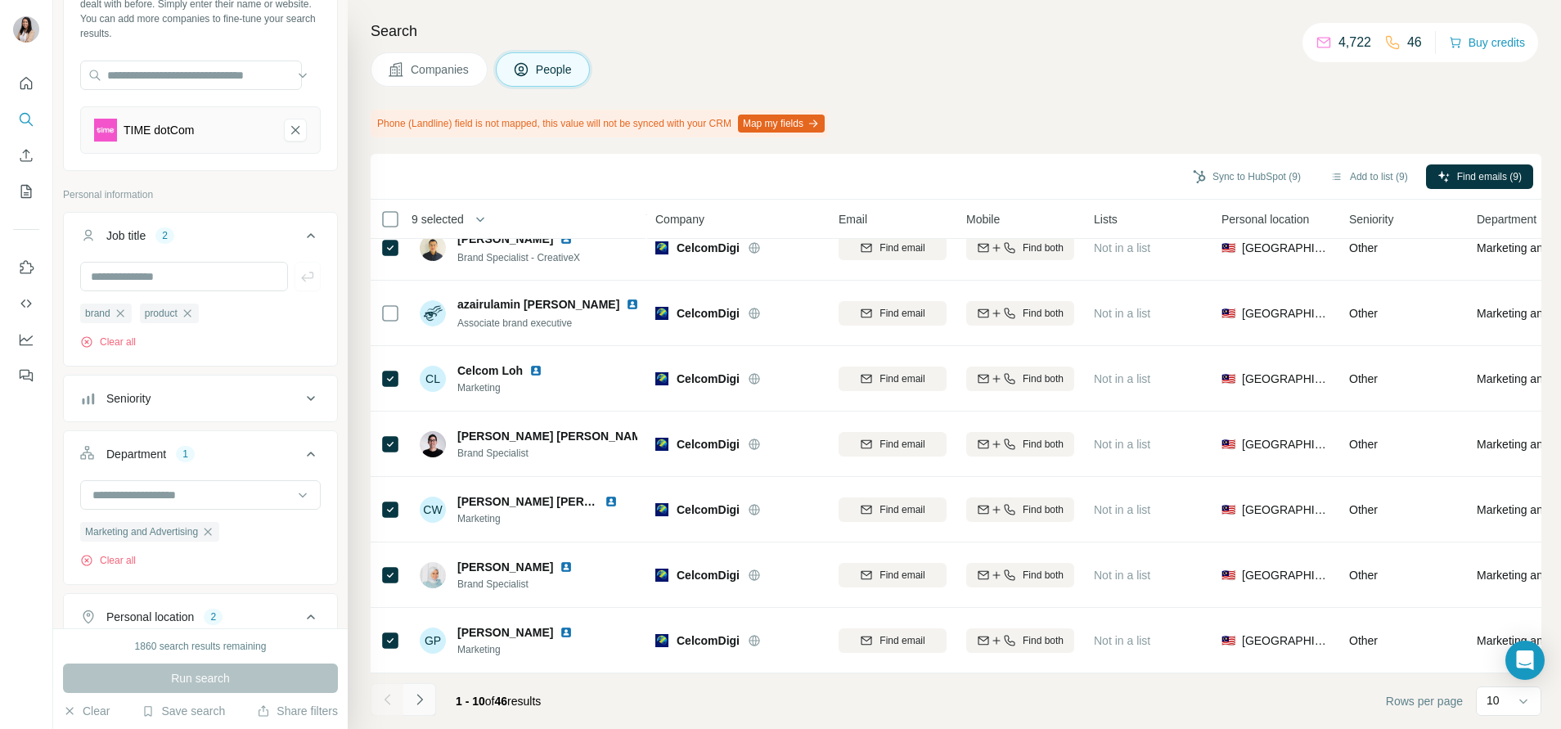
click at [419, 702] on icon "Navigate to next page" at bounding box center [419, 699] width 6 height 11
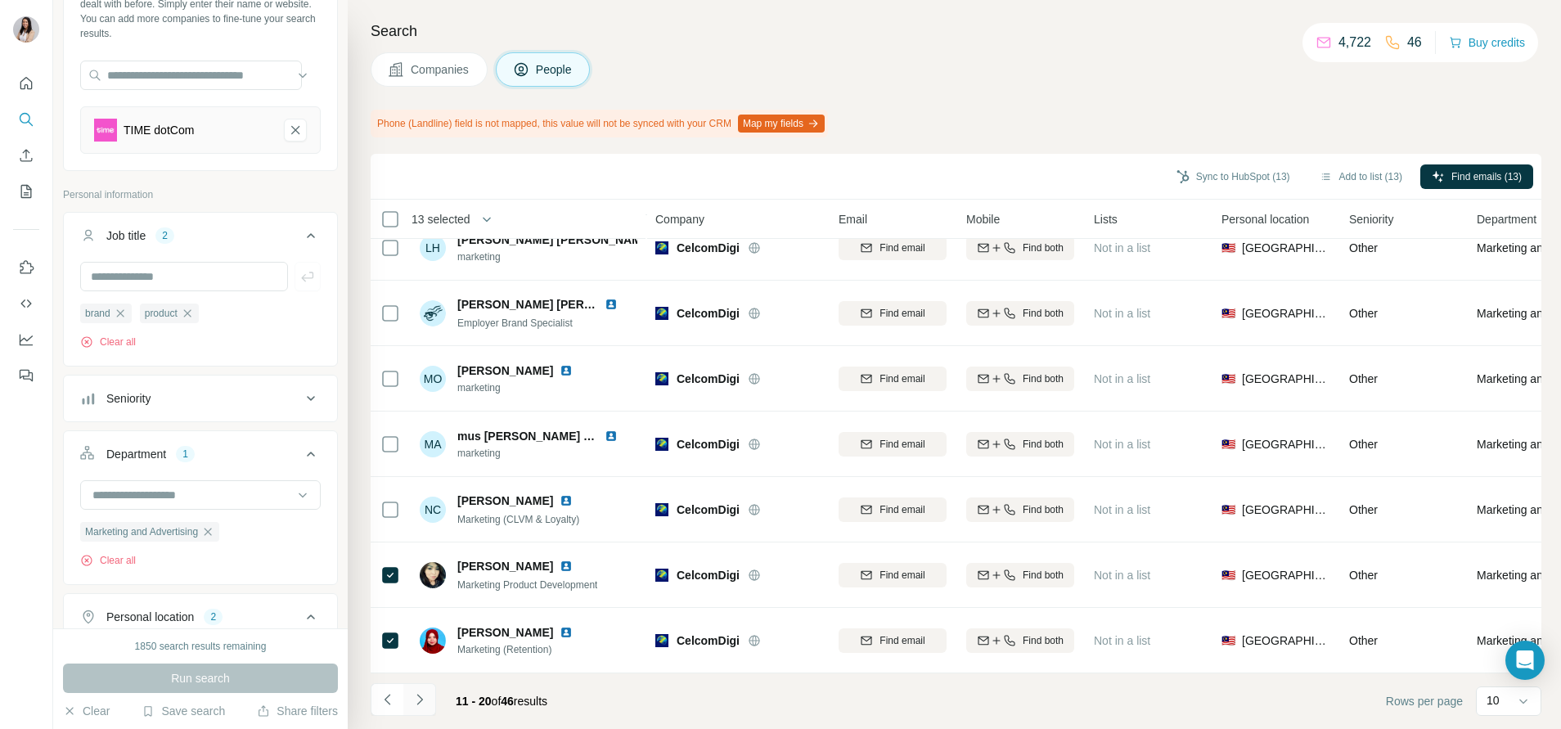
click at [423, 698] on icon "Navigate to next page" at bounding box center [419, 699] width 16 height 16
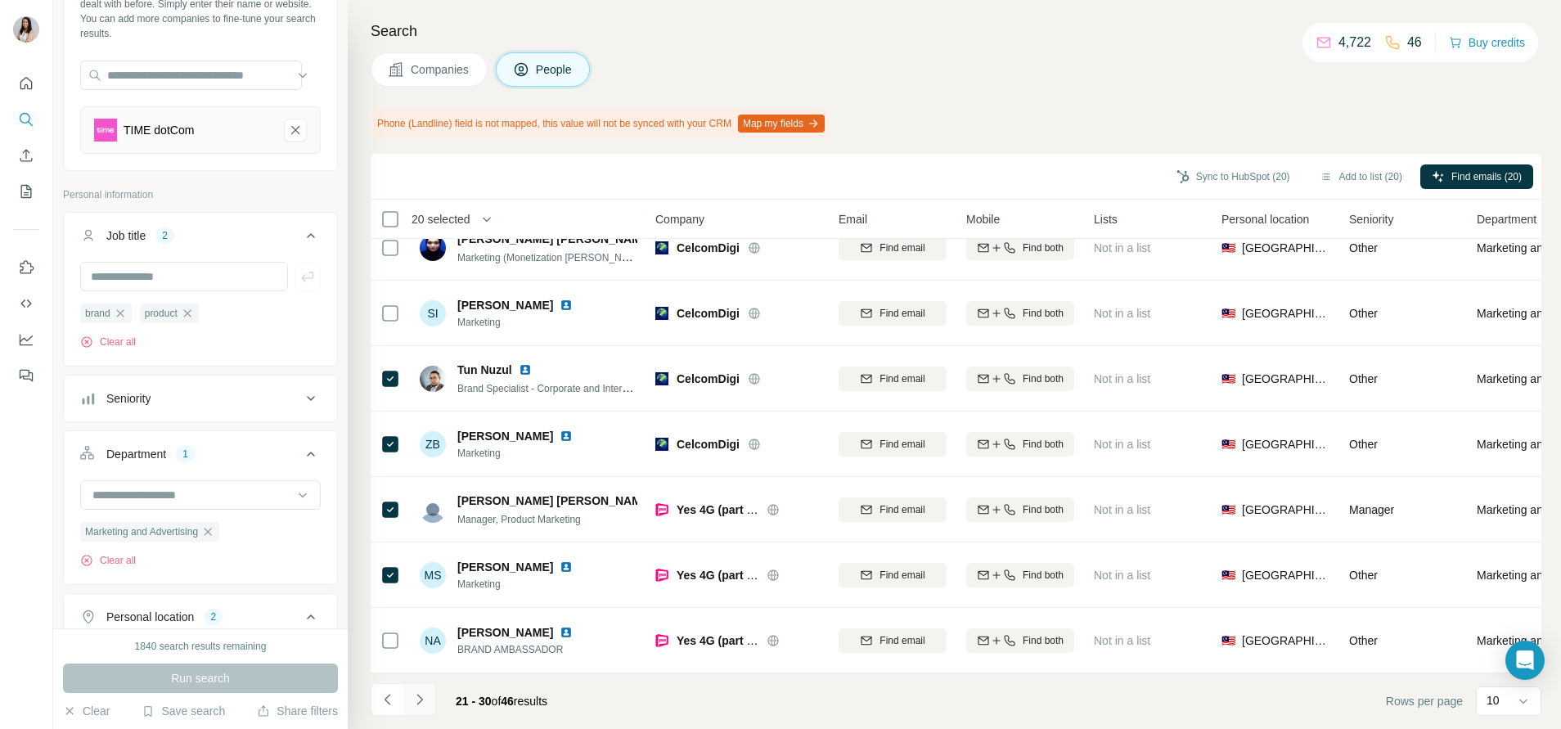
click at [430, 699] on button "Navigate to next page" at bounding box center [419, 699] width 33 height 33
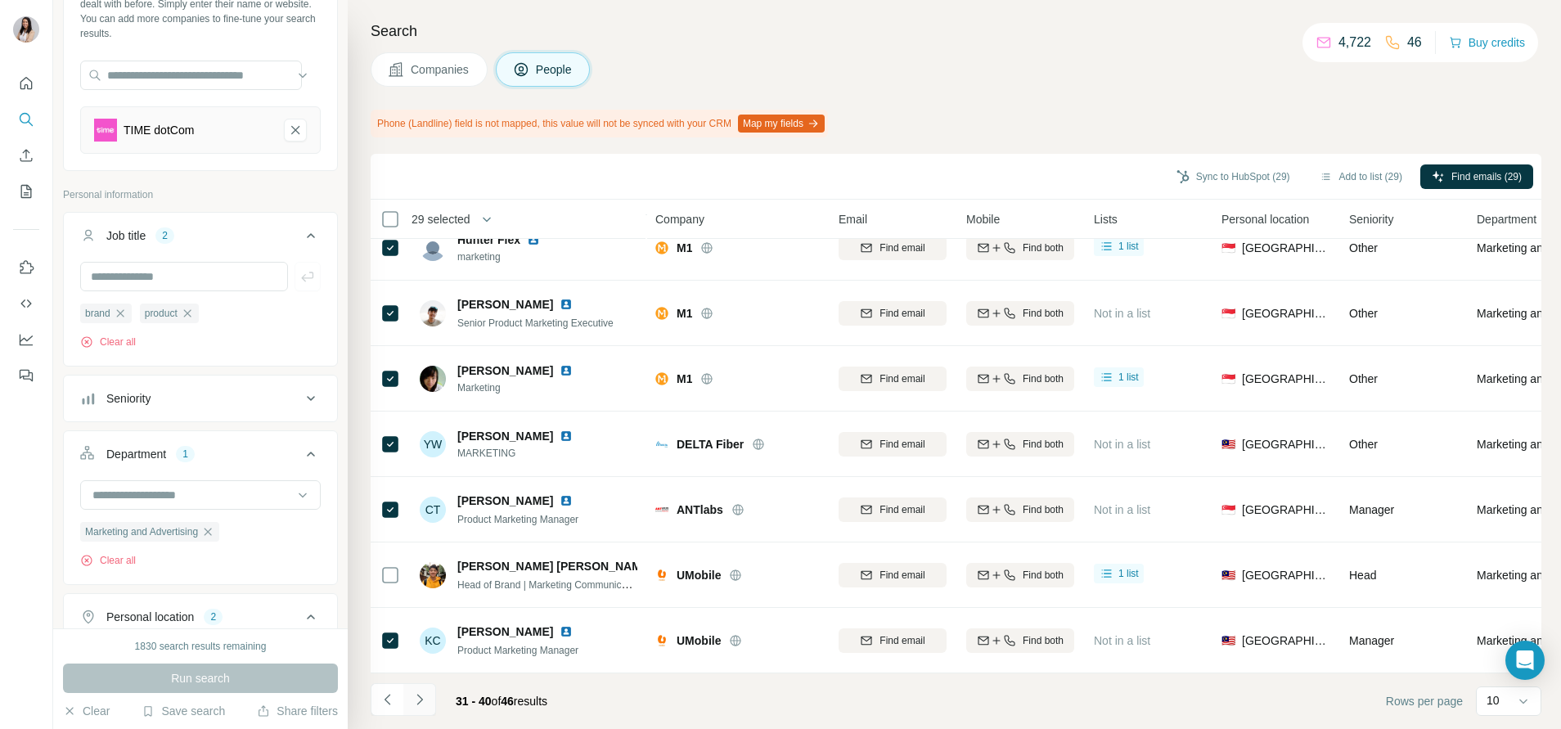
click at [416, 697] on icon "Navigate to next page" at bounding box center [419, 699] width 16 height 16
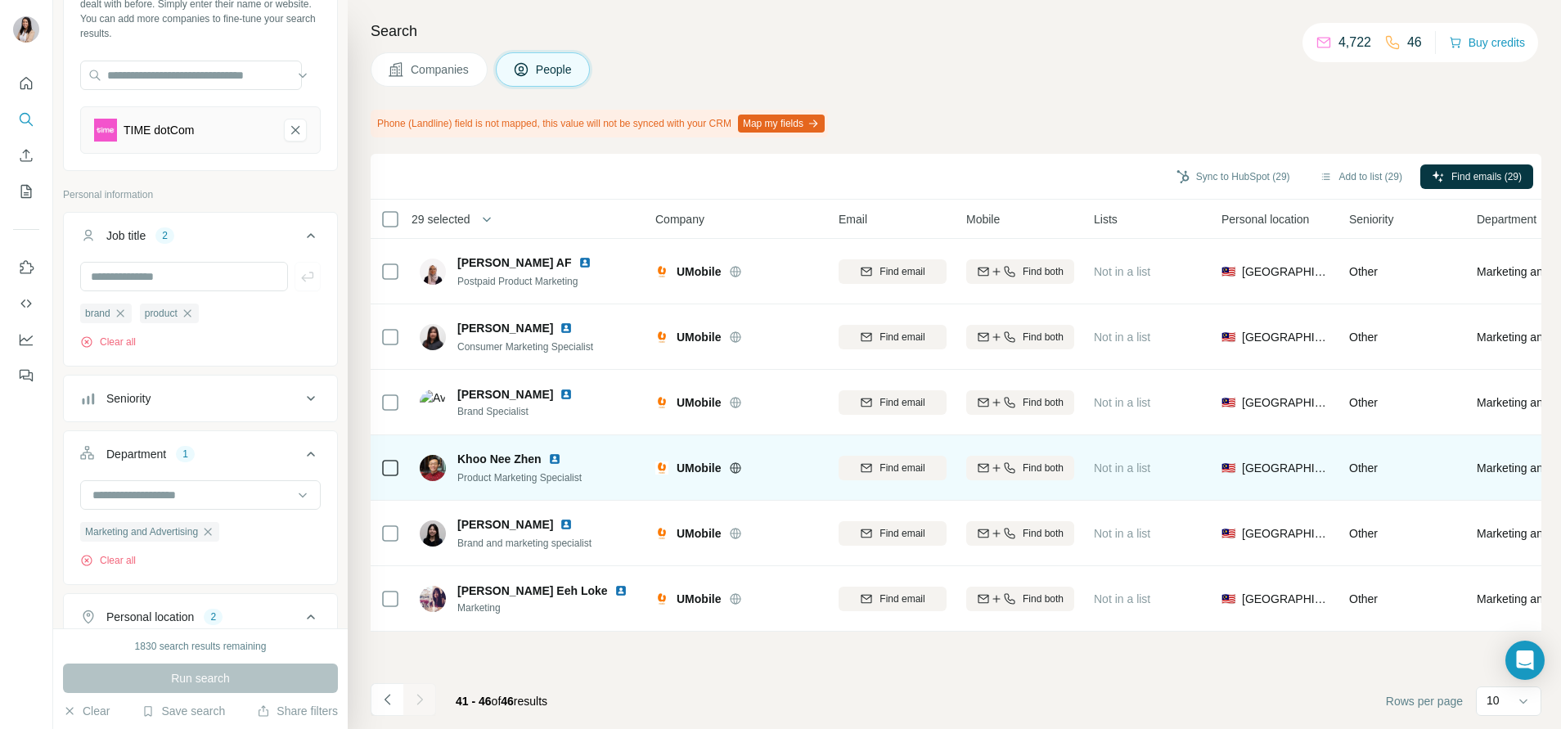
scroll to position [0, 0]
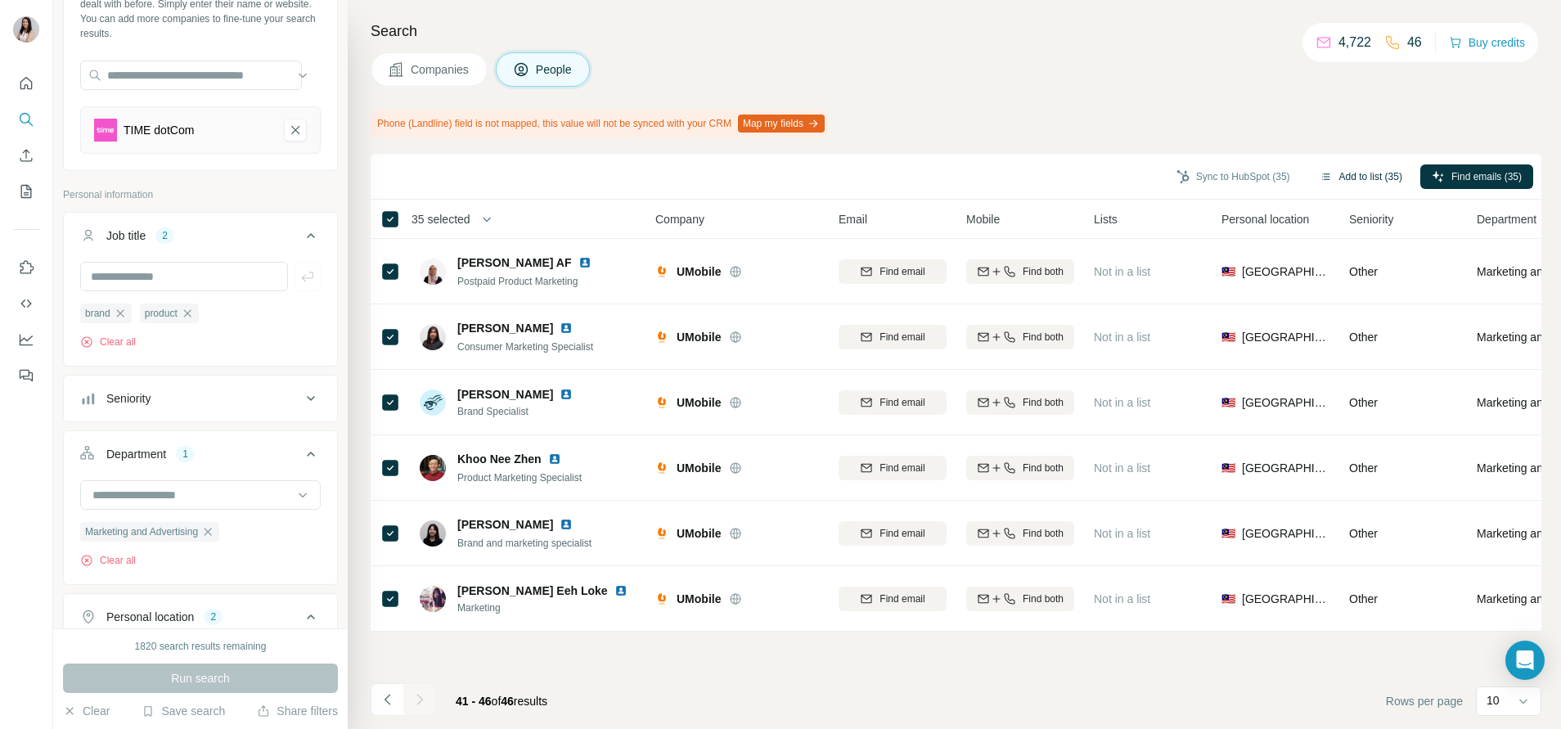
click at [1354, 171] on button "Add to list (35)" at bounding box center [1361, 176] width 106 height 25
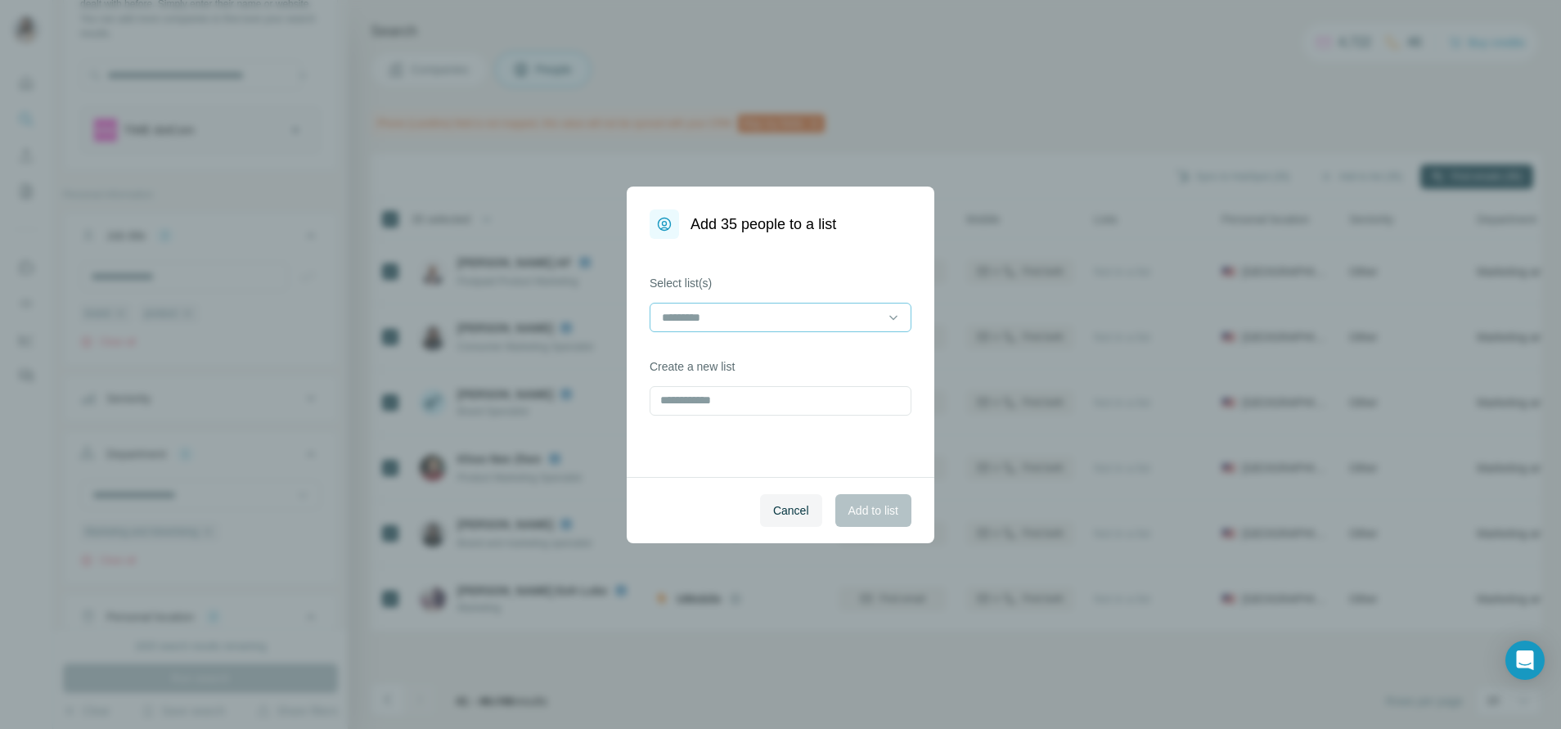
click at [832, 321] on input at bounding box center [770, 317] width 221 height 18
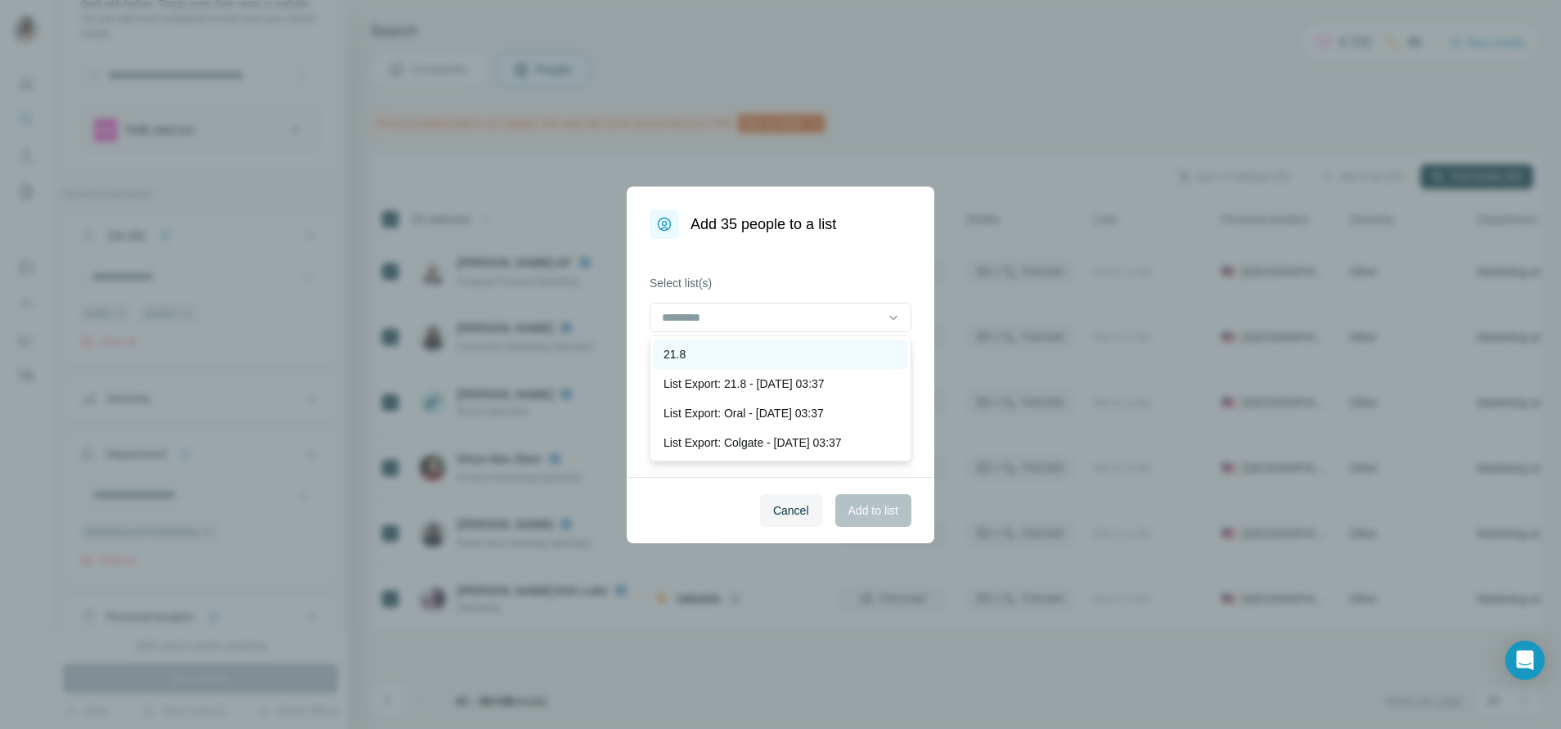
click at [806, 357] on div "21.8" at bounding box center [780, 354] width 234 height 16
click at [875, 516] on span "Add to list" at bounding box center [873, 510] width 50 height 16
